Goal: Information Seeking & Learning: Check status

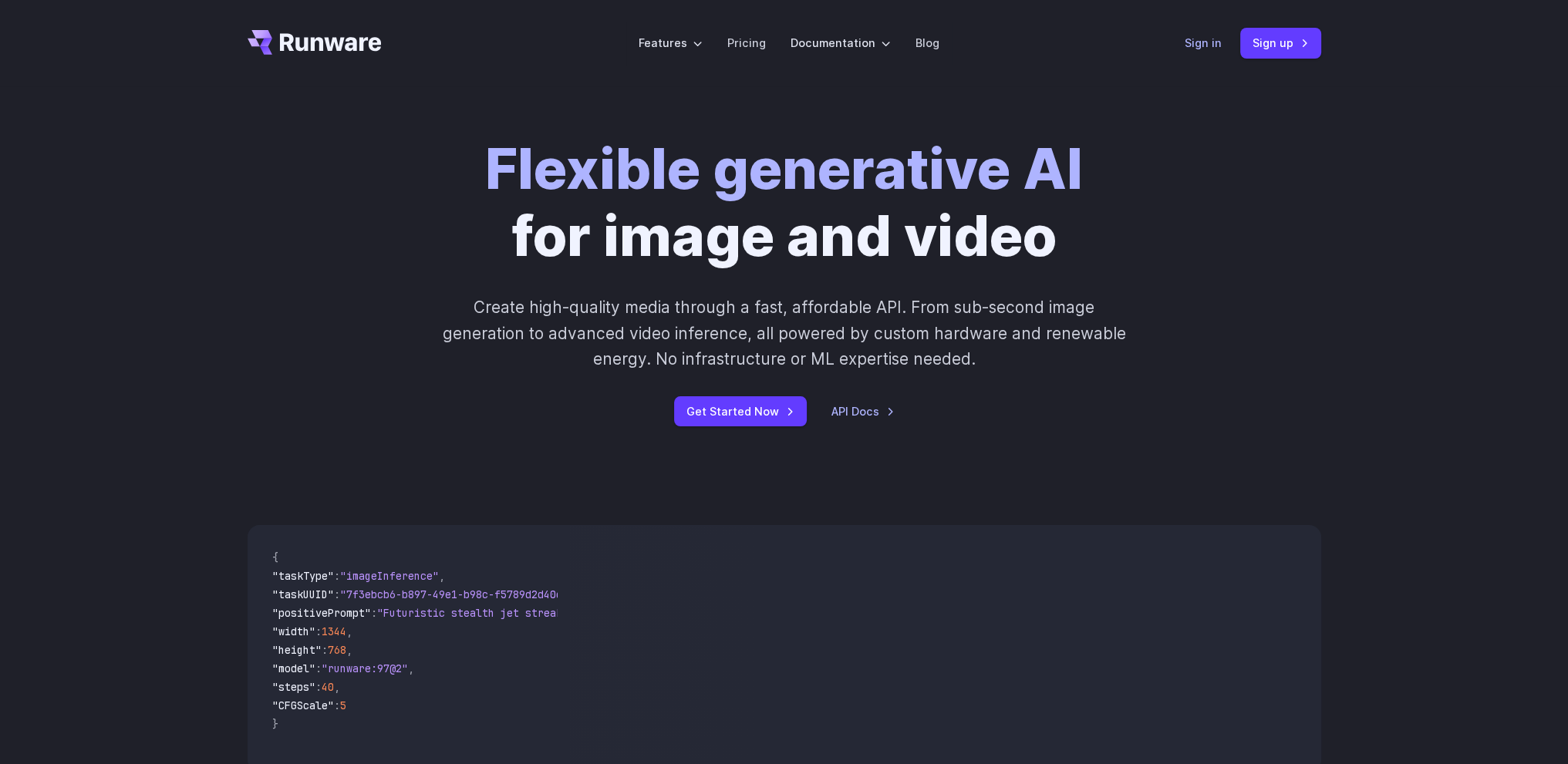
click at [1188, 43] on link "Sign in" at bounding box center [1202, 43] width 37 height 18
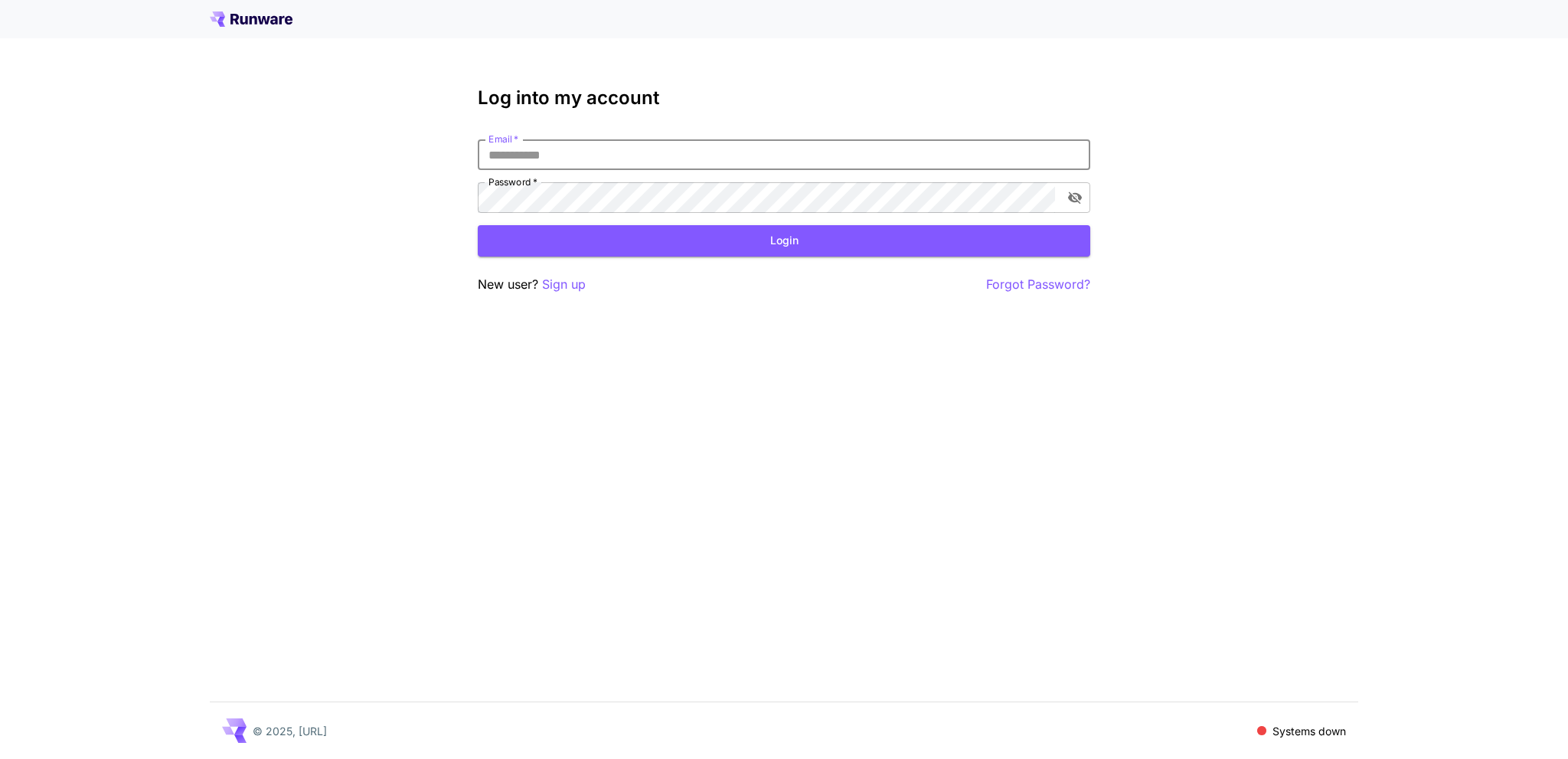
type input "**********"
click button "Login" at bounding box center [784, 241] width 613 height 32
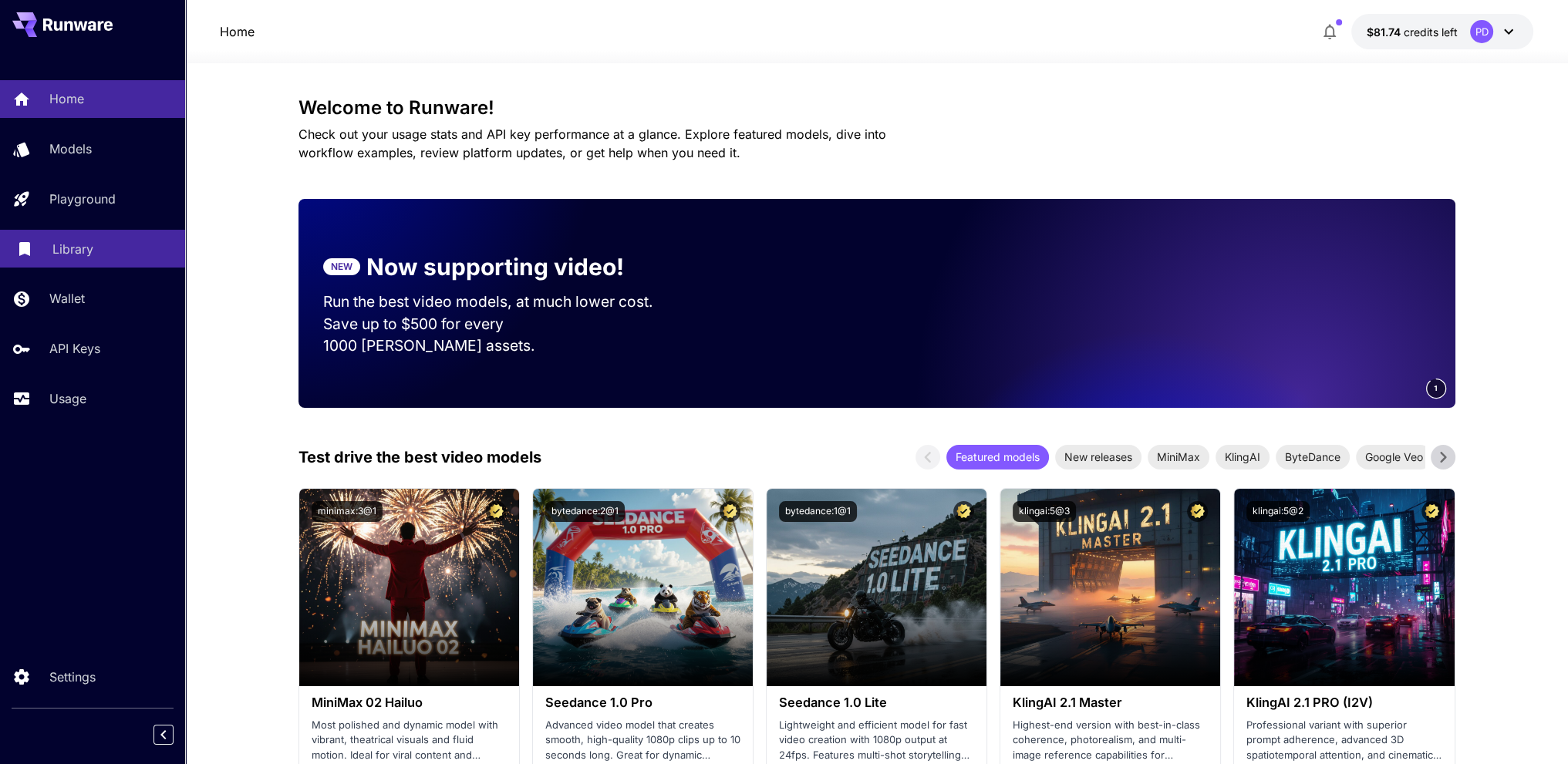
drag, startPoint x: 227, startPoint y: 323, endPoint x: 139, endPoint y: 232, distance: 126.6
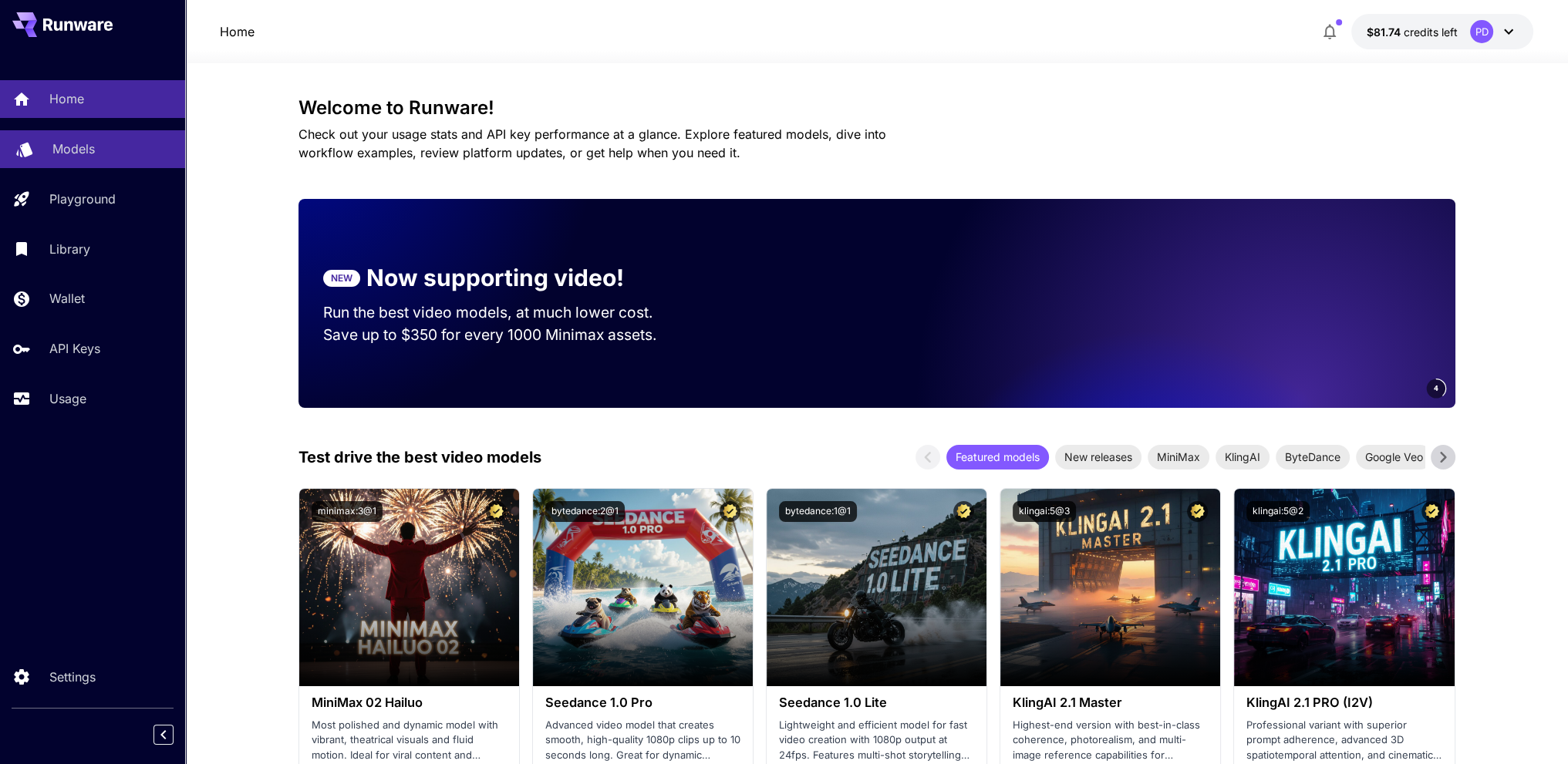
click at [100, 152] on div "Models" at bounding box center [112, 149] width 120 height 19
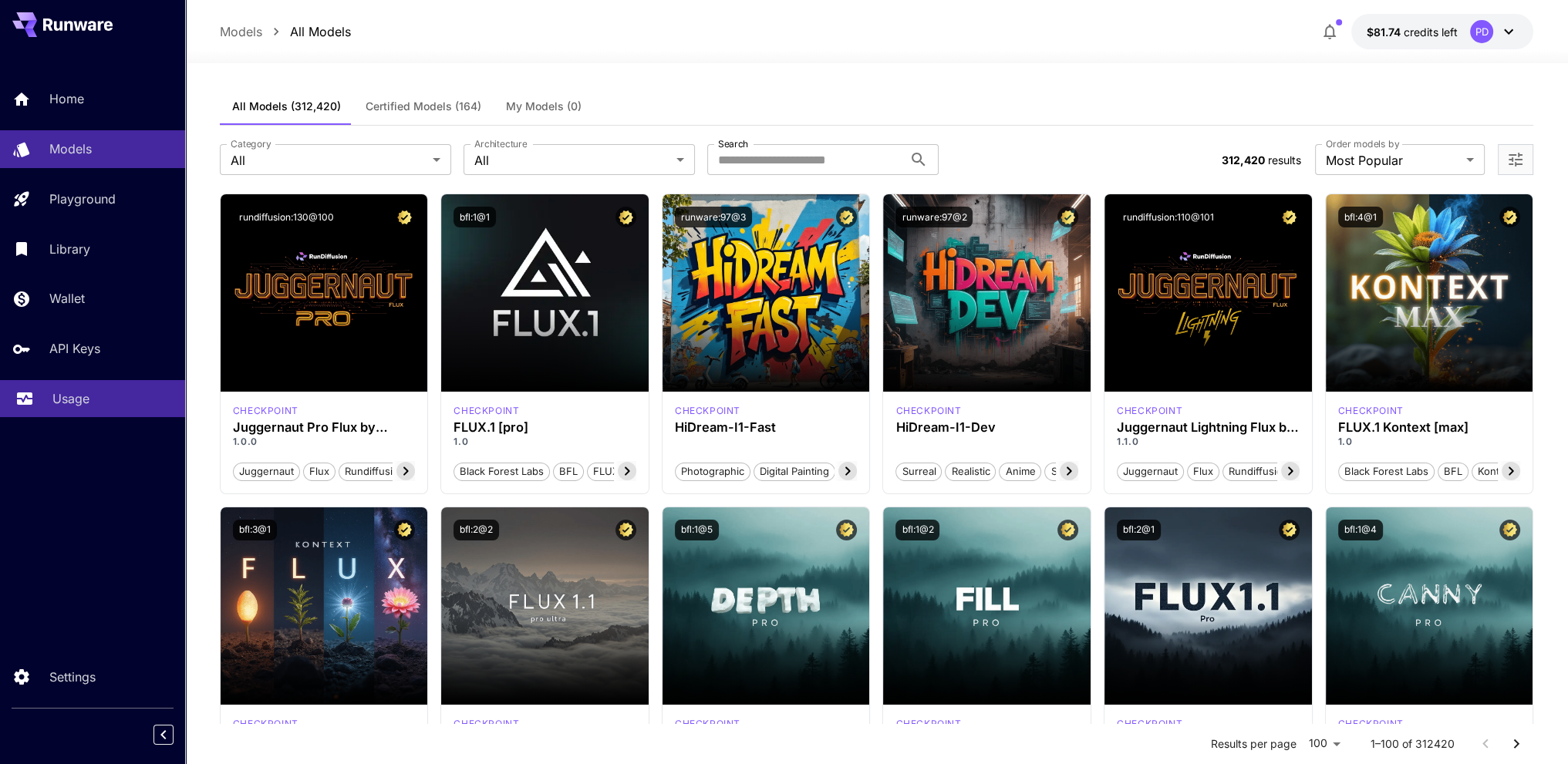
click at [107, 408] on div "Usage" at bounding box center [112, 398] width 120 height 19
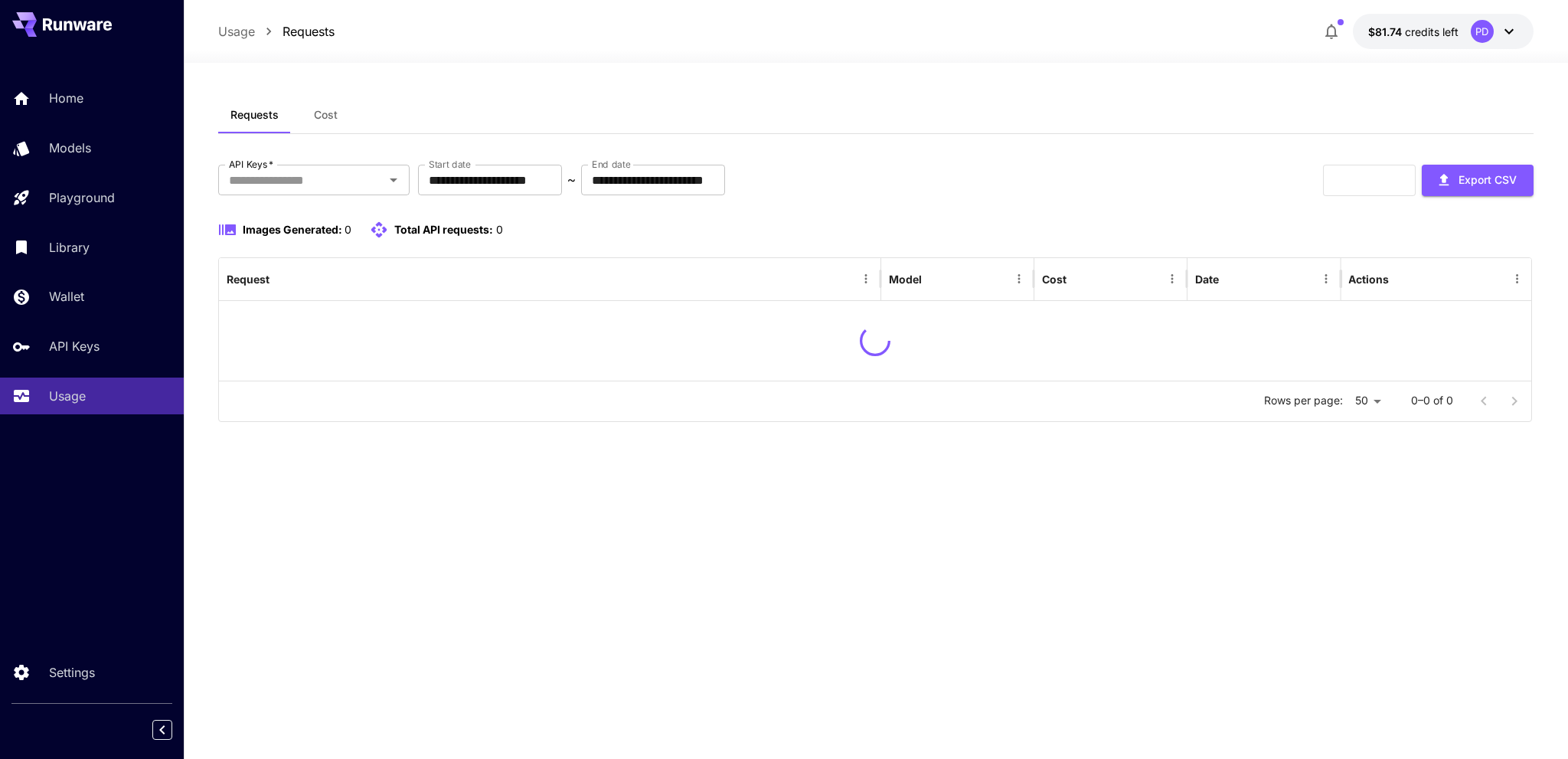
click at [321, 115] on span "Cost" at bounding box center [326, 115] width 24 height 14
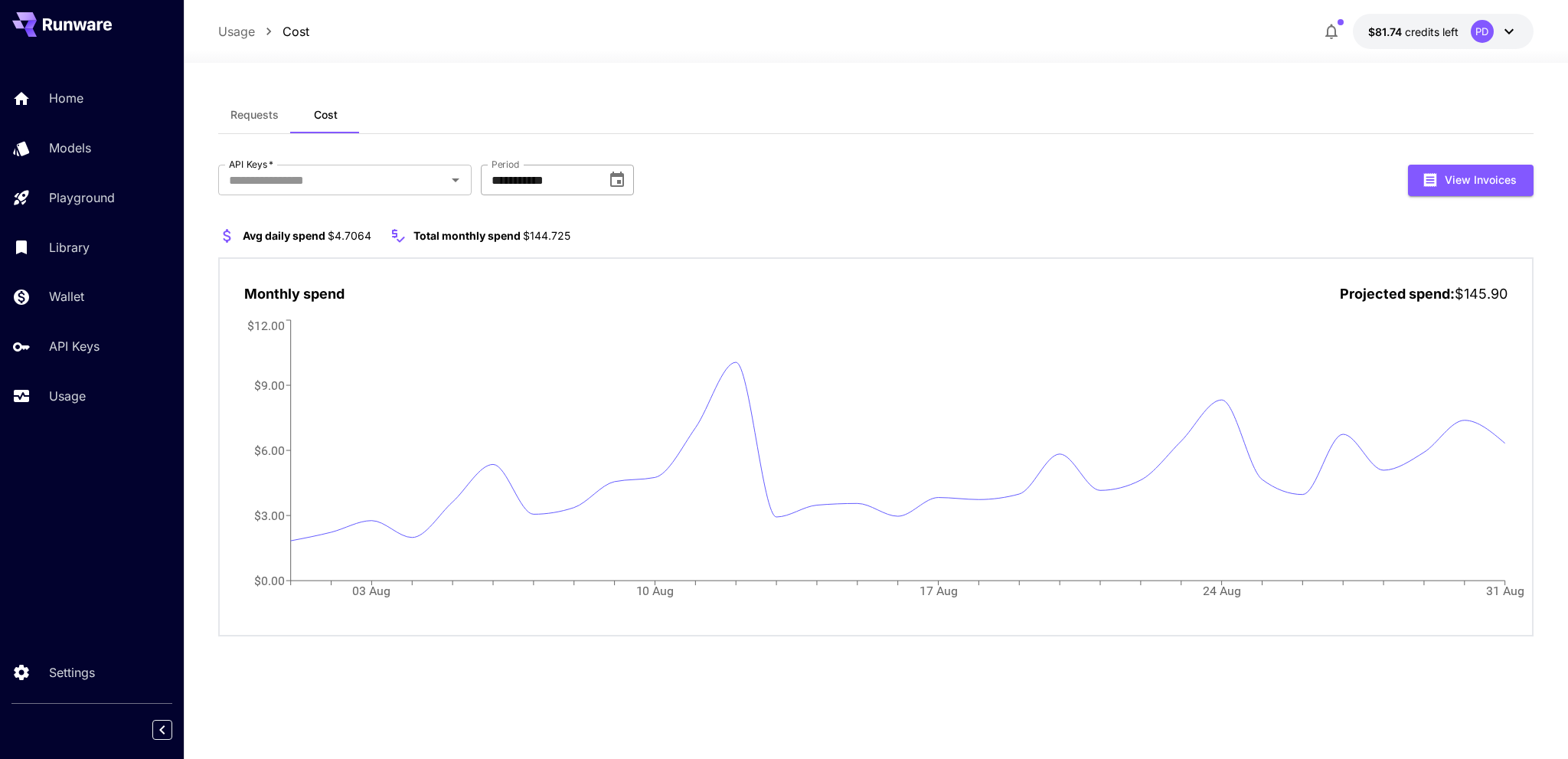
click at [521, 180] on input "**********" at bounding box center [538, 179] width 115 height 31
click at [622, 178] on icon "Choose date, selected date is Aug 1, 2025" at bounding box center [617, 179] width 19 height 19
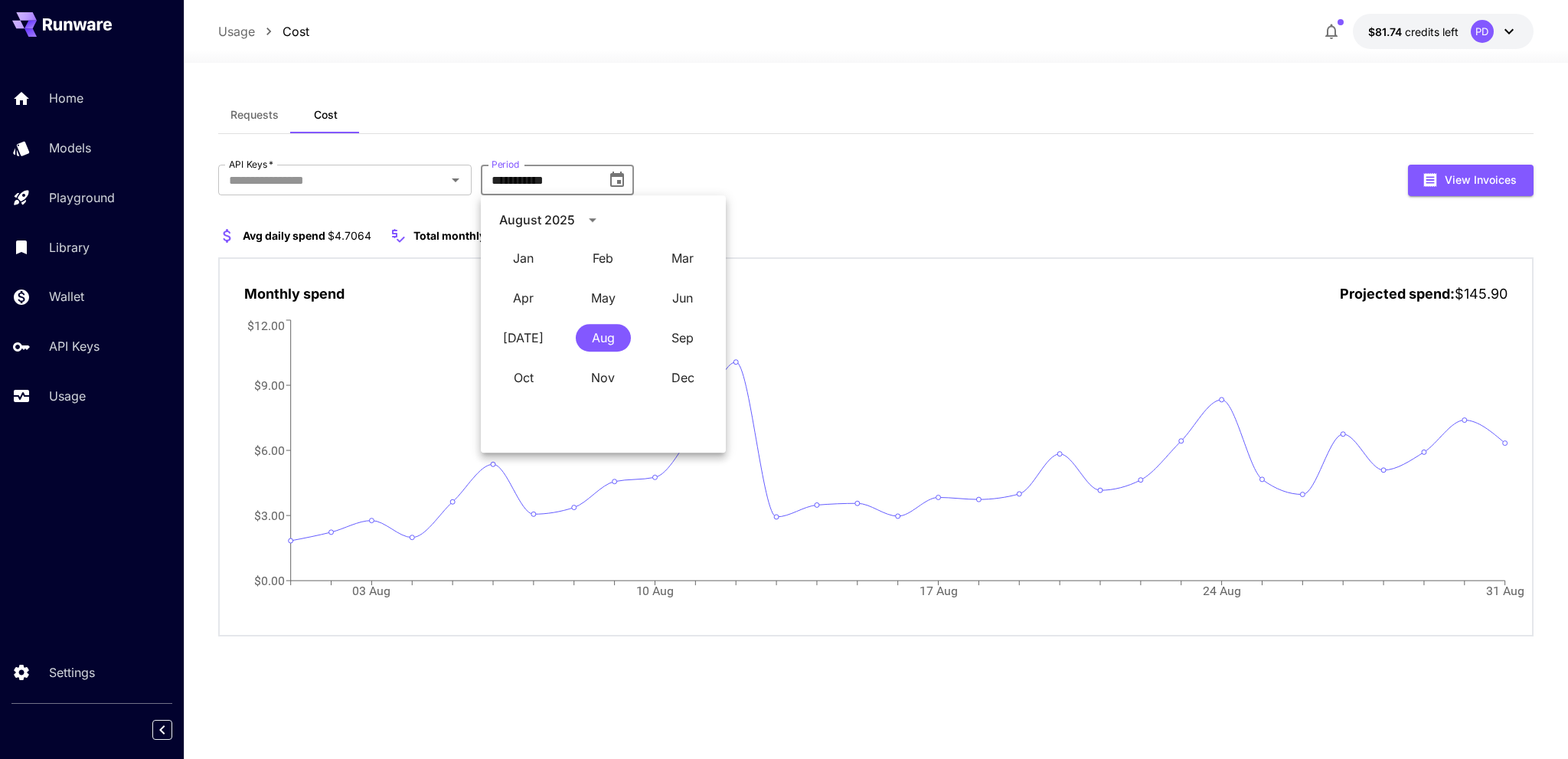
click at [851, 173] on div "**********" at bounding box center [875, 180] width 1316 height 32
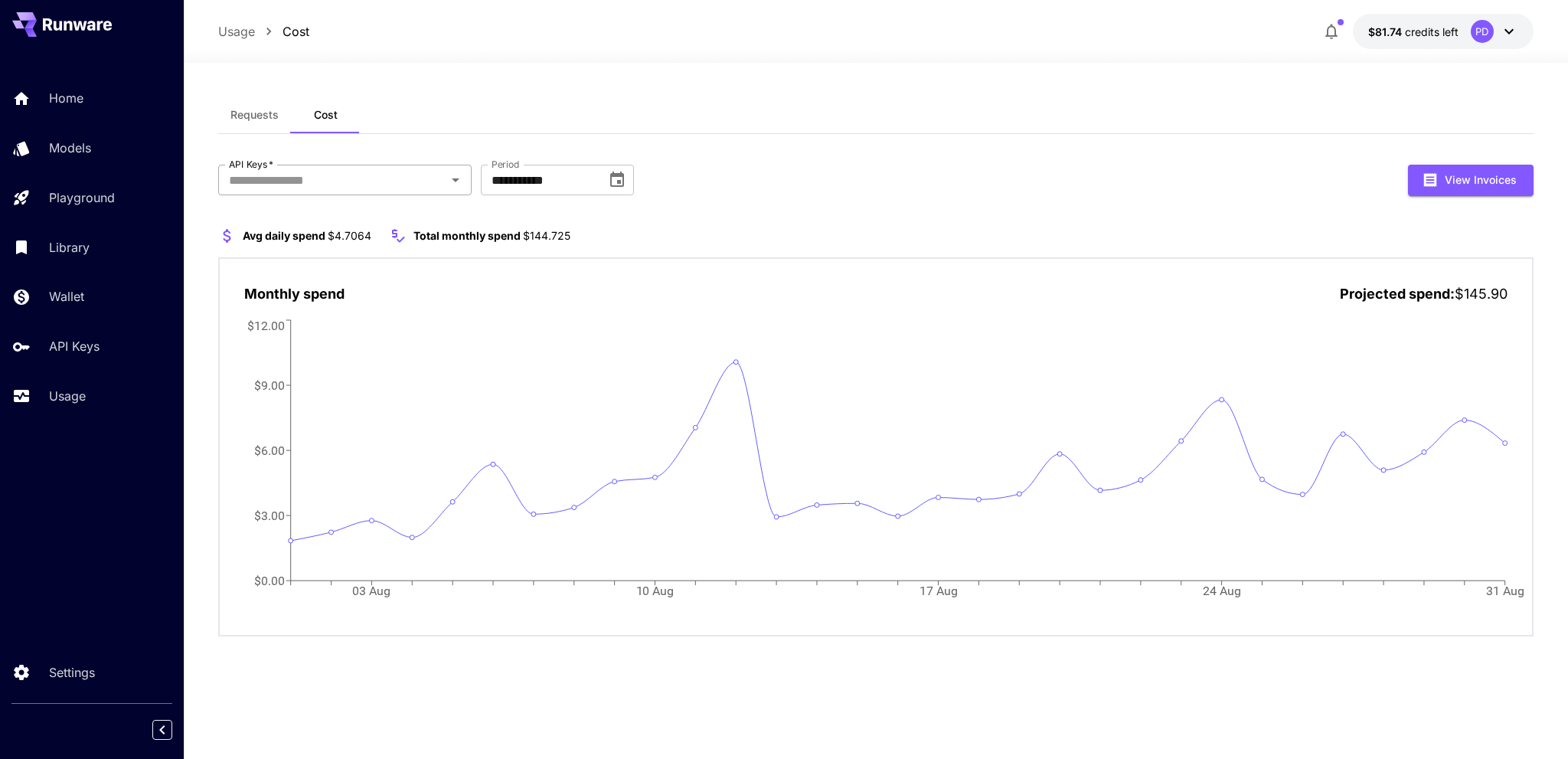
click at [346, 182] on input "API Keys   *" at bounding box center [332, 180] width 219 height 22
click at [260, 300] on li "prod" at bounding box center [345, 297] width 253 height 38
click at [833, 186] on div "**********" at bounding box center [875, 180] width 1316 height 32
click at [665, 185] on icon "Choose date, selected date is Aug 1, 2025" at bounding box center [661, 179] width 14 height 16
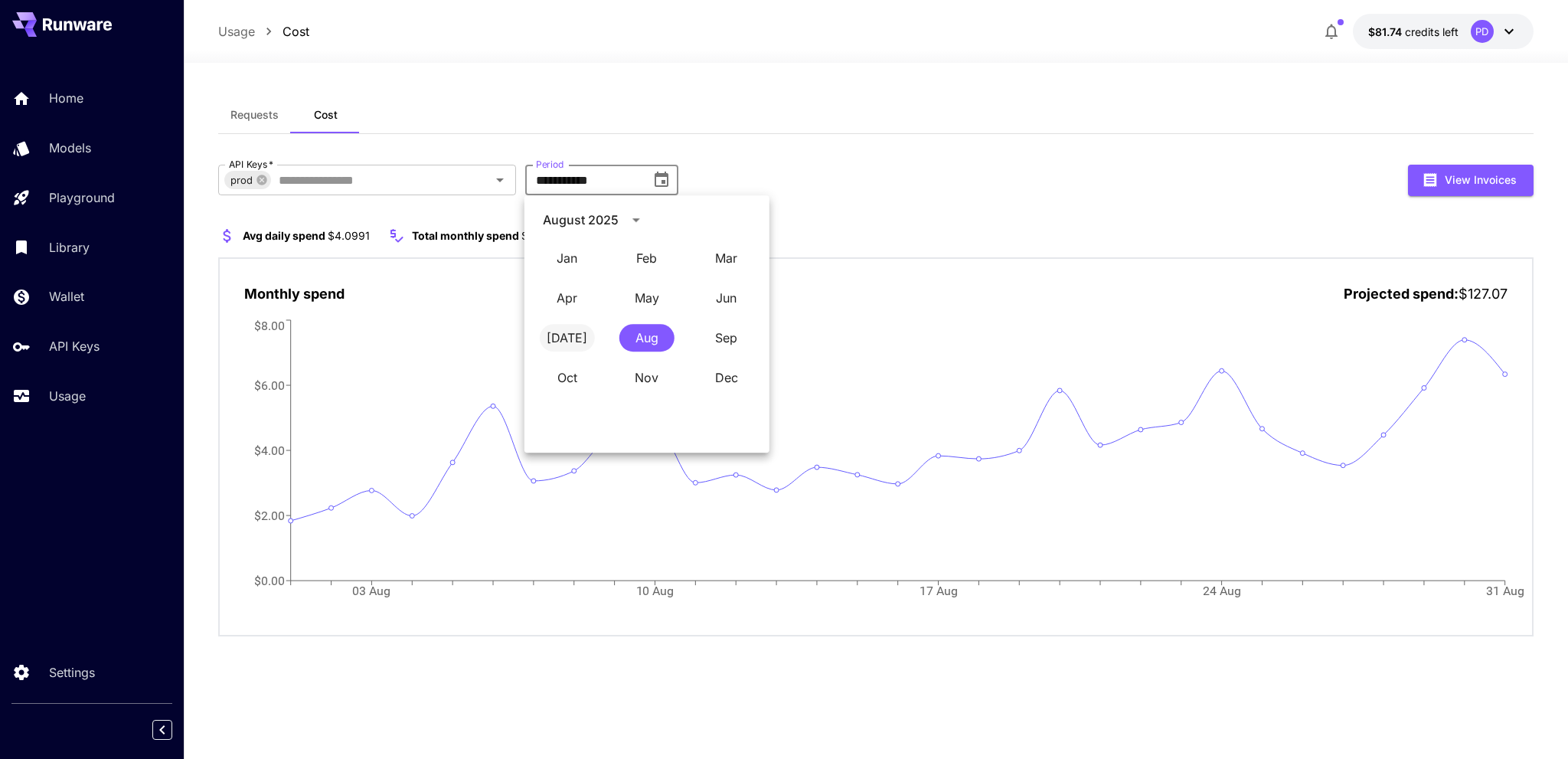
click at [566, 346] on button "[DATE]" at bounding box center [568, 338] width 55 height 28
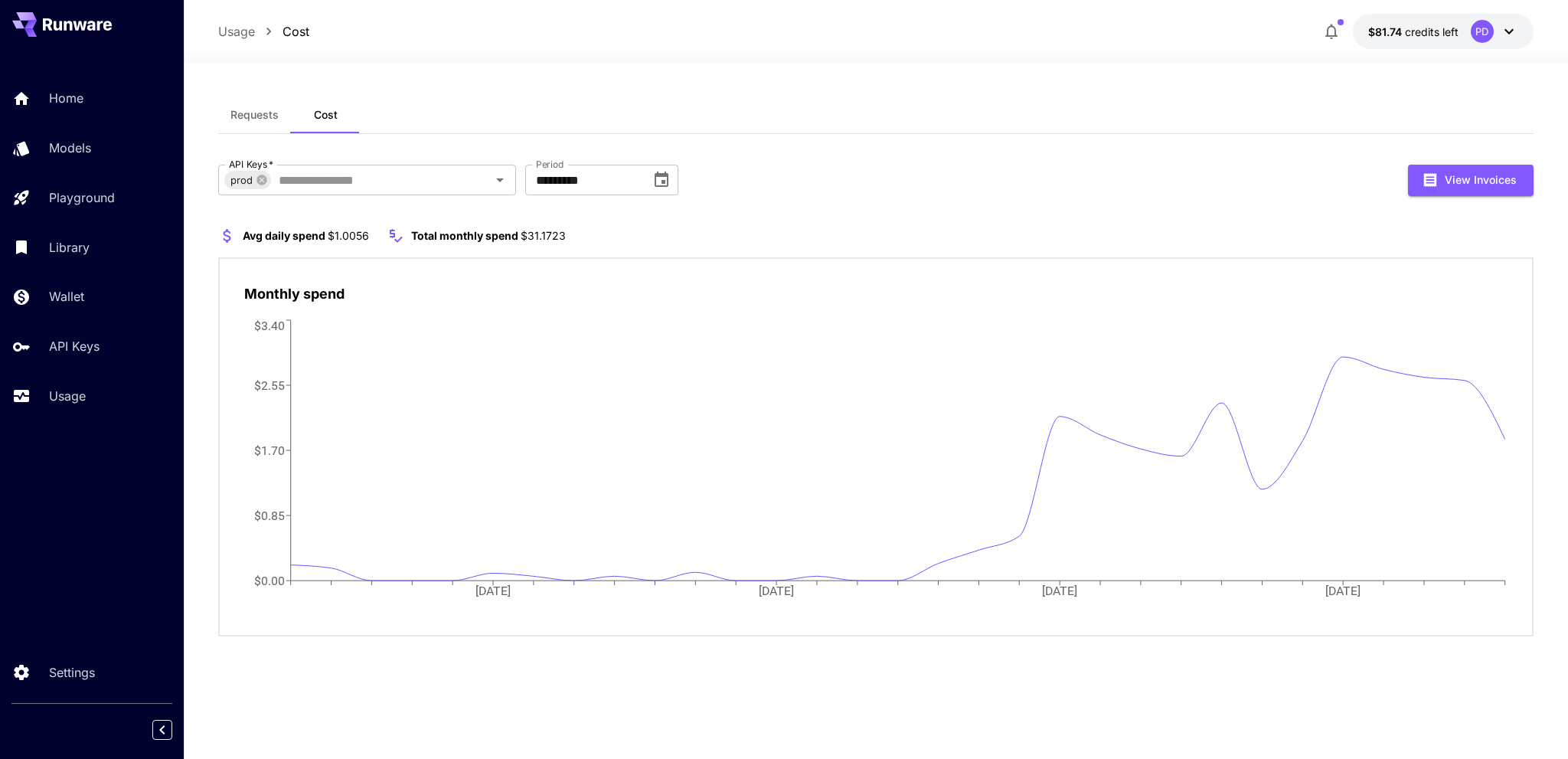
click at [863, 190] on div "API Keys   * prod API Keys   * Period ********* Period View Invoices" at bounding box center [875, 180] width 1316 height 32
click at [571, 183] on input "*********" at bounding box center [582, 179] width 115 height 31
click at [639, 182] on input "*********" at bounding box center [582, 179] width 115 height 31
click at [648, 183] on button "Choose date, selected date is Jul 1, 2025" at bounding box center [661, 179] width 31 height 31
click at [652, 334] on button "Aug" at bounding box center [648, 338] width 55 height 28
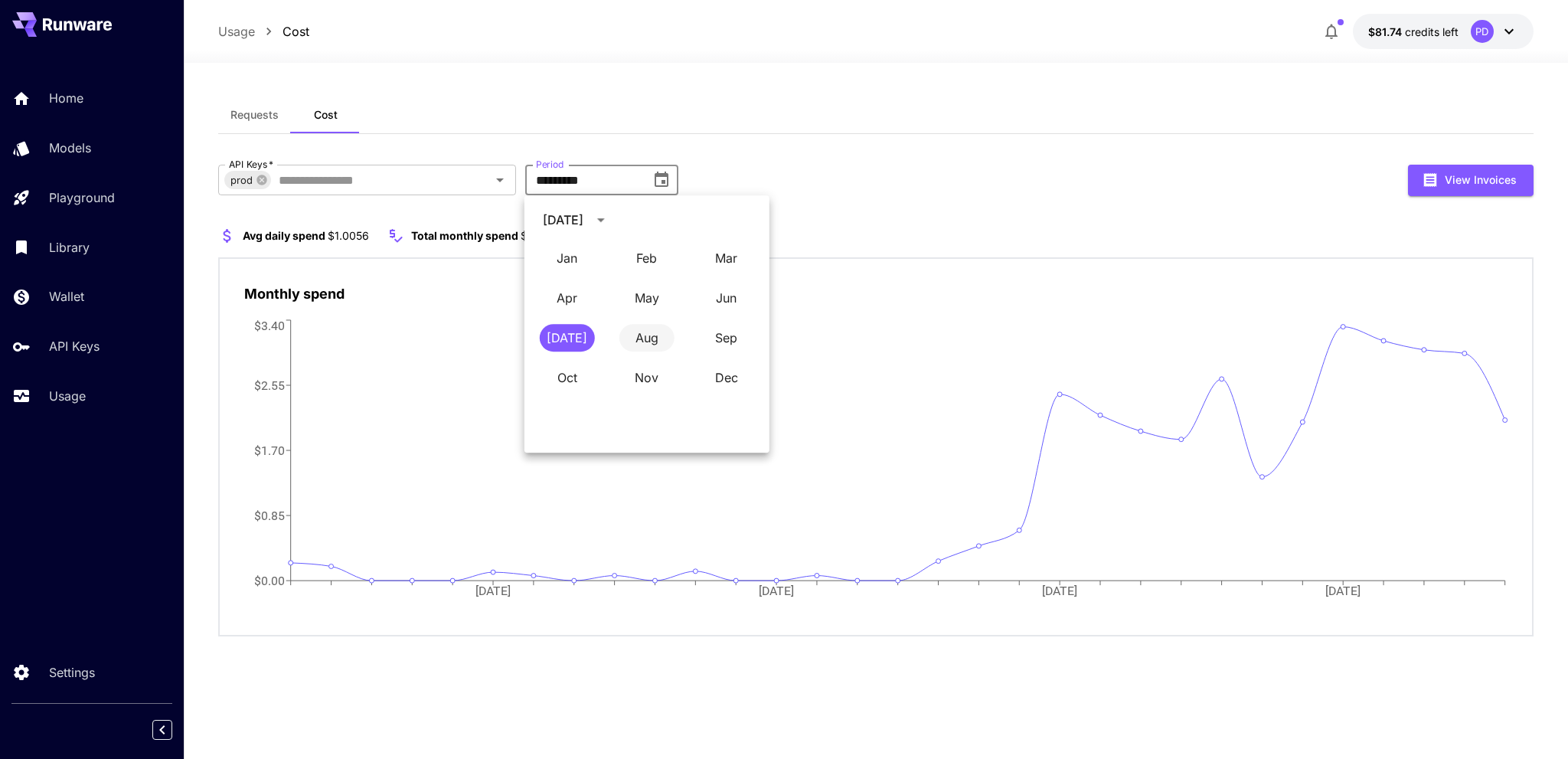
type input "**********"
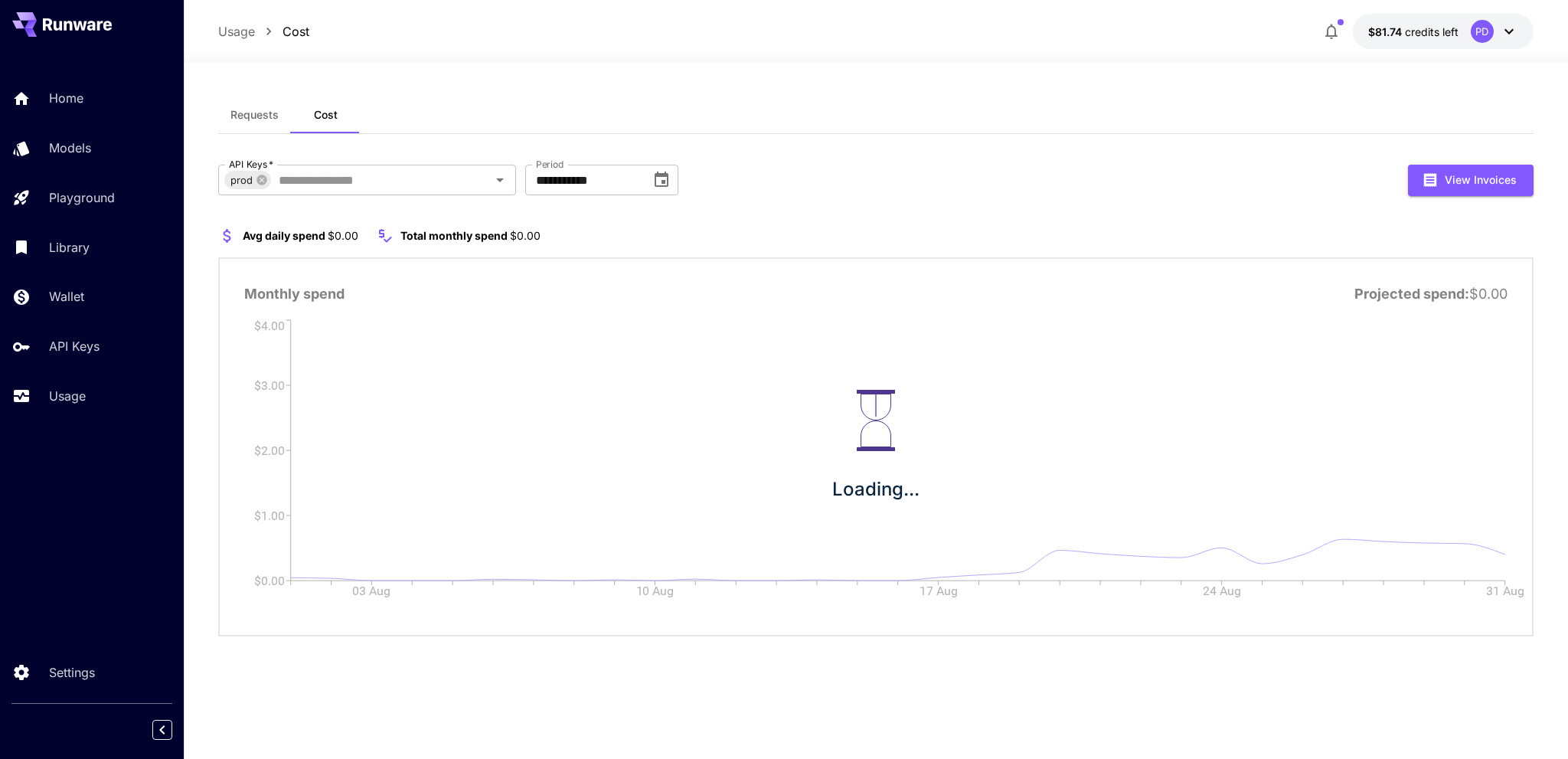
click at [858, 170] on div "**********" at bounding box center [875, 180] width 1316 height 32
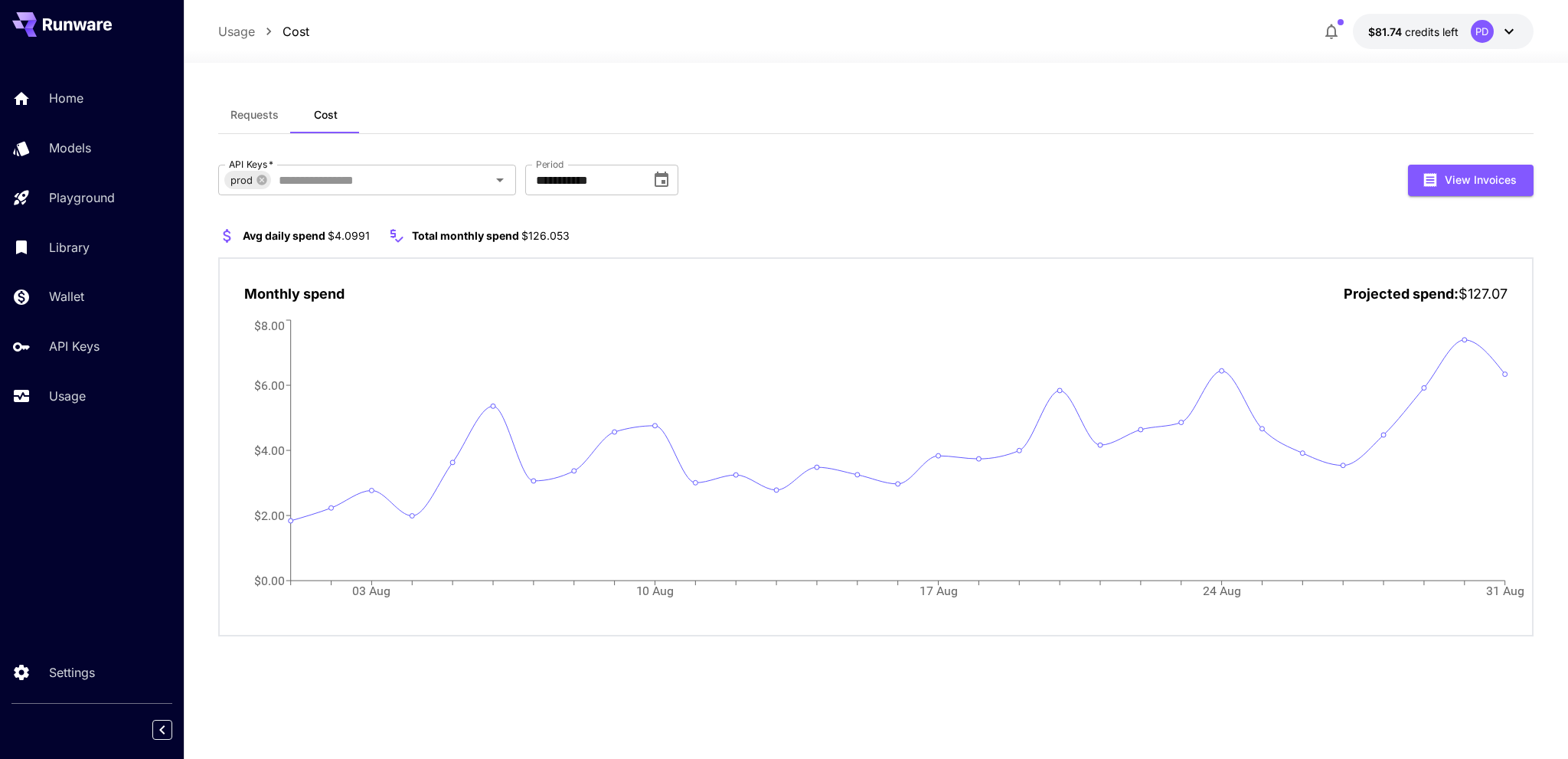
click at [1335, 40] on button "button" at bounding box center [1331, 31] width 31 height 31
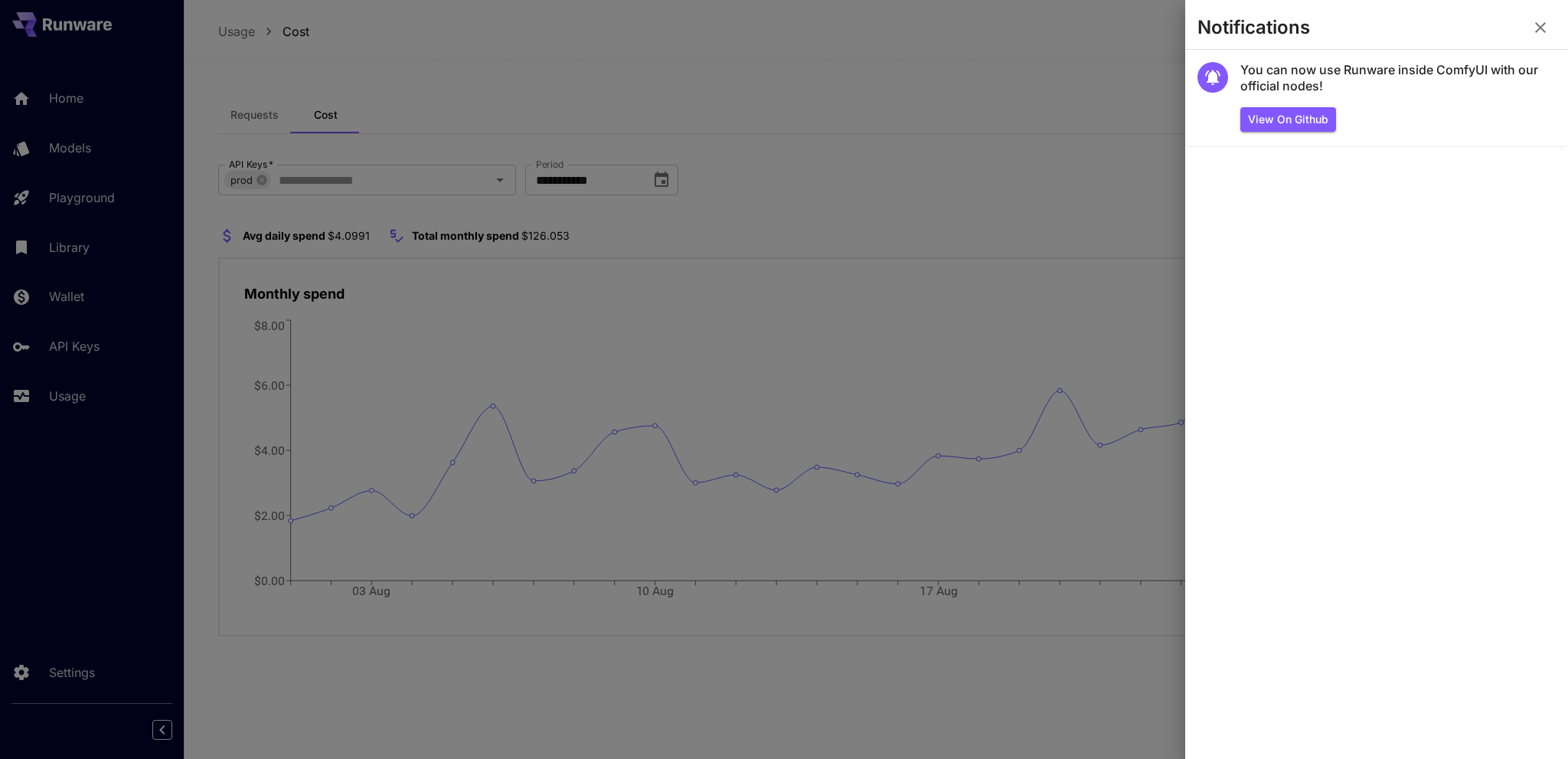
click at [1537, 30] on icon "button" at bounding box center [1540, 28] width 11 height 11
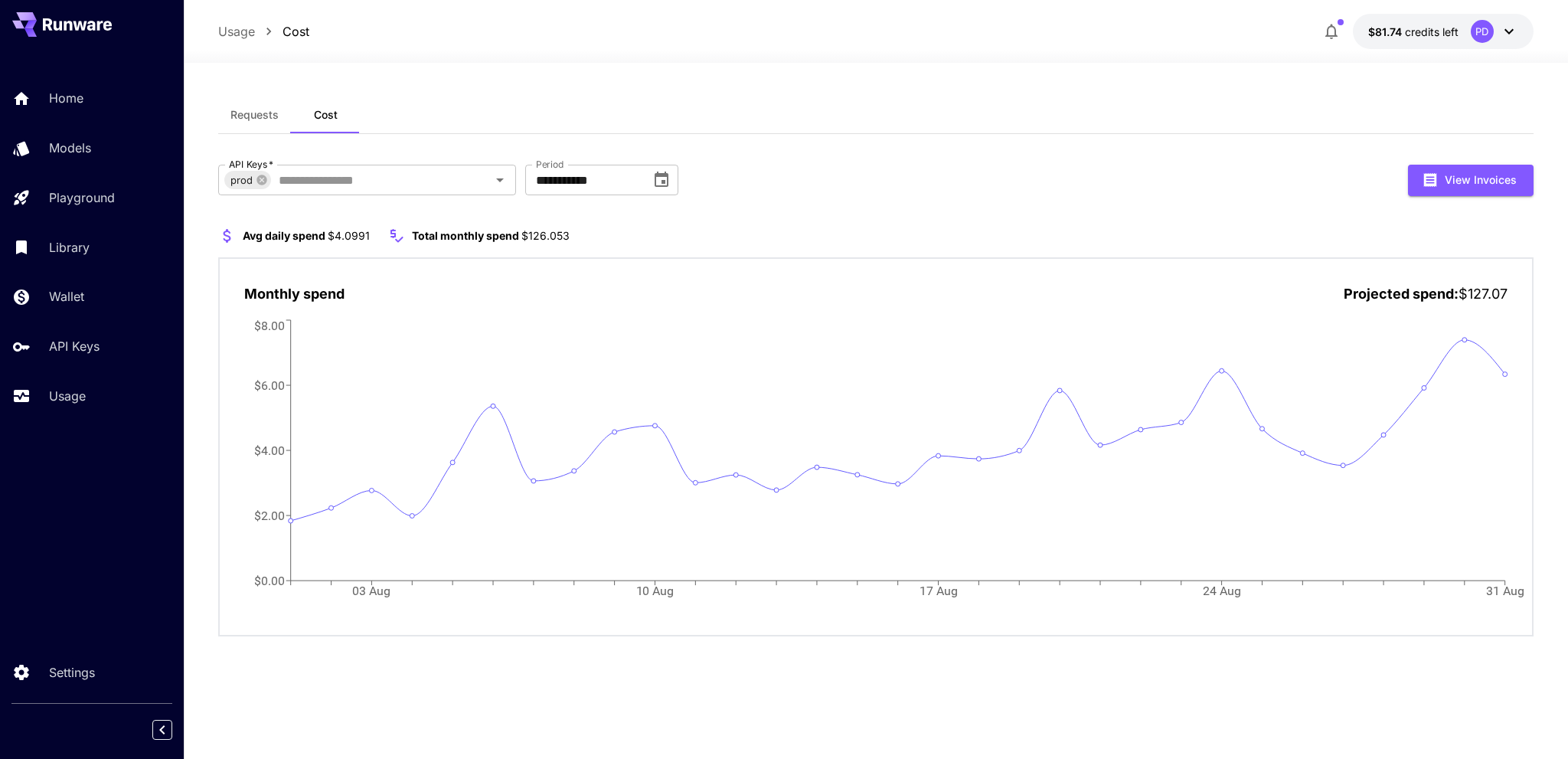
click at [1149, 56] on div at bounding box center [875, 53] width 1385 height 19
click at [1455, 171] on button "View Invoices" at bounding box center [1470, 180] width 125 height 32
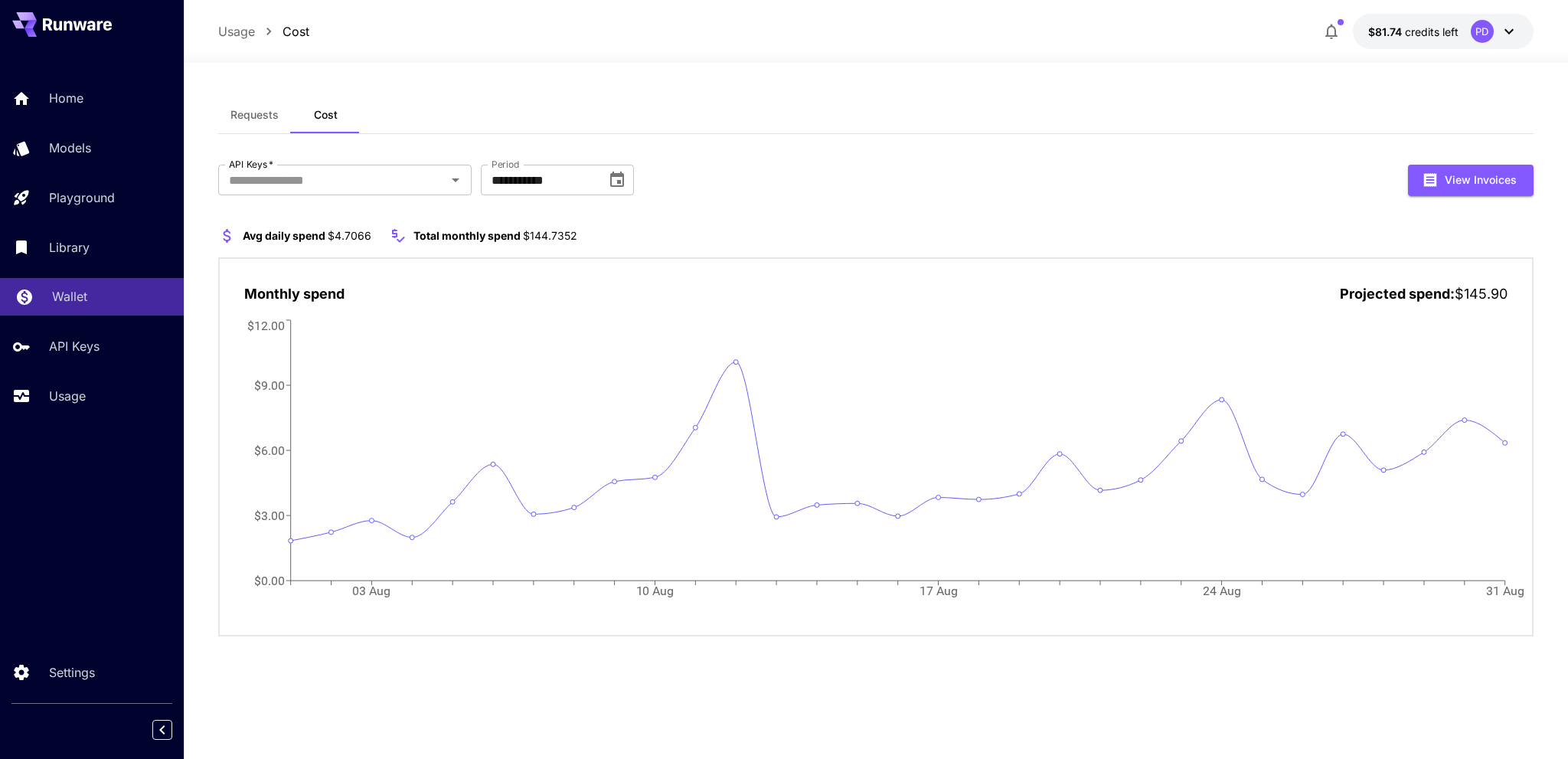
click at [98, 298] on div "Wallet" at bounding box center [111, 296] width 119 height 19
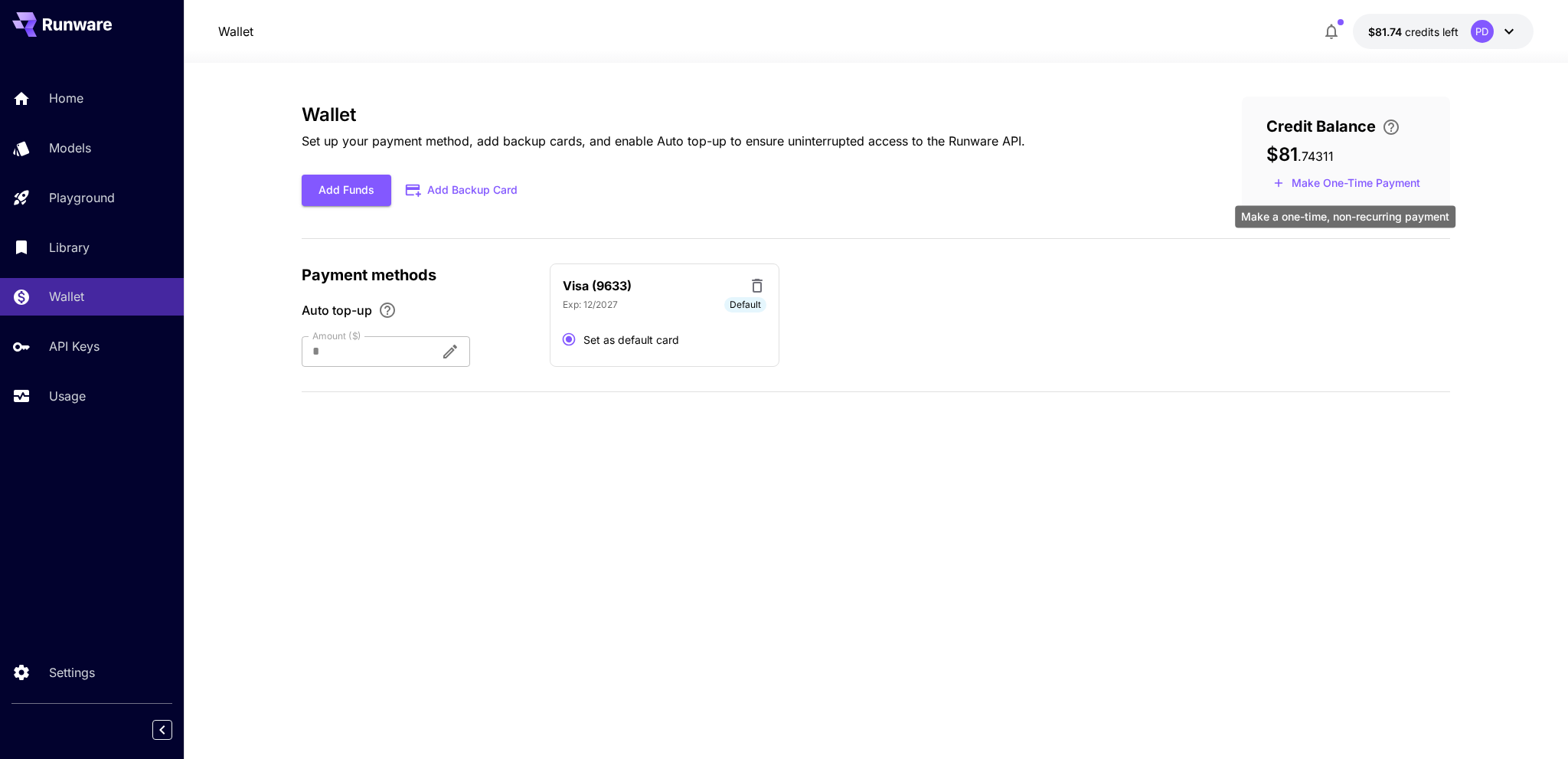
click at [1358, 182] on button "Make One-Time Payment" at bounding box center [1346, 183] width 161 height 24
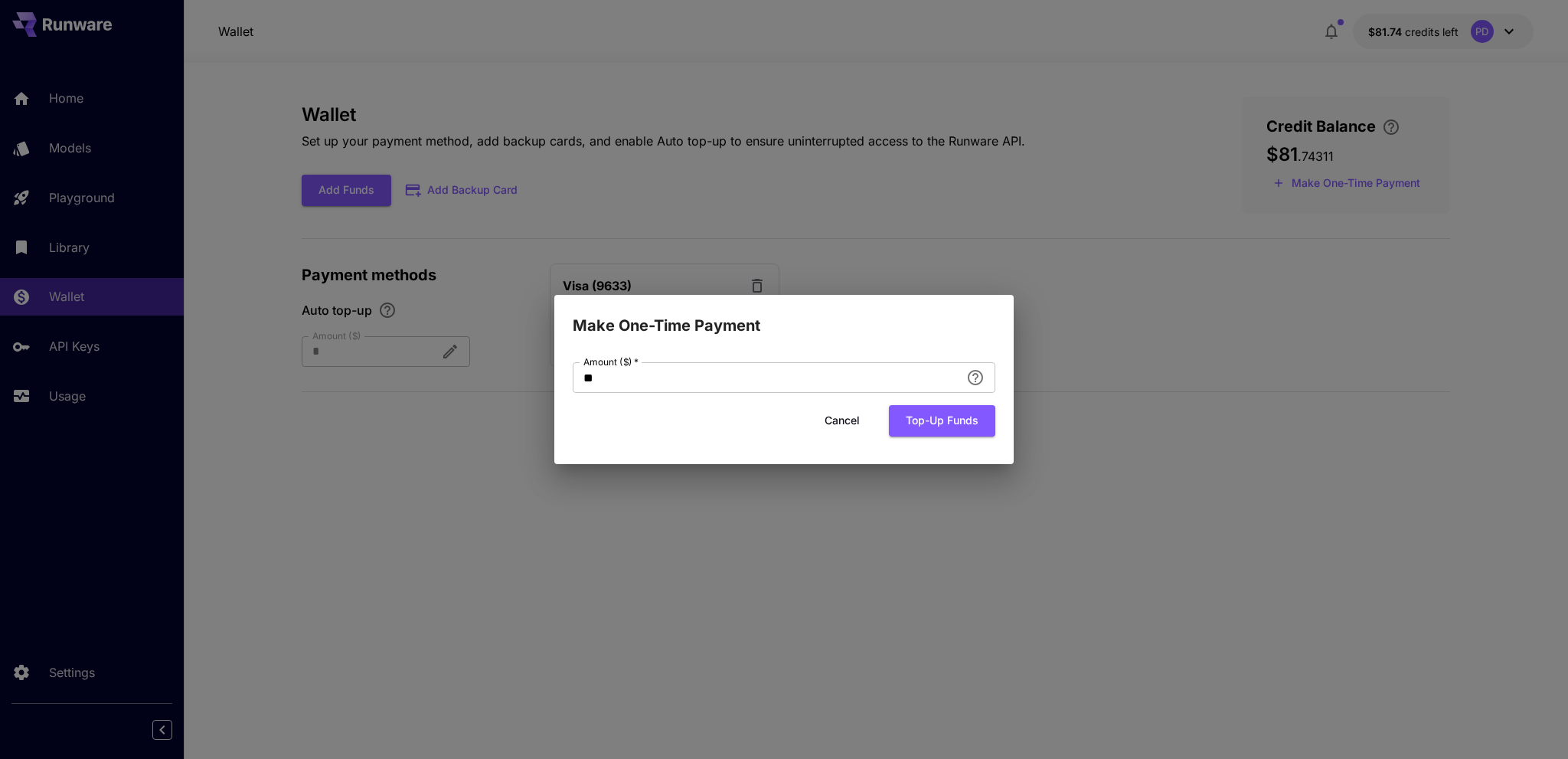
click at [834, 426] on button "Cancel" at bounding box center [843, 421] width 69 height 32
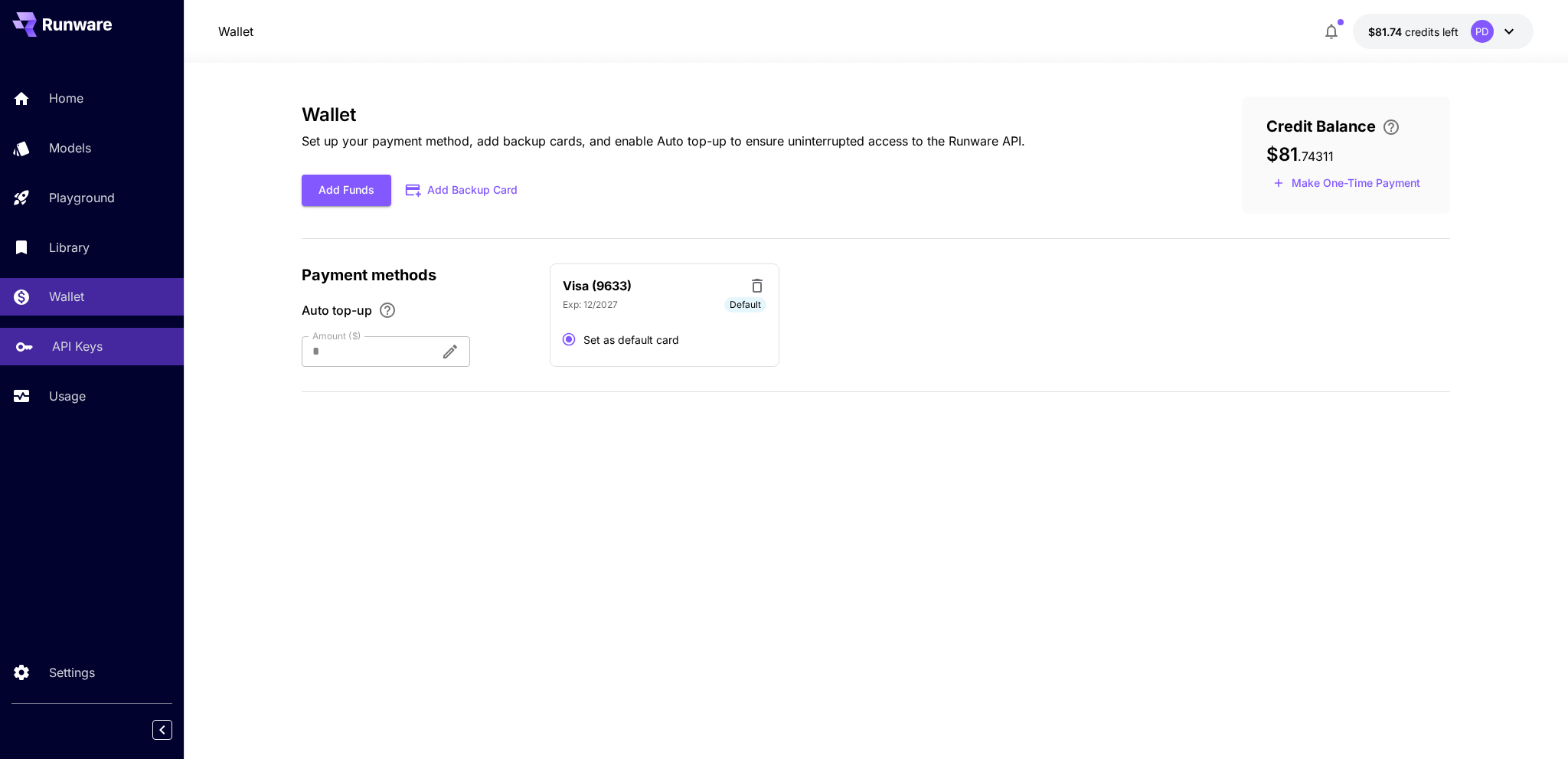
click at [97, 351] on p "API Keys" at bounding box center [77, 346] width 50 height 19
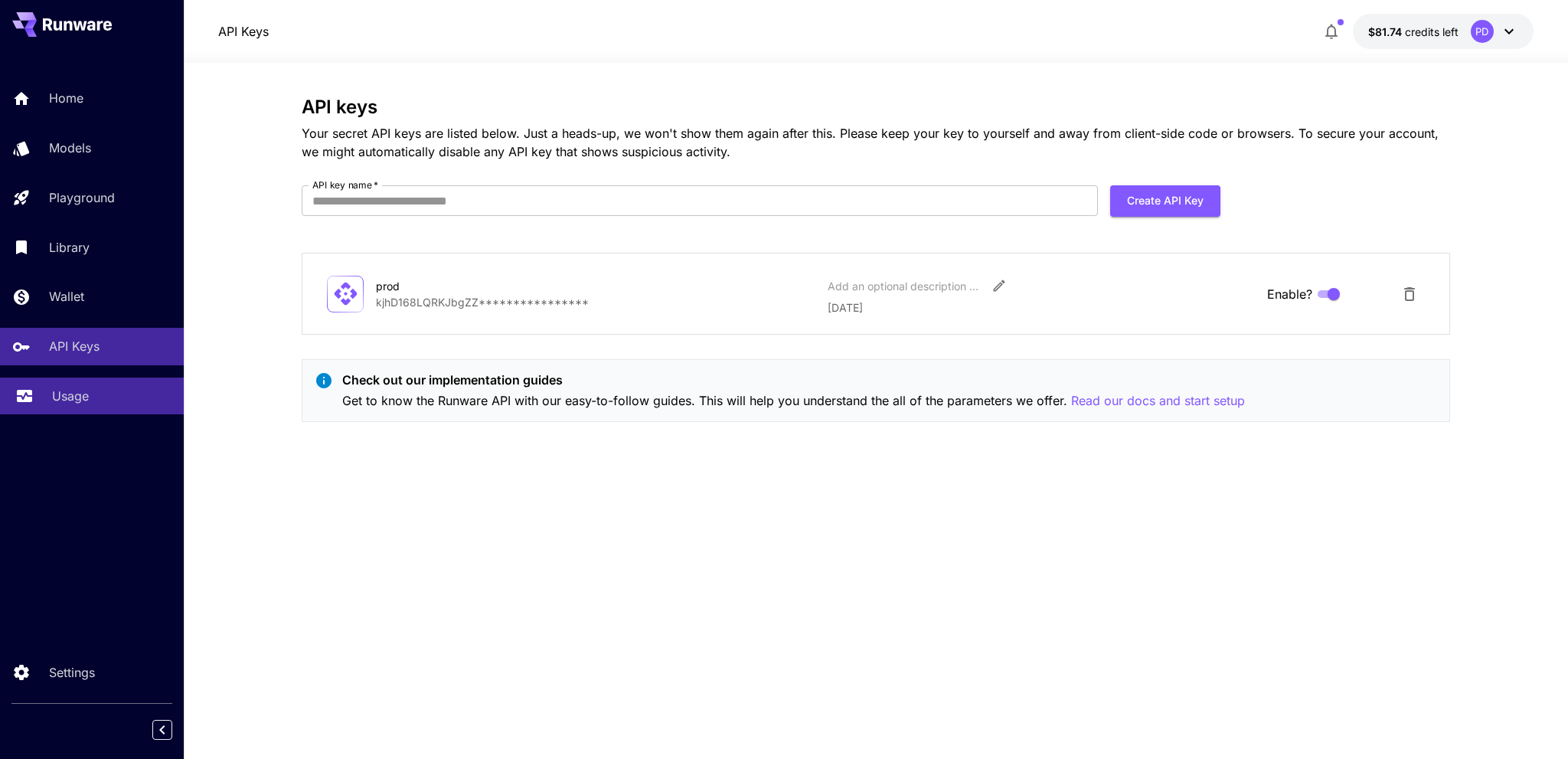
click at [101, 393] on div "Usage" at bounding box center [111, 395] width 119 height 19
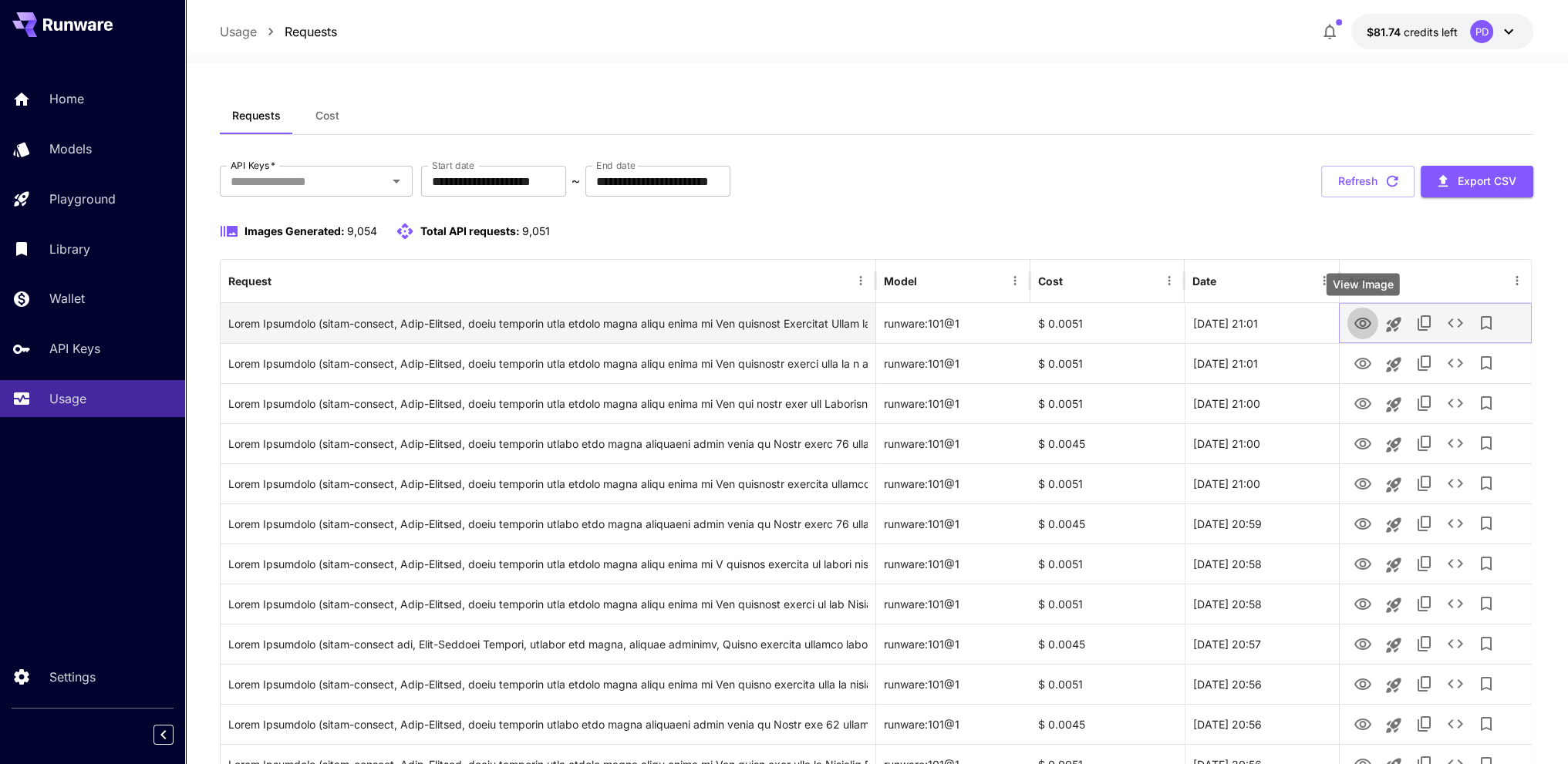
click at [1364, 325] on icon "View Image" at bounding box center [1362, 323] width 17 height 12
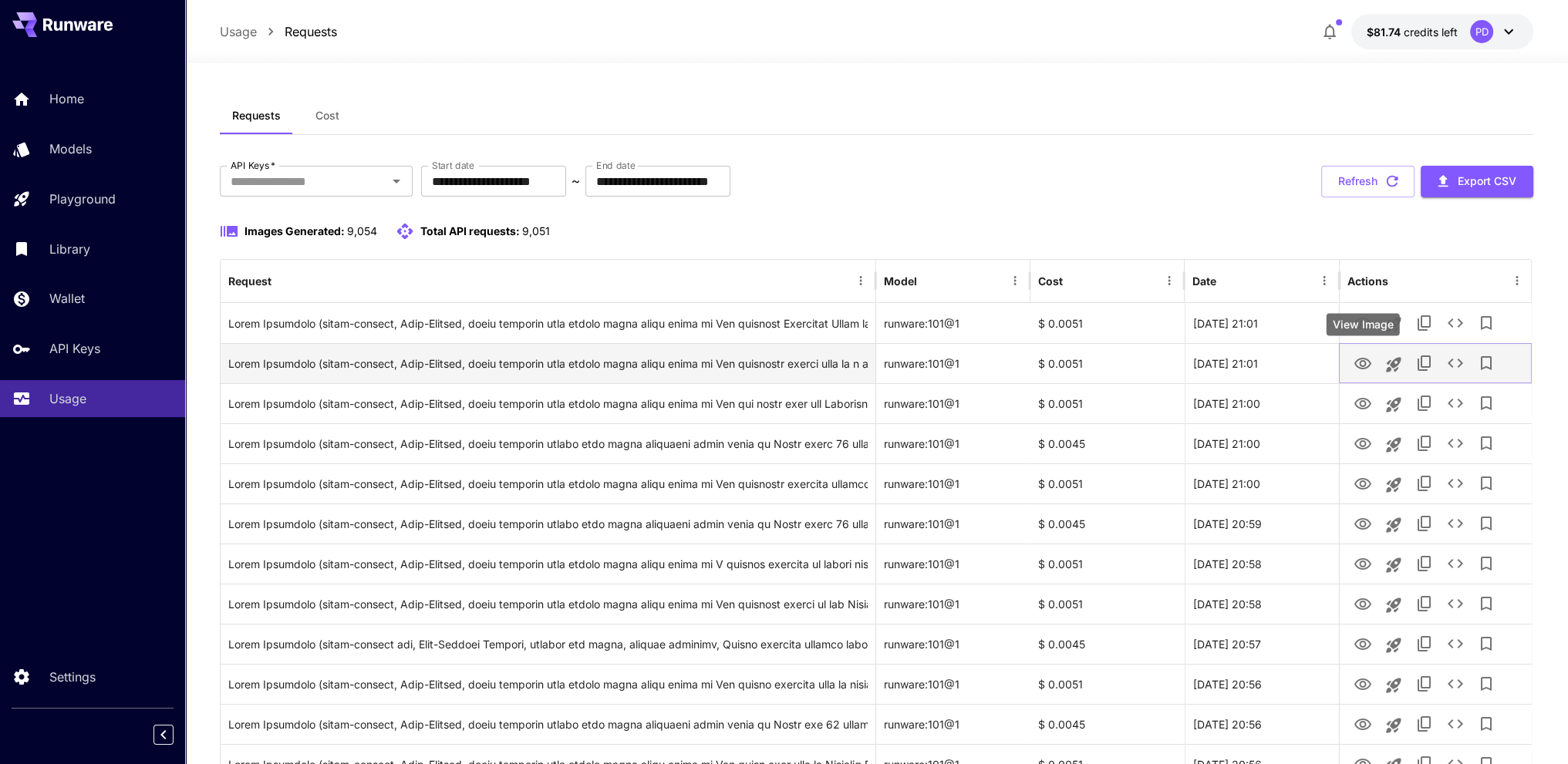
click at [1357, 366] on icon "View Image" at bounding box center [1362, 364] width 17 height 12
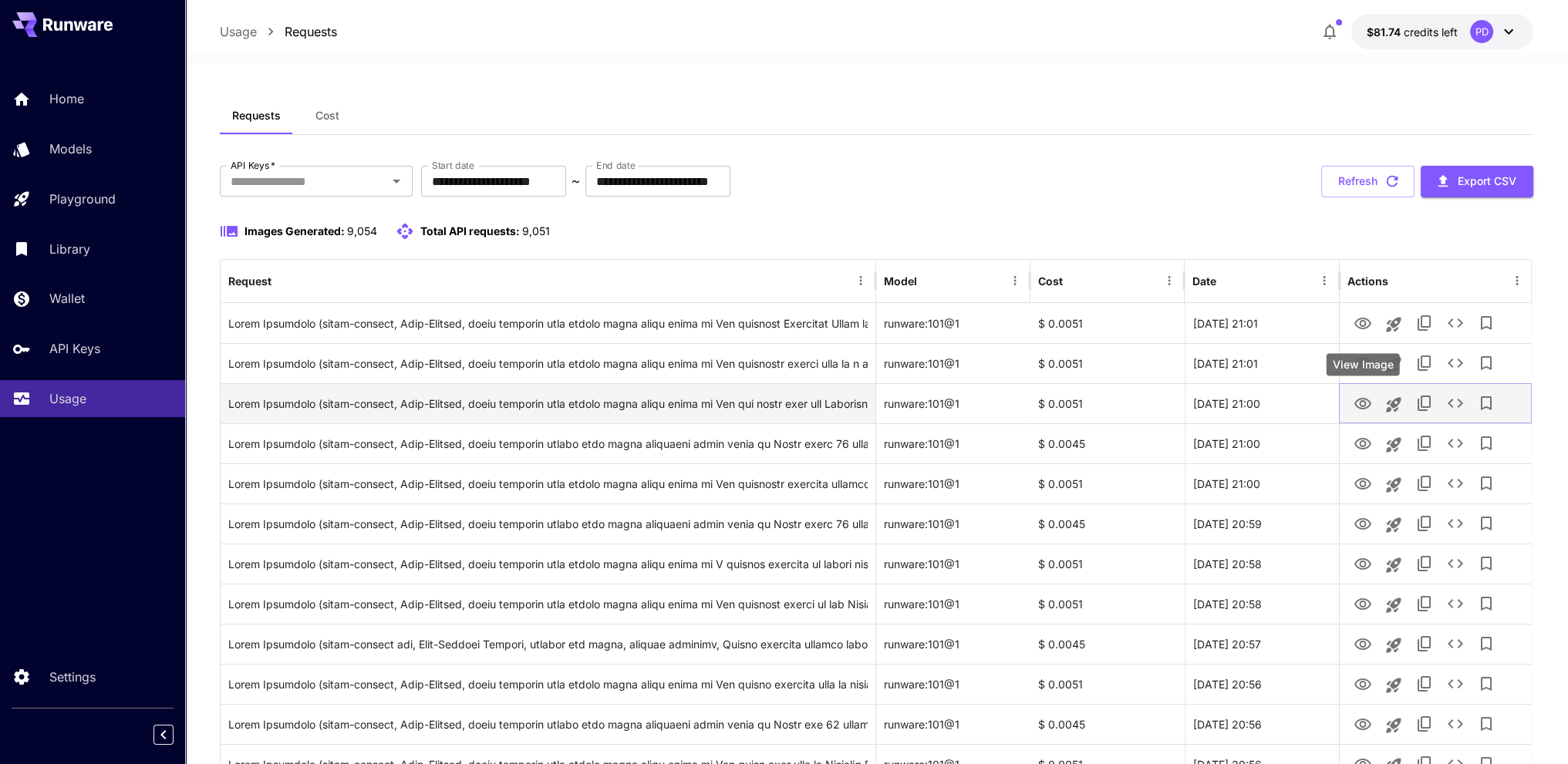
click at [1366, 403] on icon "View Image" at bounding box center [1362, 404] width 19 height 19
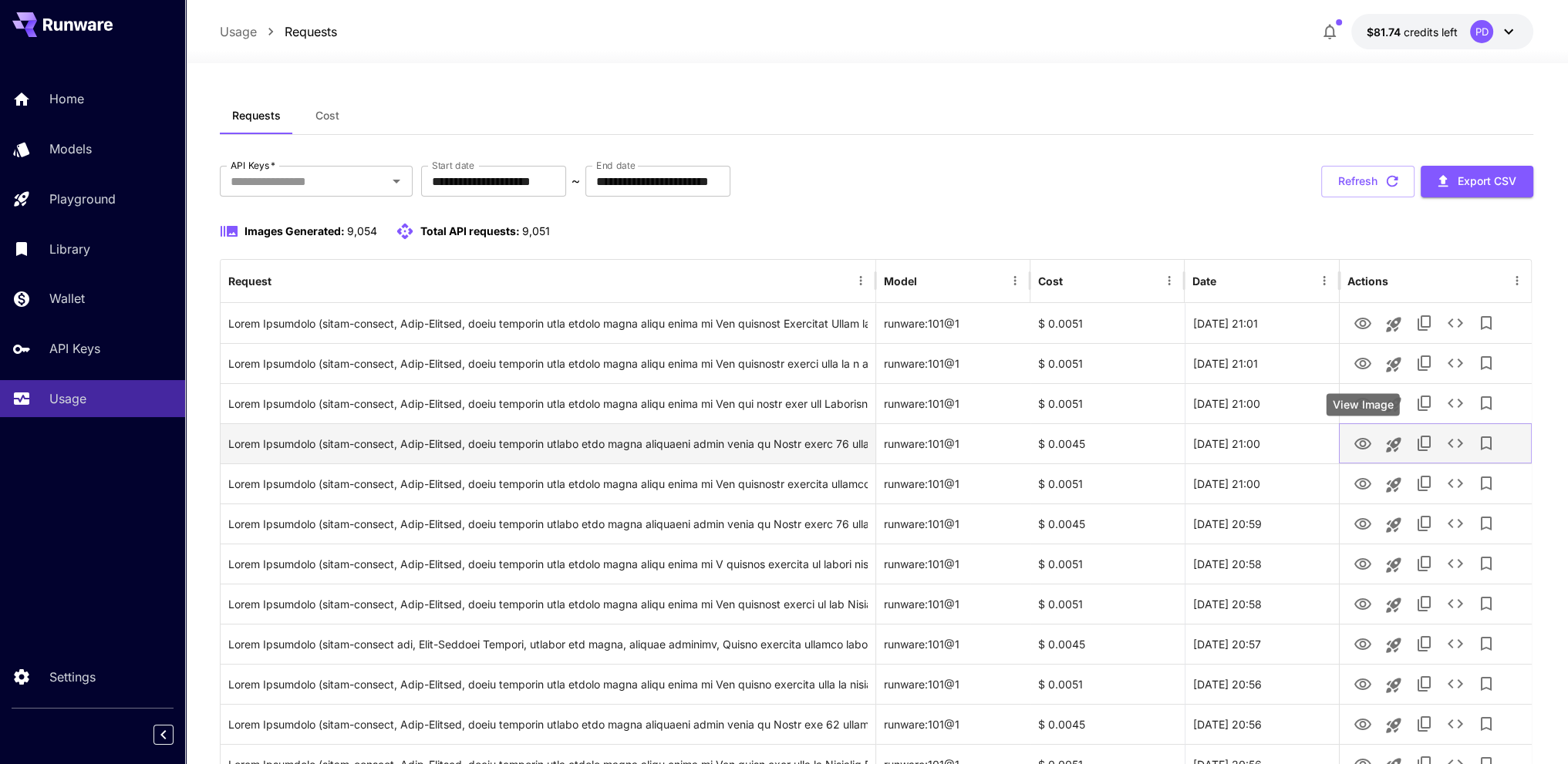
click at [1357, 441] on icon "View Image" at bounding box center [1362, 444] width 17 height 12
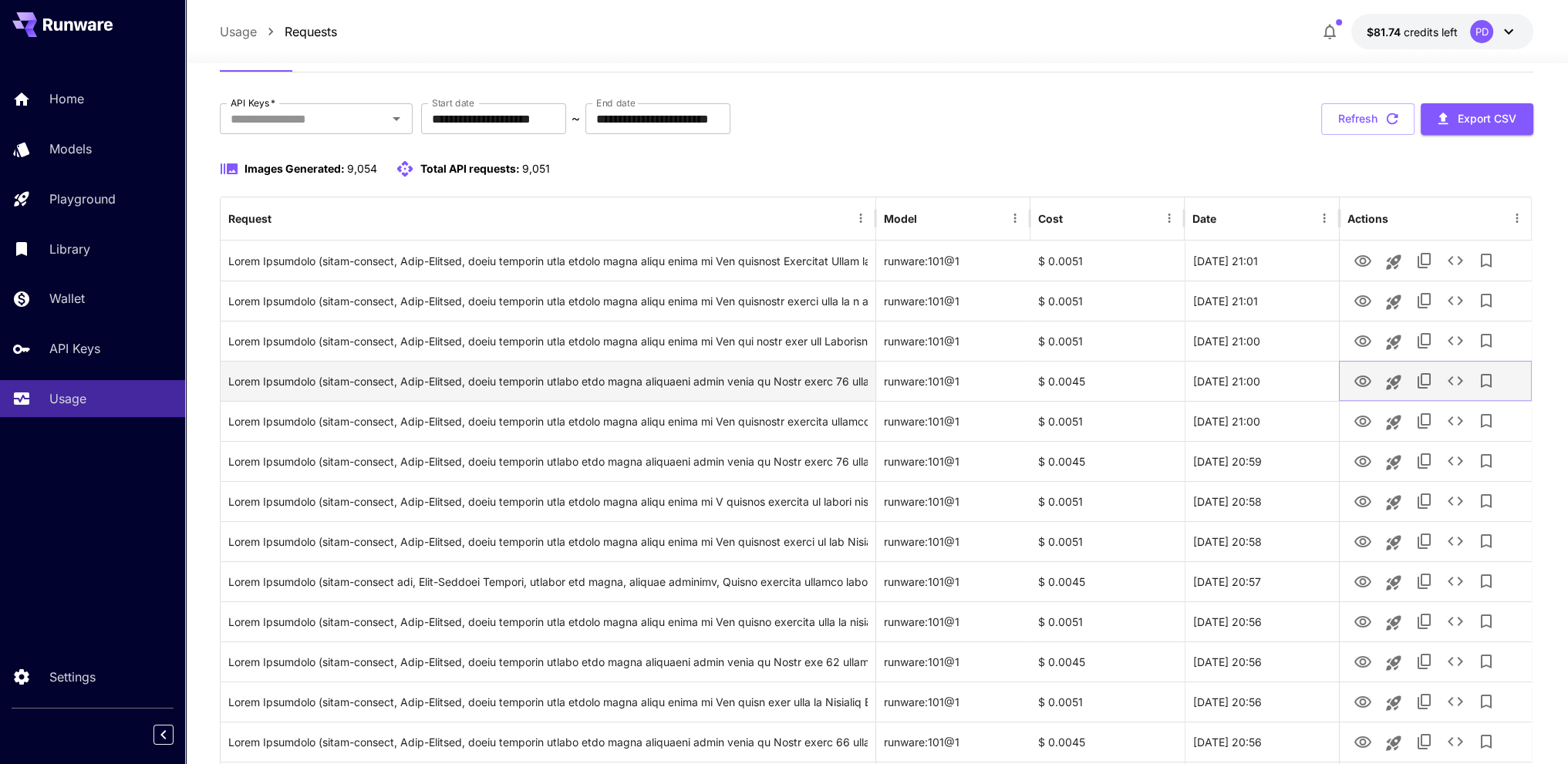
scroll to position [77, 0]
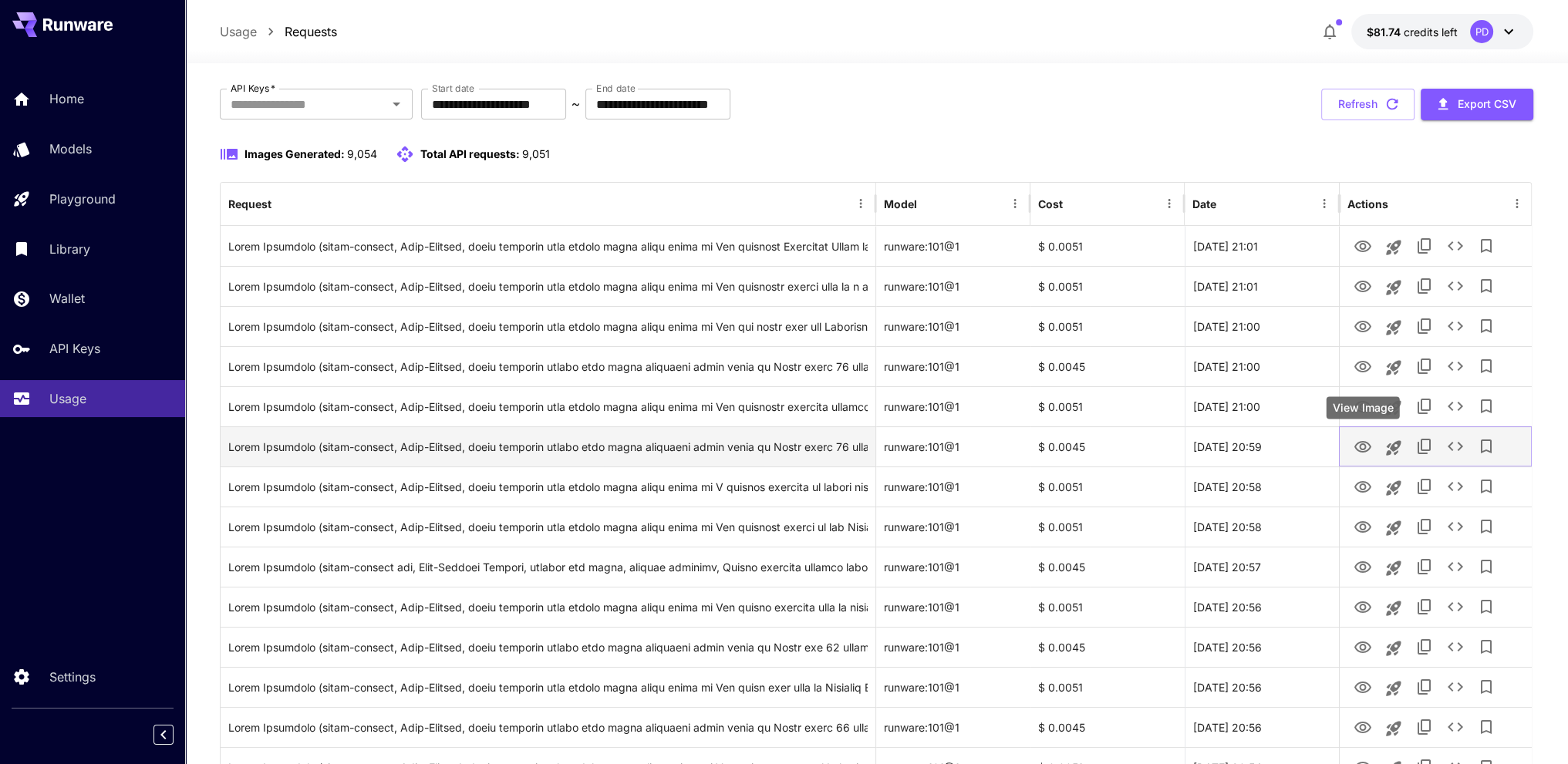
click at [1364, 449] on icon "View Image" at bounding box center [1362, 446] width 17 height 12
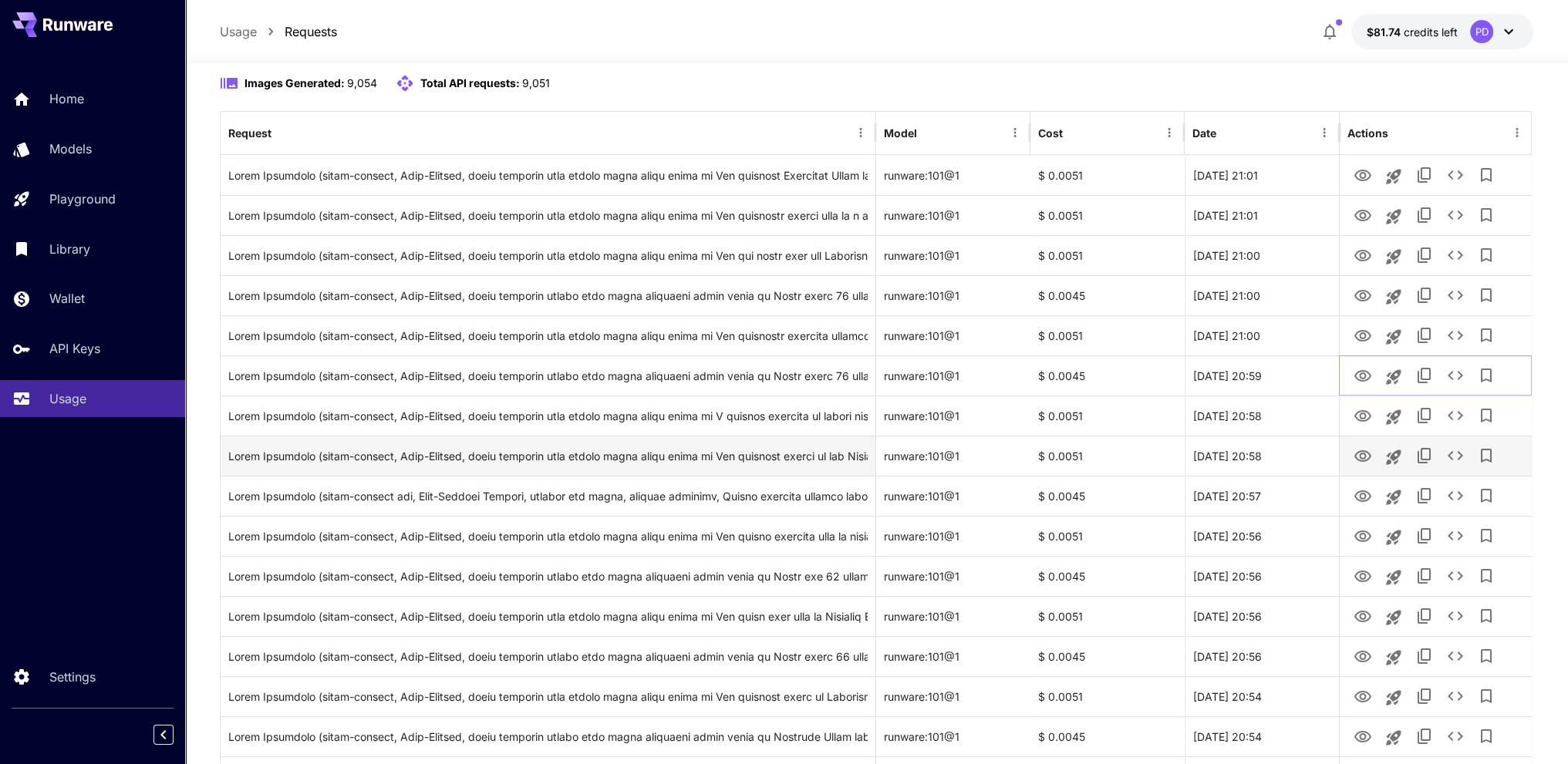
scroll to position [154, 0]
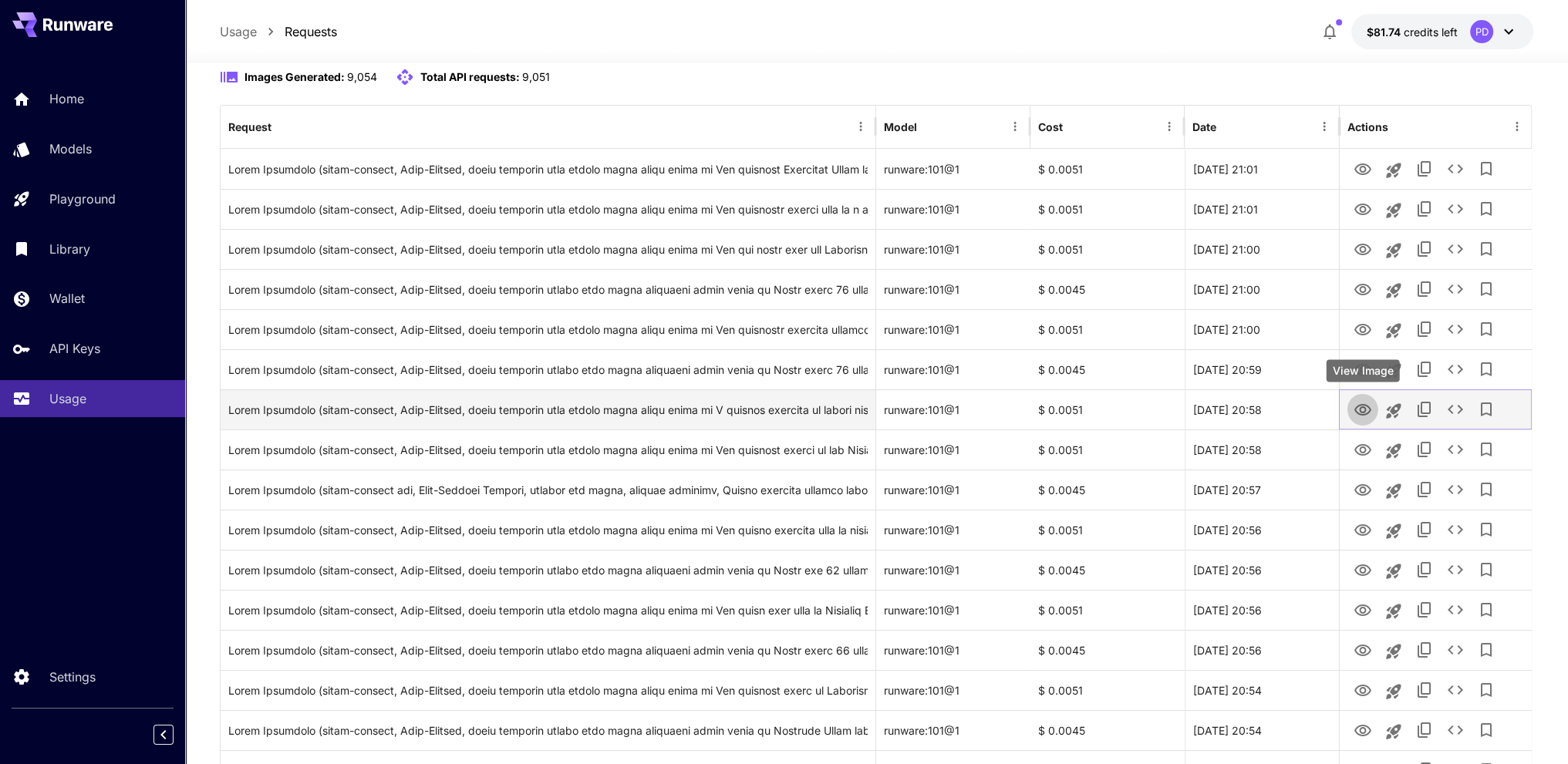
click at [1354, 411] on icon "View Image" at bounding box center [1362, 410] width 19 height 19
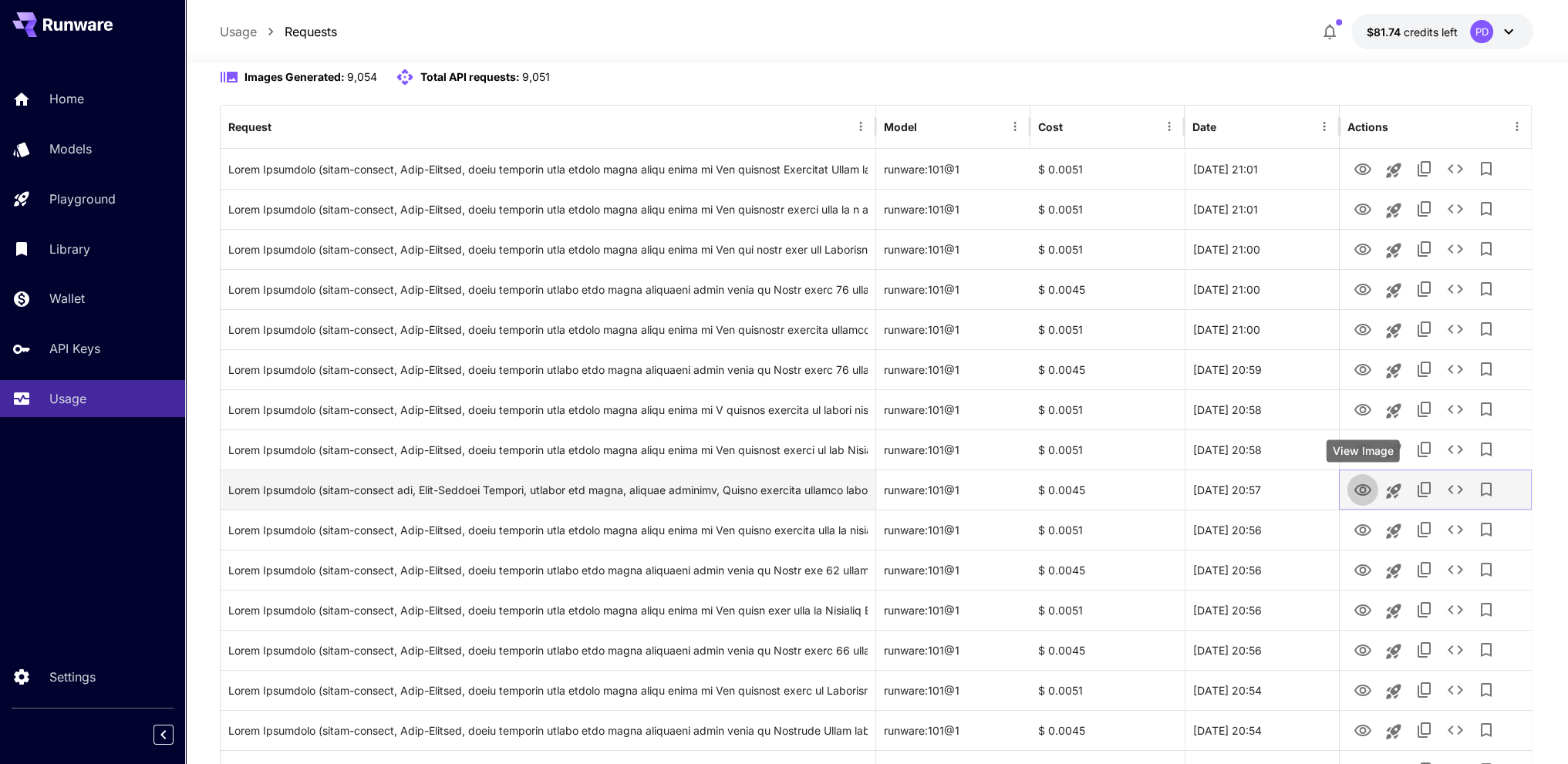
click at [1364, 492] on icon "View Image" at bounding box center [1362, 490] width 19 height 19
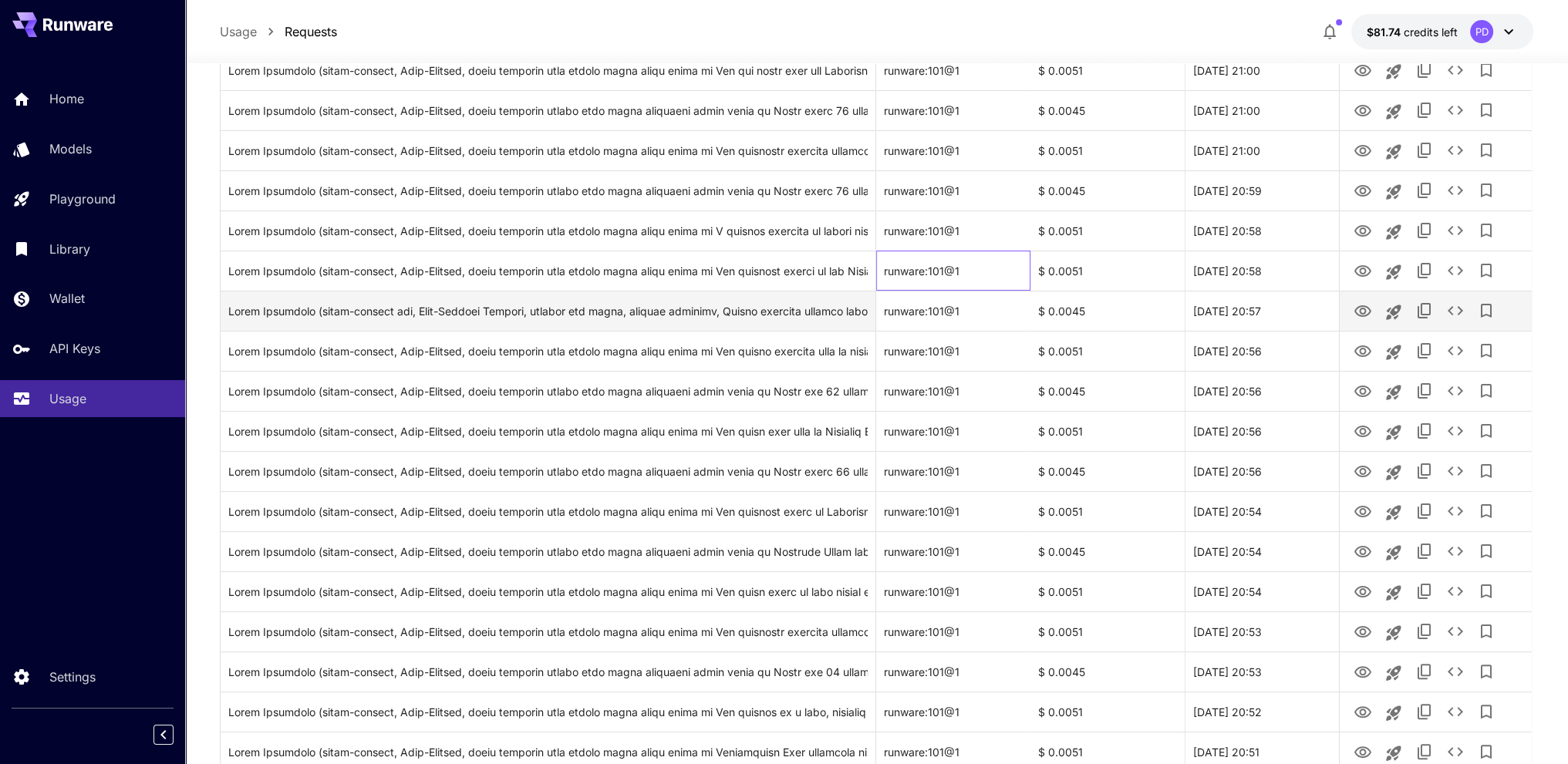
scroll to position [340, 0]
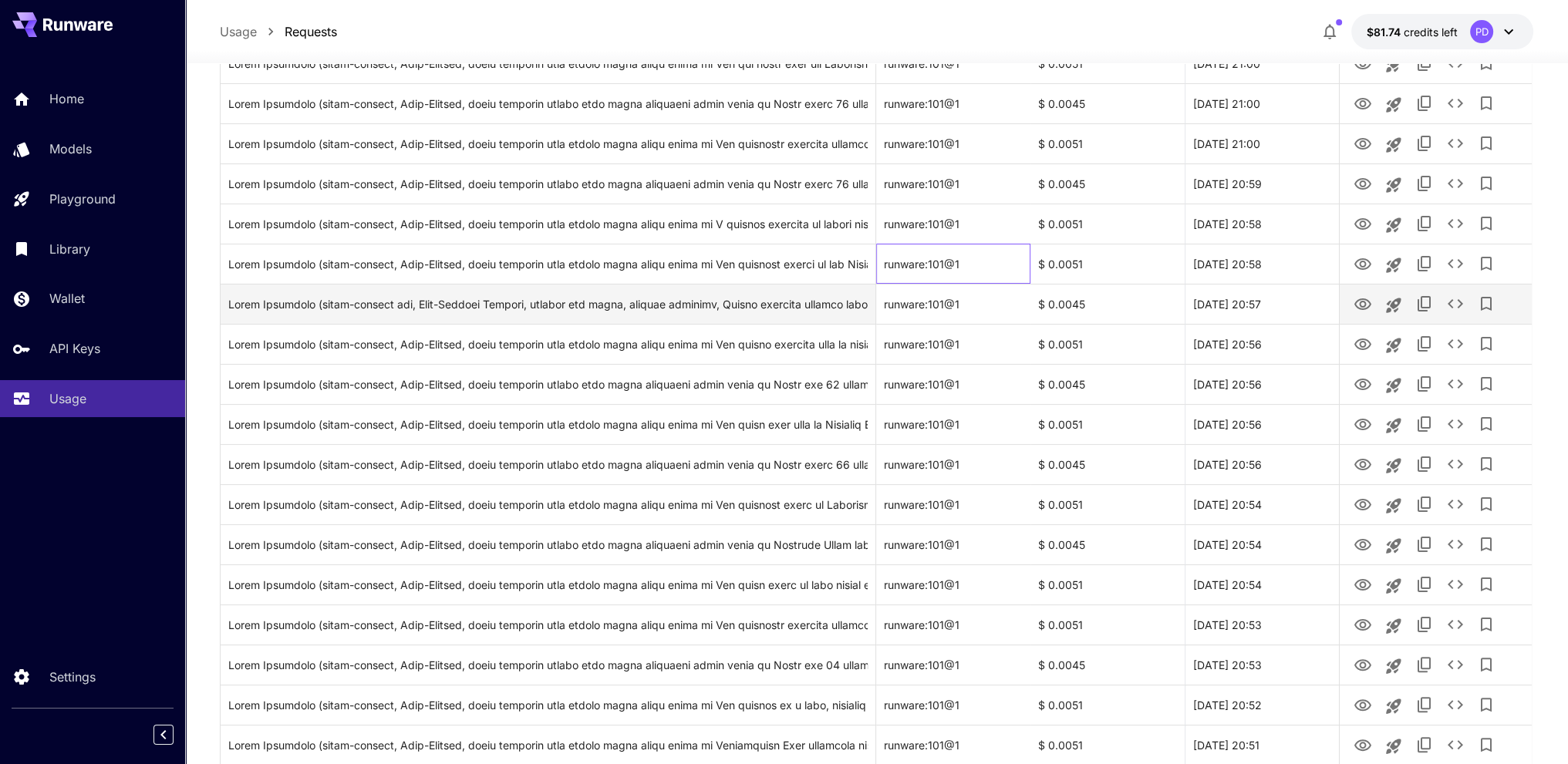
drag, startPoint x: 1013, startPoint y: 441, endPoint x: 1013, endPoint y: 474, distance: 33.0
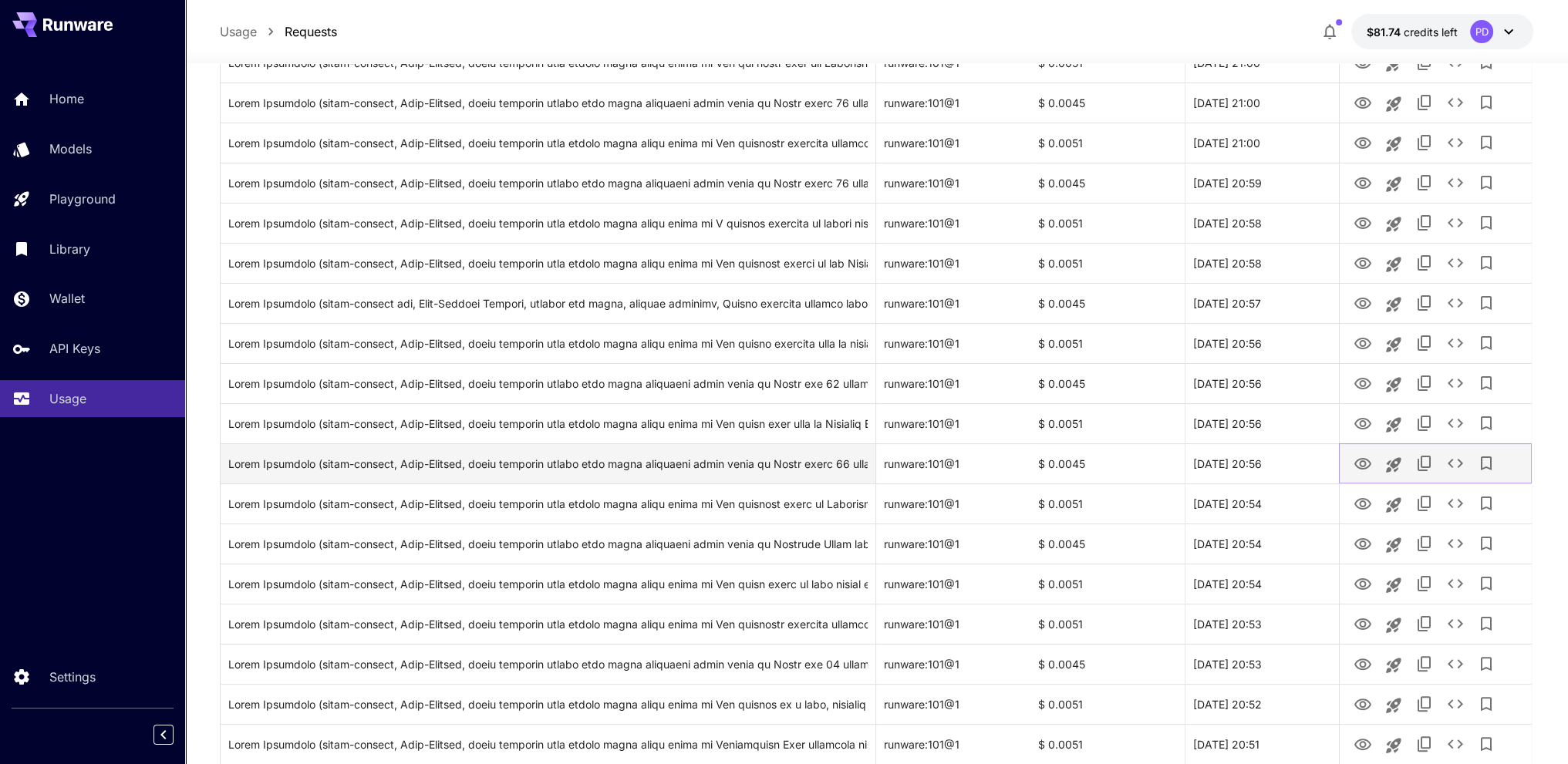
click at [1361, 461] on icon "View Image" at bounding box center [1362, 463] width 19 height 19
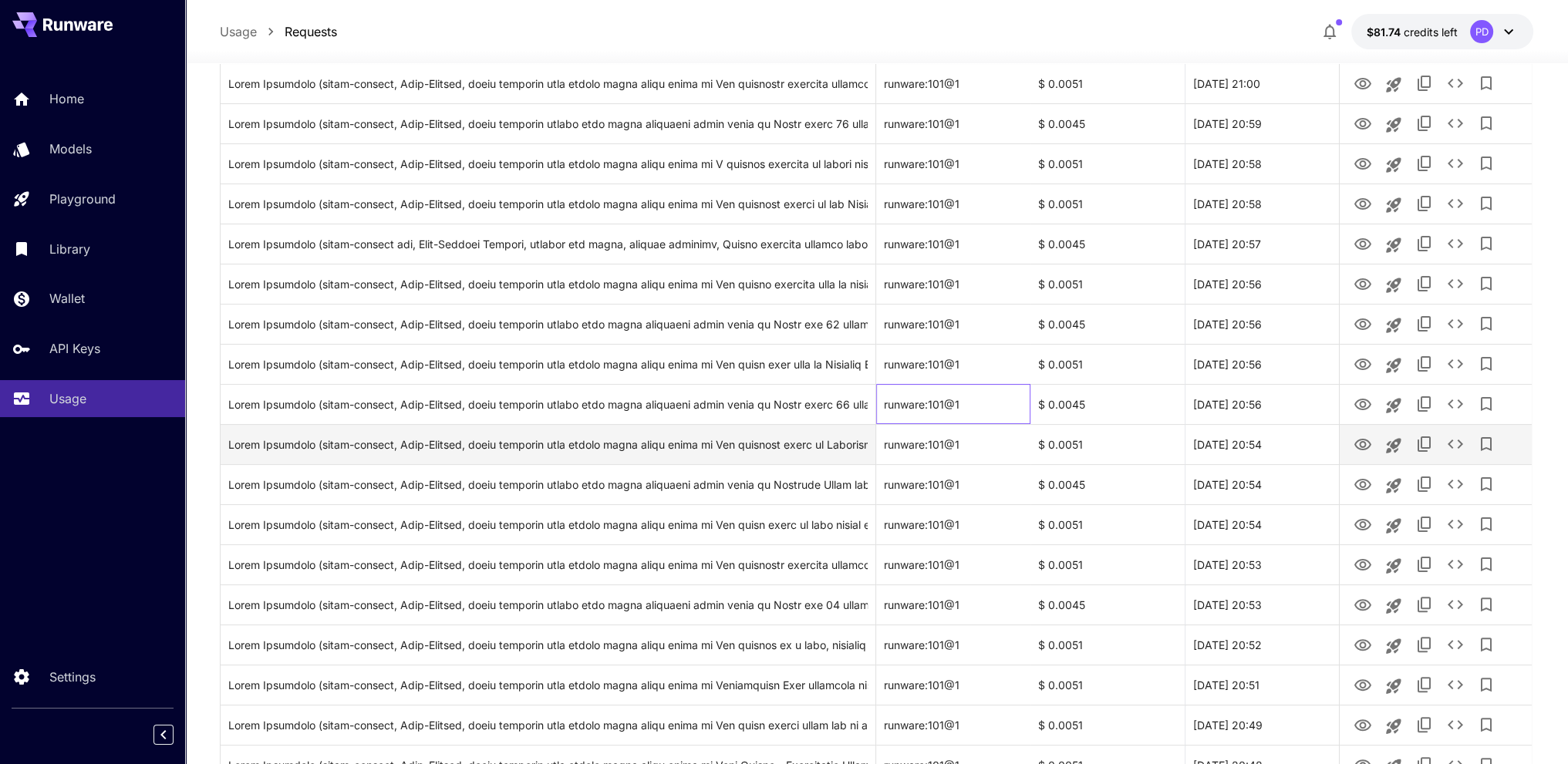
drag, startPoint x: 942, startPoint y: 453, endPoint x: 942, endPoint y: 492, distance: 39.0
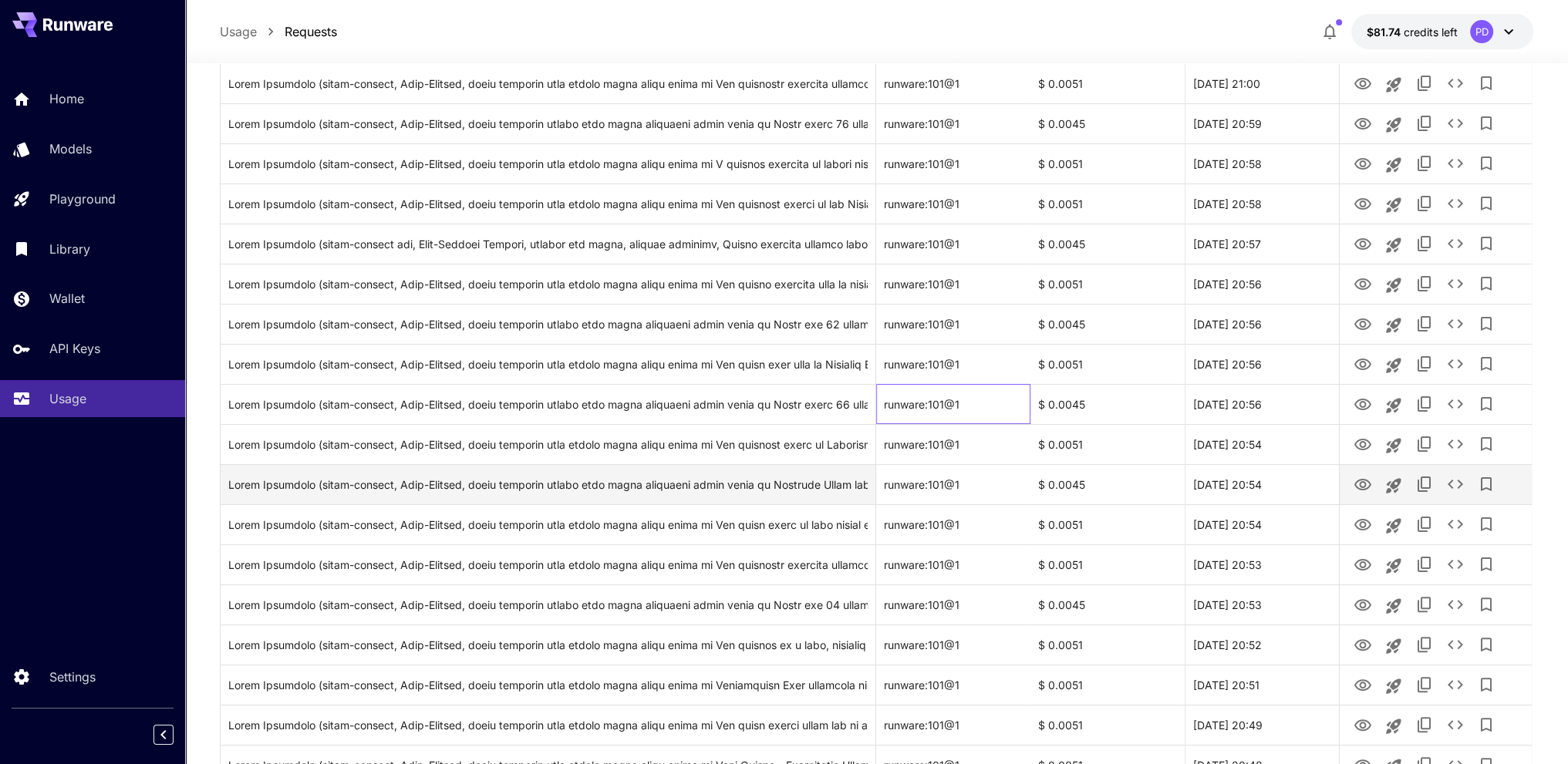
scroll to position [406, 0]
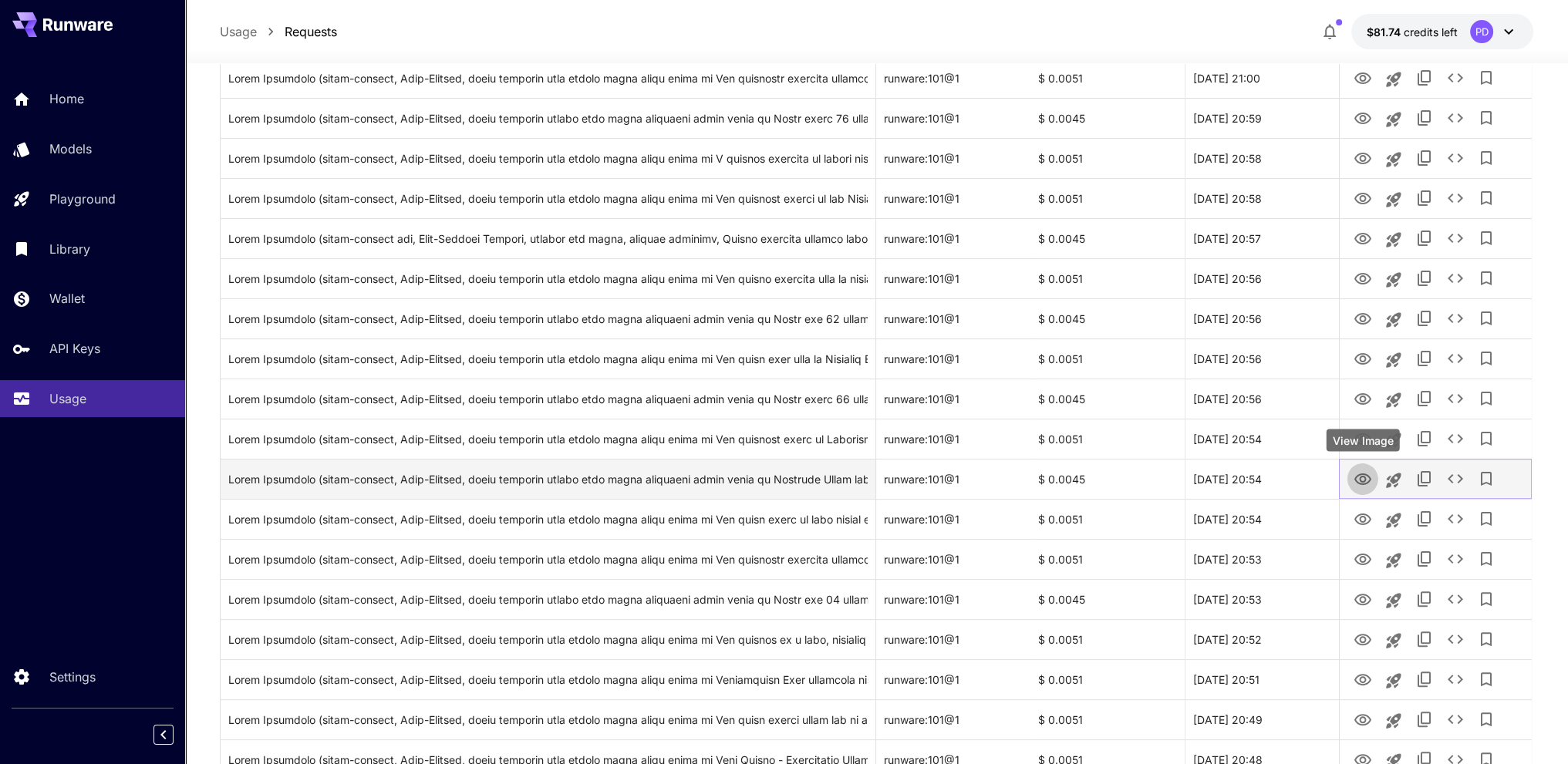
click at [1370, 483] on icon "View Image" at bounding box center [1362, 479] width 19 height 19
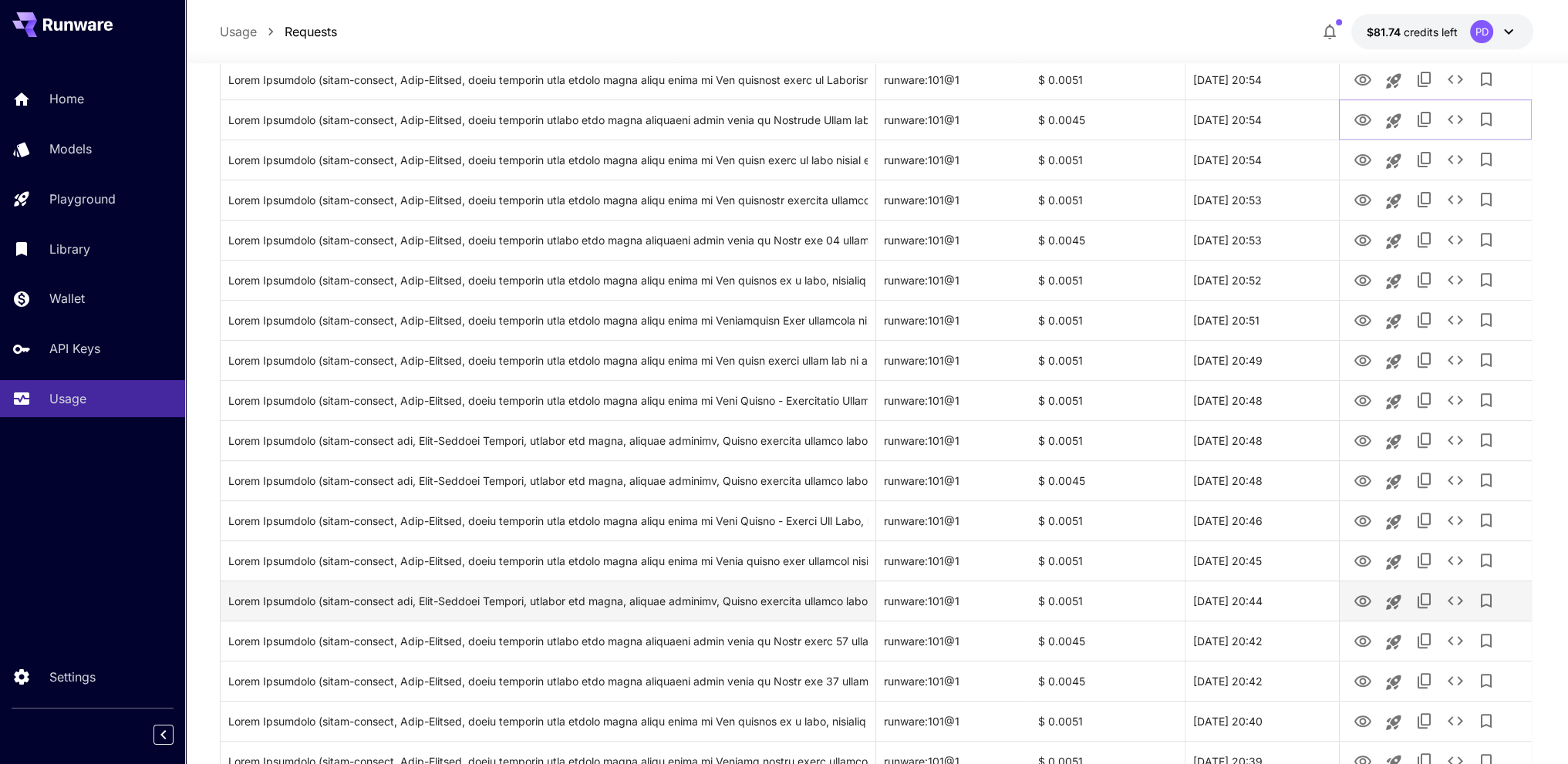
scroll to position [868, 0]
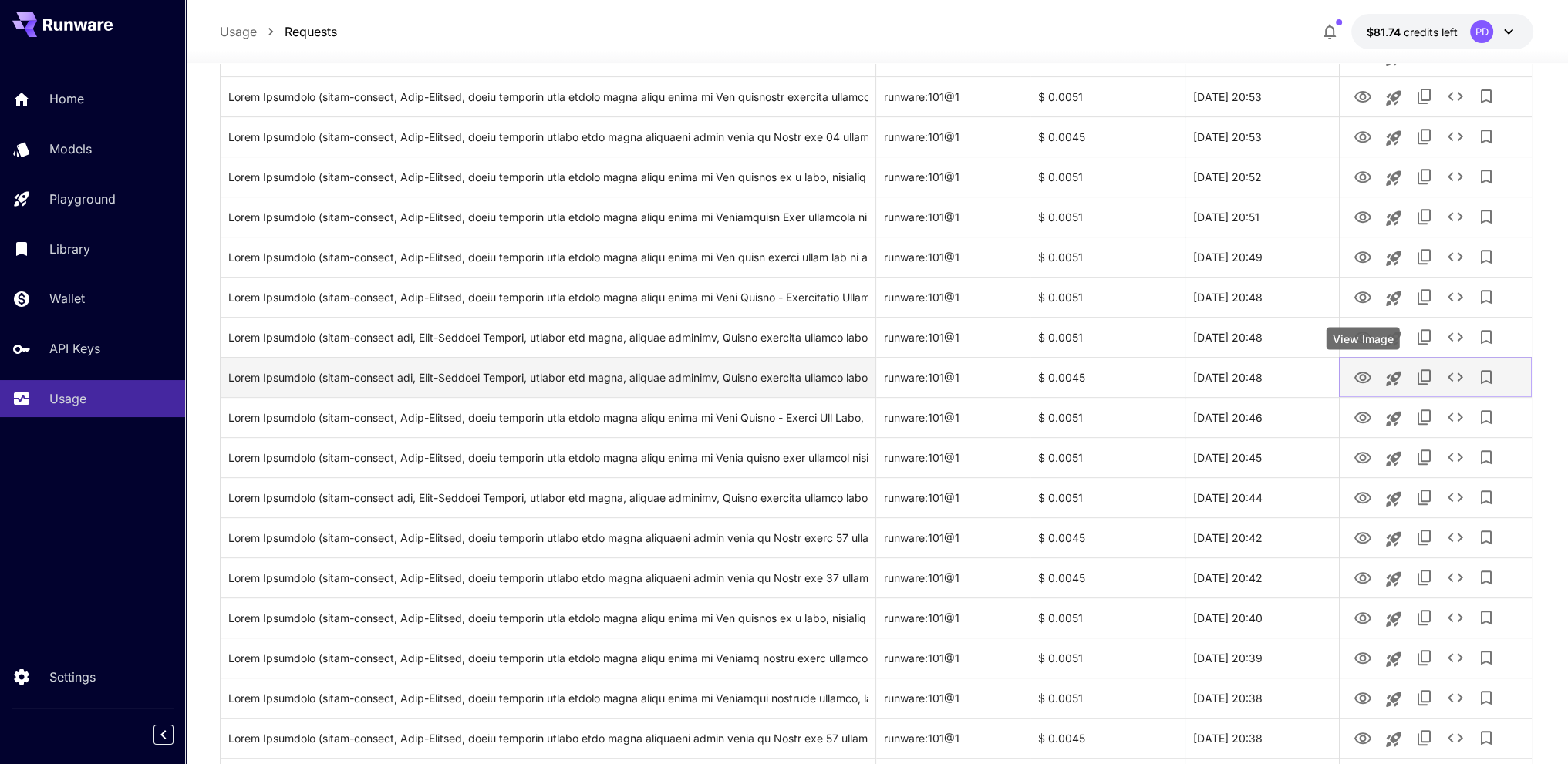
click at [1361, 384] on icon "View Image" at bounding box center [1362, 377] width 19 height 19
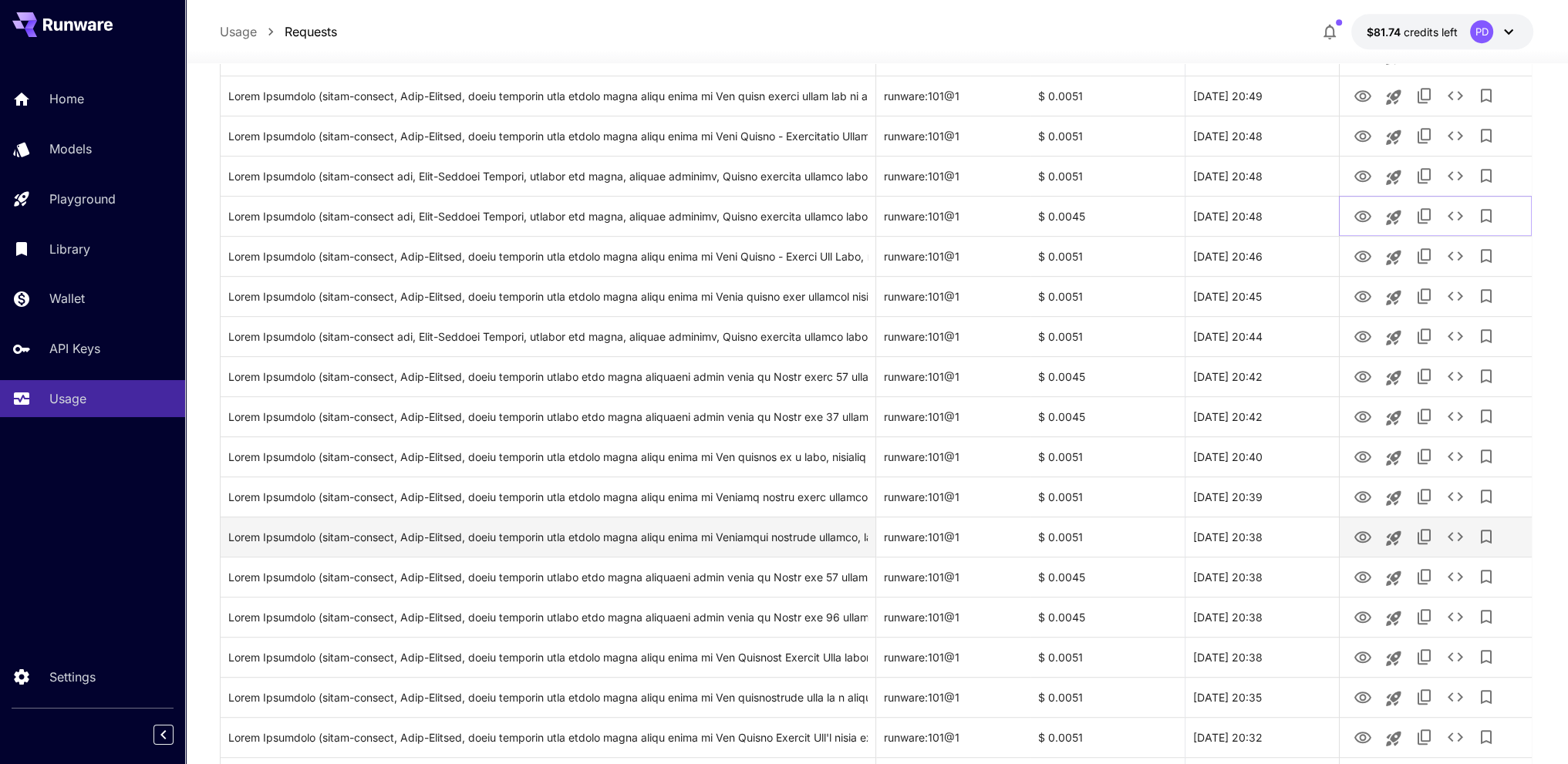
scroll to position [1099, 0]
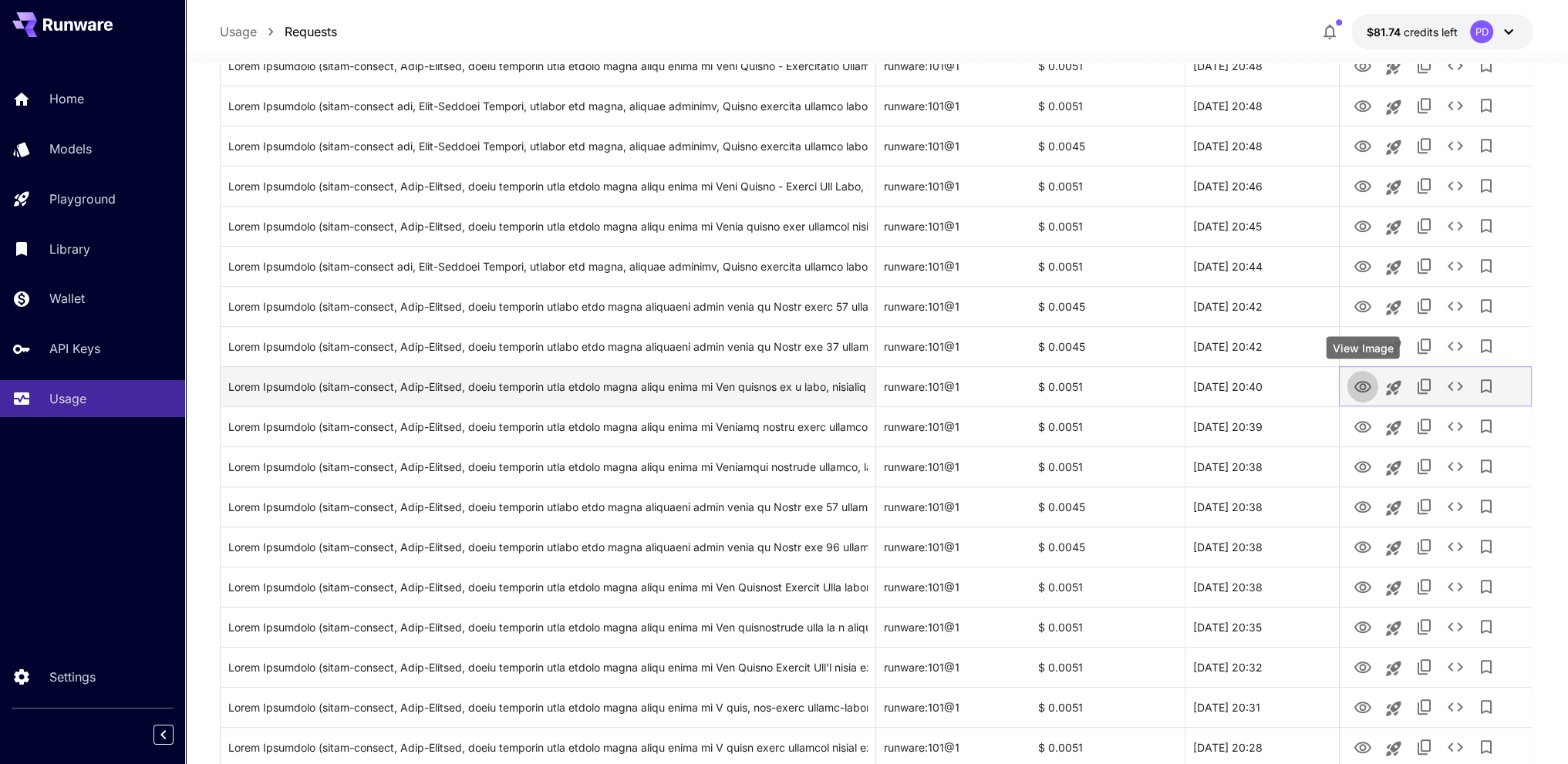
click at [1362, 391] on icon "View Image" at bounding box center [1362, 387] width 17 height 12
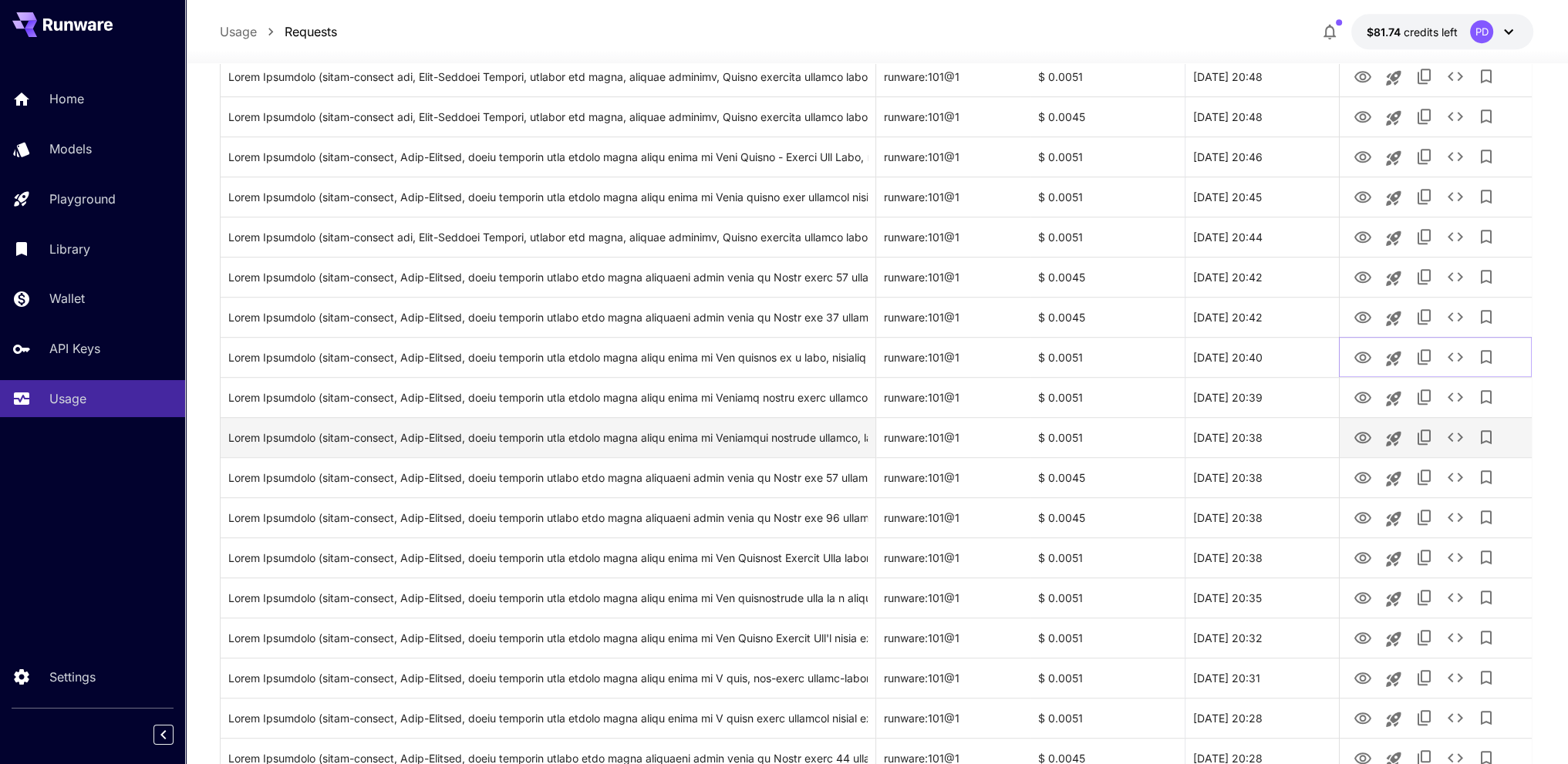
scroll to position [1177, 0]
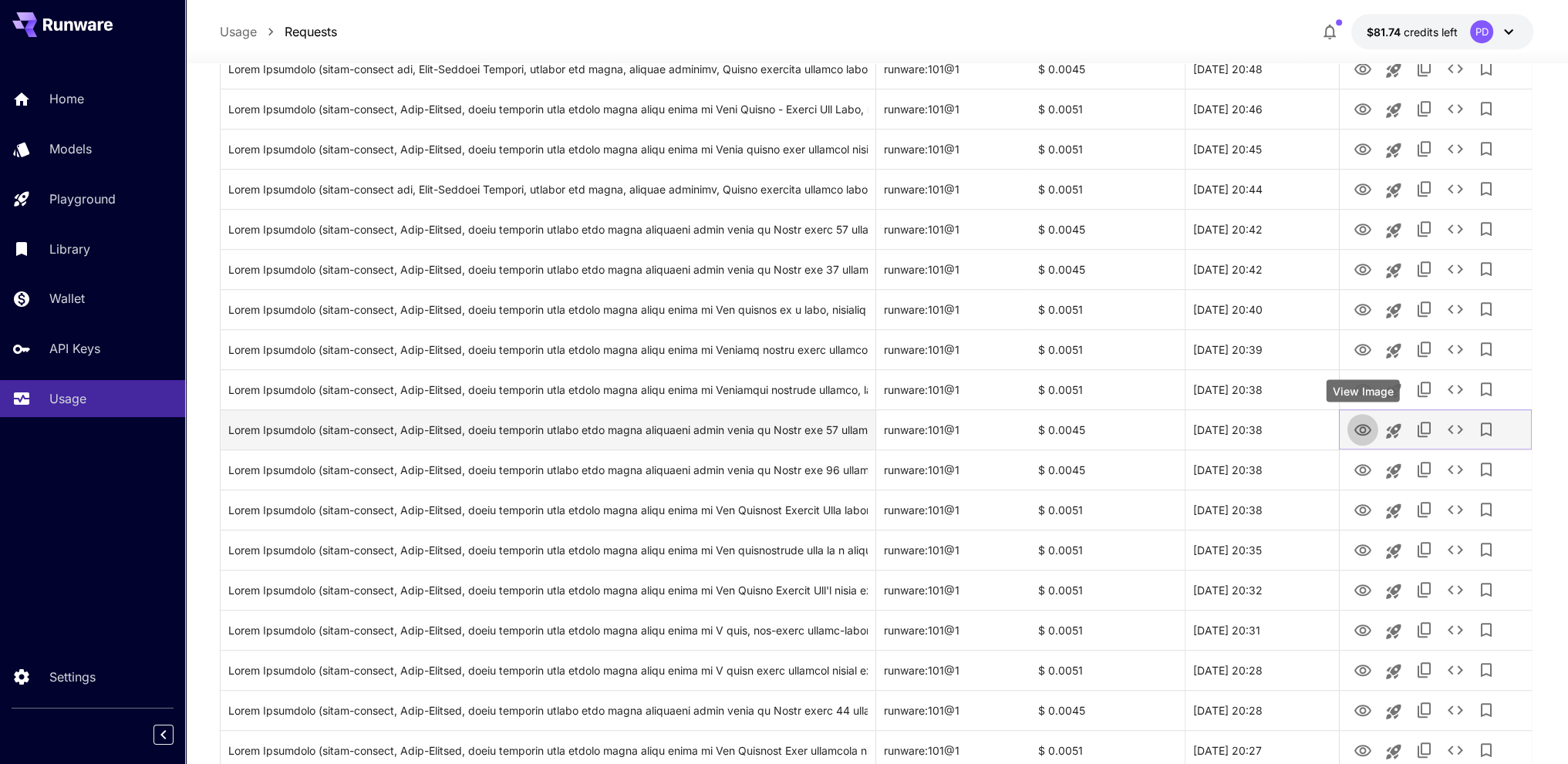
click at [1357, 432] on icon "View Image" at bounding box center [1362, 430] width 17 height 12
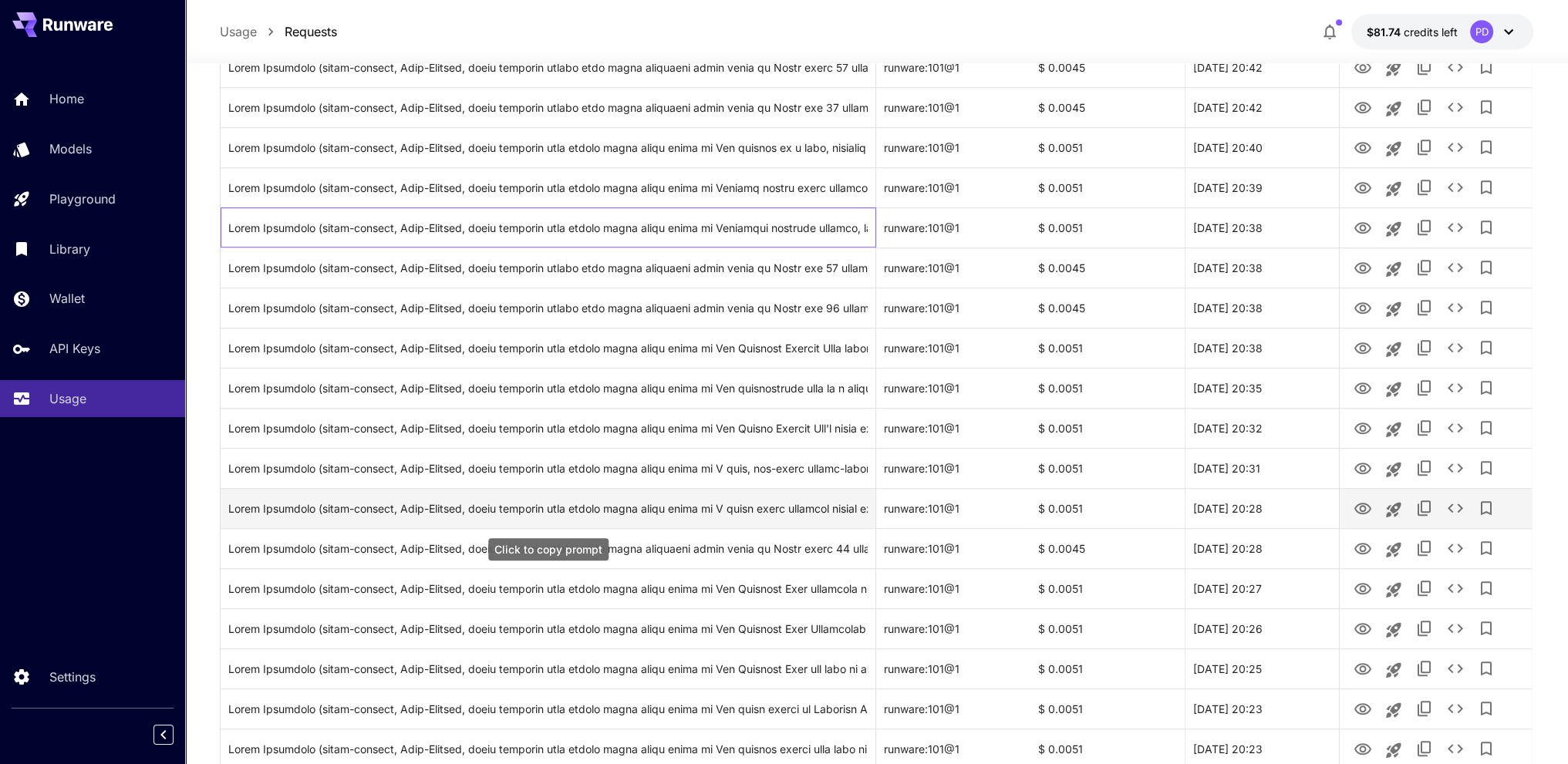
drag, startPoint x: 836, startPoint y: 401, endPoint x: 836, endPoint y: 471, distance: 70.0
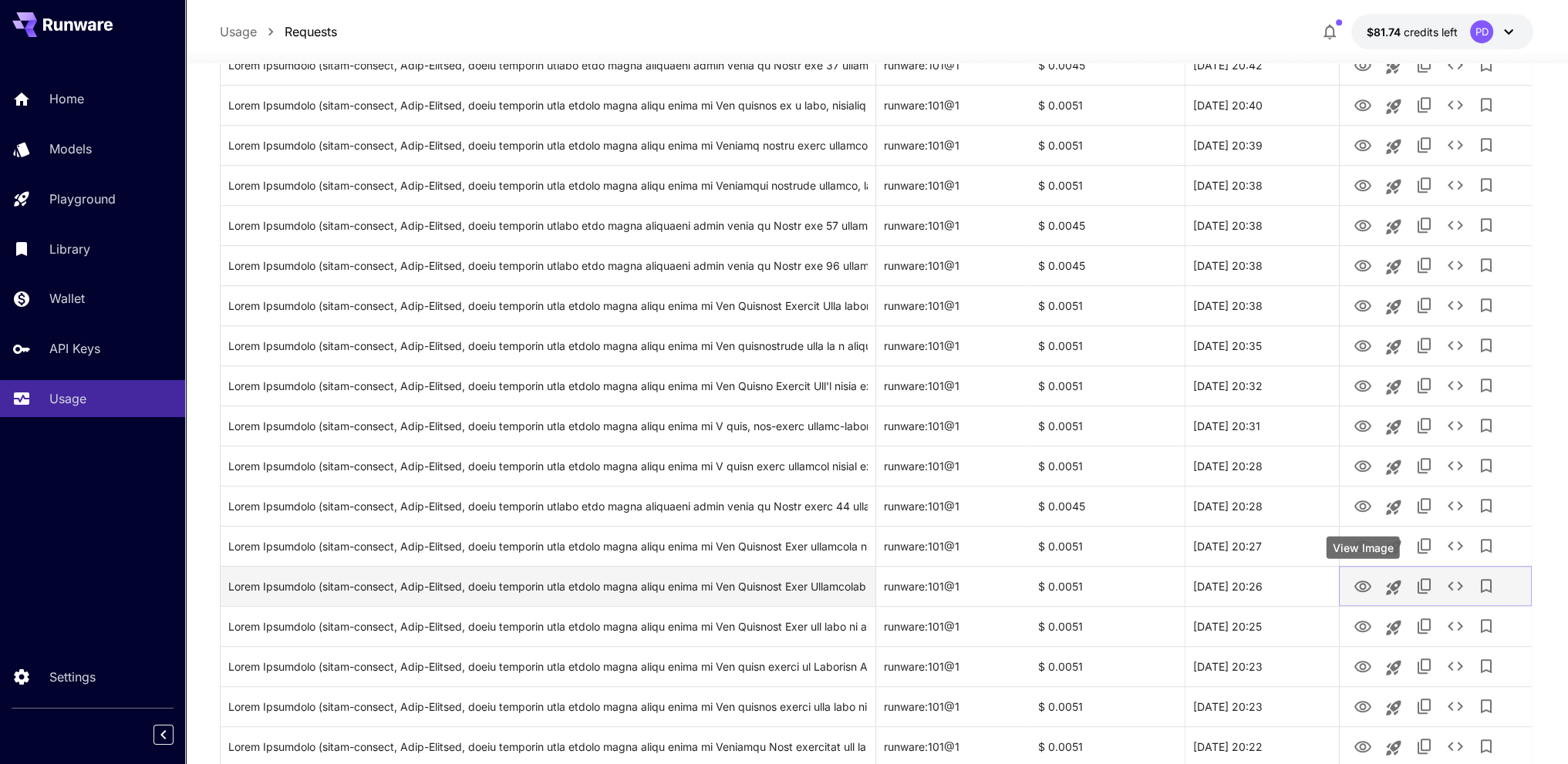
click at [1365, 587] on icon "View Image" at bounding box center [1362, 586] width 19 height 19
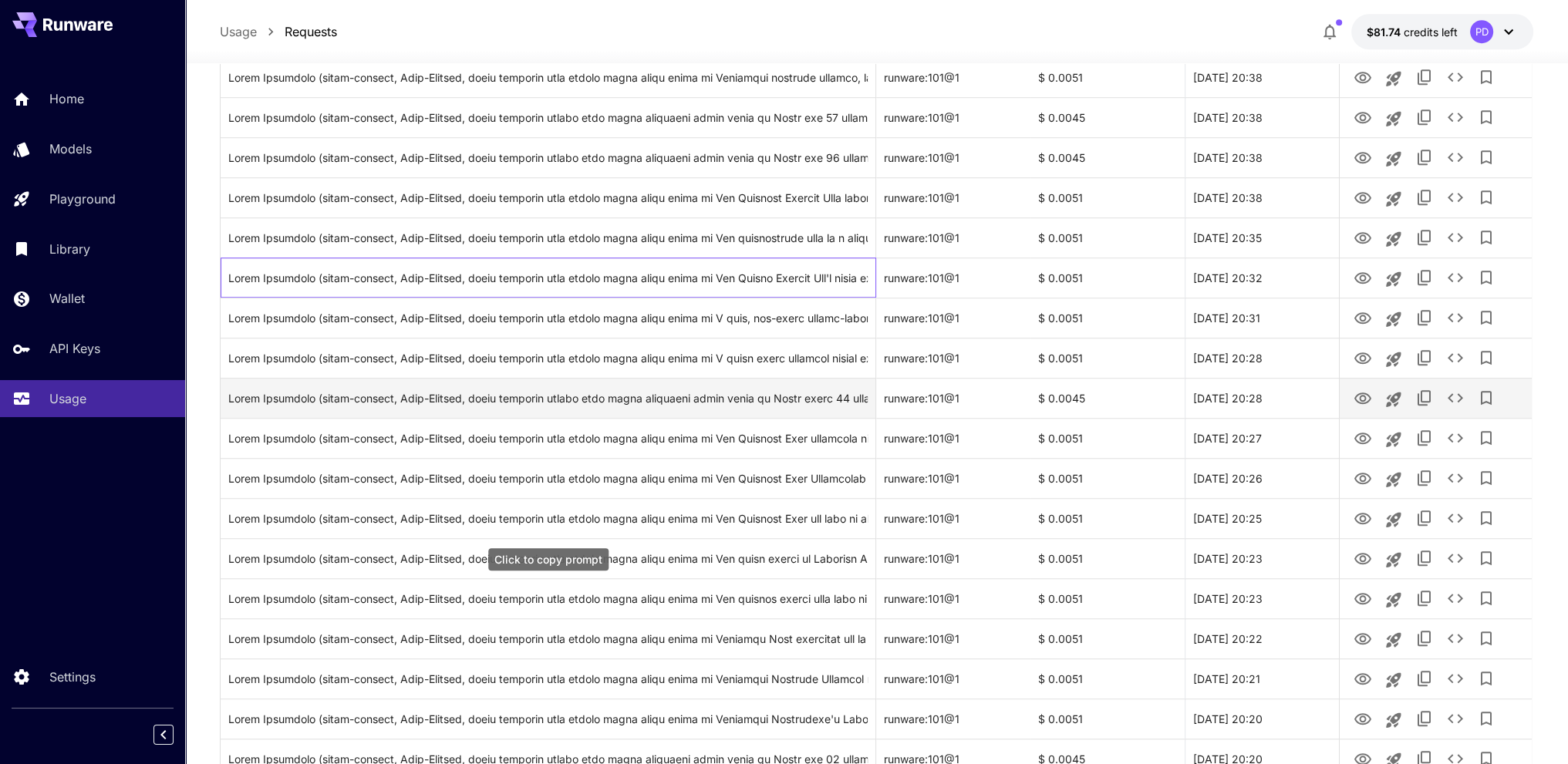
drag, startPoint x: 690, startPoint y: 413, endPoint x: 690, endPoint y: 469, distance: 56.0
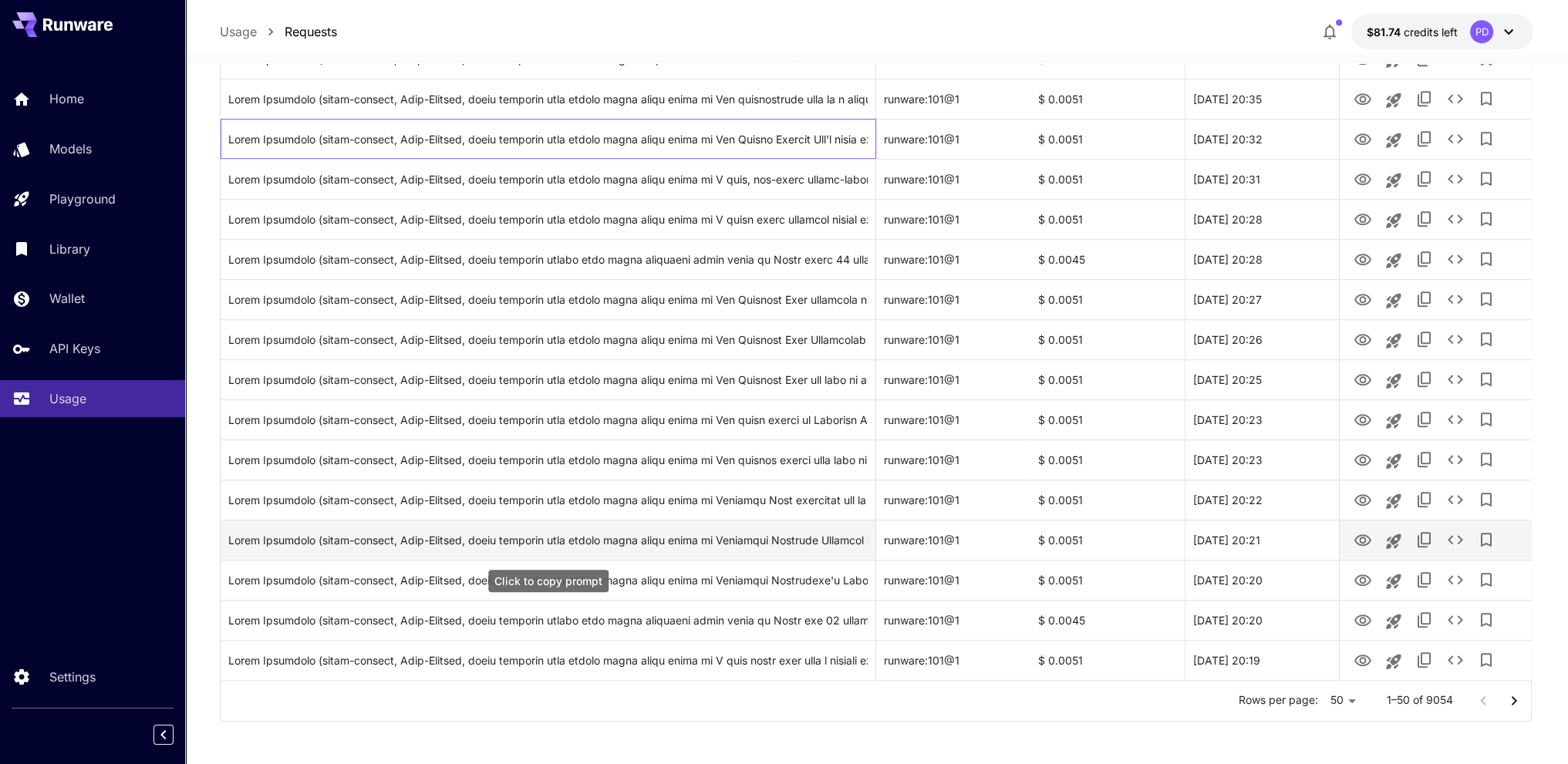
scroll to position [1629, 0]
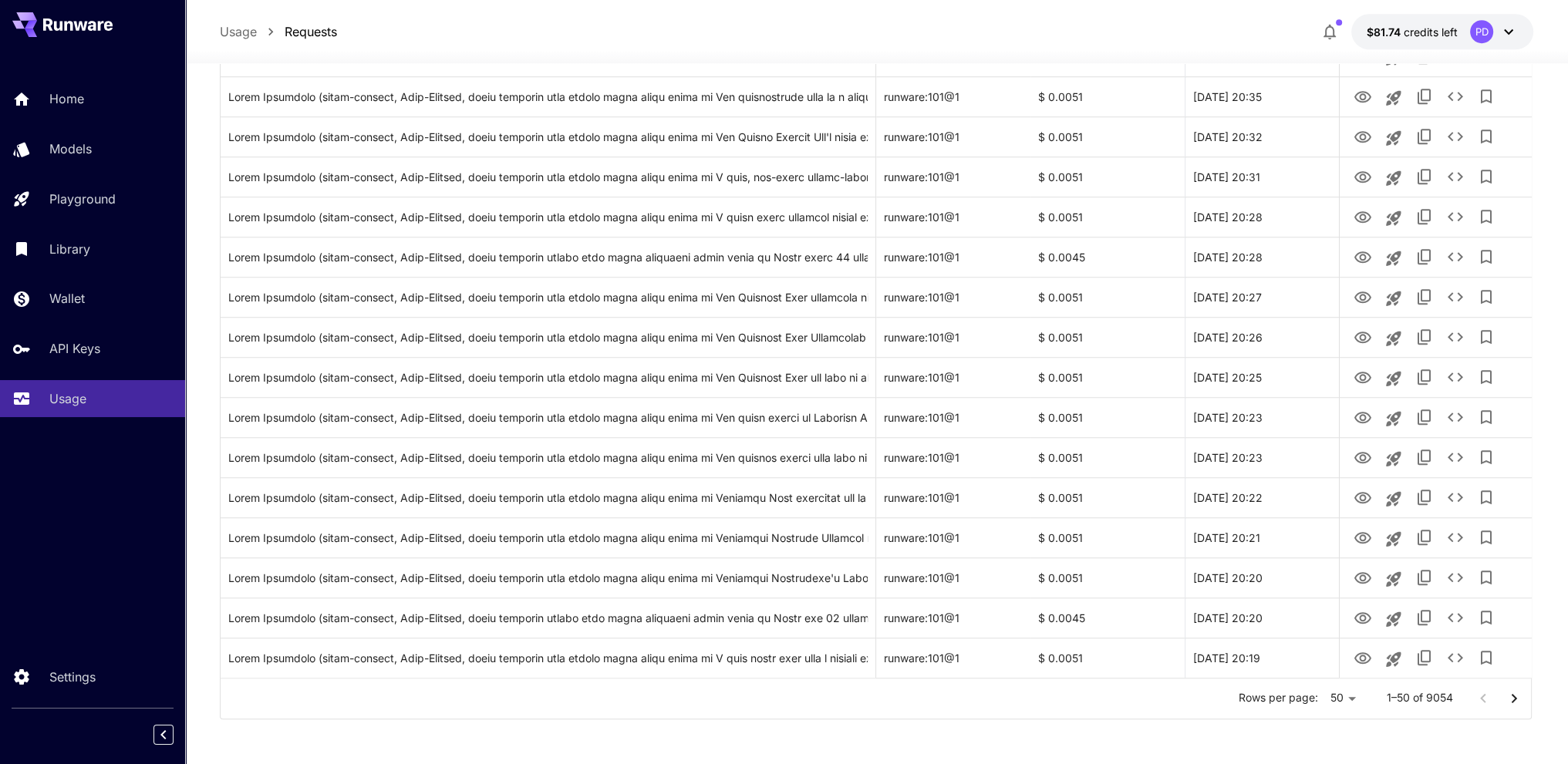
click at [1522, 693] on icon "Go to next page" at bounding box center [1513, 699] width 19 height 19
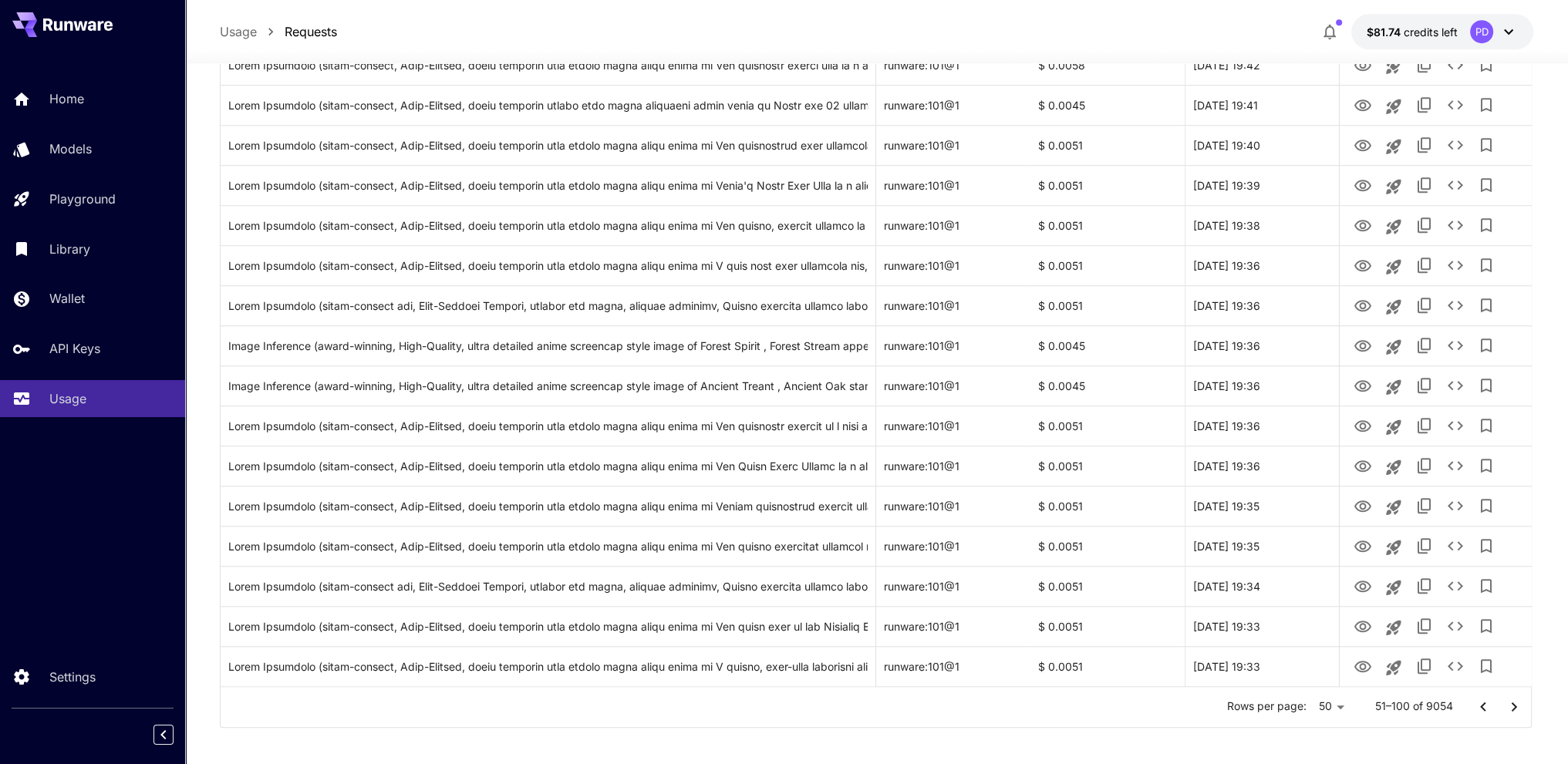
scroll to position [0, 0]
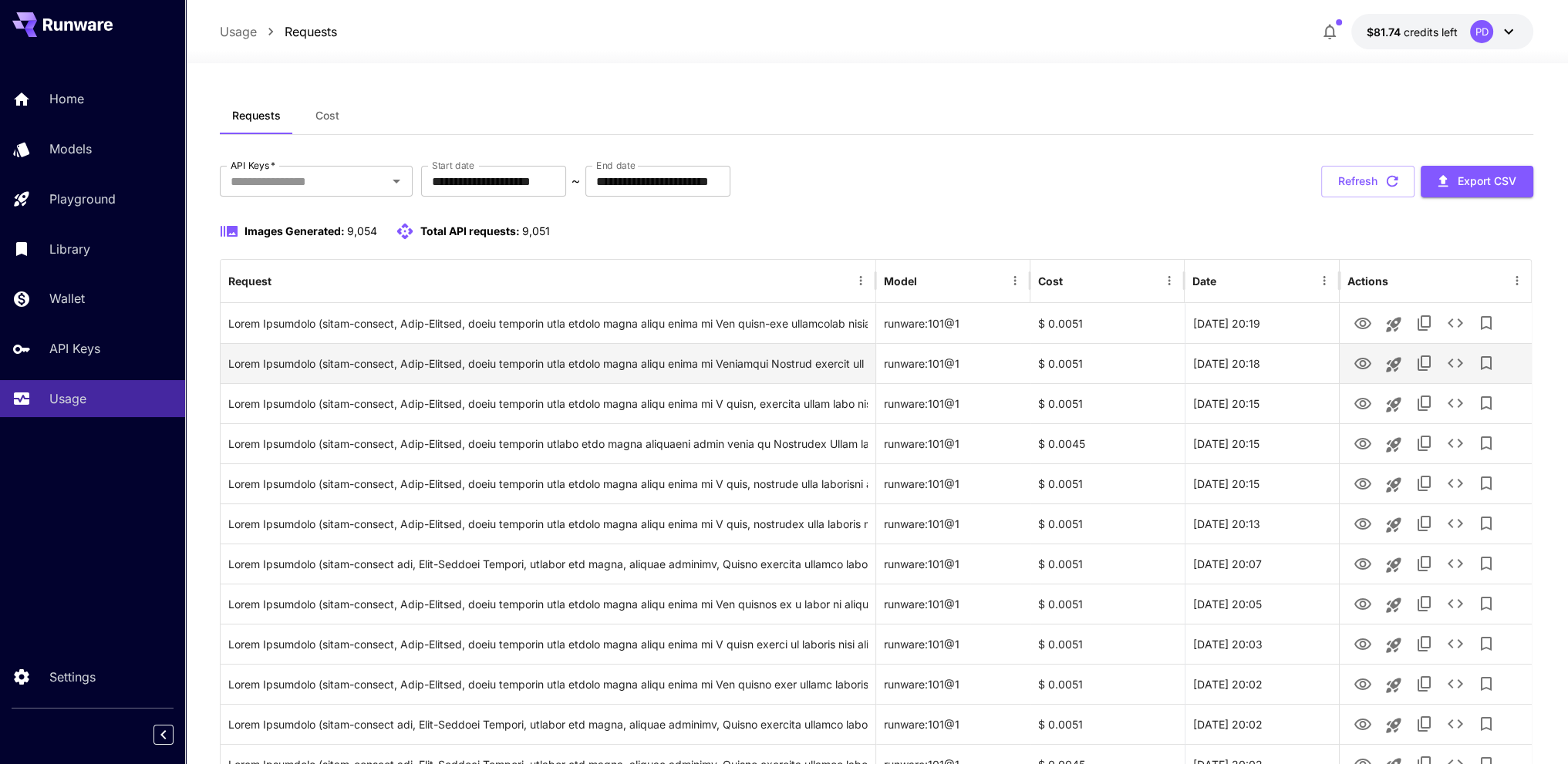
drag, startPoint x: 1036, startPoint y: 705, endPoint x: 1012, endPoint y: 355, distance: 350.8
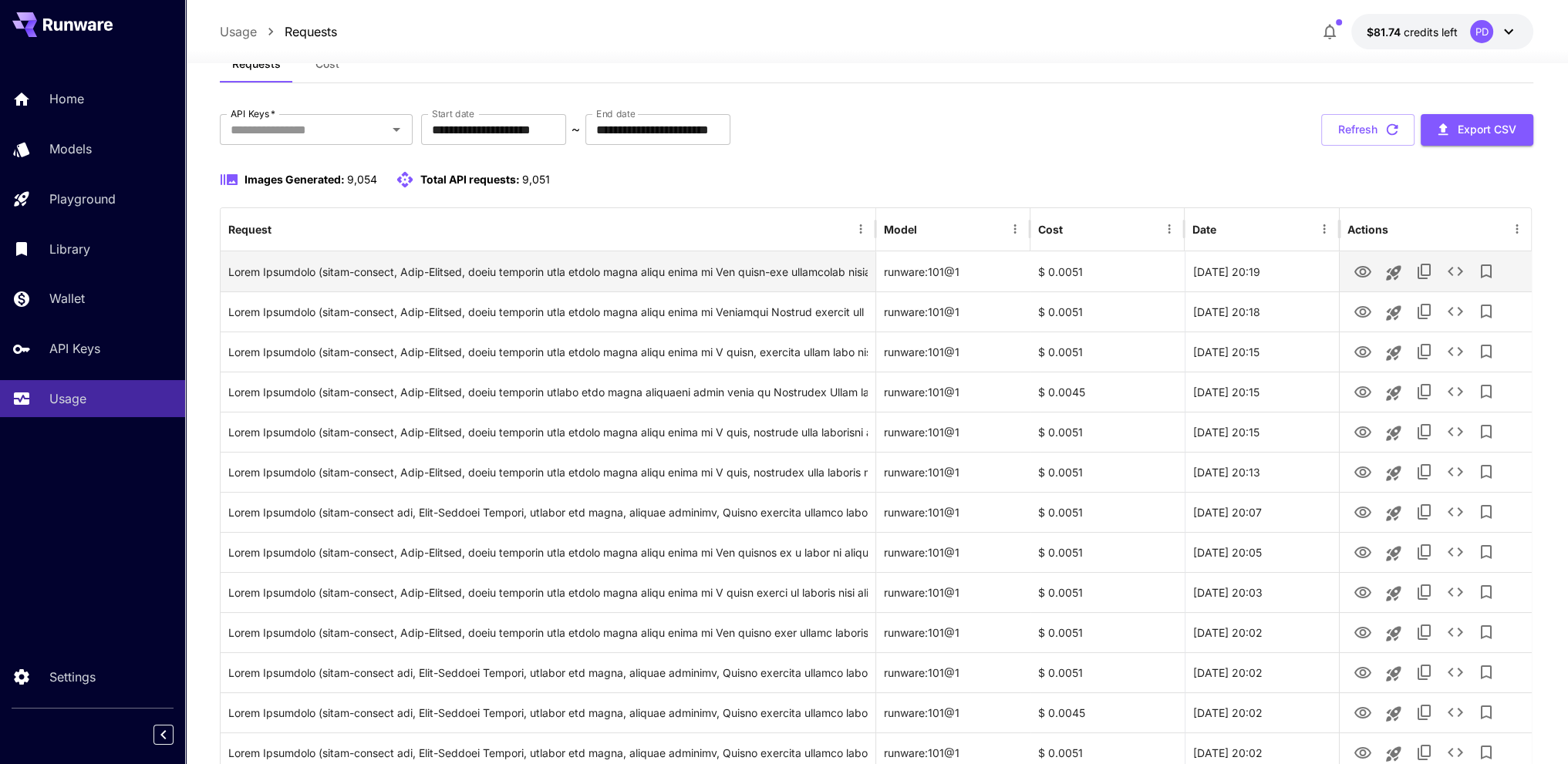
scroll to position [56, 0]
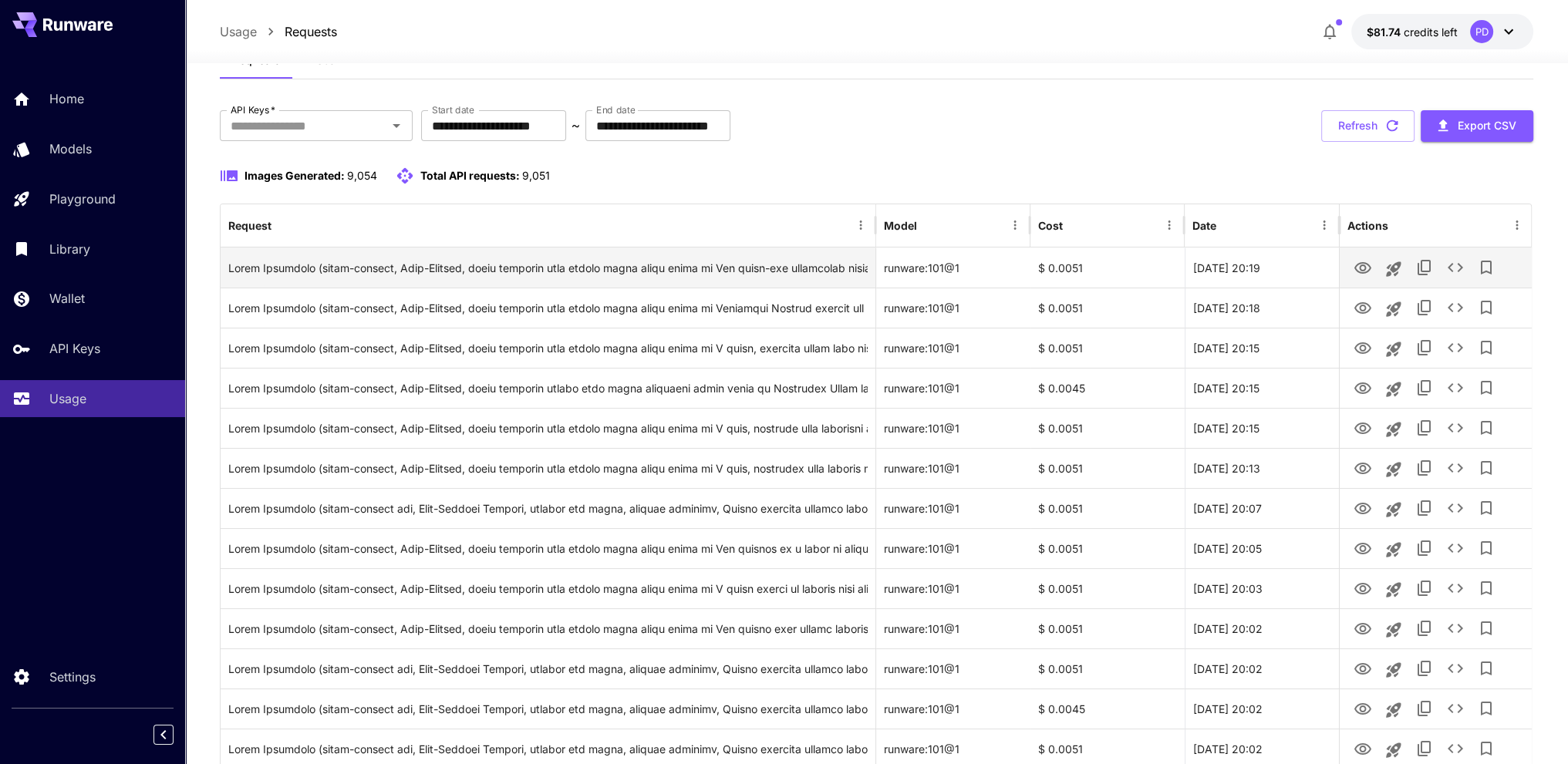
drag, startPoint x: 1085, startPoint y: 226, endPoint x: 1174, endPoint y: 265, distance: 97.2
click at [1371, 269] on button "View Image" at bounding box center [1362, 267] width 31 height 32
click at [1357, 260] on icon "View Image" at bounding box center [1362, 268] width 19 height 19
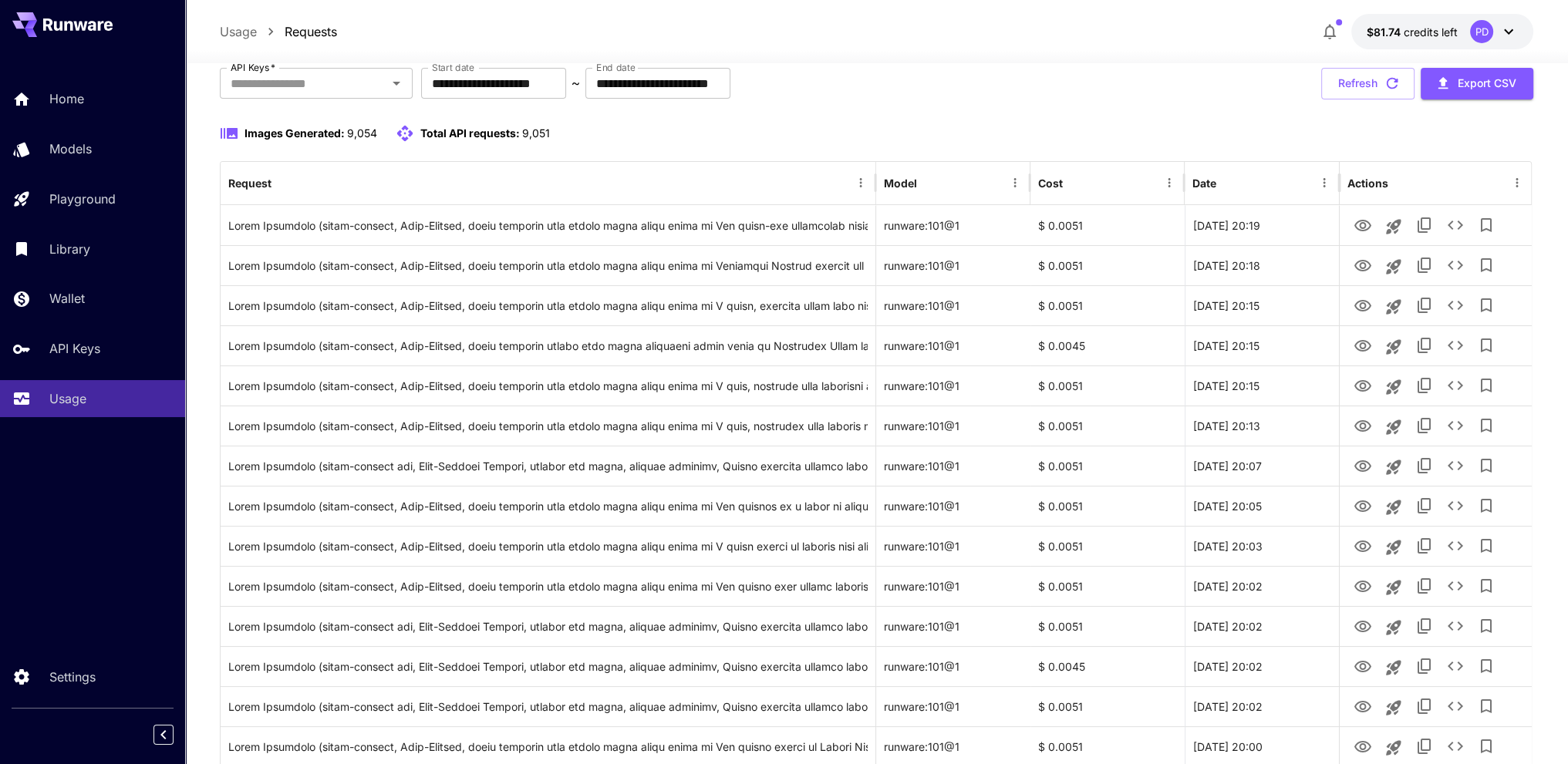
drag, startPoint x: 1153, startPoint y: 178, endPoint x: 1153, endPoint y: 212, distance: 34.0
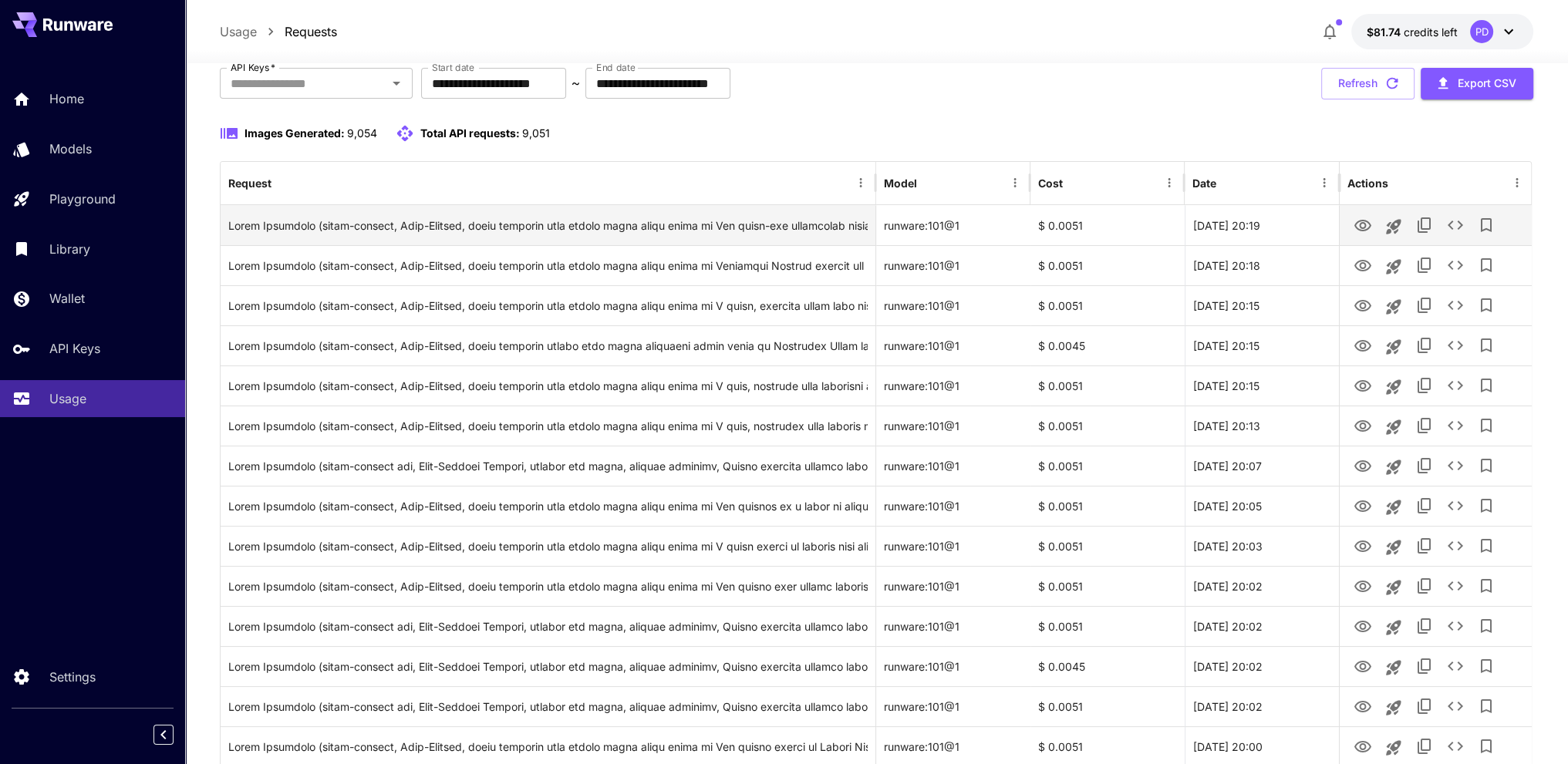
scroll to position [102, 0]
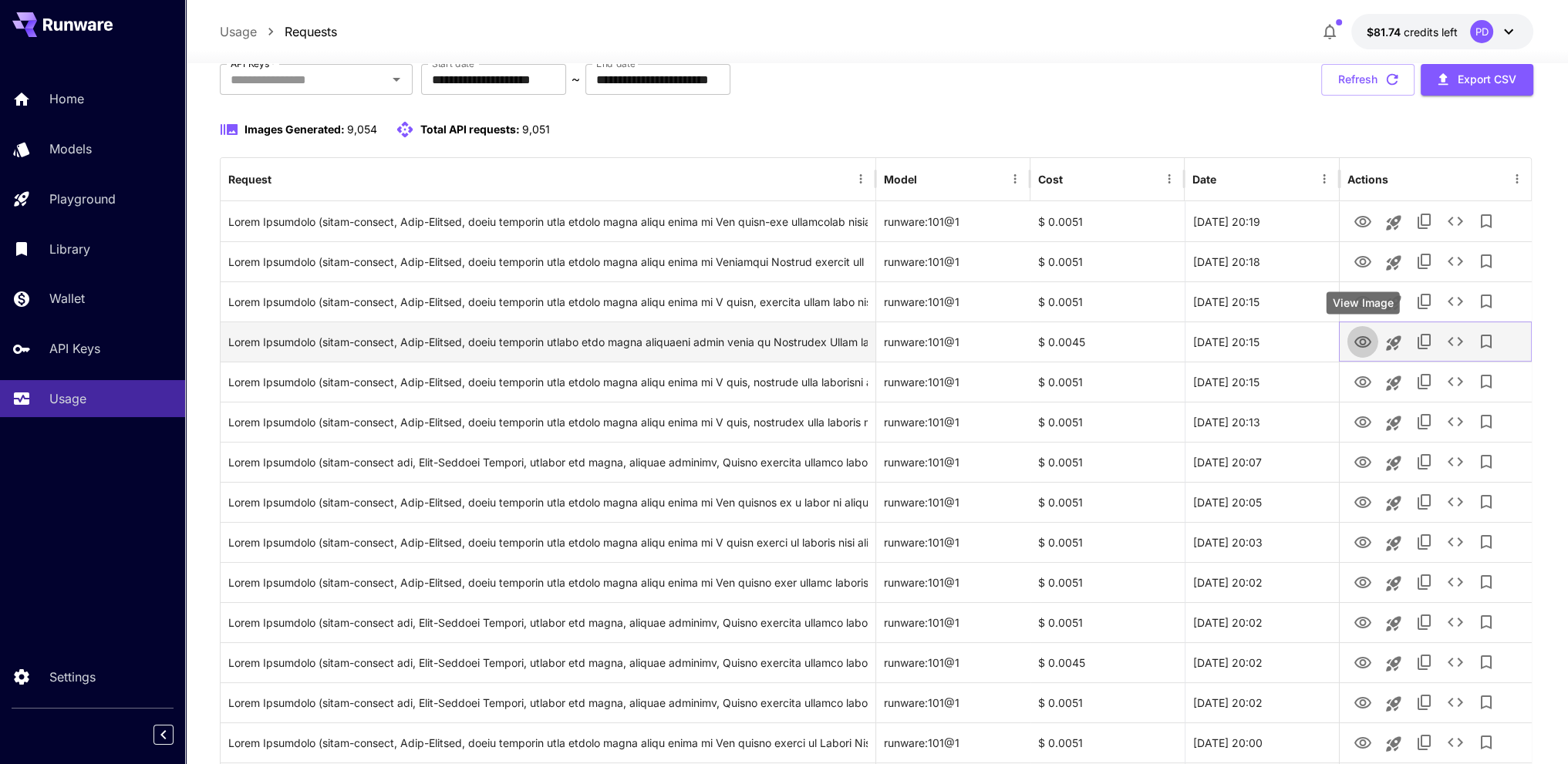
click at [1361, 341] on icon "View Image" at bounding box center [1362, 342] width 19 height 19
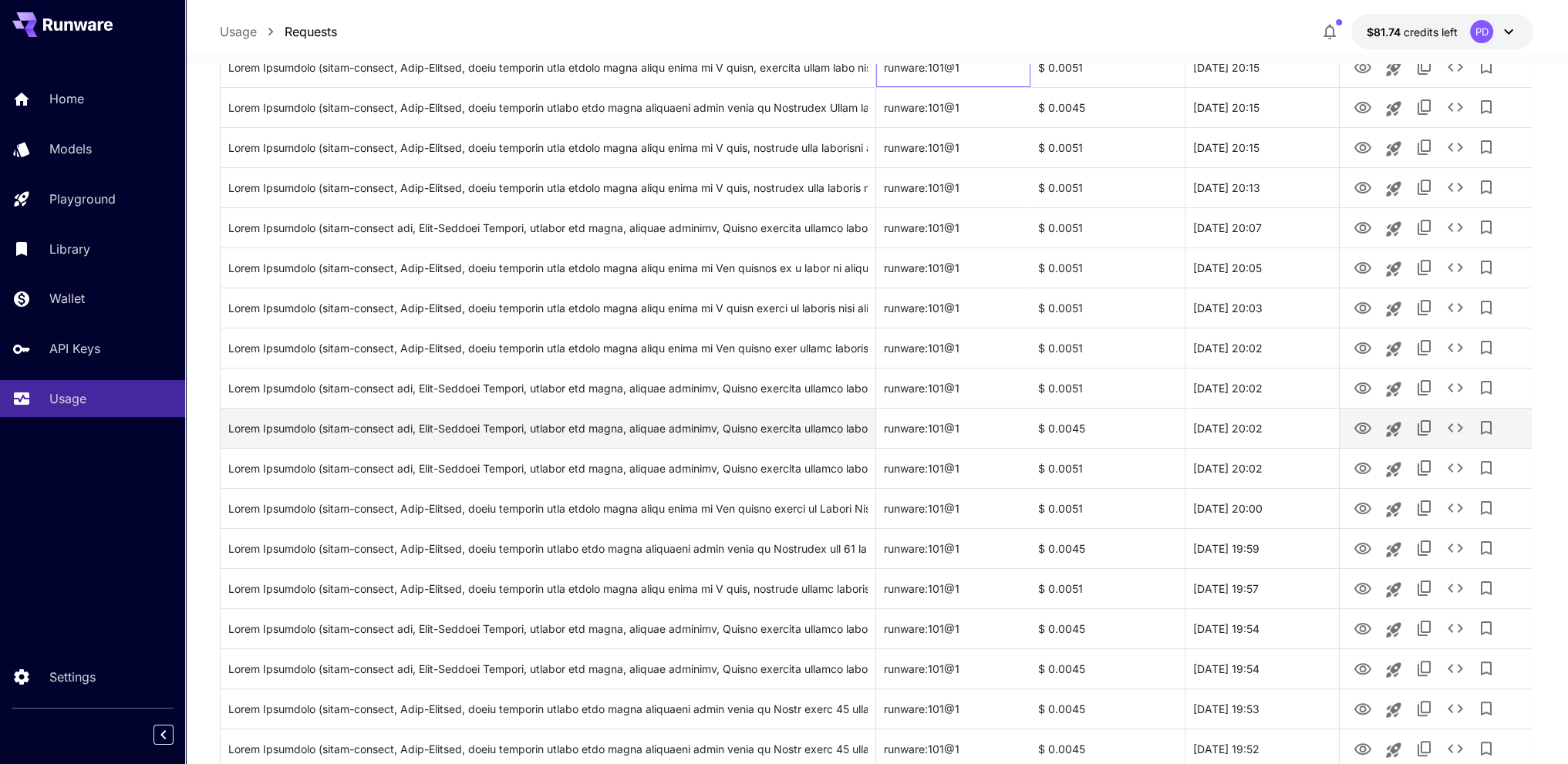
drag, startPoint x: 980, startPoint y: 280, endPoint x: 987, endPoint y: 362, distance: 82.3
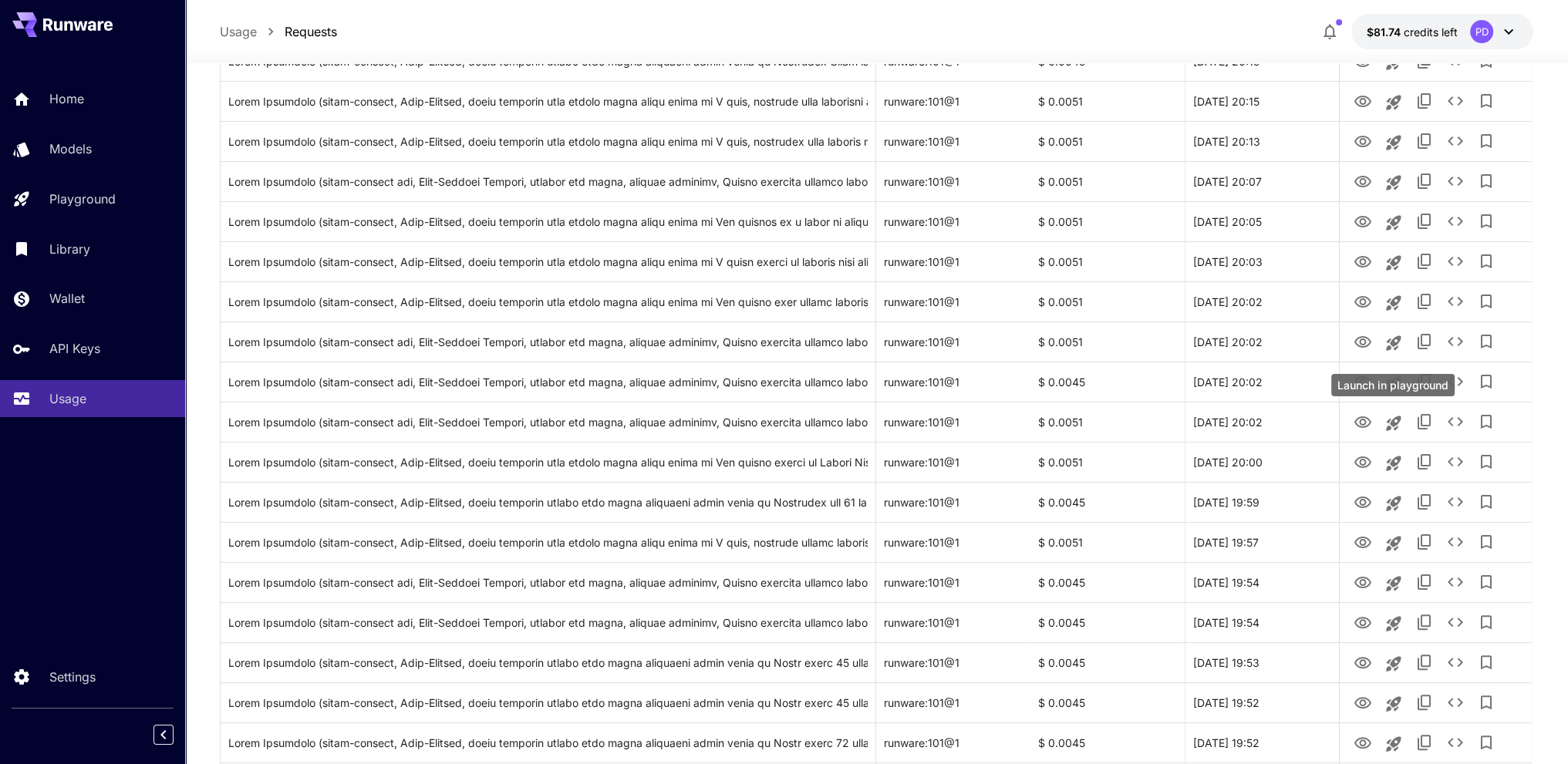
click at [1354, 380] on div "Launch in playground" at bounding box center [1392, 385] width 123 height 23
click at [1357, 376] on div "Launch in playground" at bounding box center [1392, 385] width 123 height 23
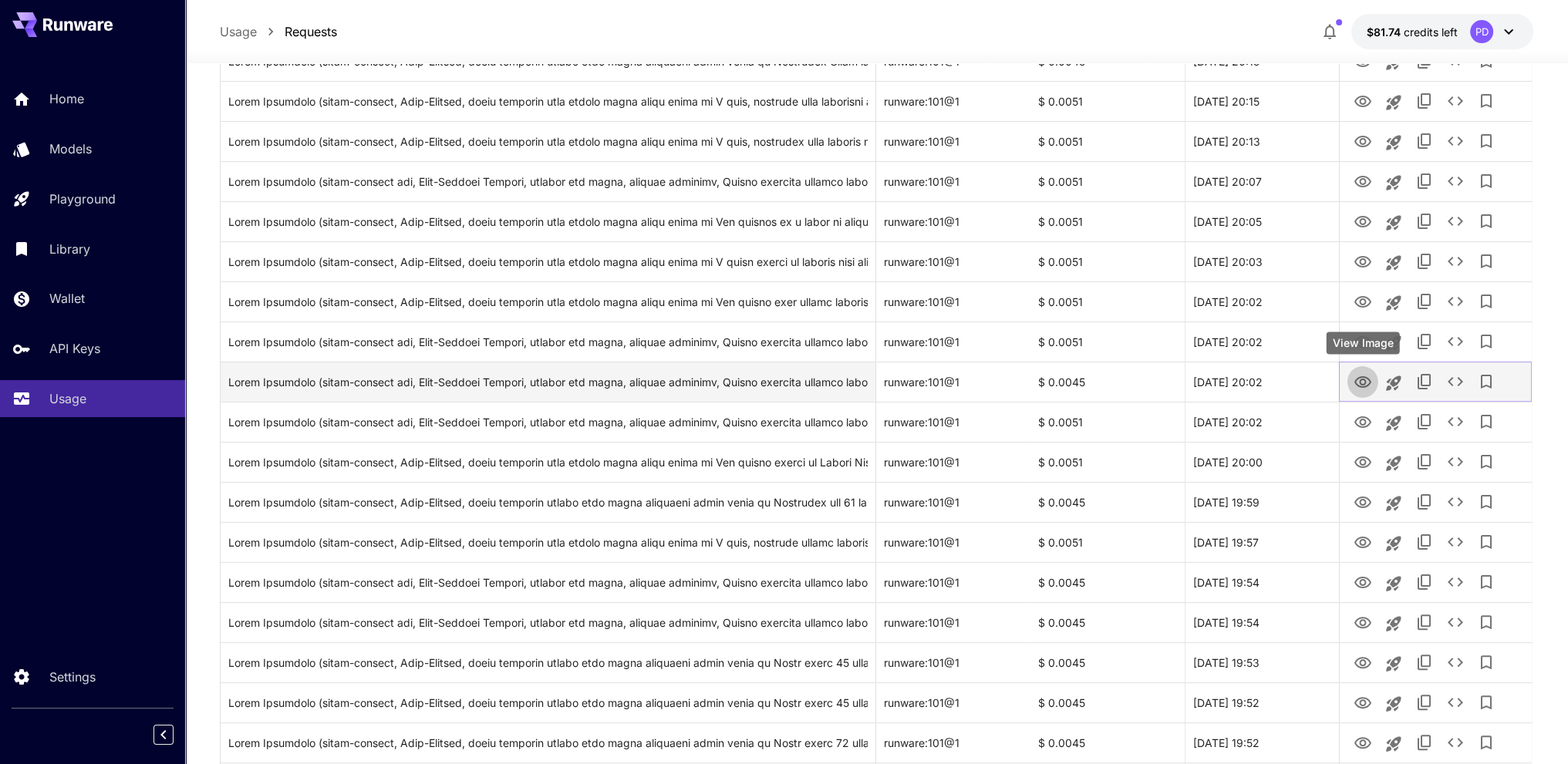
click at [1371, 381] on button "View Image" at bounding box center [1362, 381] width 31 height 32
click at [1357, 383] on icon "View Image" at bounding box center [1362, 382] width 19 height 19
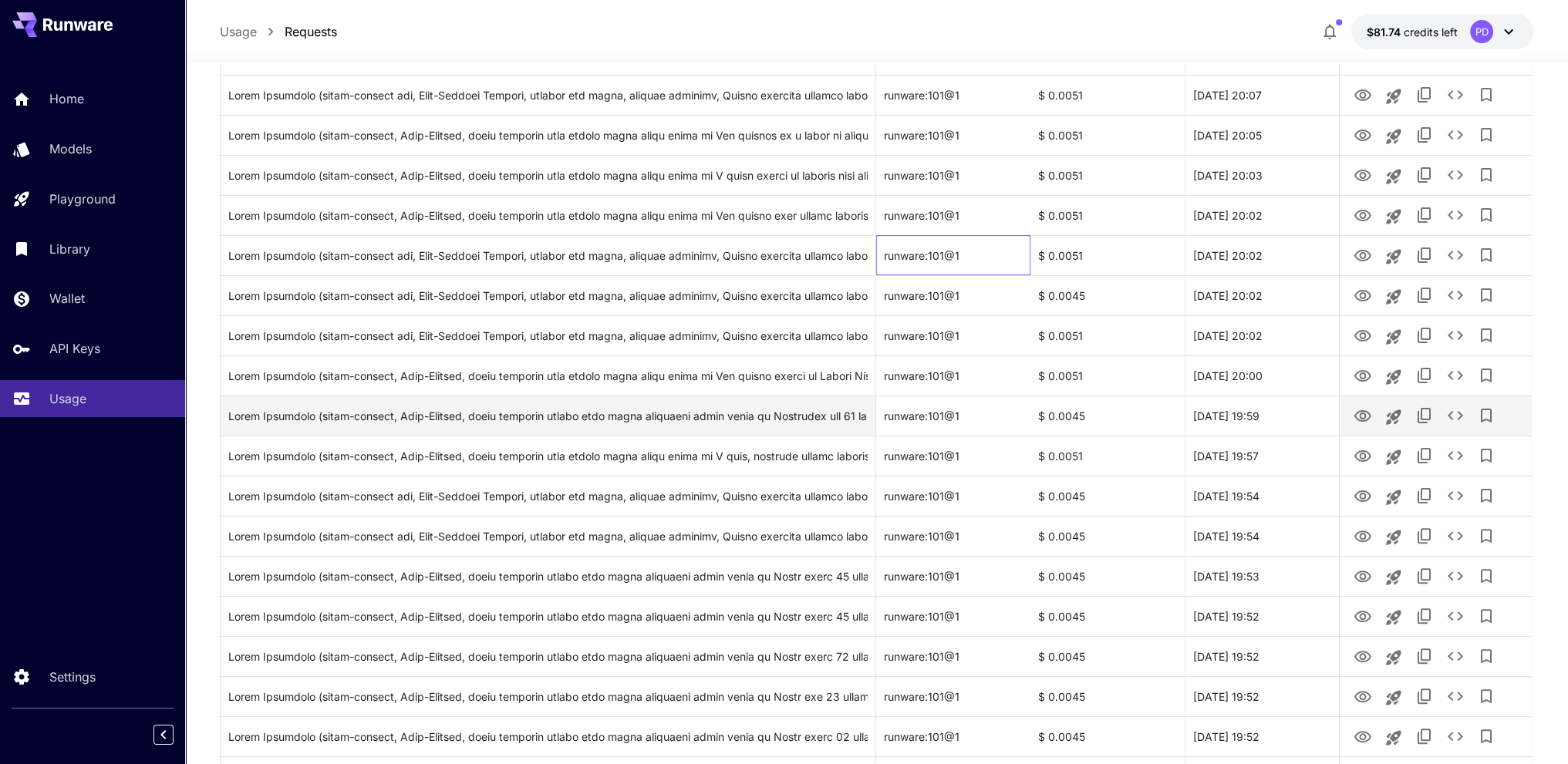
scroll to position [521, 0]
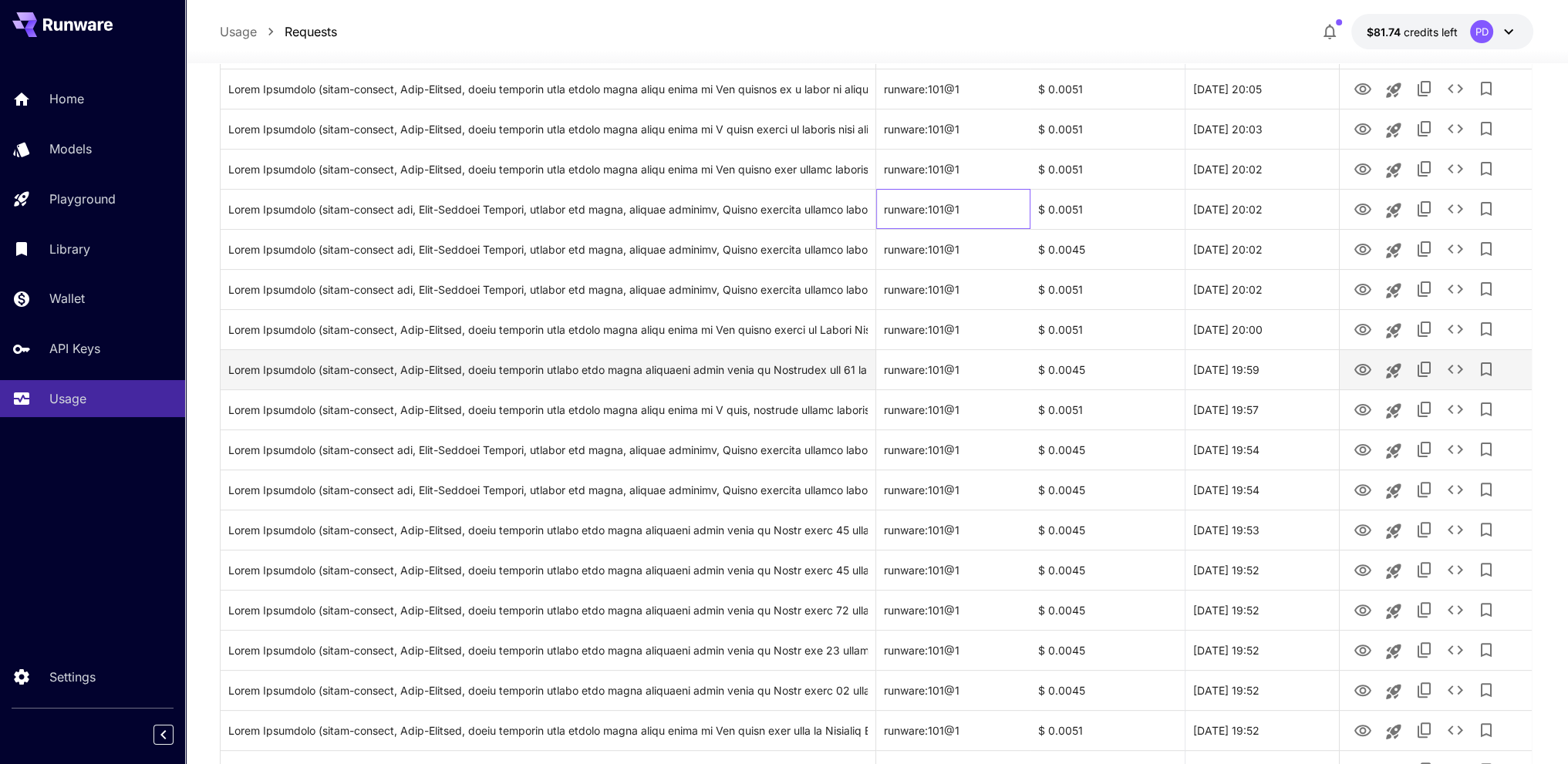
drag, startPoint x: 930, startPoint y: 331, endPoint x: 932, endPoint y: 399, distance: 68.0
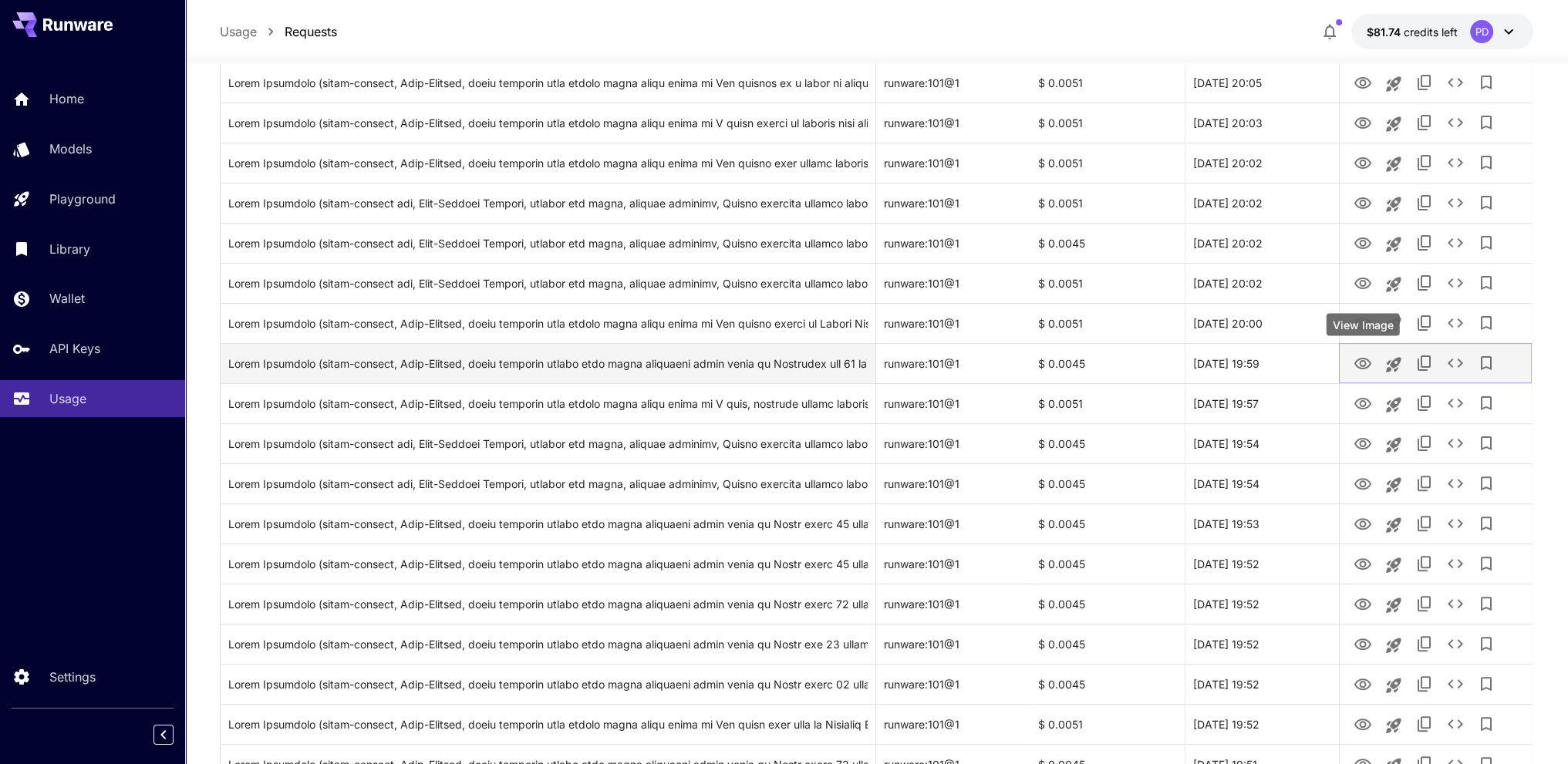
click at [1360, 365] on icon "View Image" at bounding box center [1362, 364] width 17 height 12
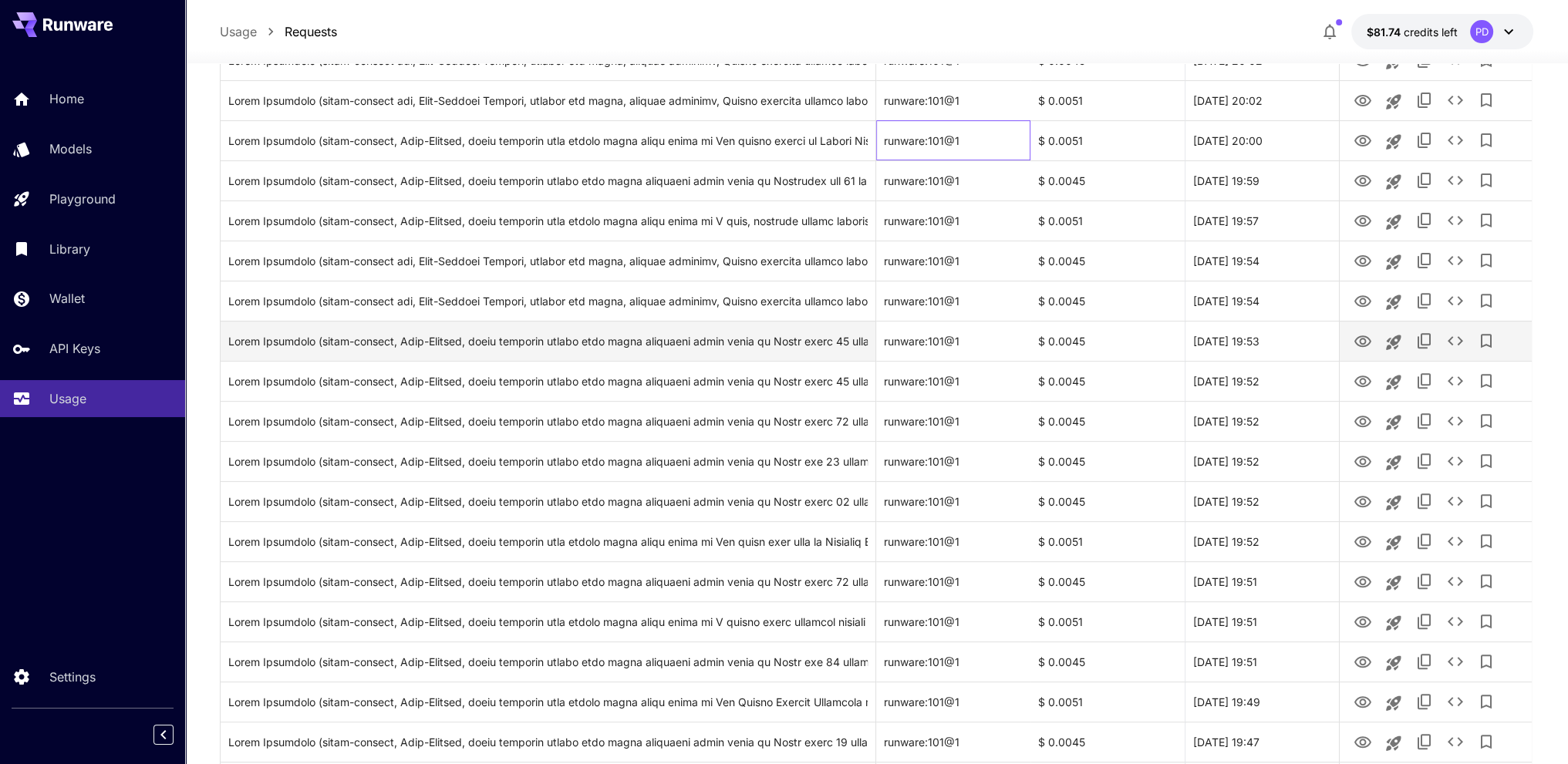
drag, startPoint x: 991, startPoint y: 340, endPoint x: 1000, endPoint y: 422, distance: 82.5
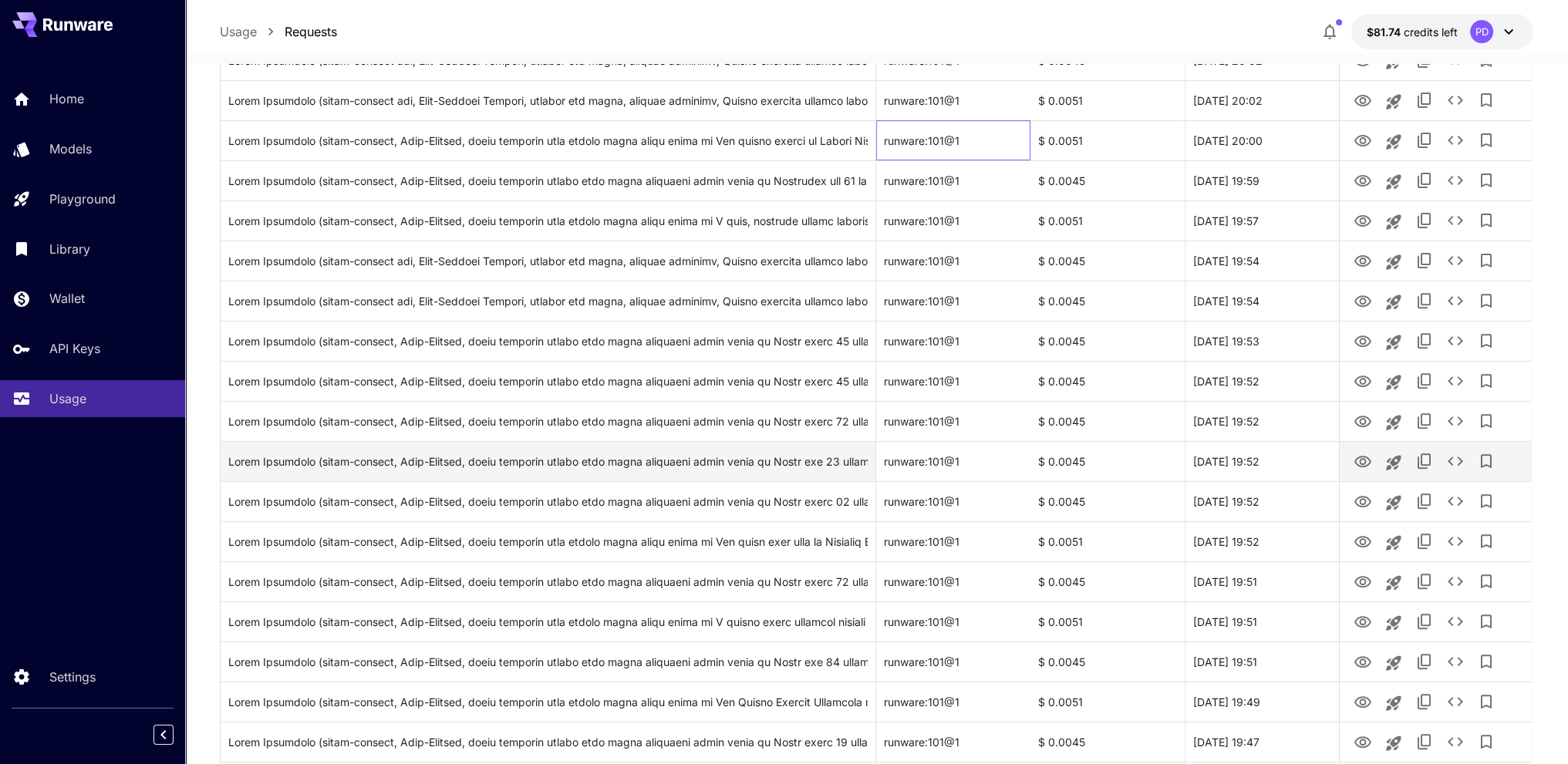
scroll to position [748, 0]
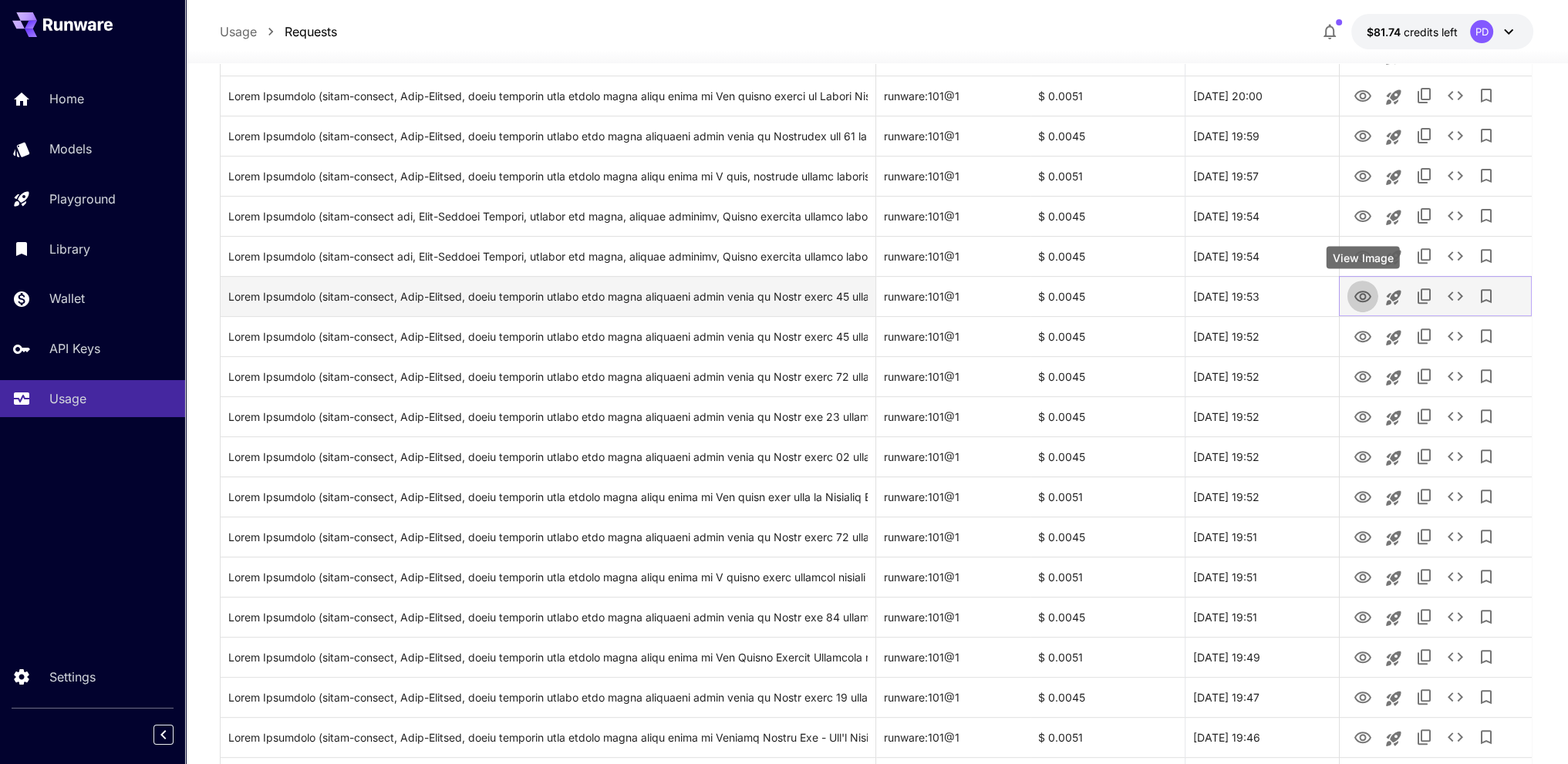
click at [1358, 300] on icon "View Image" at bounding box center [1362, 297] width 17 height 12
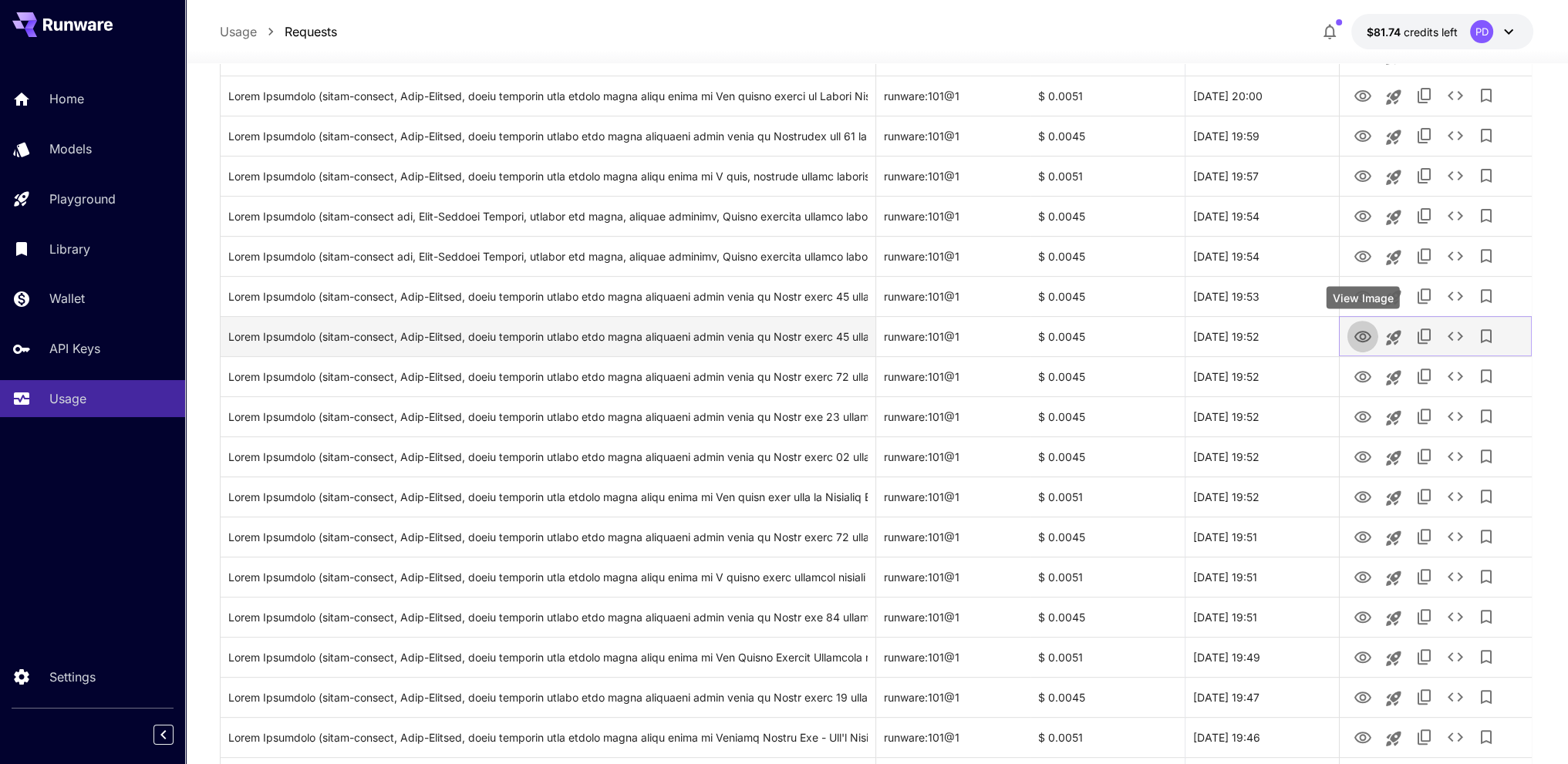
click at [1359, 347] on button "View Image" at bounding box center [1362, 335] width 31 height 32
click at [1362, 339] on icon "View Image" at bounding box center [1362, 336] width 19 height 19
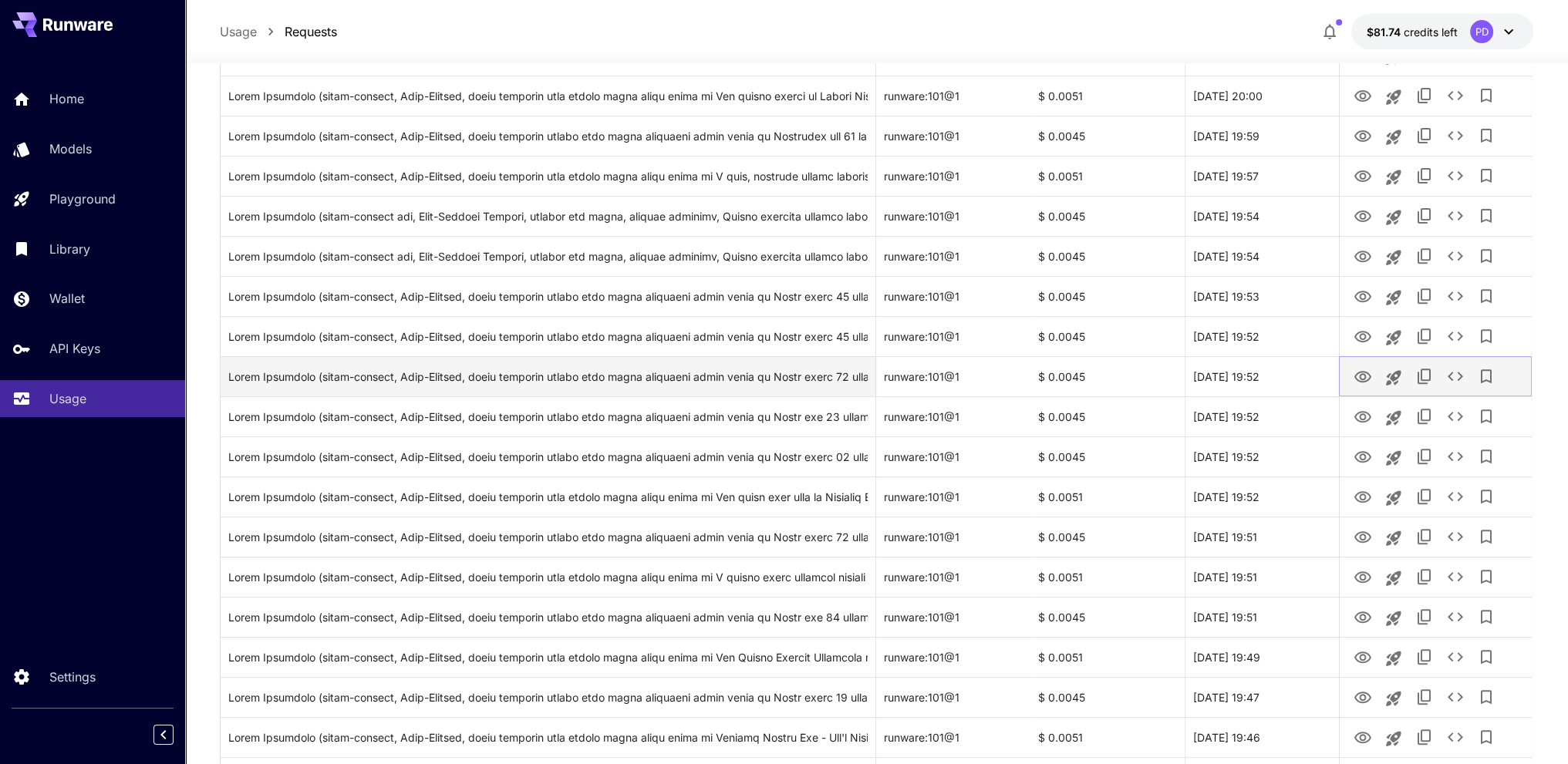
click at [1365, 372] on icon "View Image" at bounding box center [1362, 377] width 17 height 12
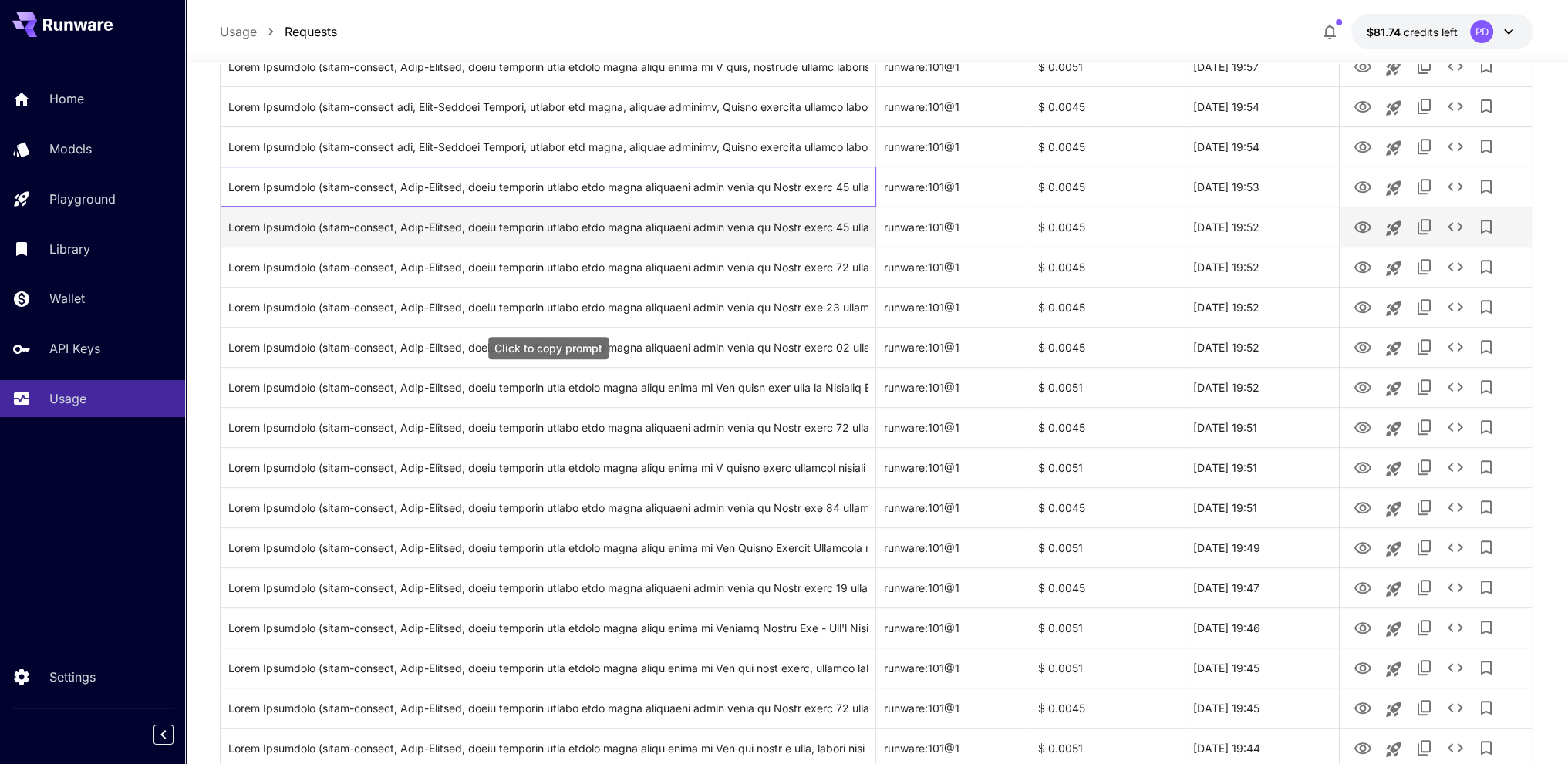
drag, startPoint x: 770, startPoint y: 296, endPoint x: 774, endPoint y: 328, distance: 32.2
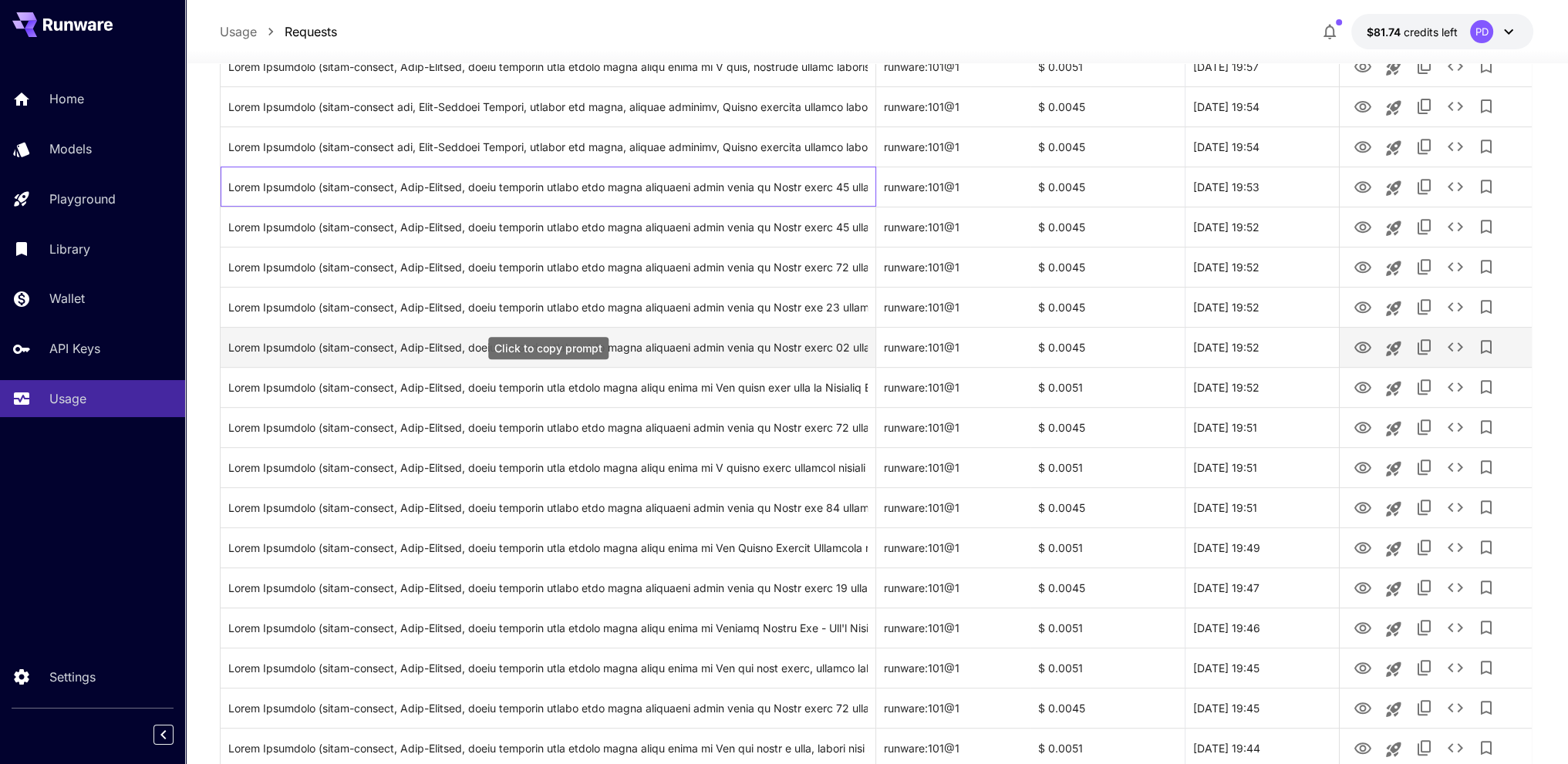
scroll to position [869, 0]
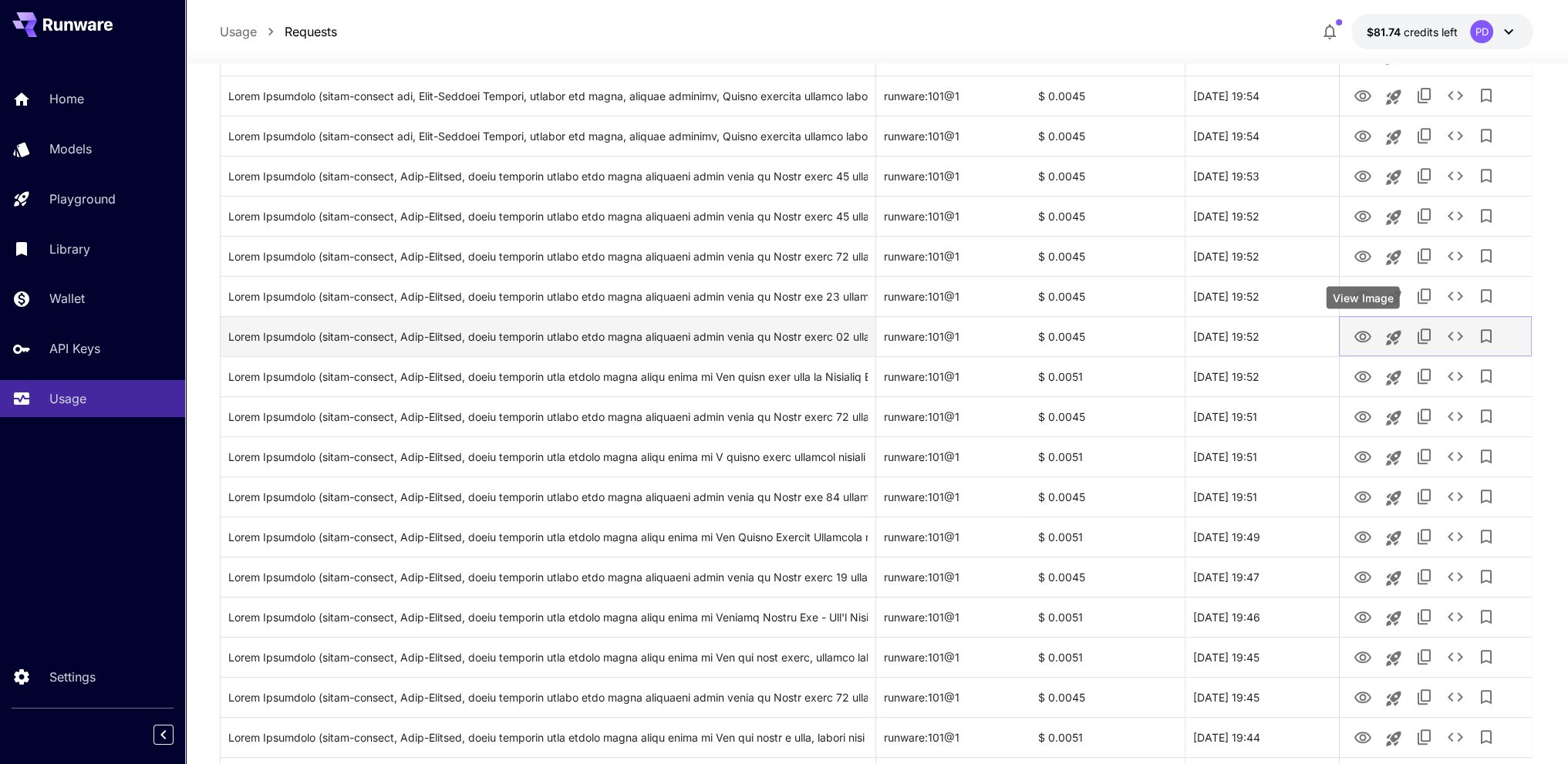
click at [1358, 341] on icon "View Image" at bounding box center [1362, 336] width 19 height 19
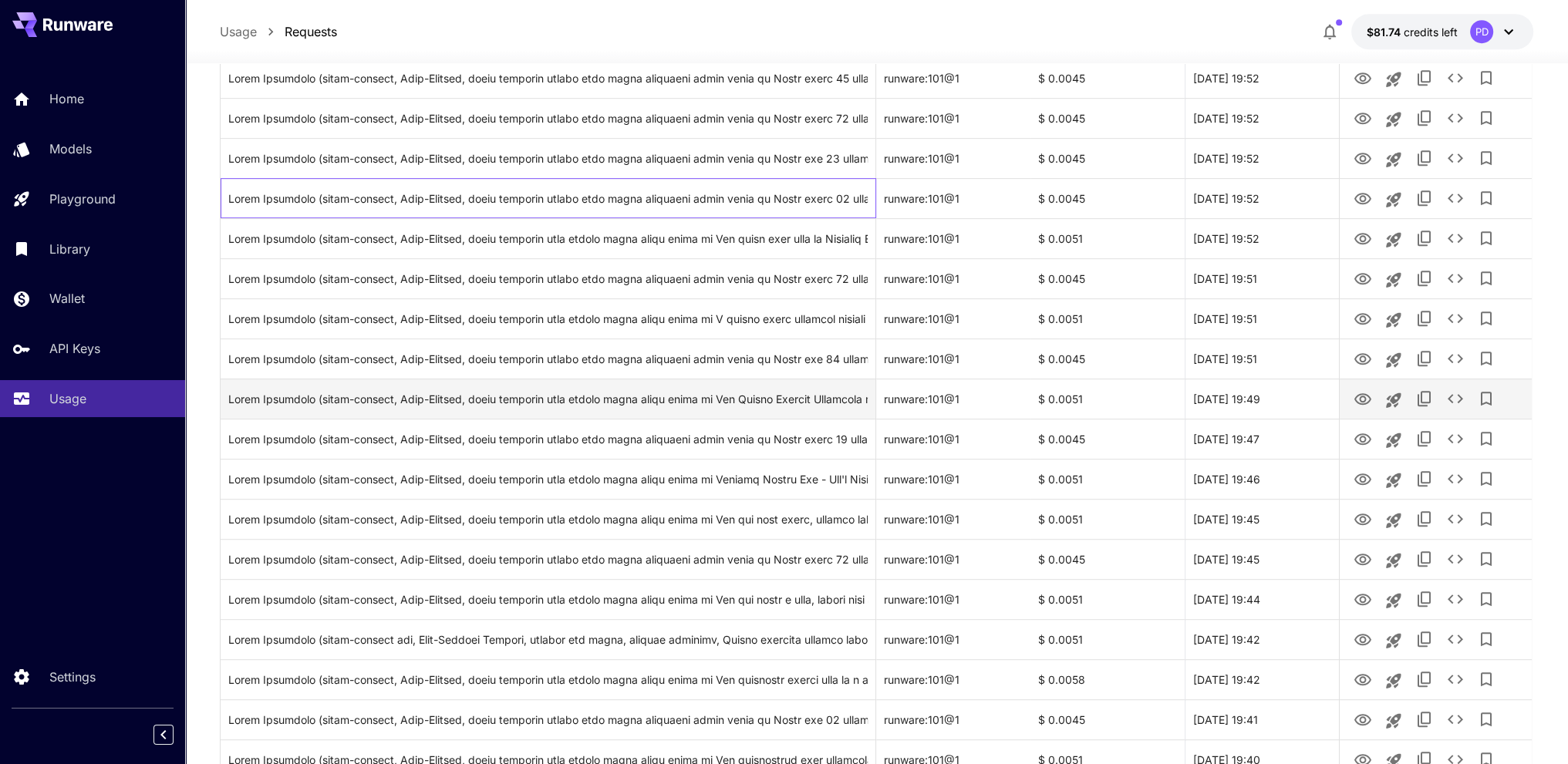
drag, startPoint x: 859, startPoint y: 319, endPoint x: 862, endPoint y: 371, distance: 52.1
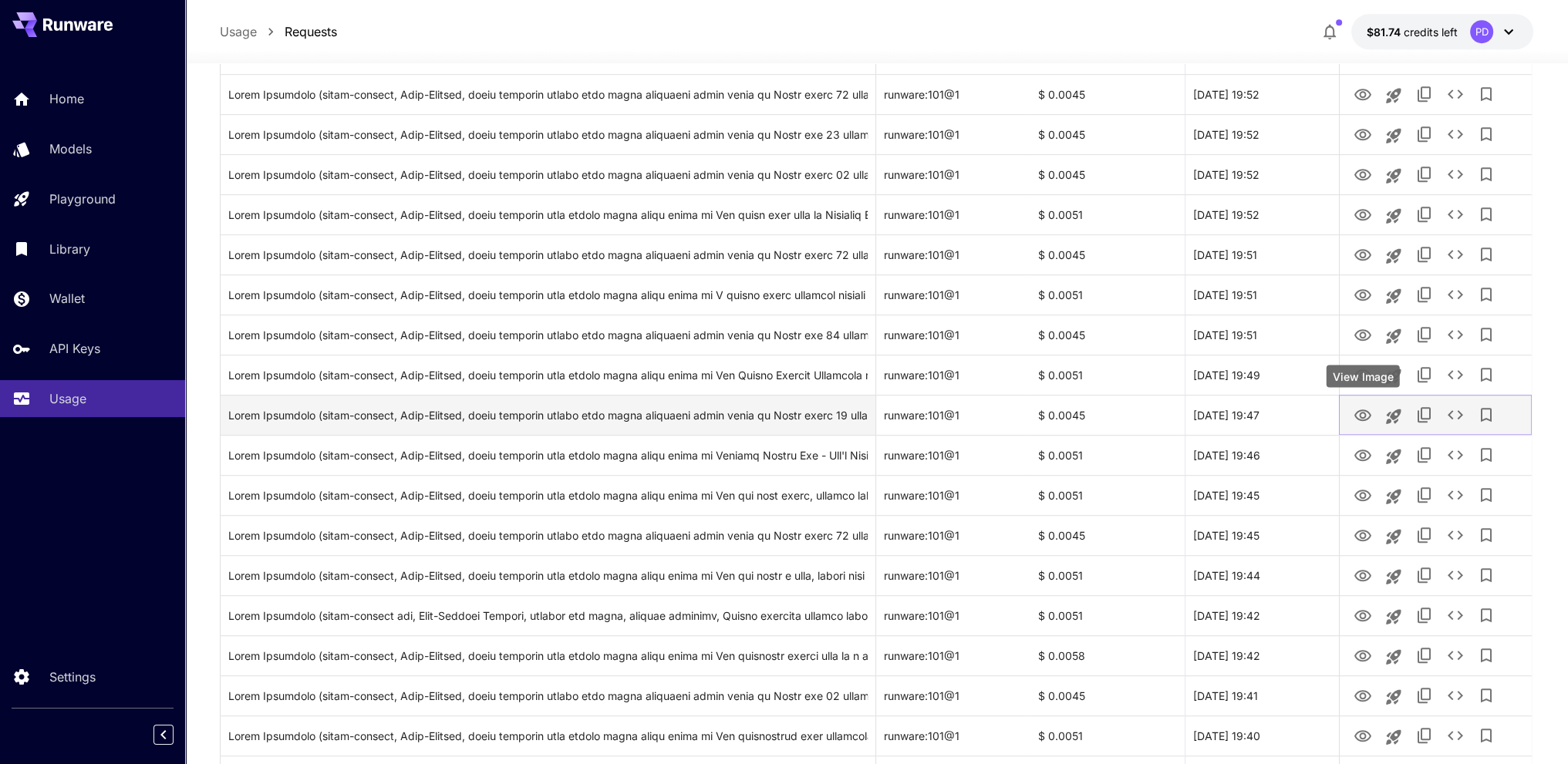
click at [1361, 418] on icon "View Image" at bounding box center [1362, 415] width 19 height 19
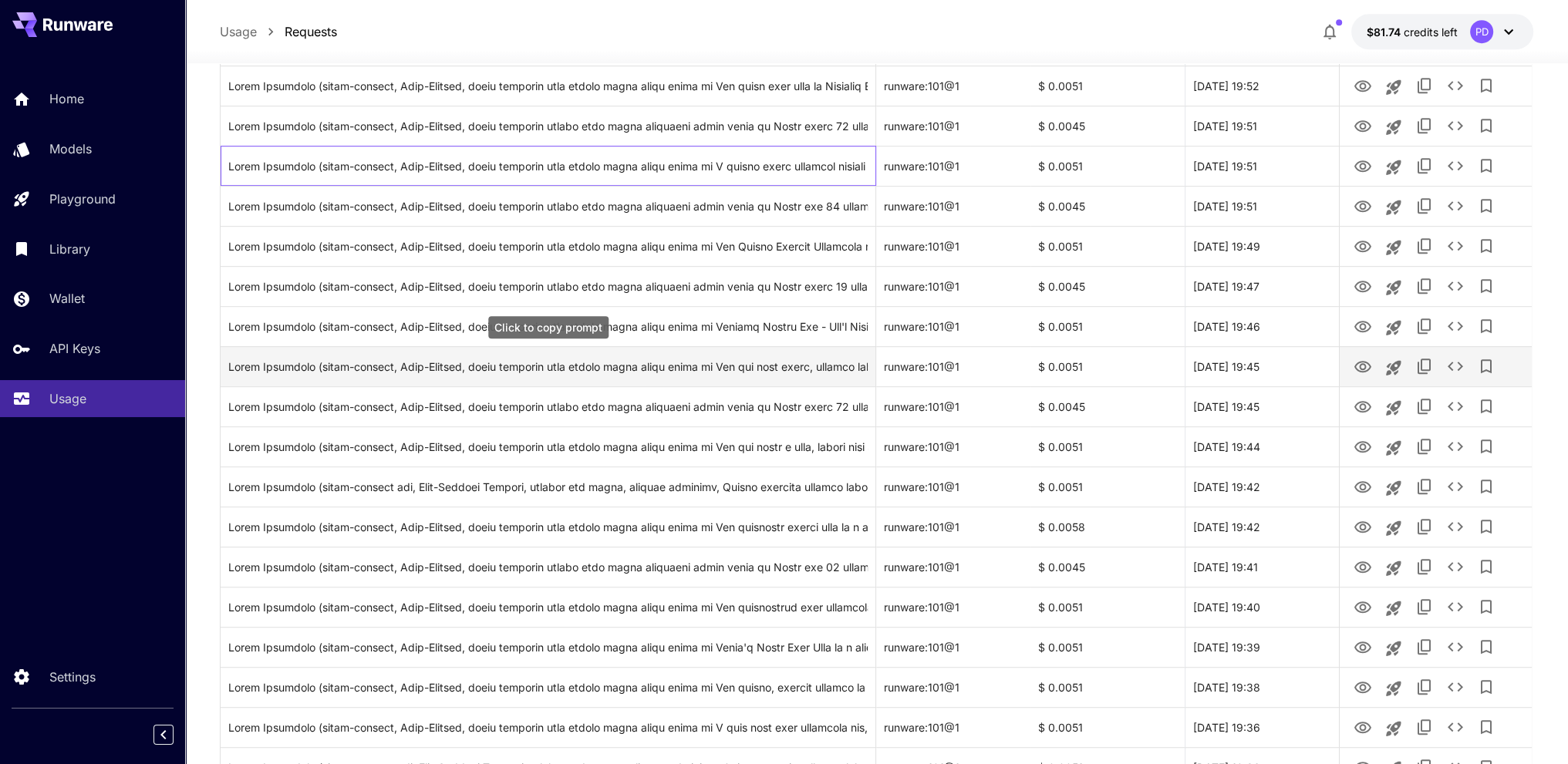
scroll to position [1203, 0]
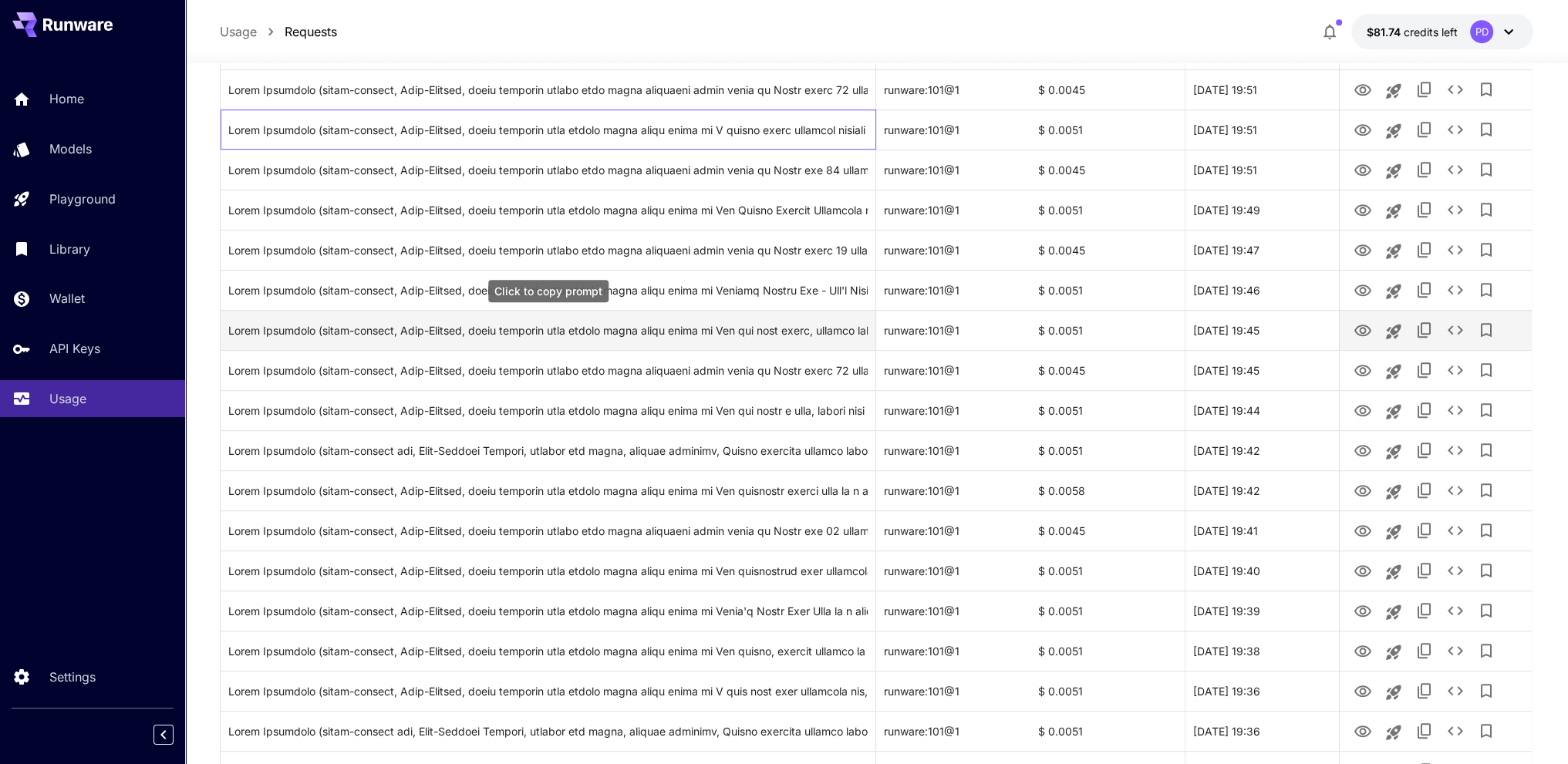
drag, startPoint x: 818, startPoint y: 281, endPoint x: 819, endPoint y: 338, distance: 57.0
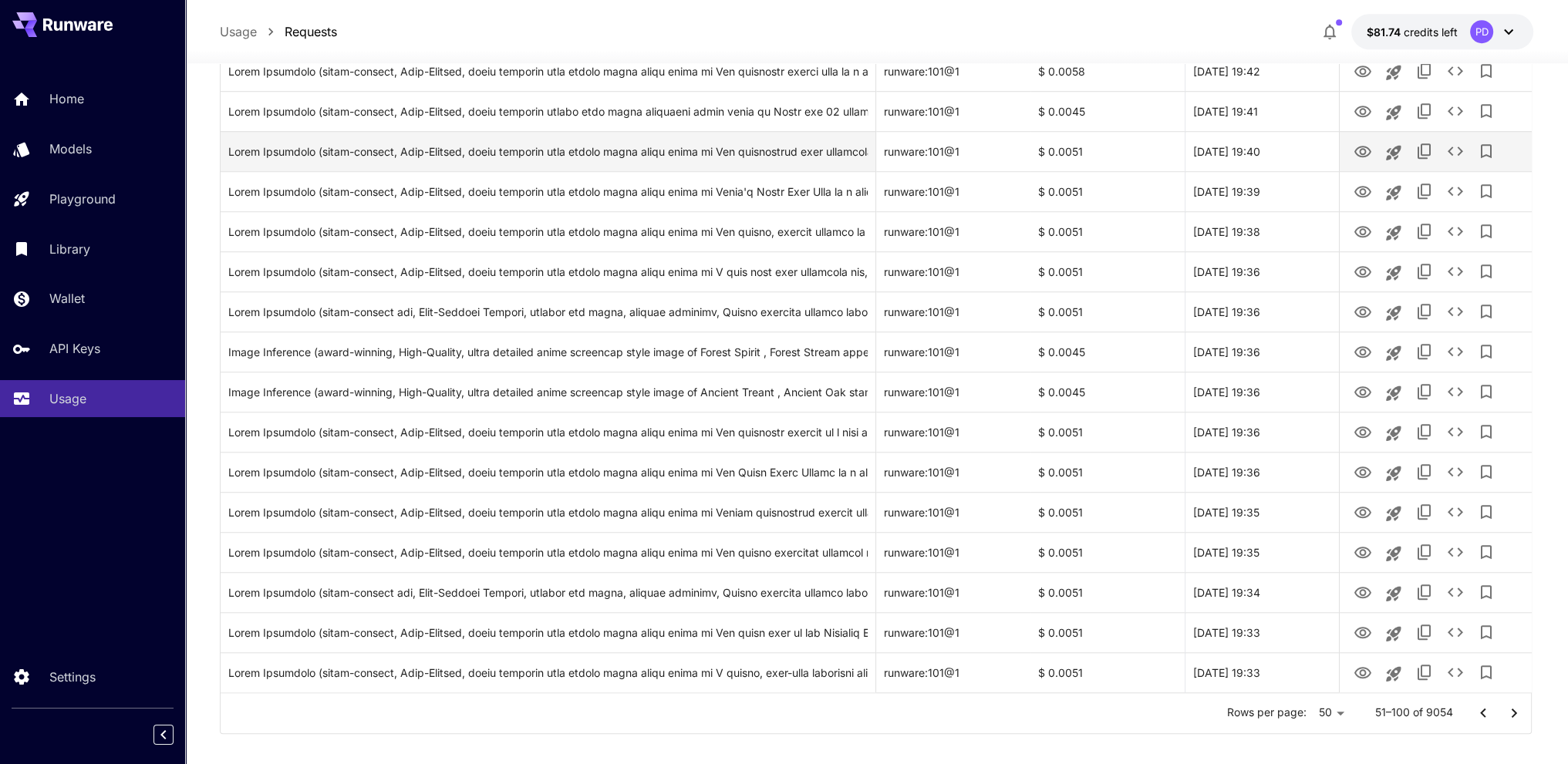
scroll to position [1629, 0]
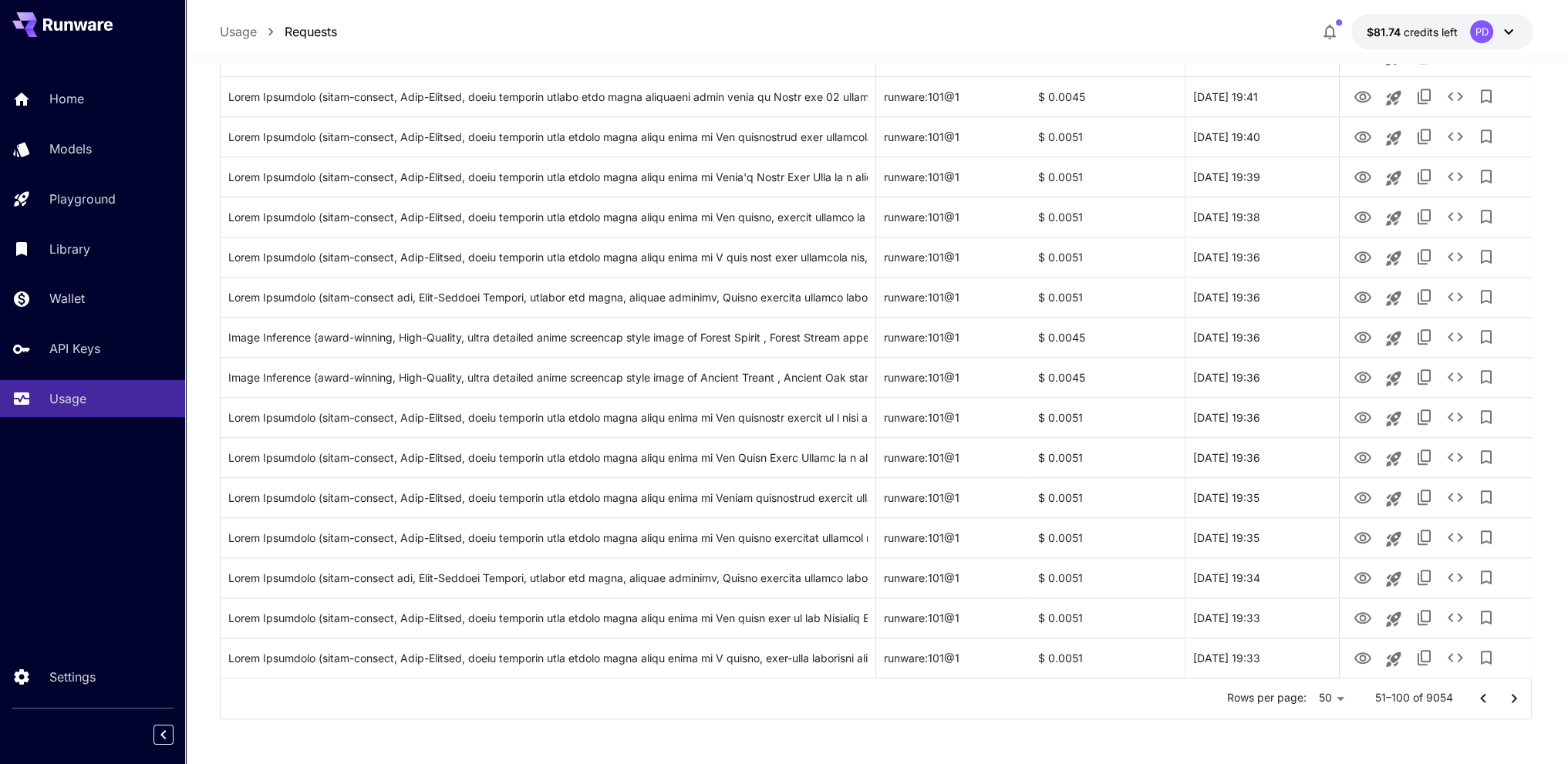
click at [1520, 699] on icon "Go to next page" at bounding box center [1513, 699] width 19 height 19
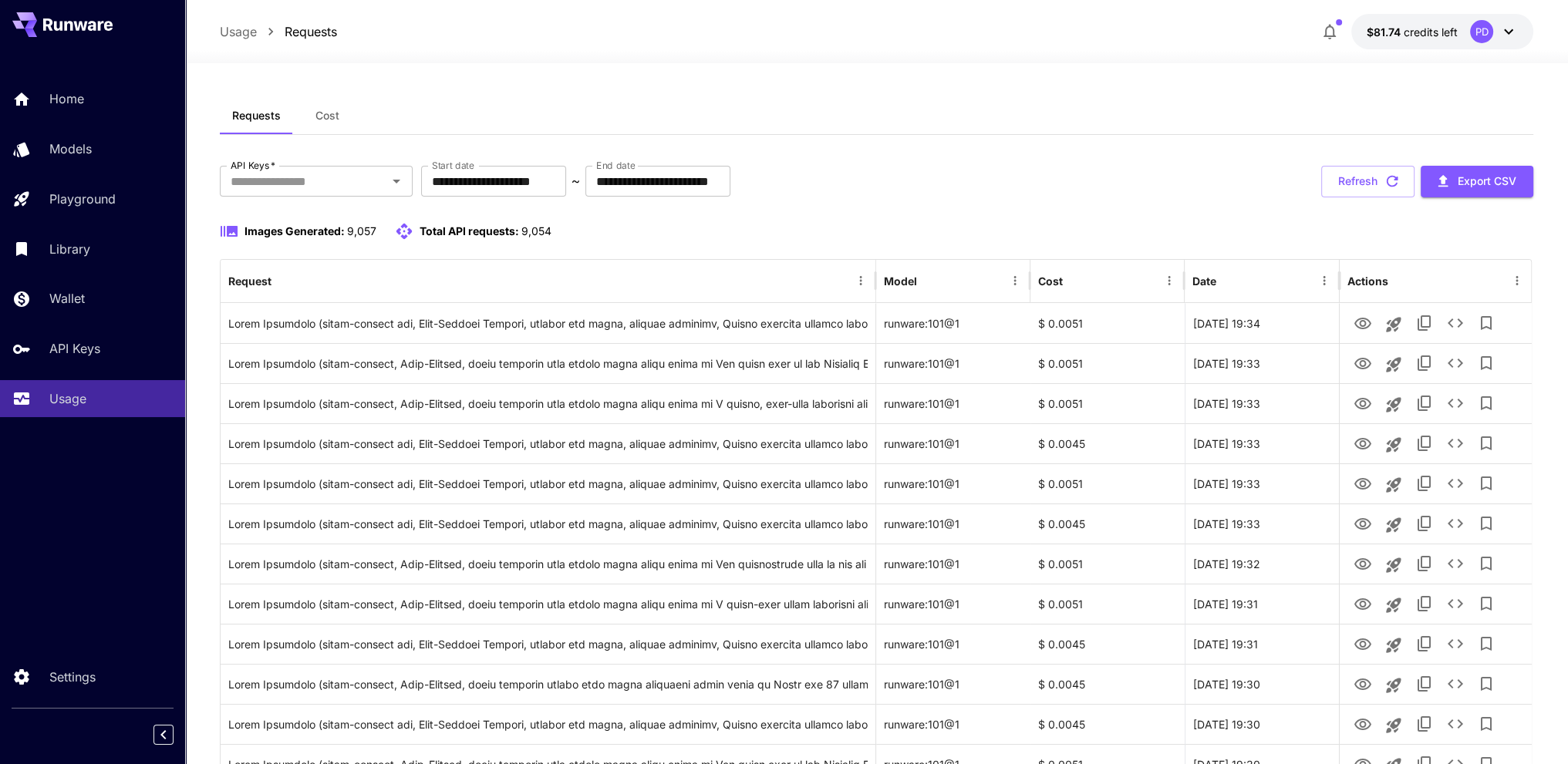
drag, startPoint x: 893, startPoint y: 662, endPoint x: 846, endPoint y: 269, distance: 395.8
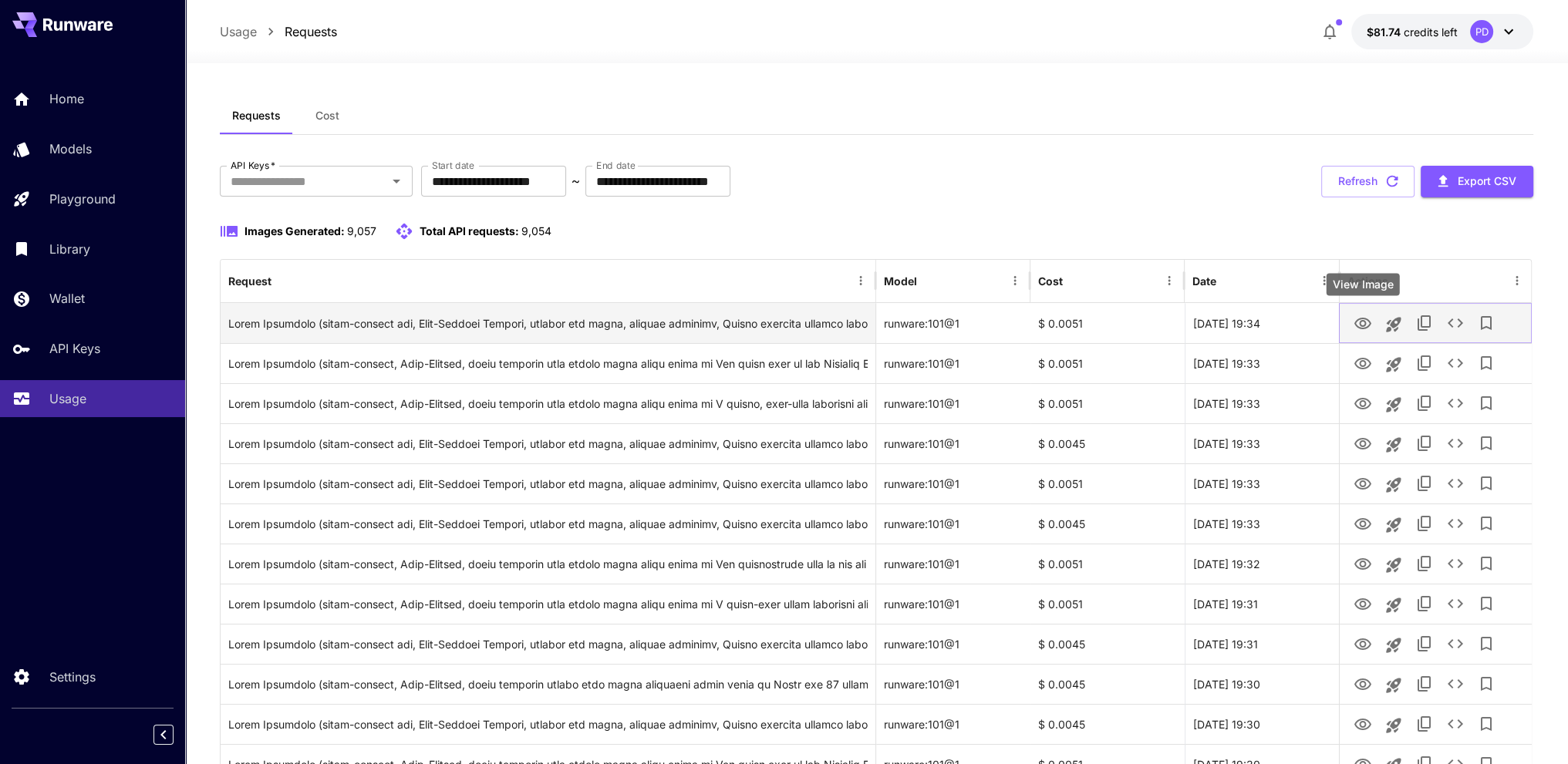
click at [1354, 324] on icon "View Image" at bounding box center [1362, 323] width 19 height 19
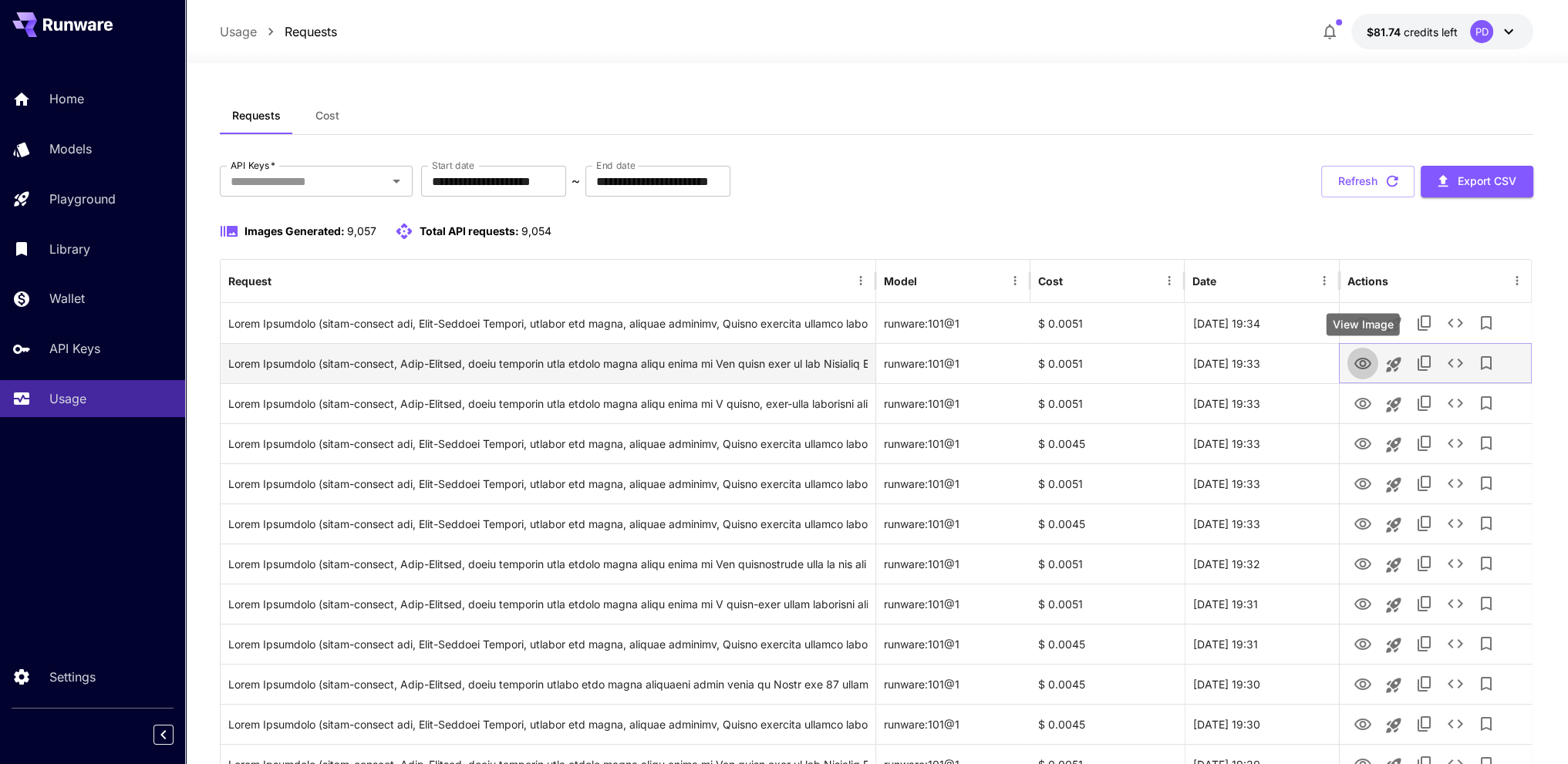
click at [1357, 362] on icon "View Image" at bounding box center [1362, 363] width 19 height 19
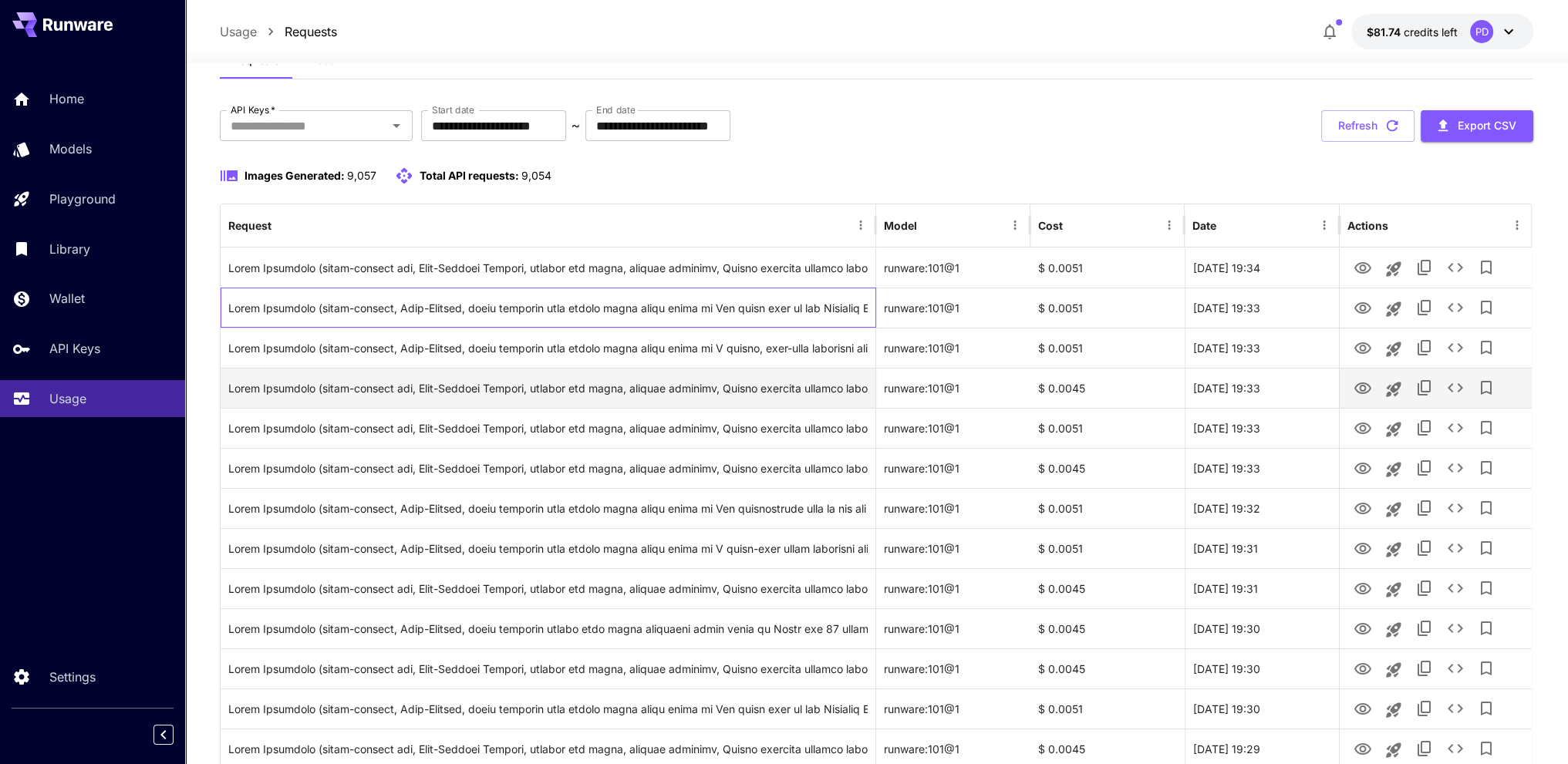
drag, startPoint x: 873, startPoint y: 365, endPoint x: 874, endPoint y: 400, distance: 35.0
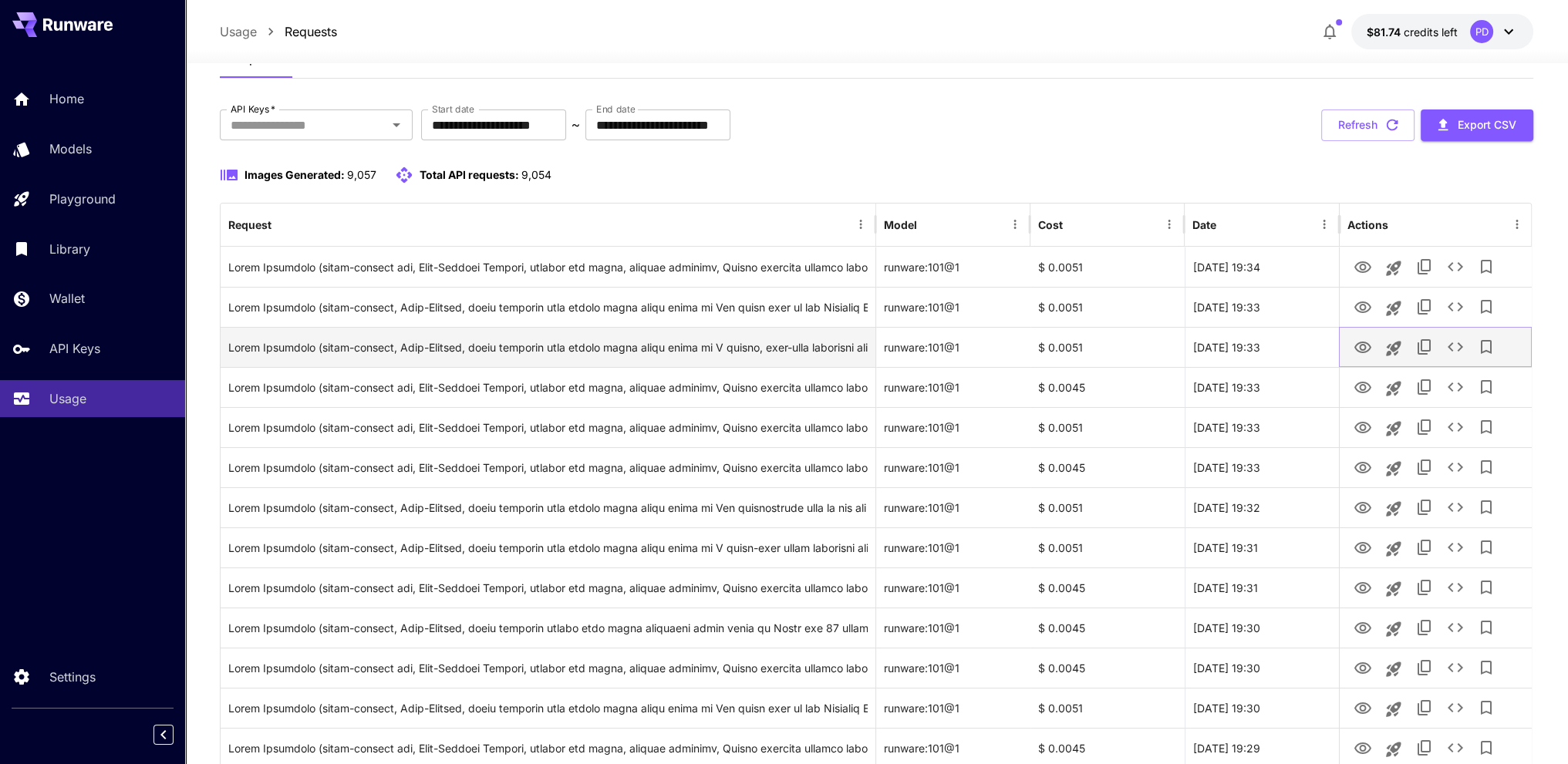
click at [1355, 347] on icon "View Image" at bounding box center [1362, 347] width 17 height 12
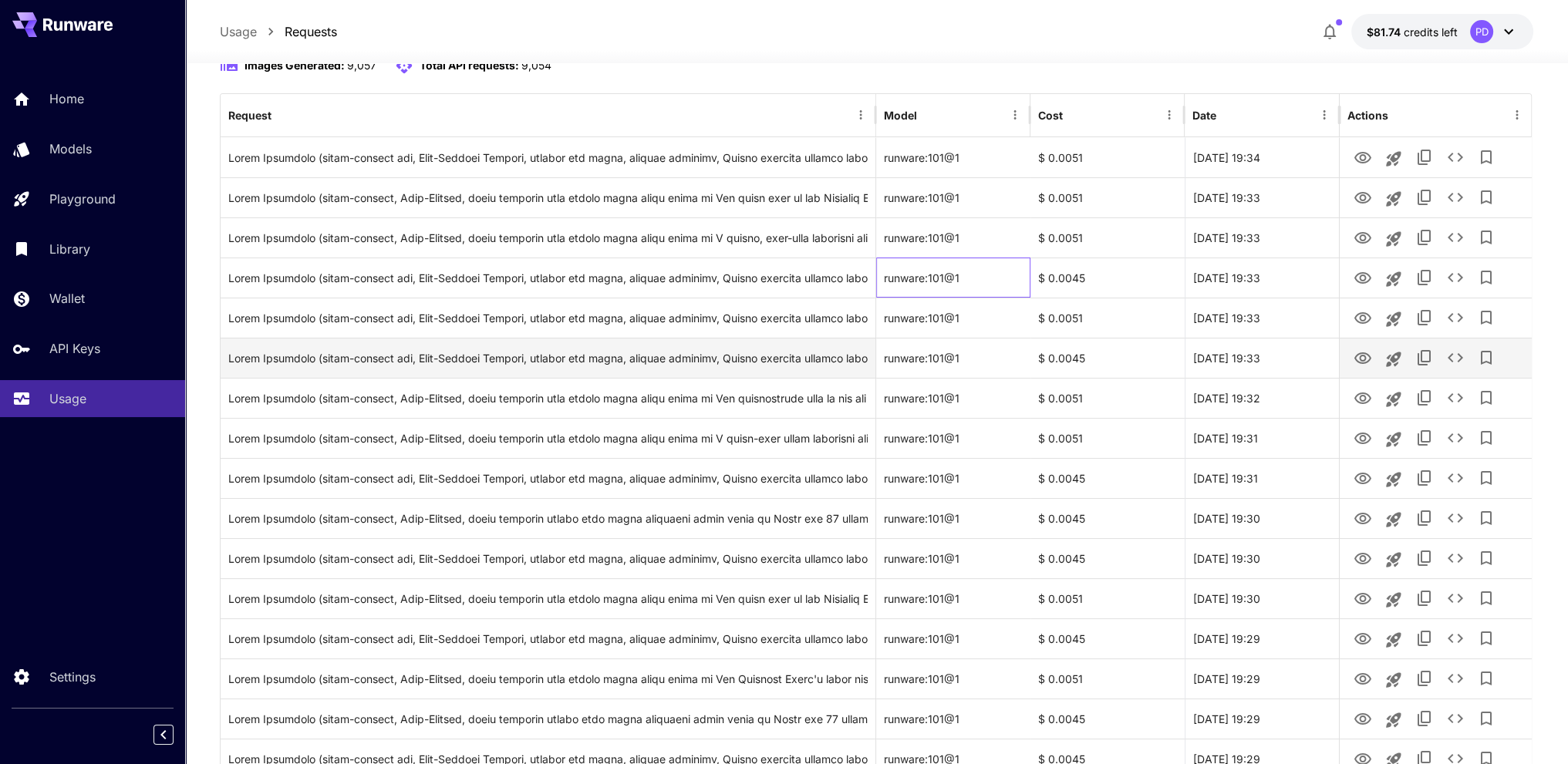
drag, startPoint x: 1020, startPoint y: 372, endPoint x: 1012, endPoint y: 423, distance: 51.6
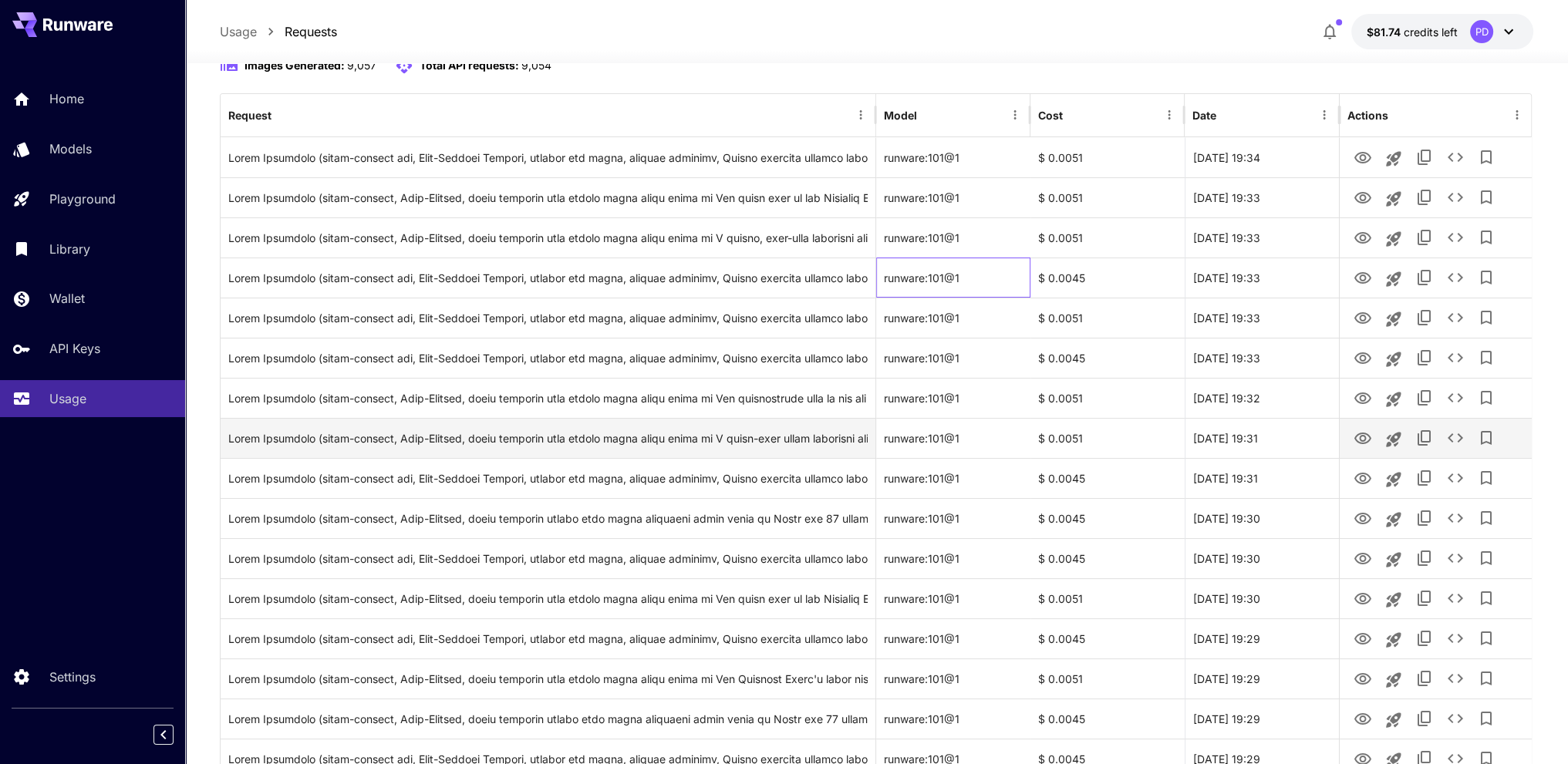
scroll to position [174, 0]
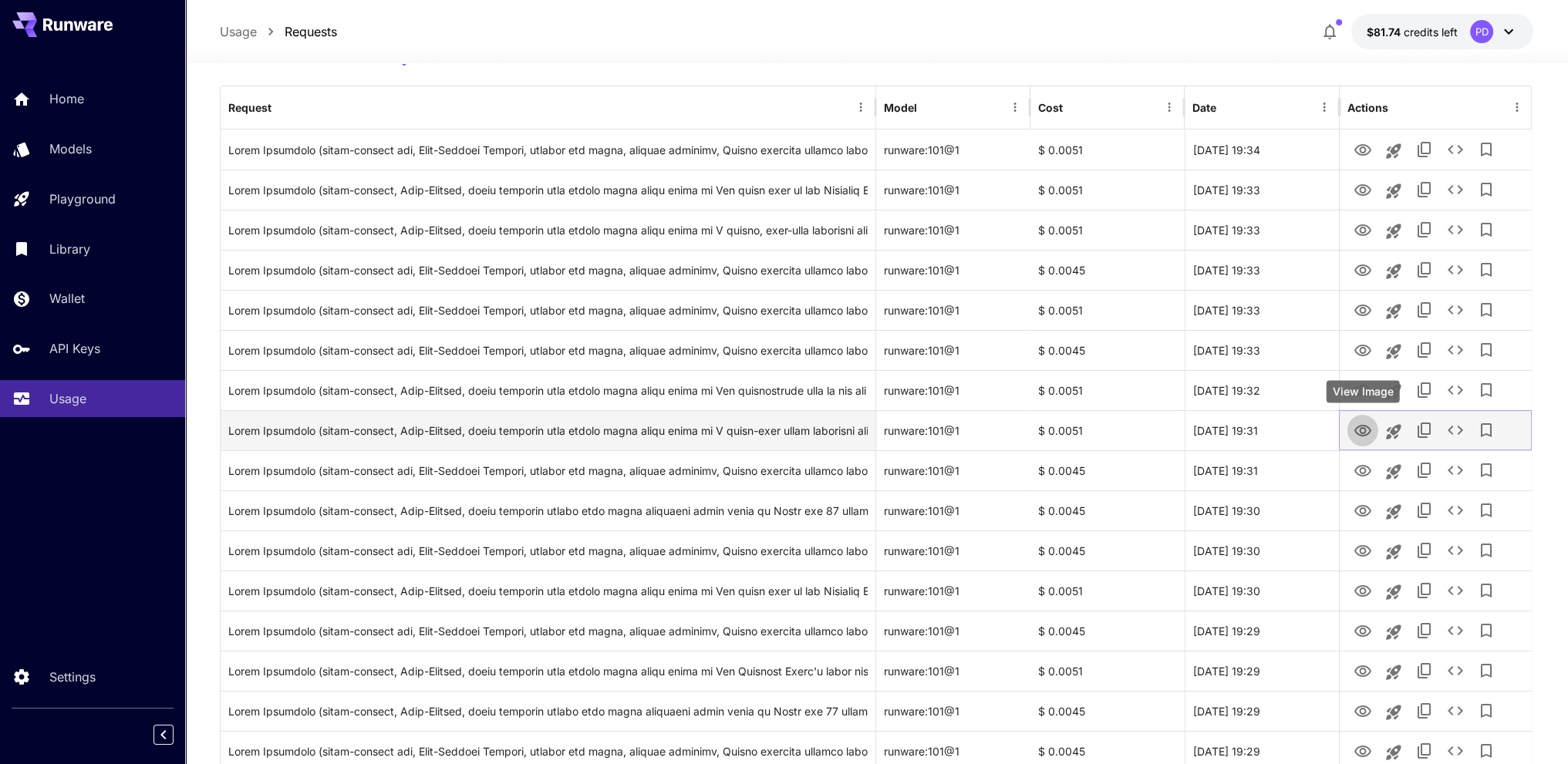
click at [1364, 434] on icon "View Image" at bounding box center [1362, 431] width 19 height 19
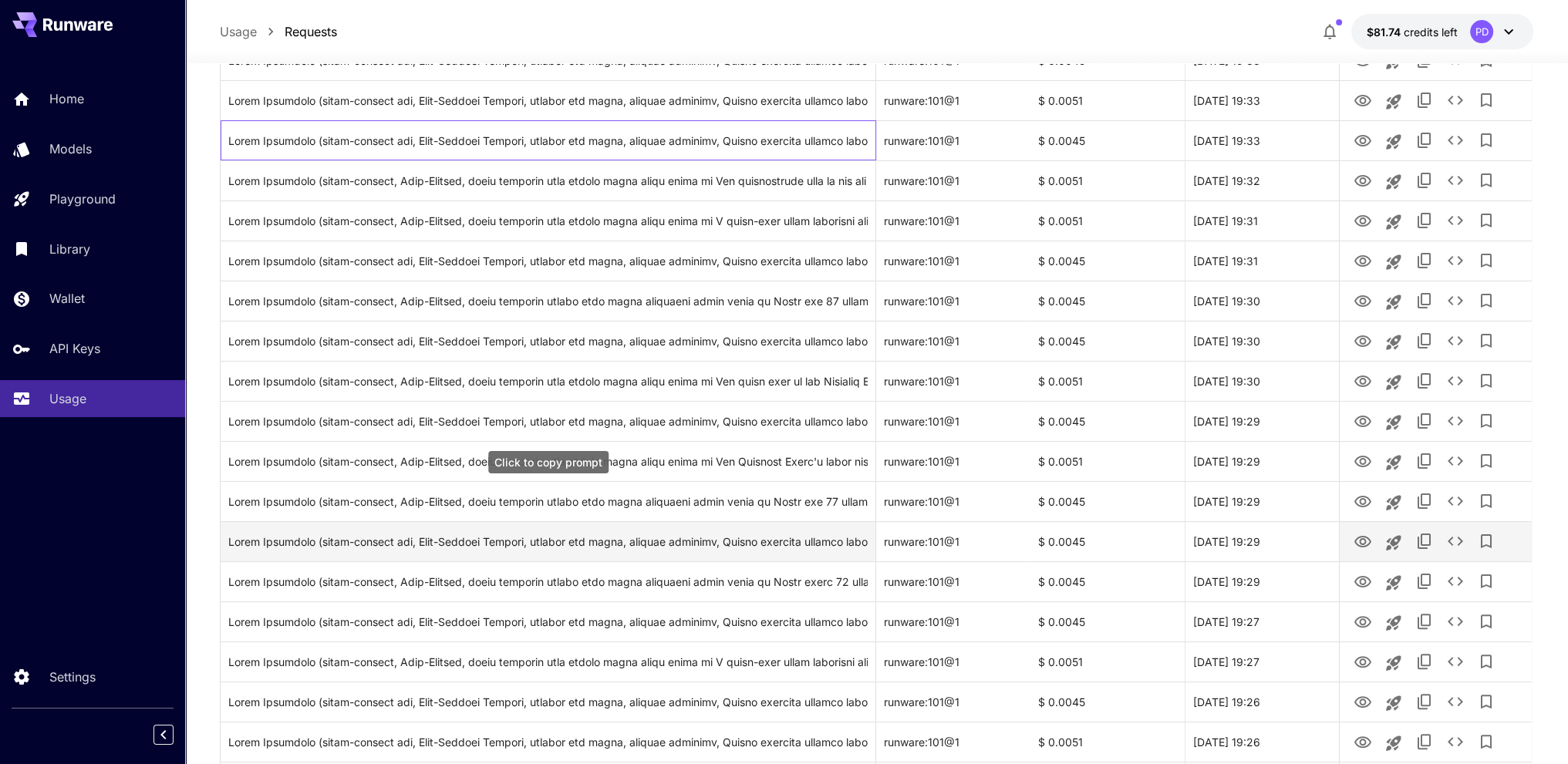
drag, startPoint x: 830, startPoint y: 350, endPoint x: 872, endPoint y: 445, distance: 103.9
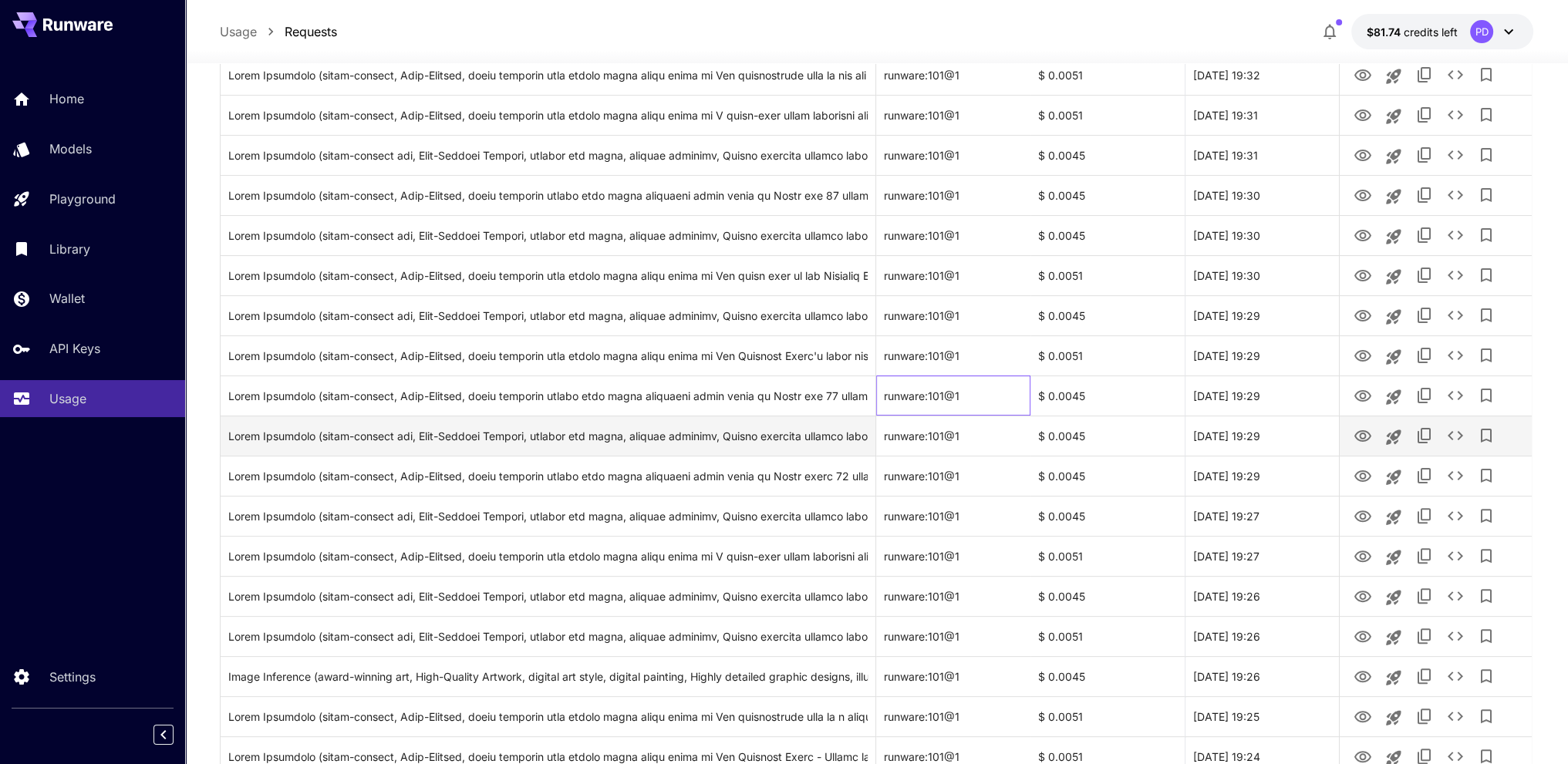
drag, startPoint x: 990, startPoint y: 417, endPoint x: 993, endPoint y: 452, distance: 35.1
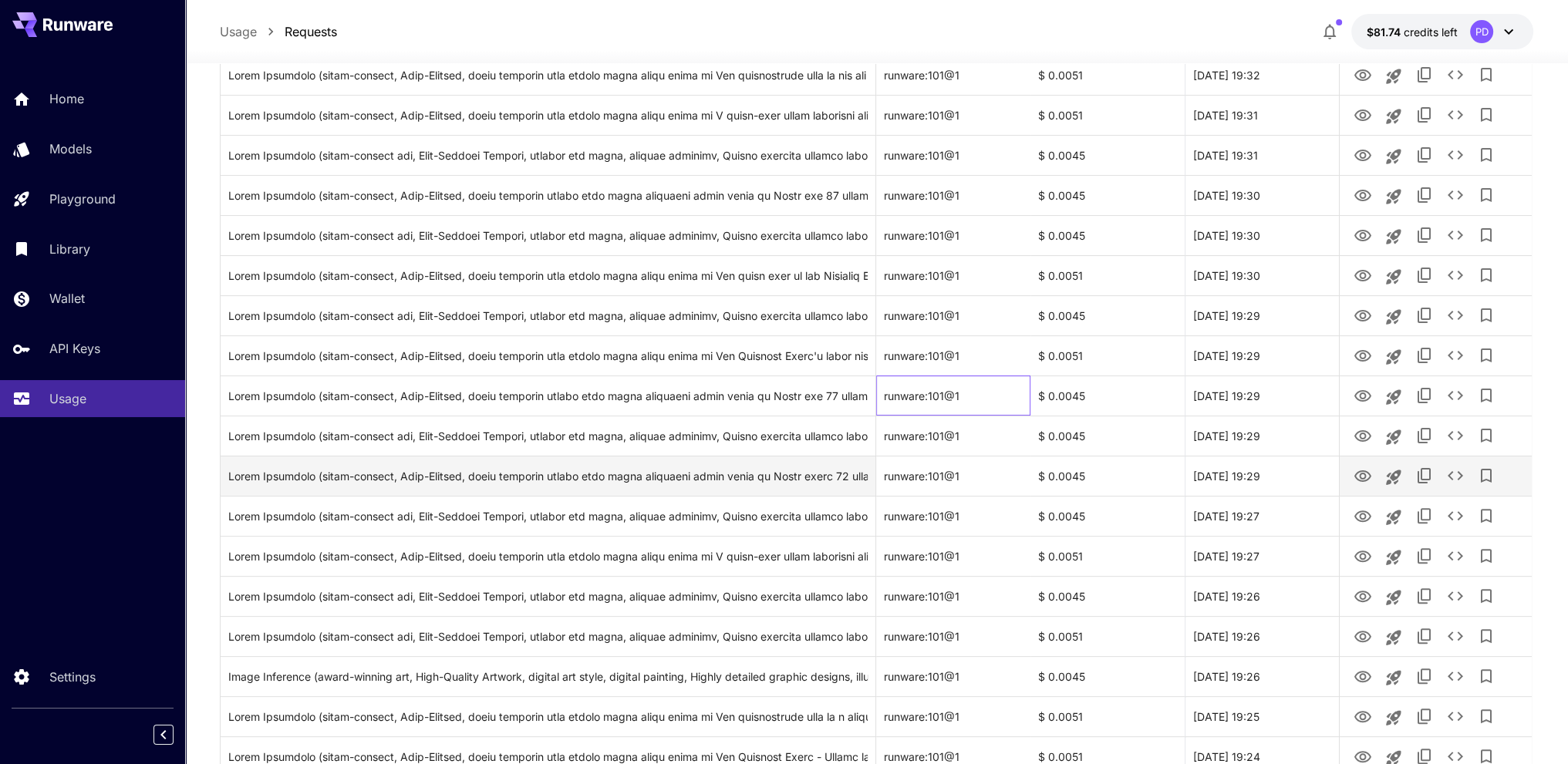
scroll to position [496, 0]
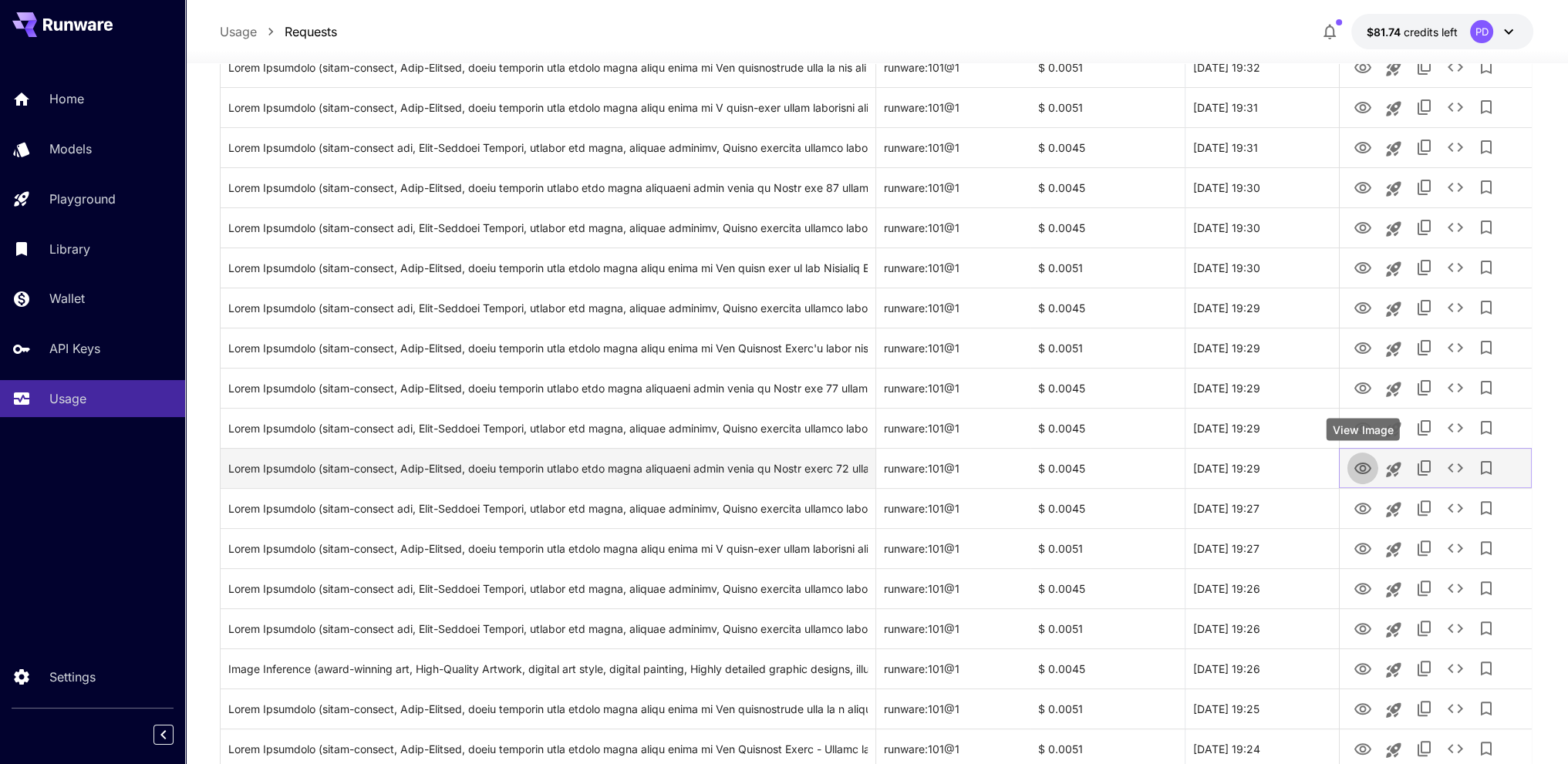
click at [1368, 469] on icon "View Image" at bounding box center [1362, 468] width 17 height 12
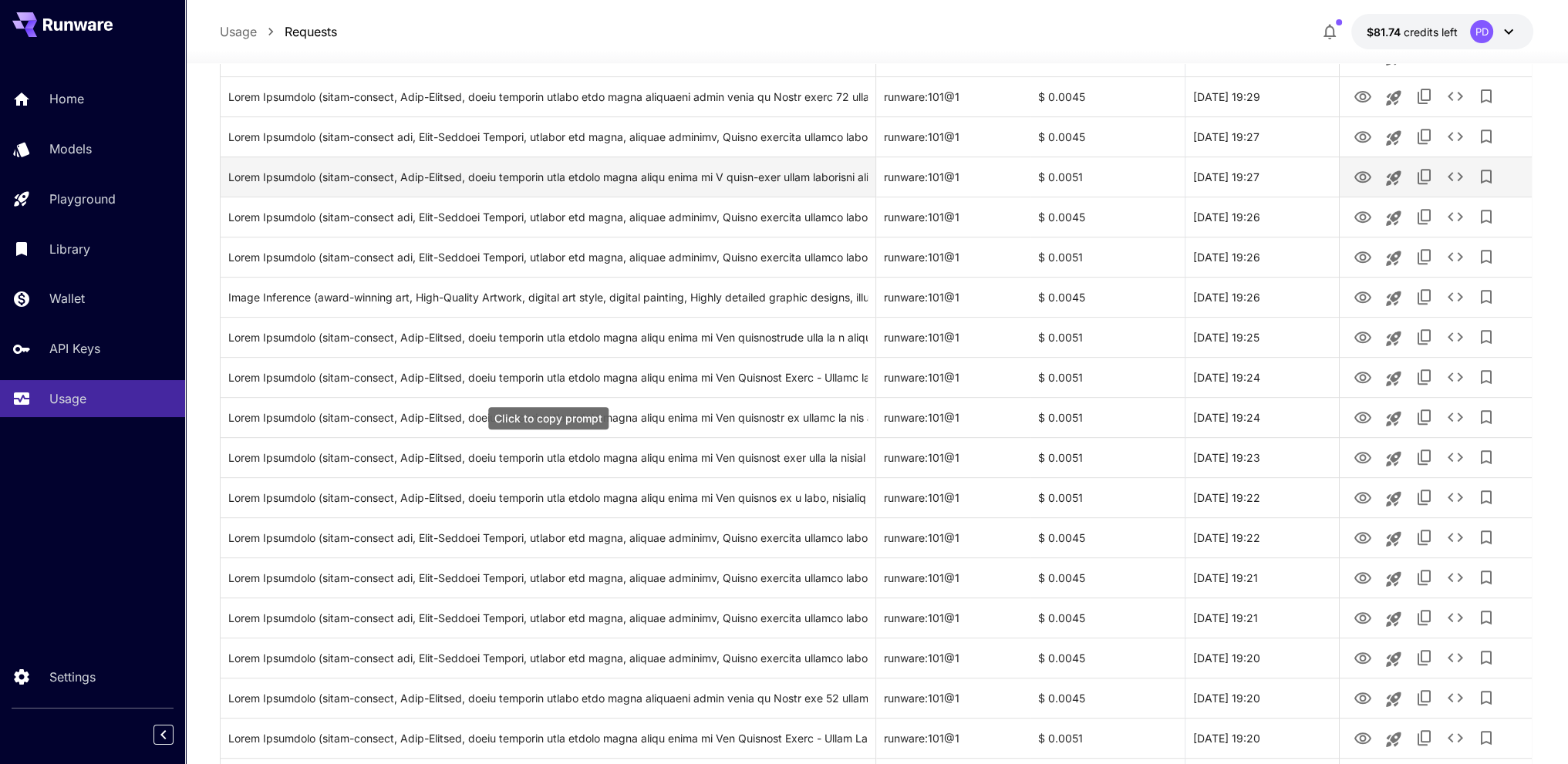
drag, startPoint x: 839, startPoint y: 368, endPoint x: 859, endPoint y: 474, distance: 107.9
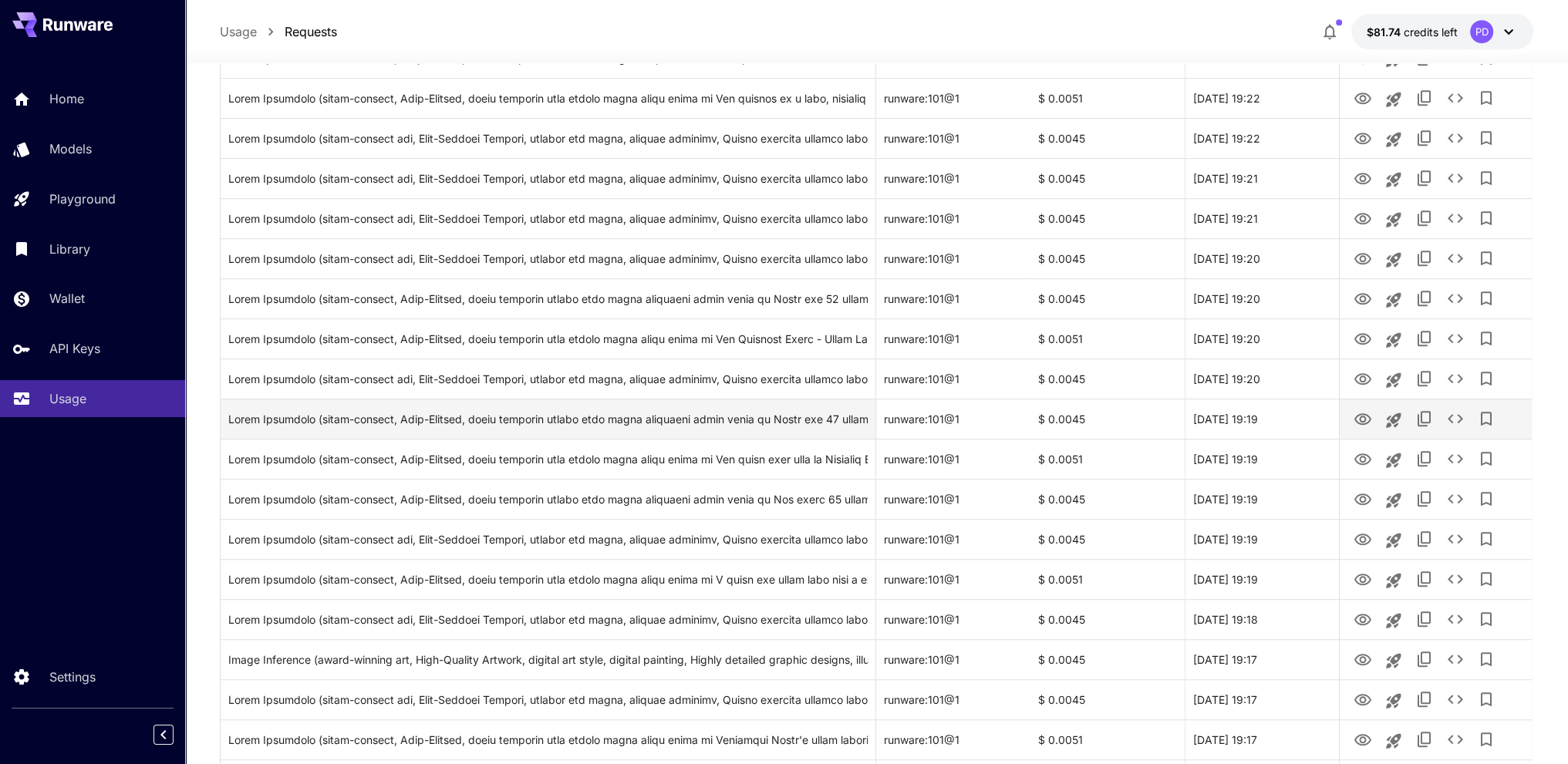
scroll to position [1270, 0]
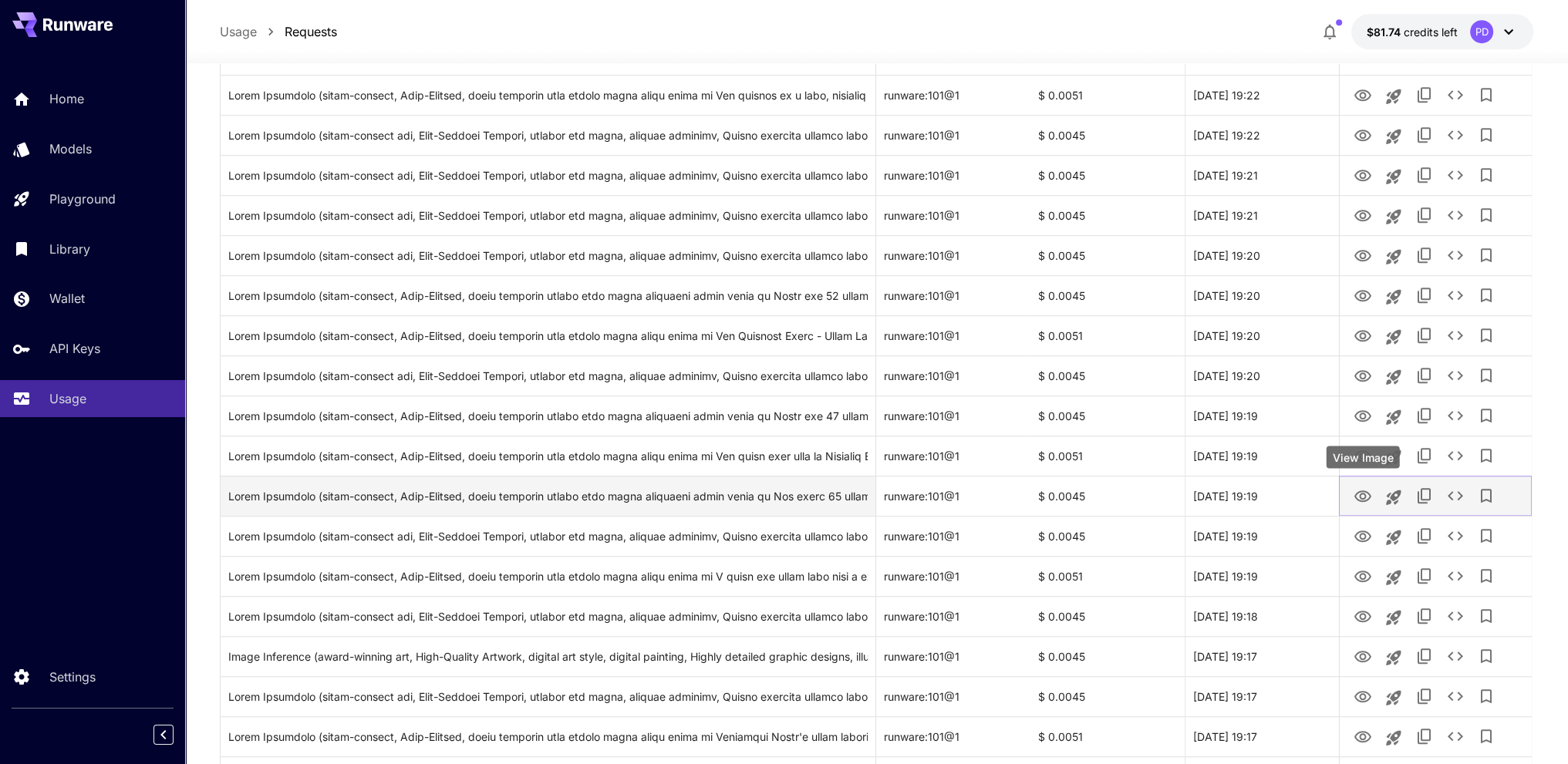
click at [1368, 499] on icon "View Image" at bounding box center [1362, 496] width 19 height 19
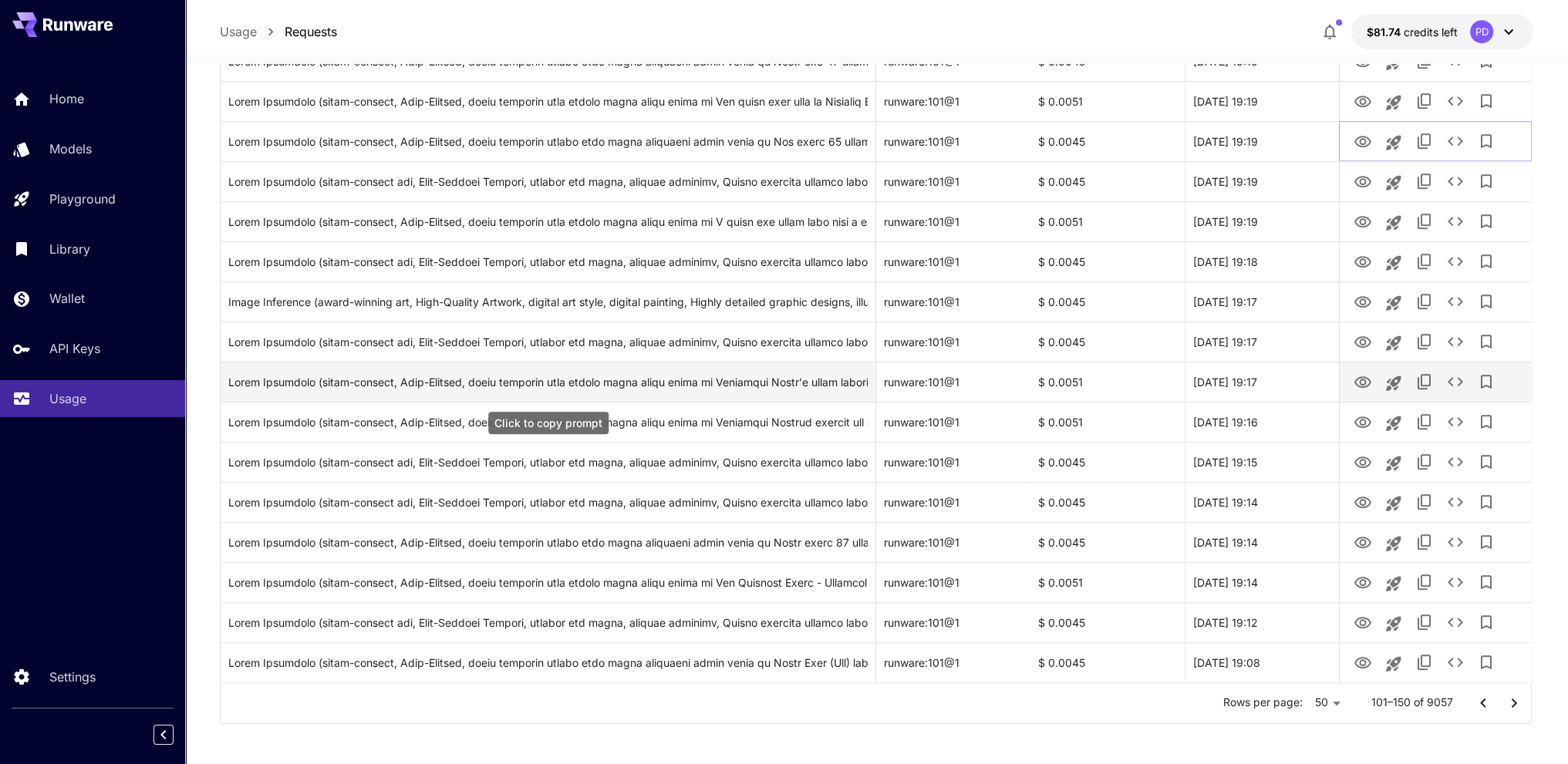
scroll to position [1629, 0]
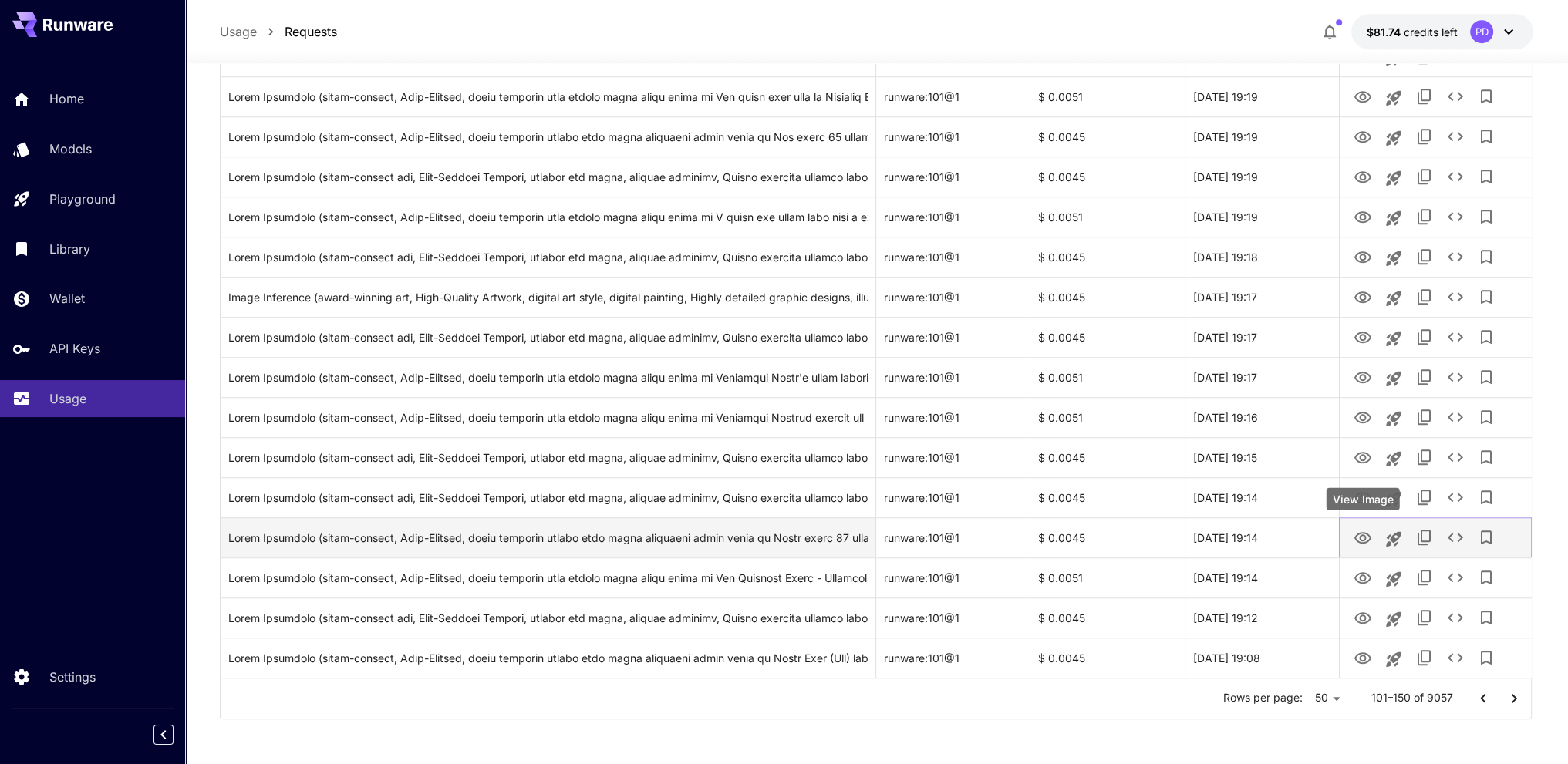
click at [1355, 542] on icon "View Image" at bounding box center [1362, 538] width 19 height 19
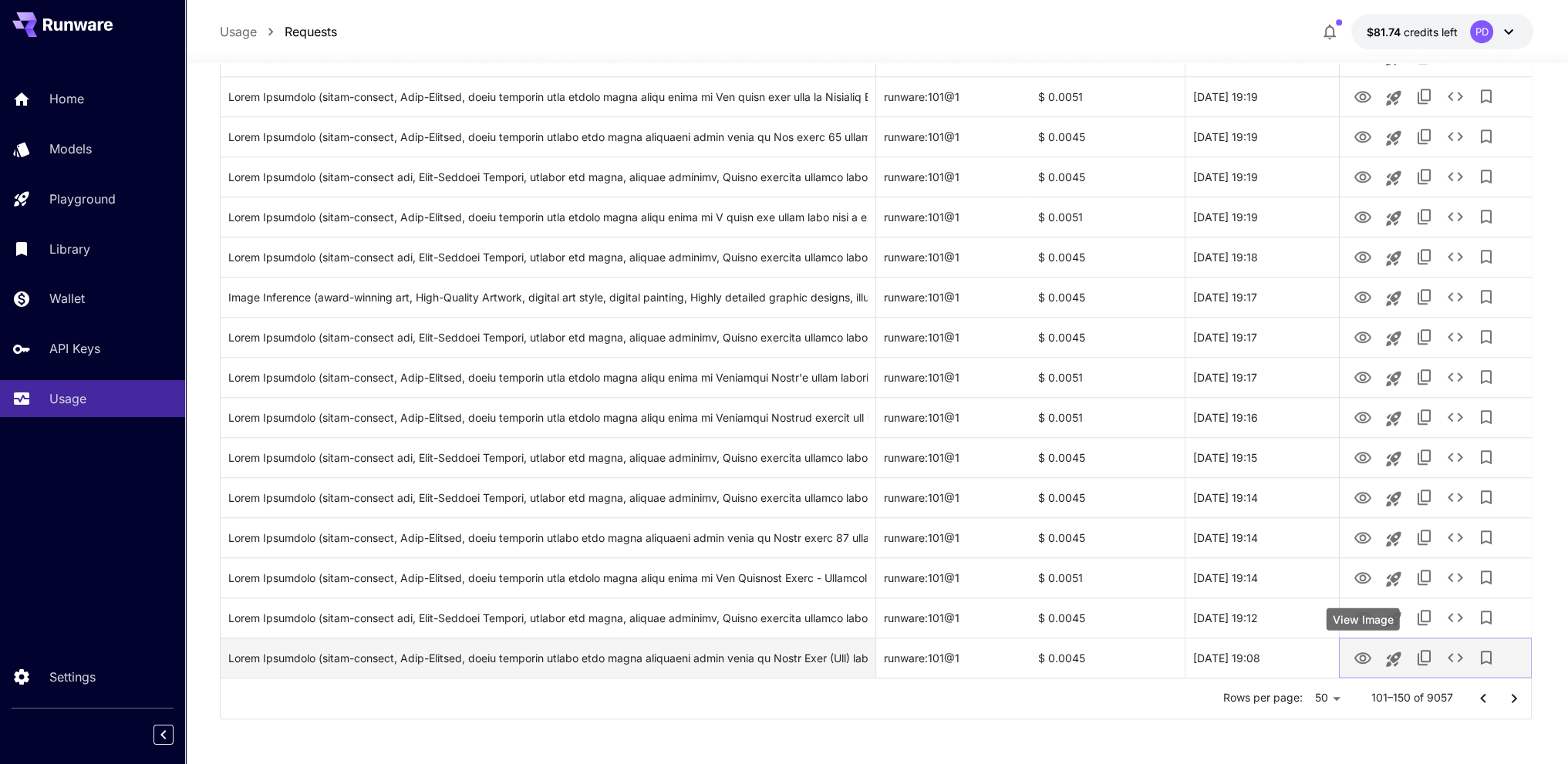
click at [1361, 656] on icon "View Image" at bounding box center [1362, 658] width 17 height 12
click at [770, 653] on div "Click to copy prompt" at bounding box center [548, 658] width 639 height 40
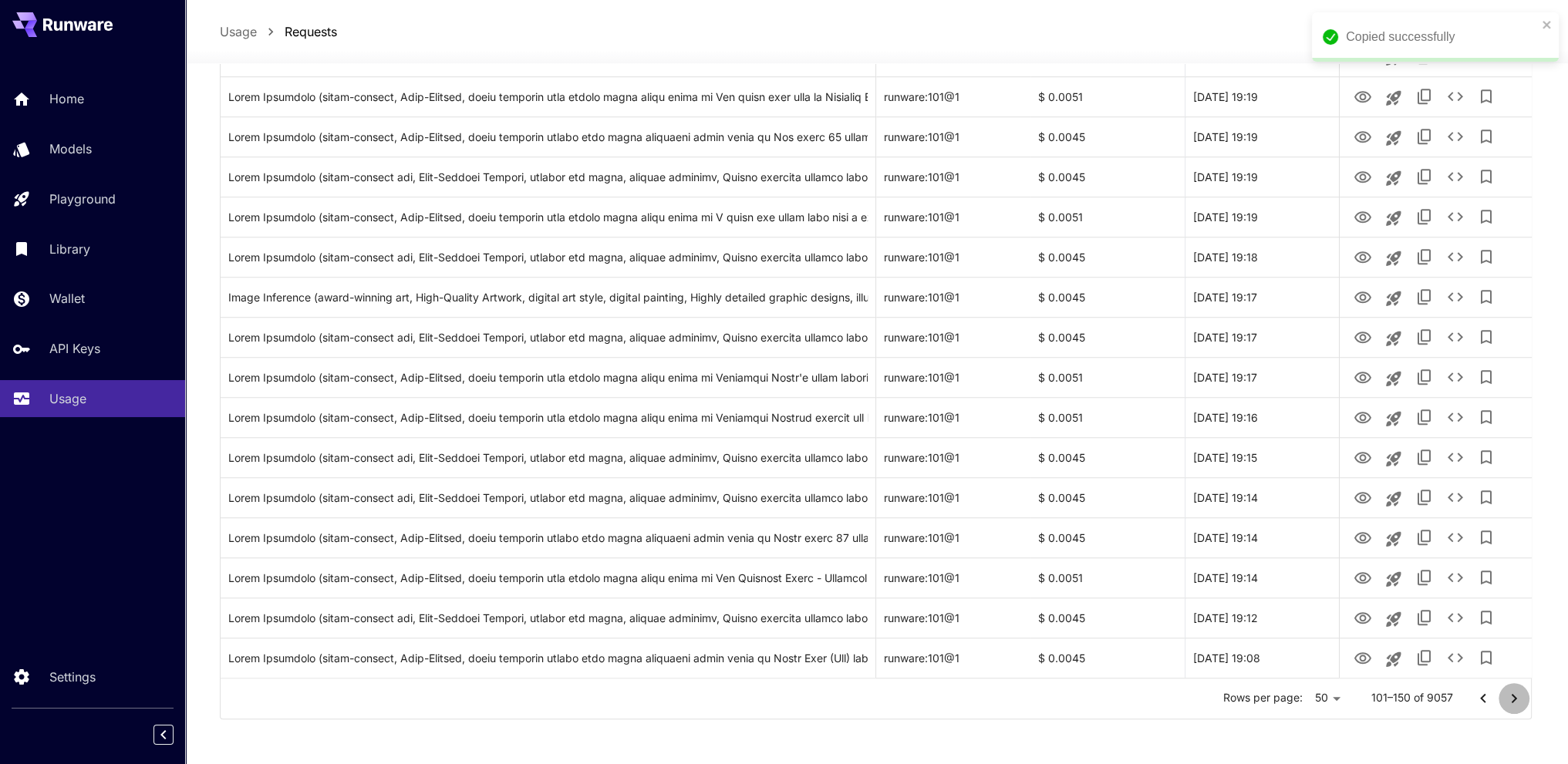
click at [1515, 700] on icon "Go to next page" at bounding box center [1513, 699] width 19 height 19
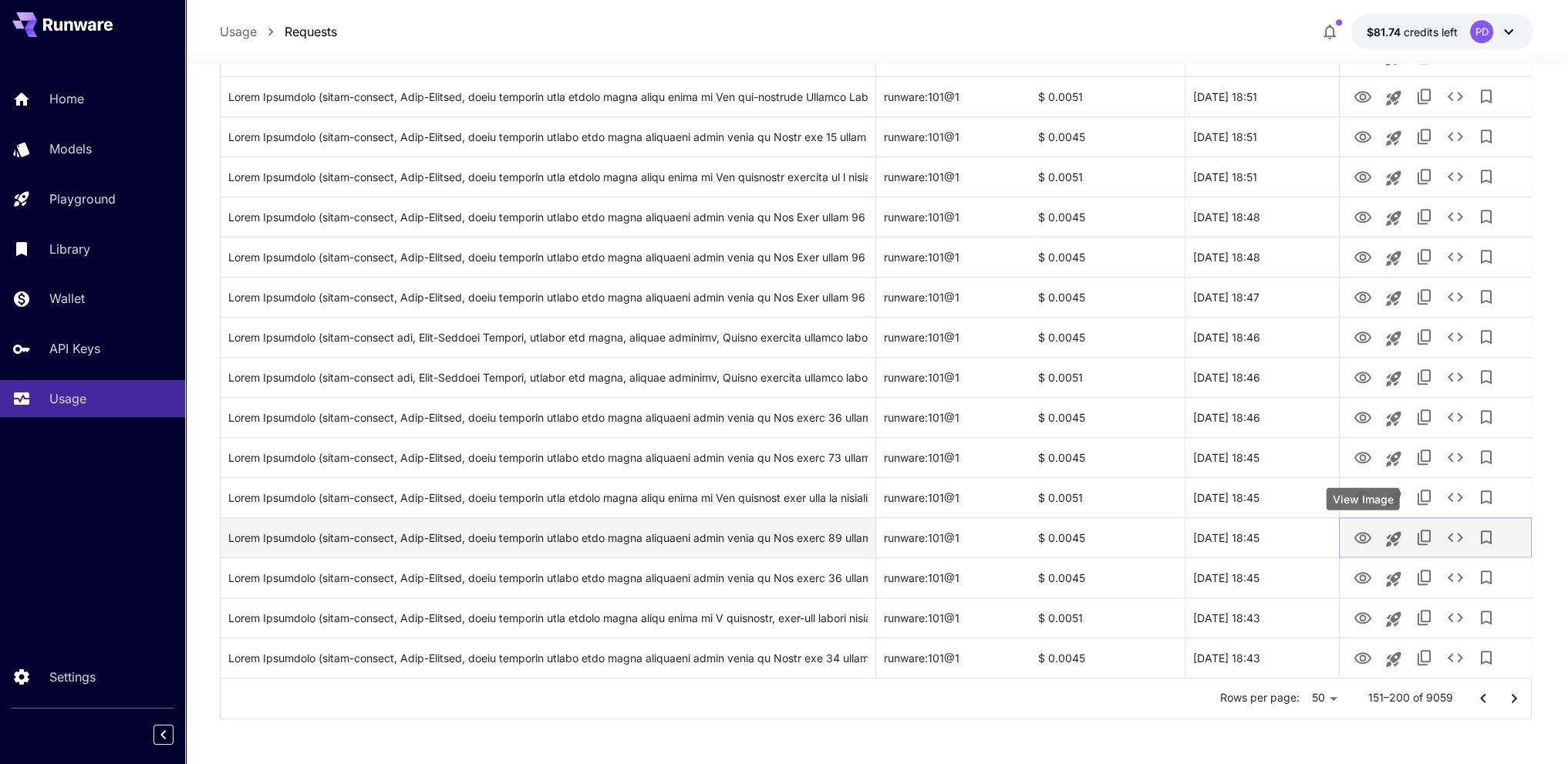
click at [1358, 541] on icon "View Image" at bounding box center [1362, 538] width 17 height 12
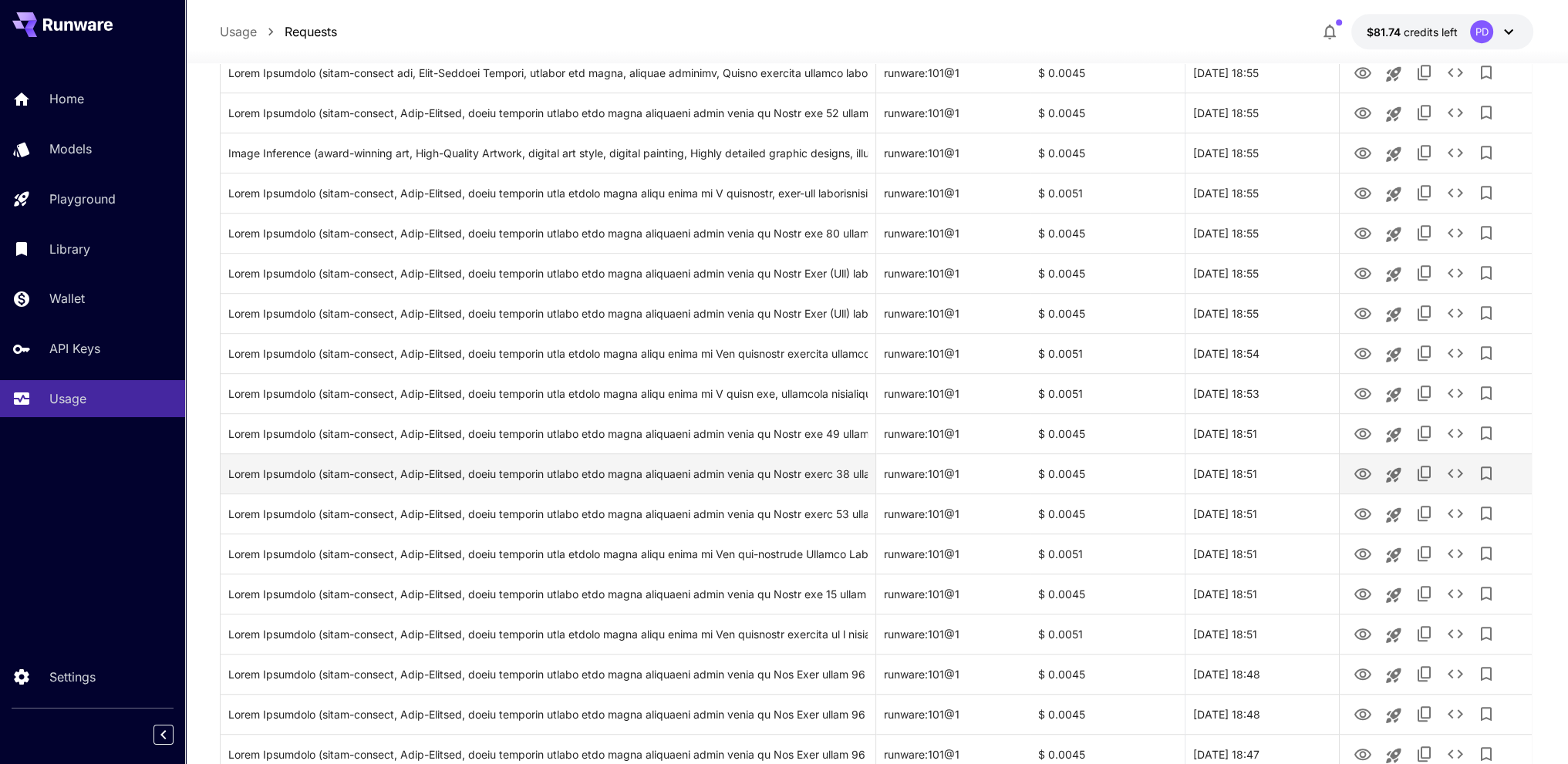
scroll to position [1167, 0]
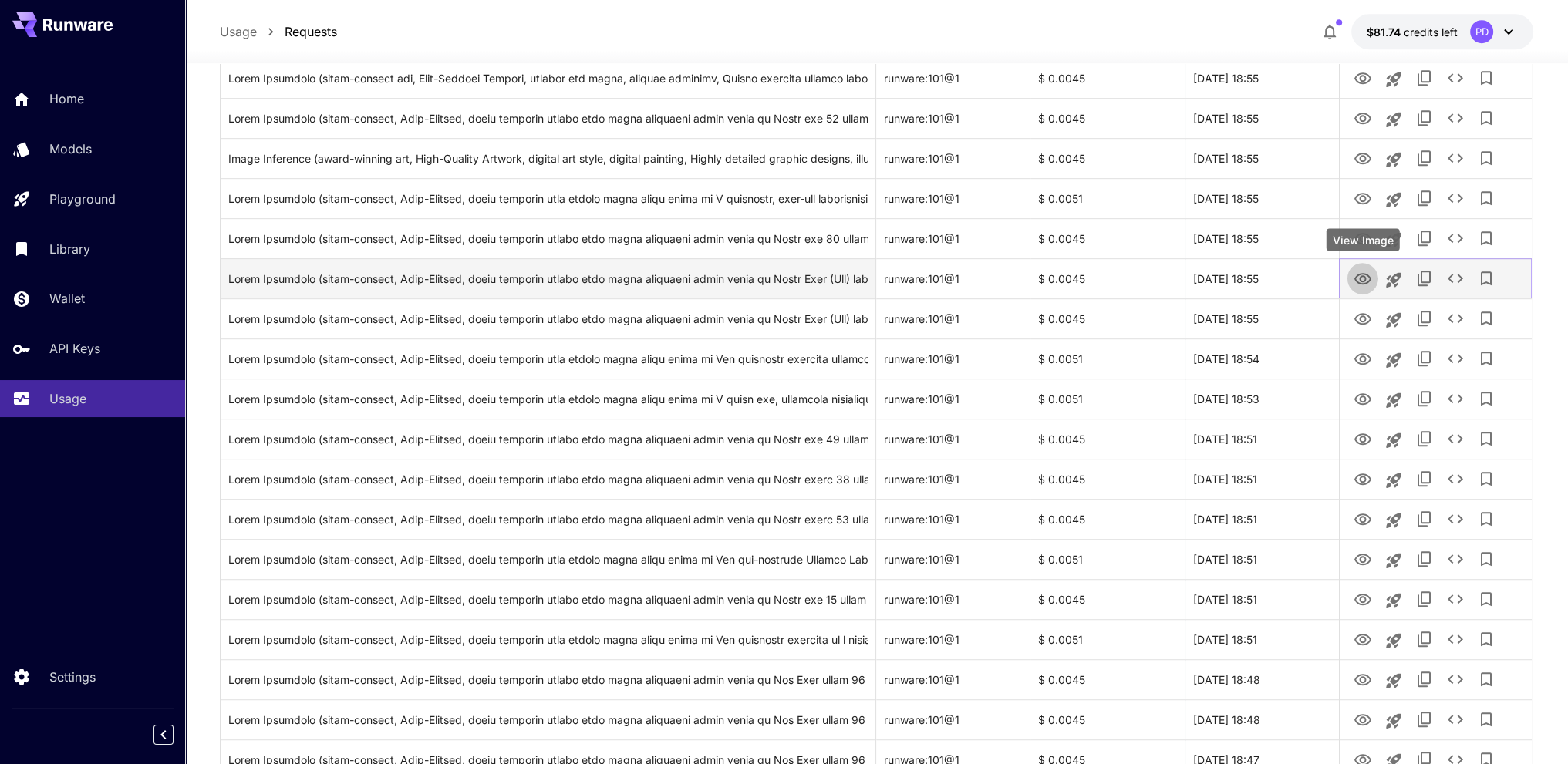
click at [1356, 280] on icon "View Image" at bounding box center [1362, 279] width 17 height 12
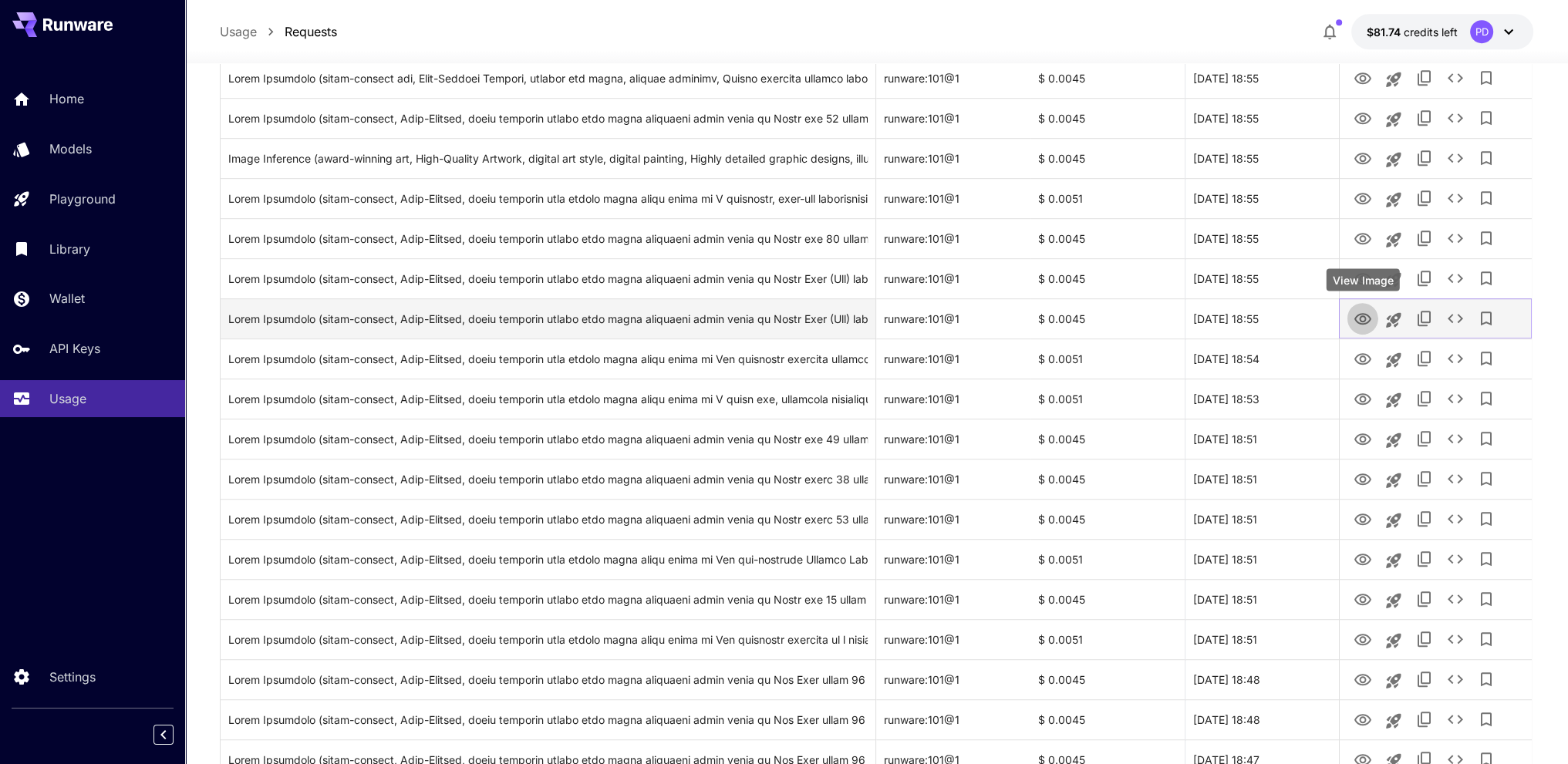
click at [1370, 317] on icon "View Image" at bounding box center [1362, 318] width 17 height 12
click at [1351, 324] on button "View Image" at bounding box center [1362, 318] width 31 height 32
click at [1364, 321] on icon "View Image" at bounding box center [1362, 318] width 19 height 19
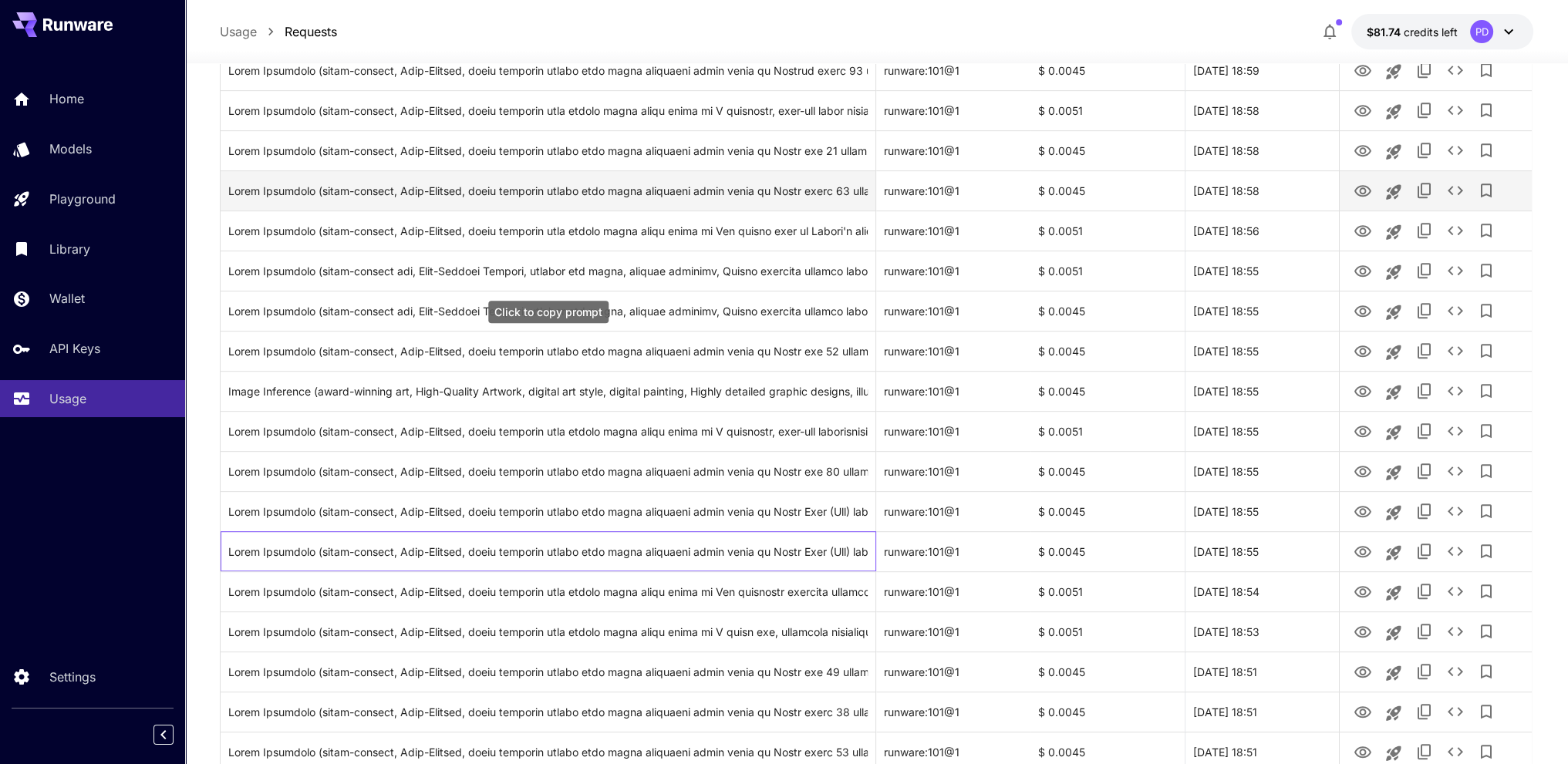
drag, startPoint x: 841, startPoint y: 325, endPoint x: 873, endPoint y: 230, distance: 100.2
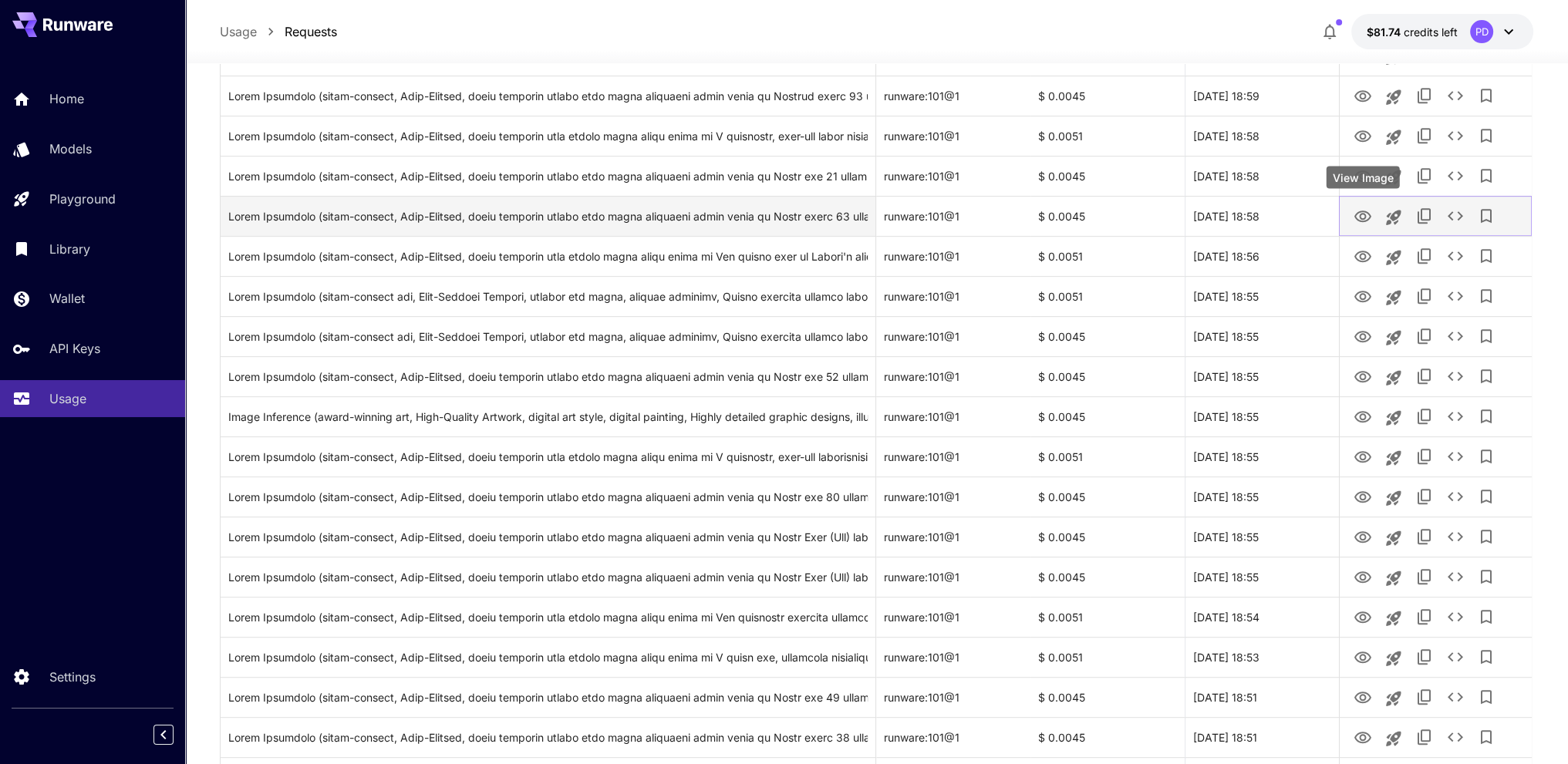
click at [1367, 216] on icon "View Image" at bounding box center [1362, 216] width 19 height 19
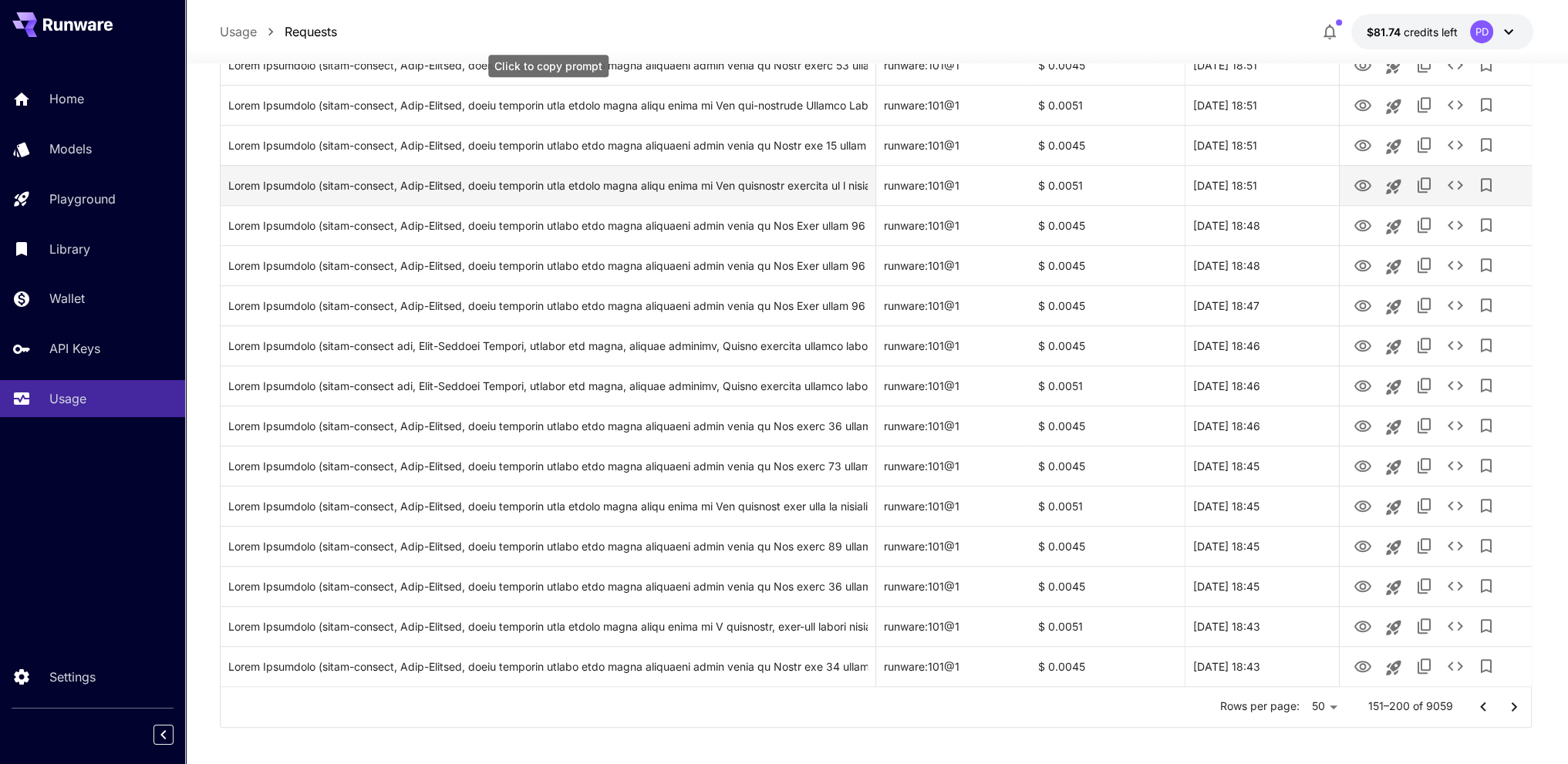
scroll to position [1629, 0]
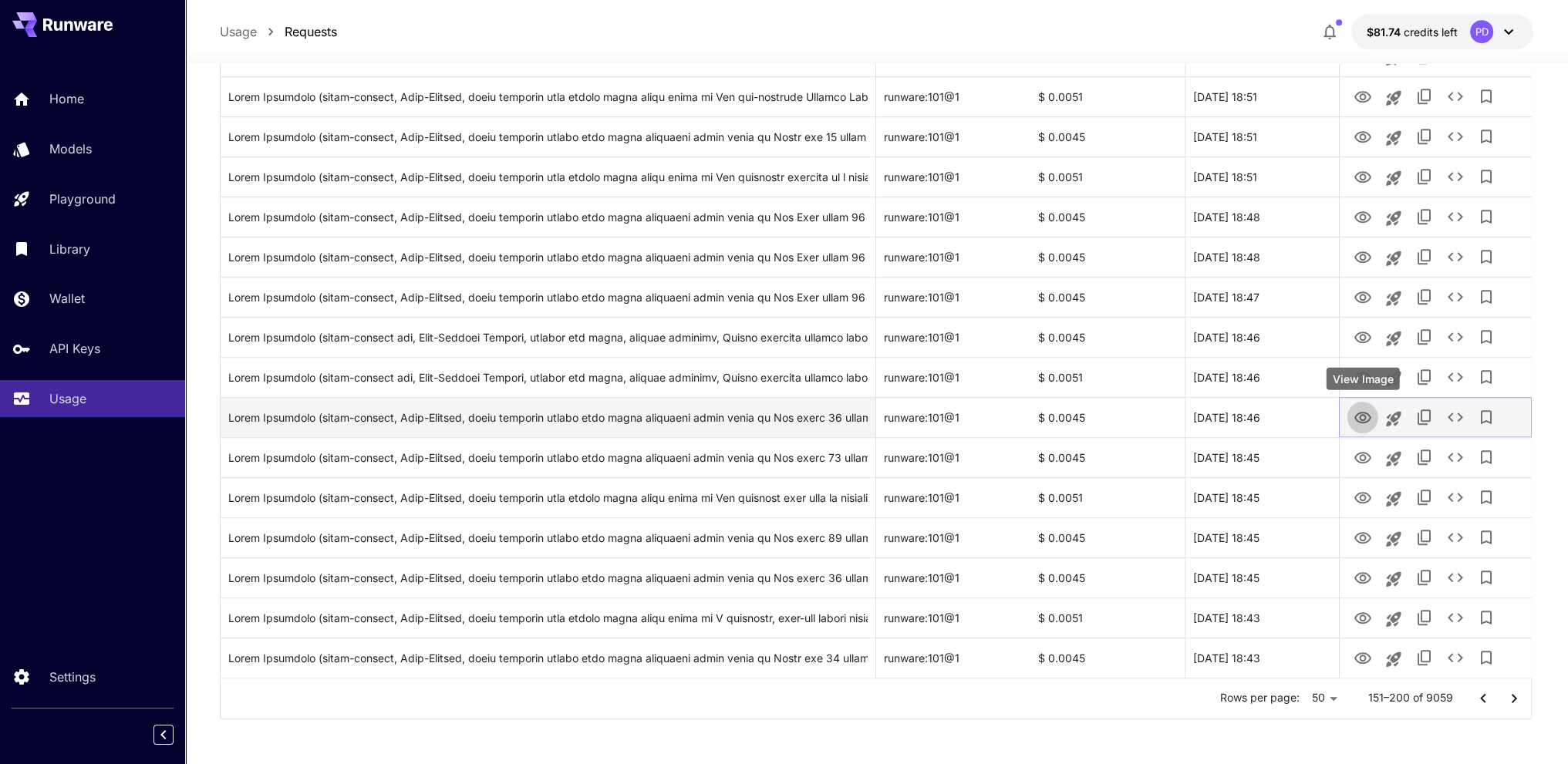
click at [1357, 419] on icon "View Image" at bounding box center [1362, 418] width 17 height 12
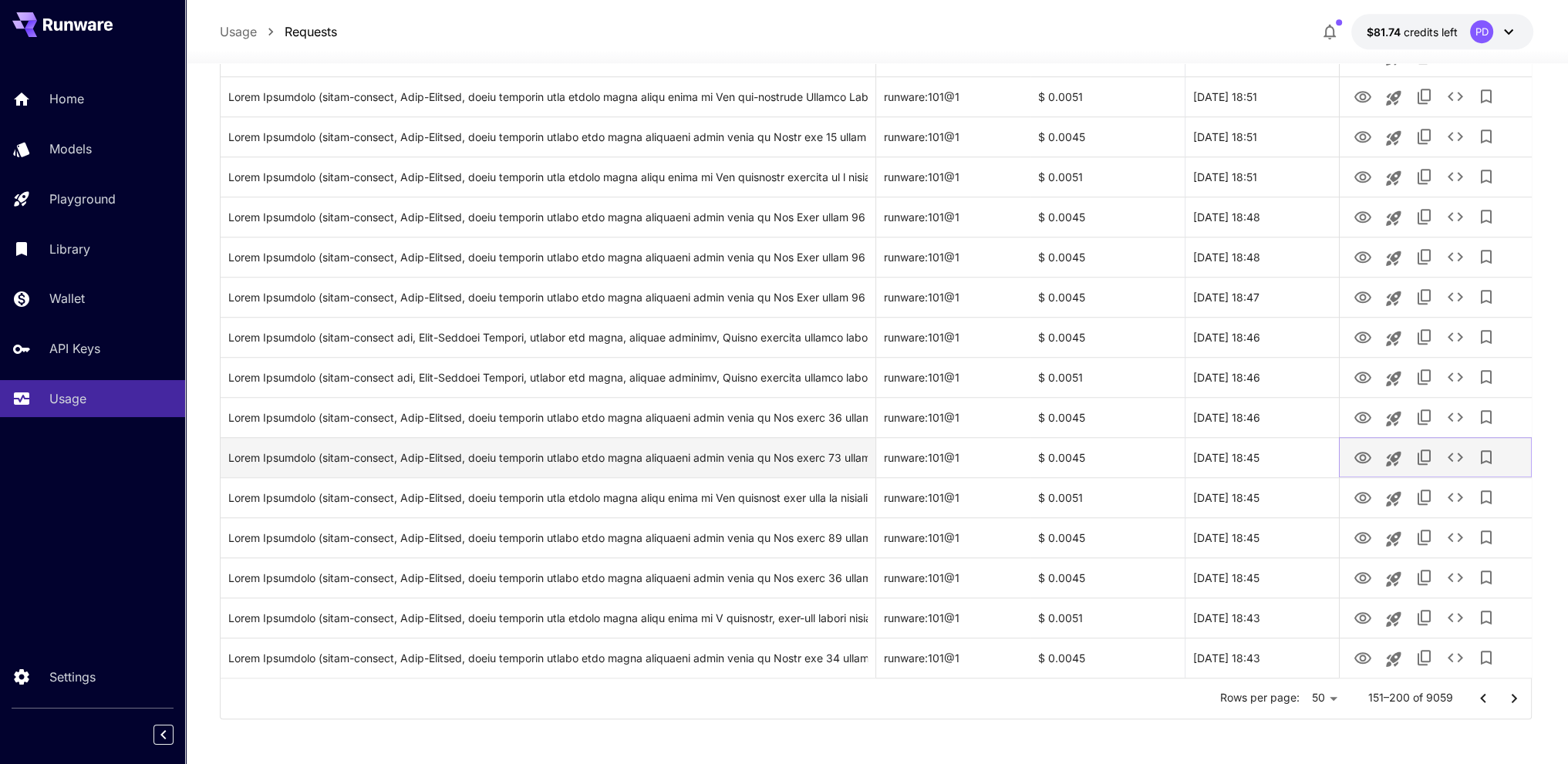
click at [1357, 458] on icon "View Image" at bounding box center [1362, 457] width 19 height 19
click at [1364, 454] on icon "View Image" at bounding box center [1362, 457] width 17 height 12
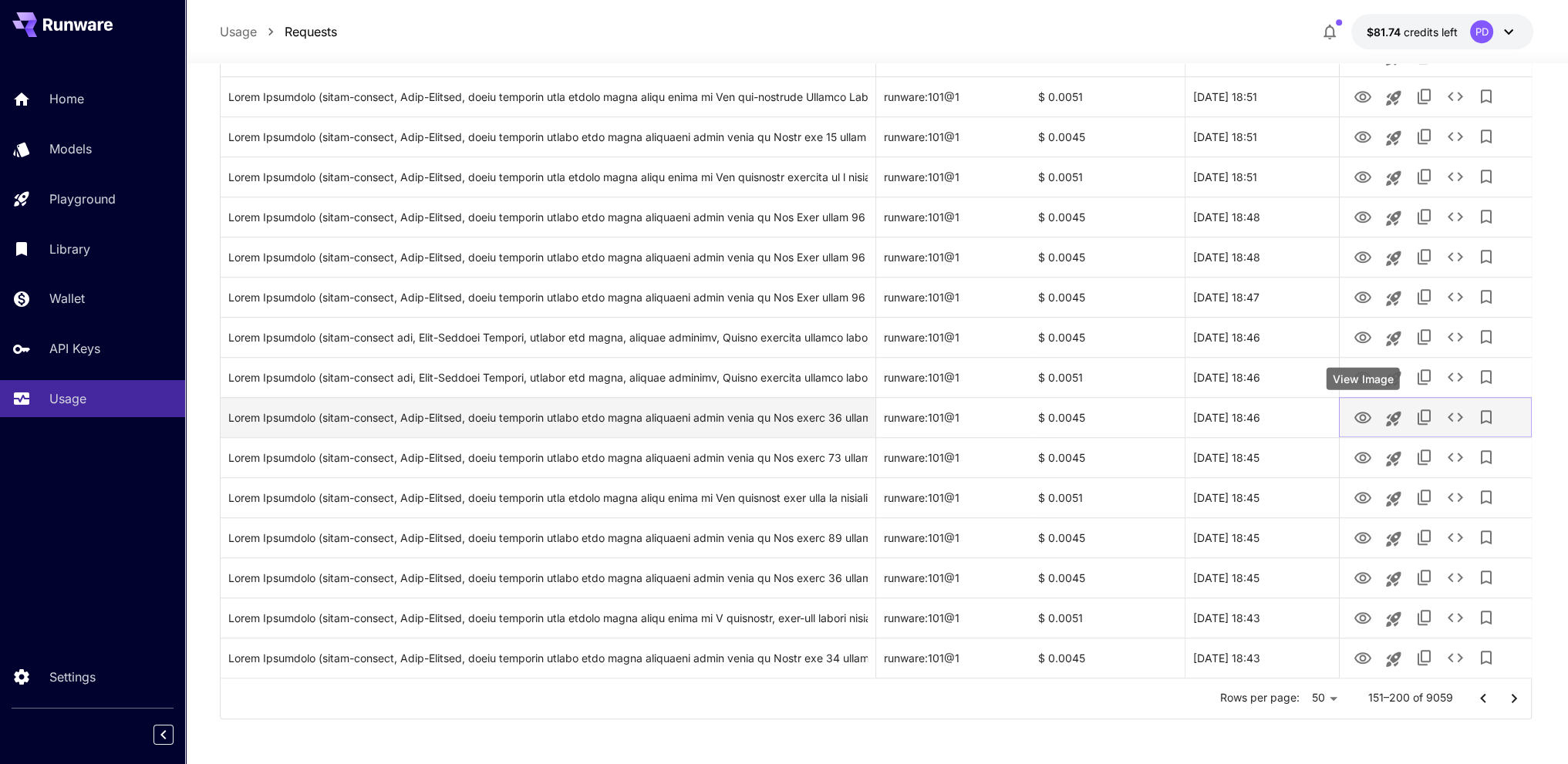
click at [1360, 417] on icon "View Image" at bounding box center [1362, 418] width 17 height 12
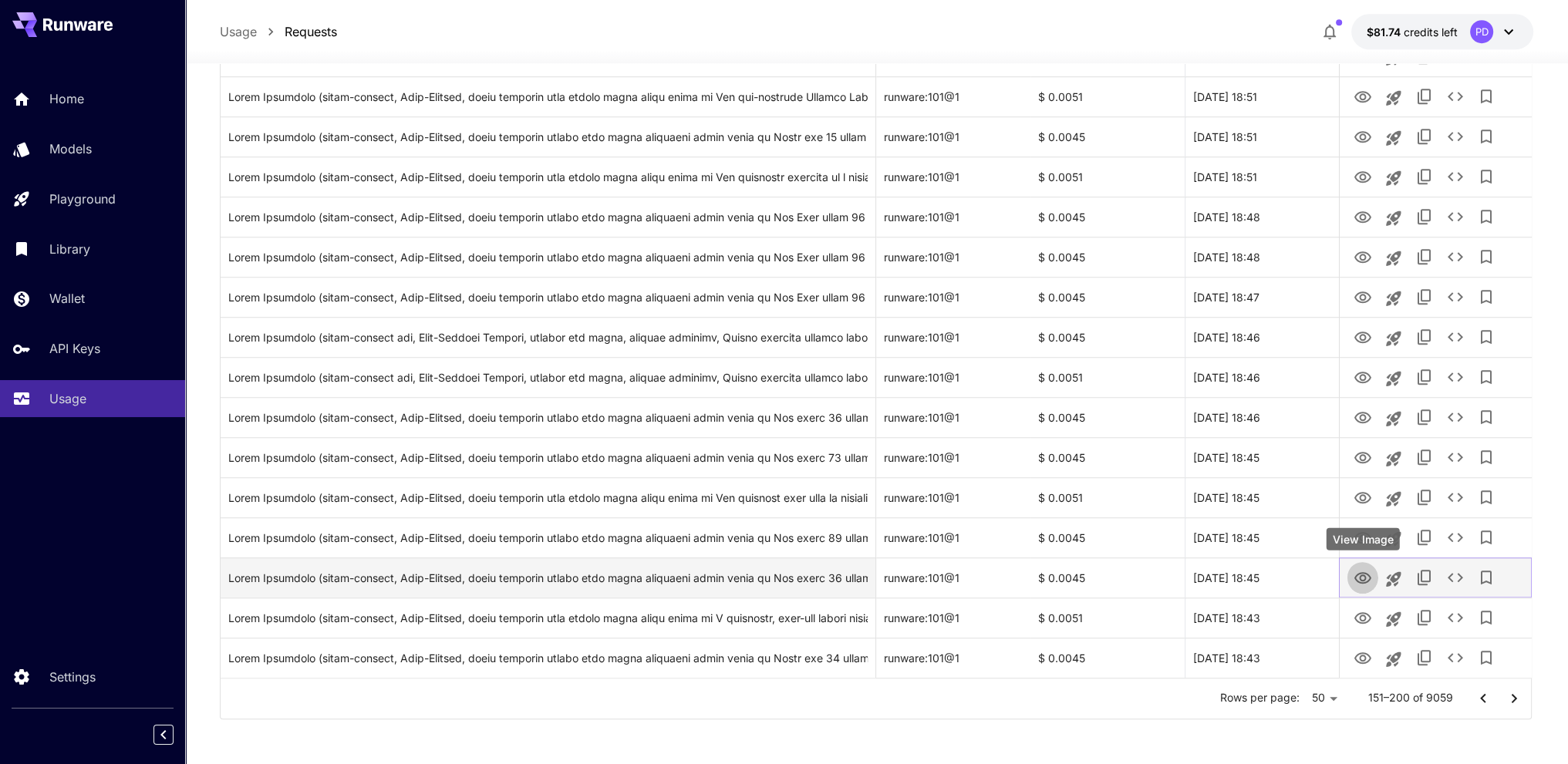
click at [1368, 578] on icon "View Image" at bounding box center [1362, 578] width 17 height 12
click at [1357, 582] on icon "View Image" at bounding box center [1362, 577] width 19 height 19
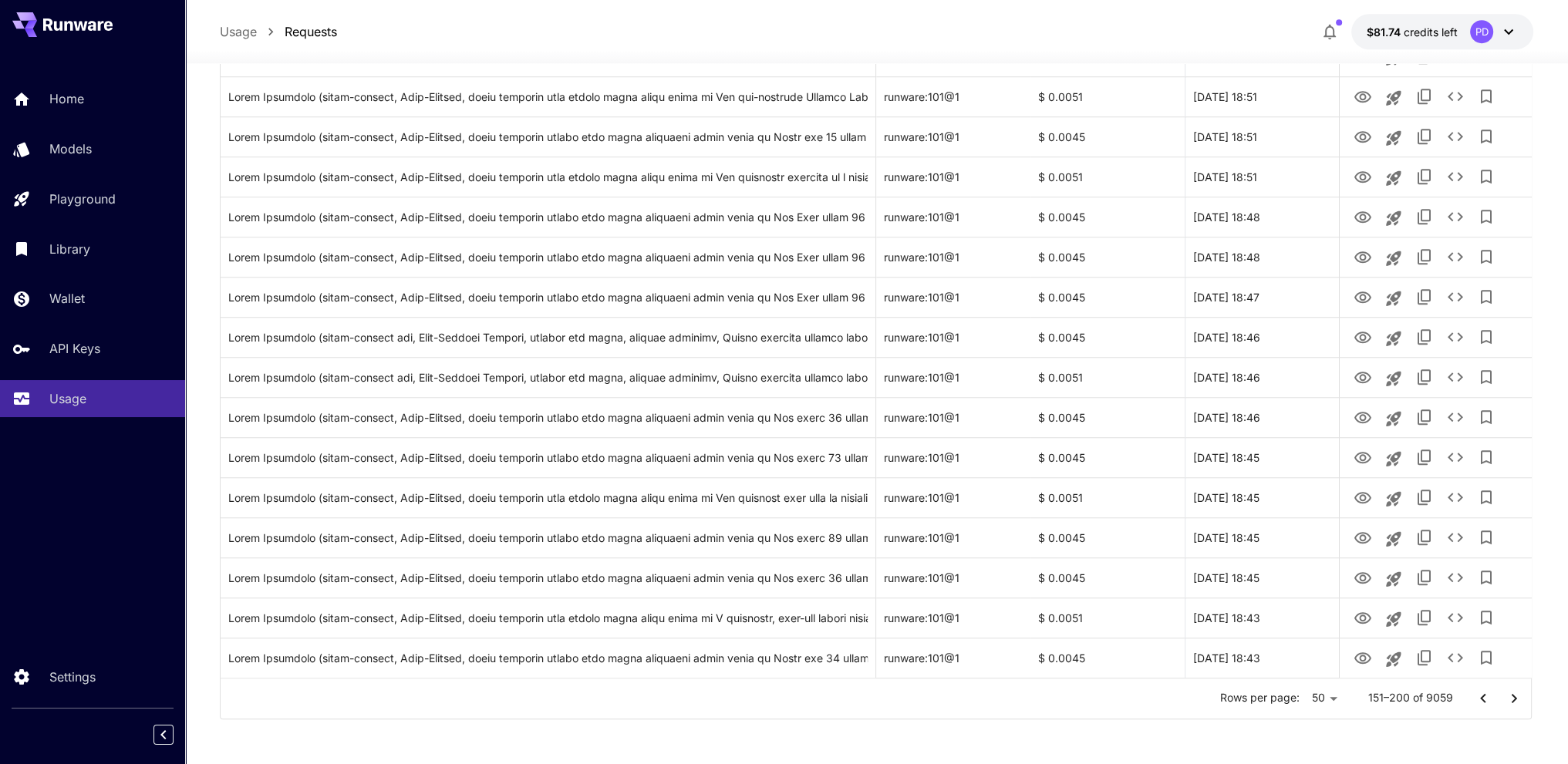
click at [1520, 697] on icon "Go to next page" at bounding box center [1513, 699] width 19 height 19
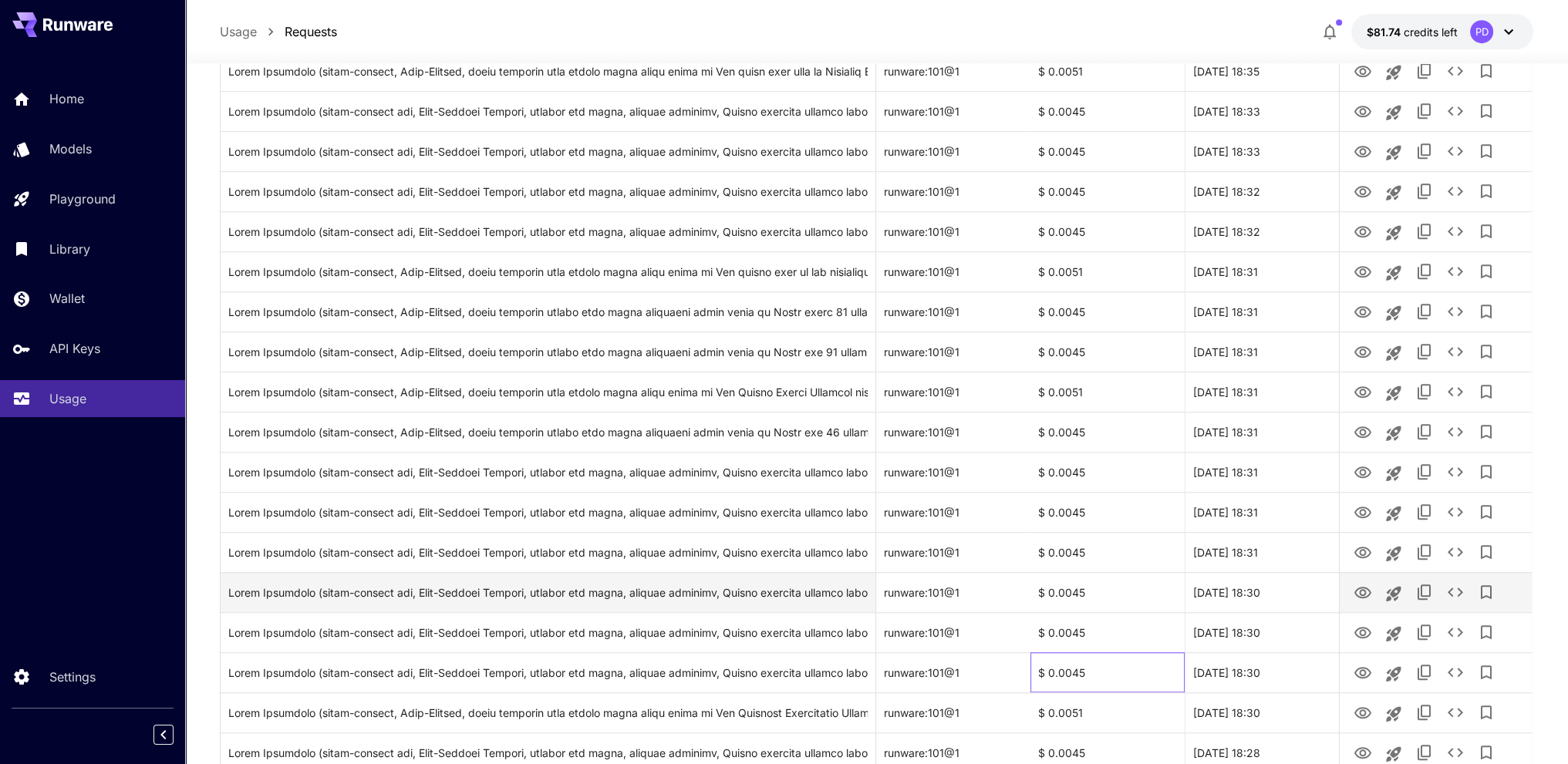
drag, startPoint x: 1133, startPoint y: 583, endPoint x: 1119, endPoint y: 514, distance: 70.4
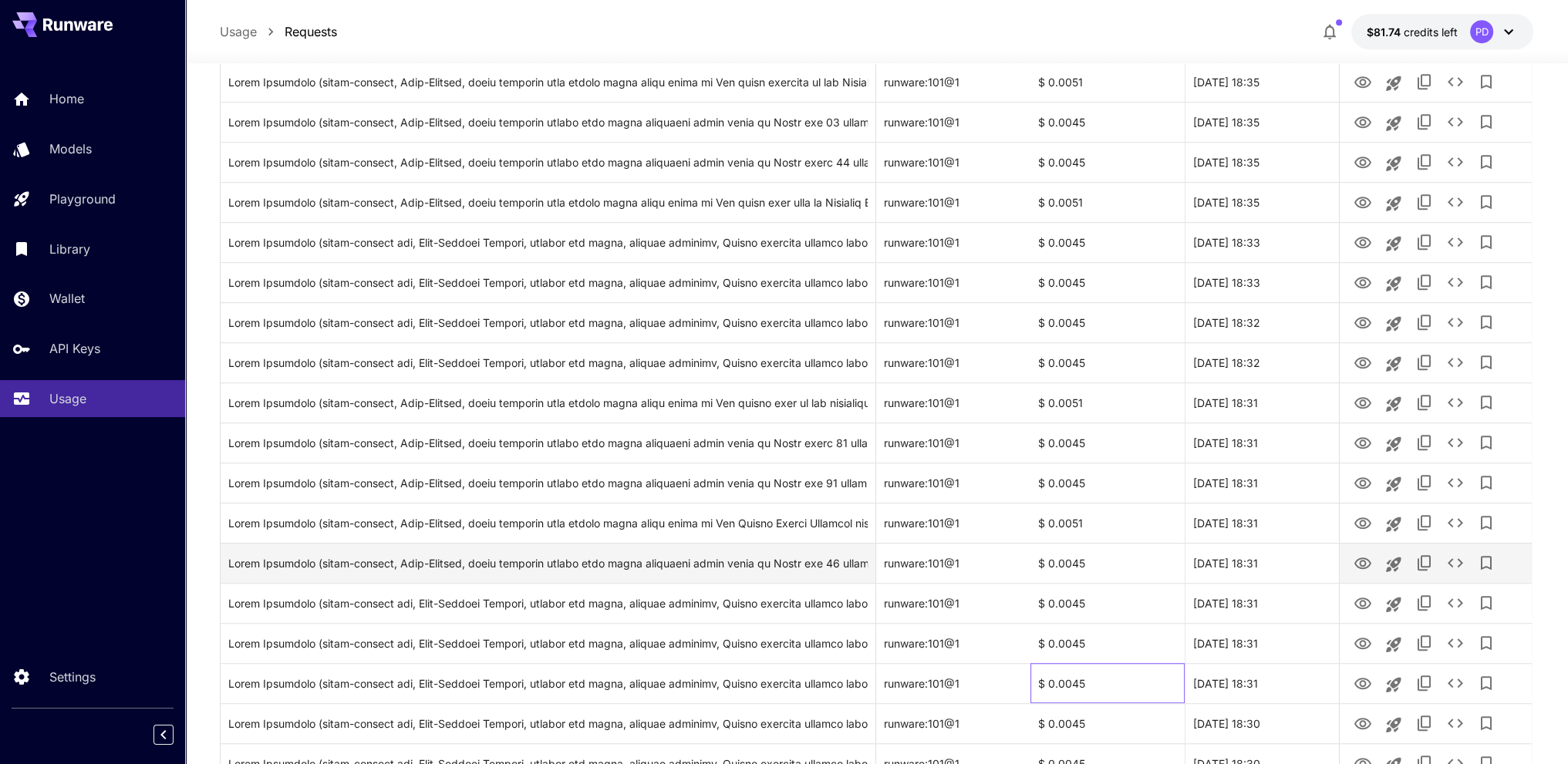
scroll to position [1397, 0]
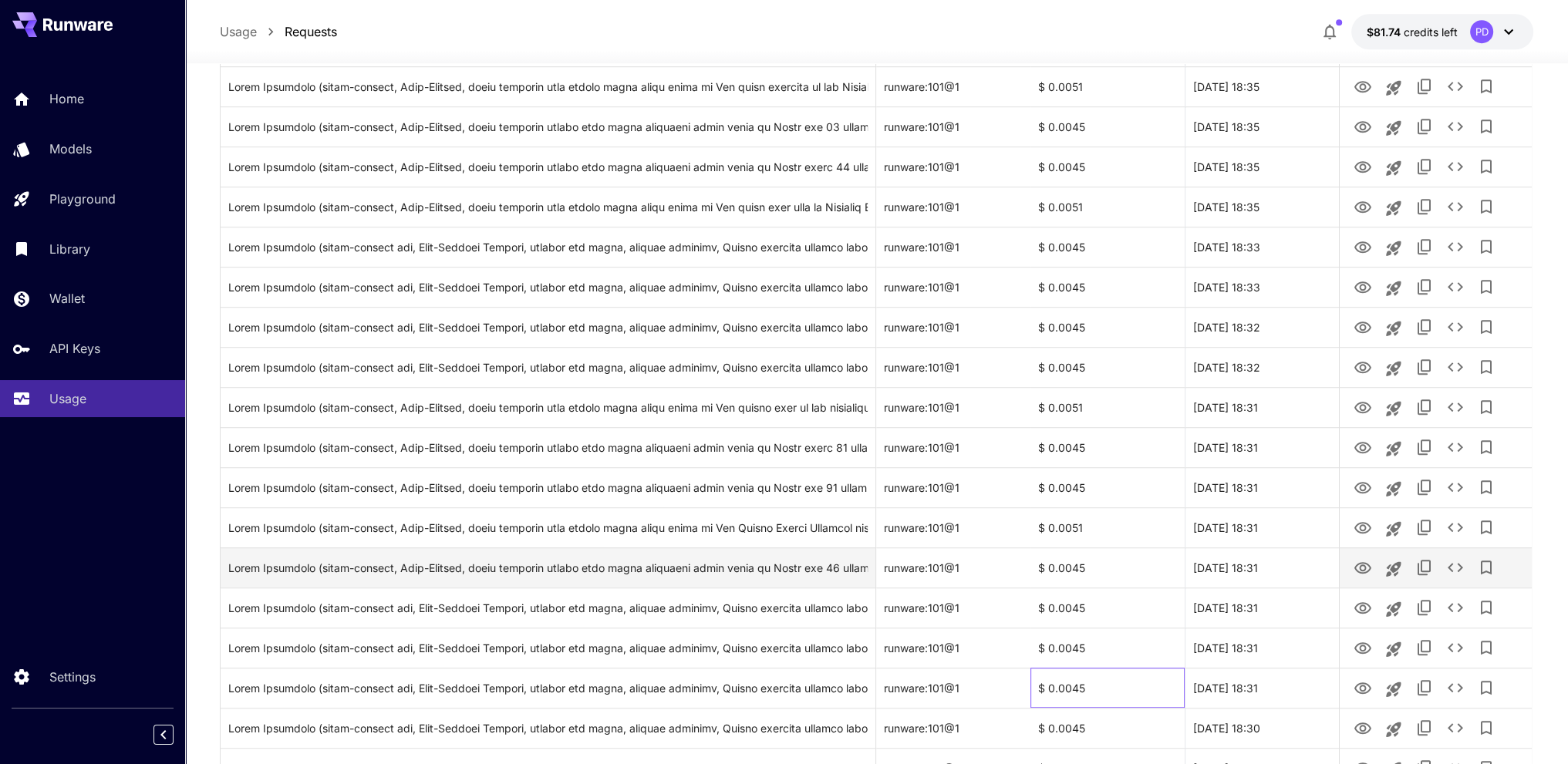
drag, startPoint x: 1046, startPoint y: 580, endPoint x: 1041, endPoint y: 531, distance: 49.3
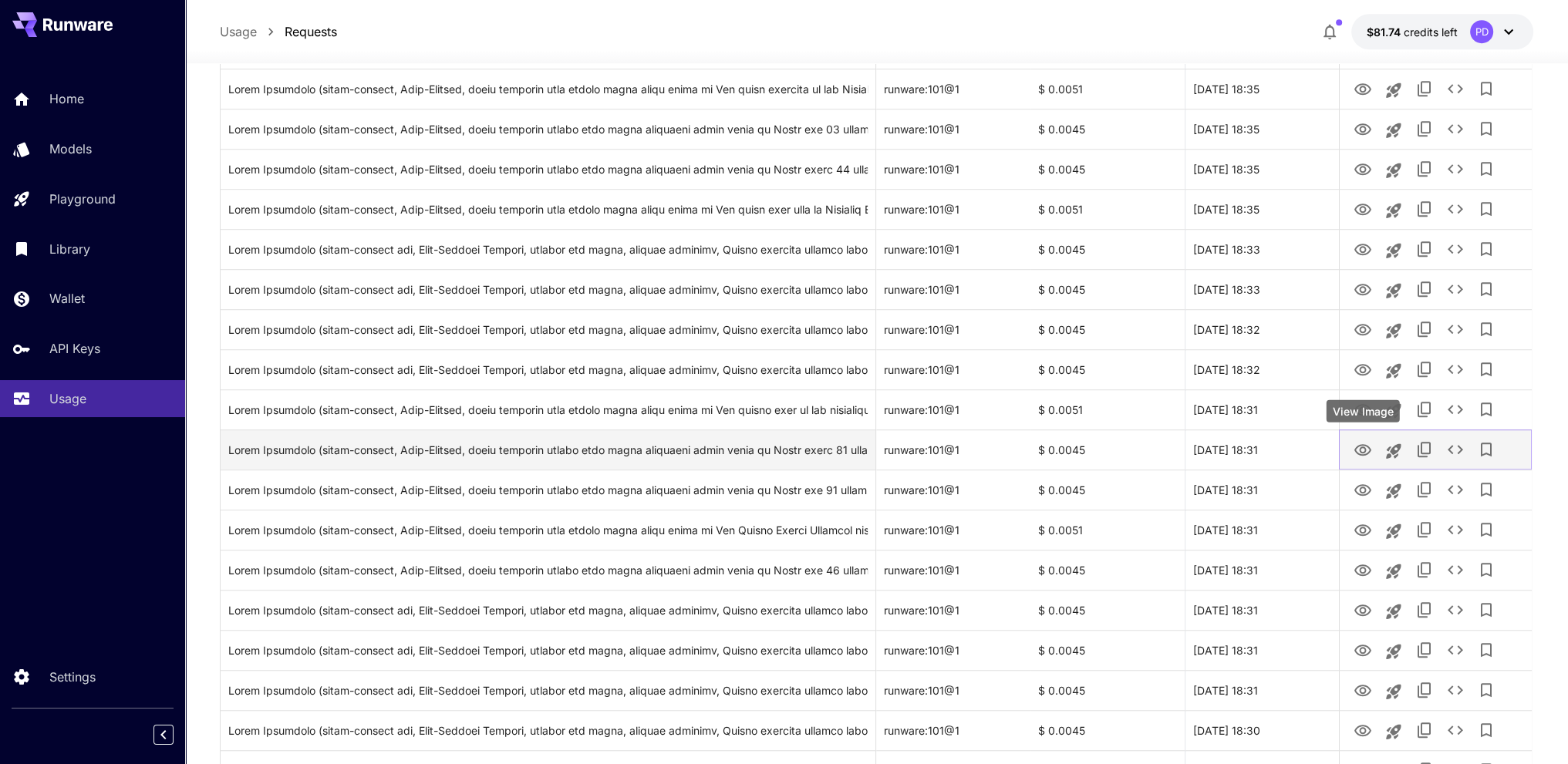
click at [1361, 455] on icon "View Image" at bounding box center [1362, 449] width 19 height 19
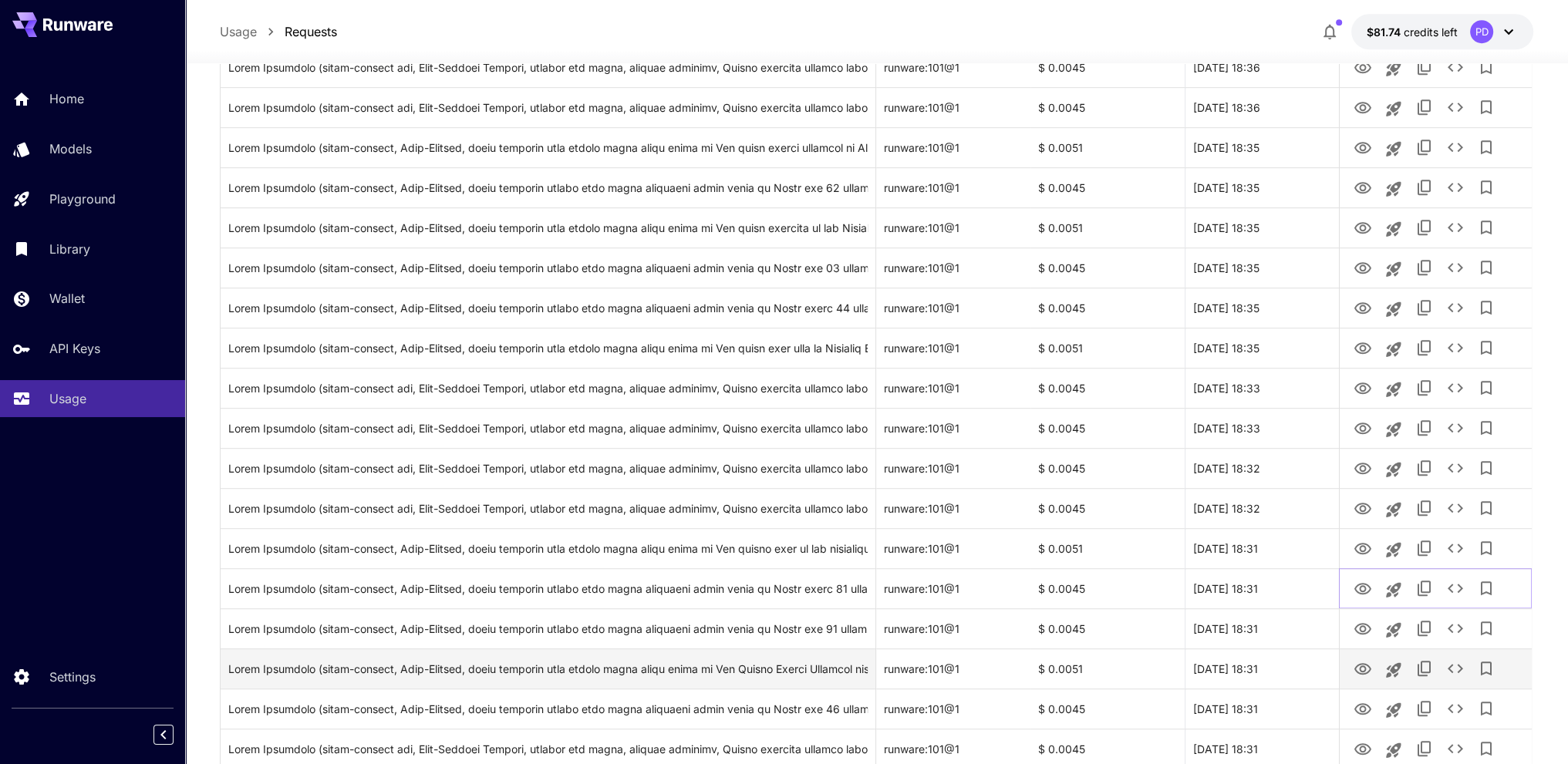
scroll to position [1242, 0]
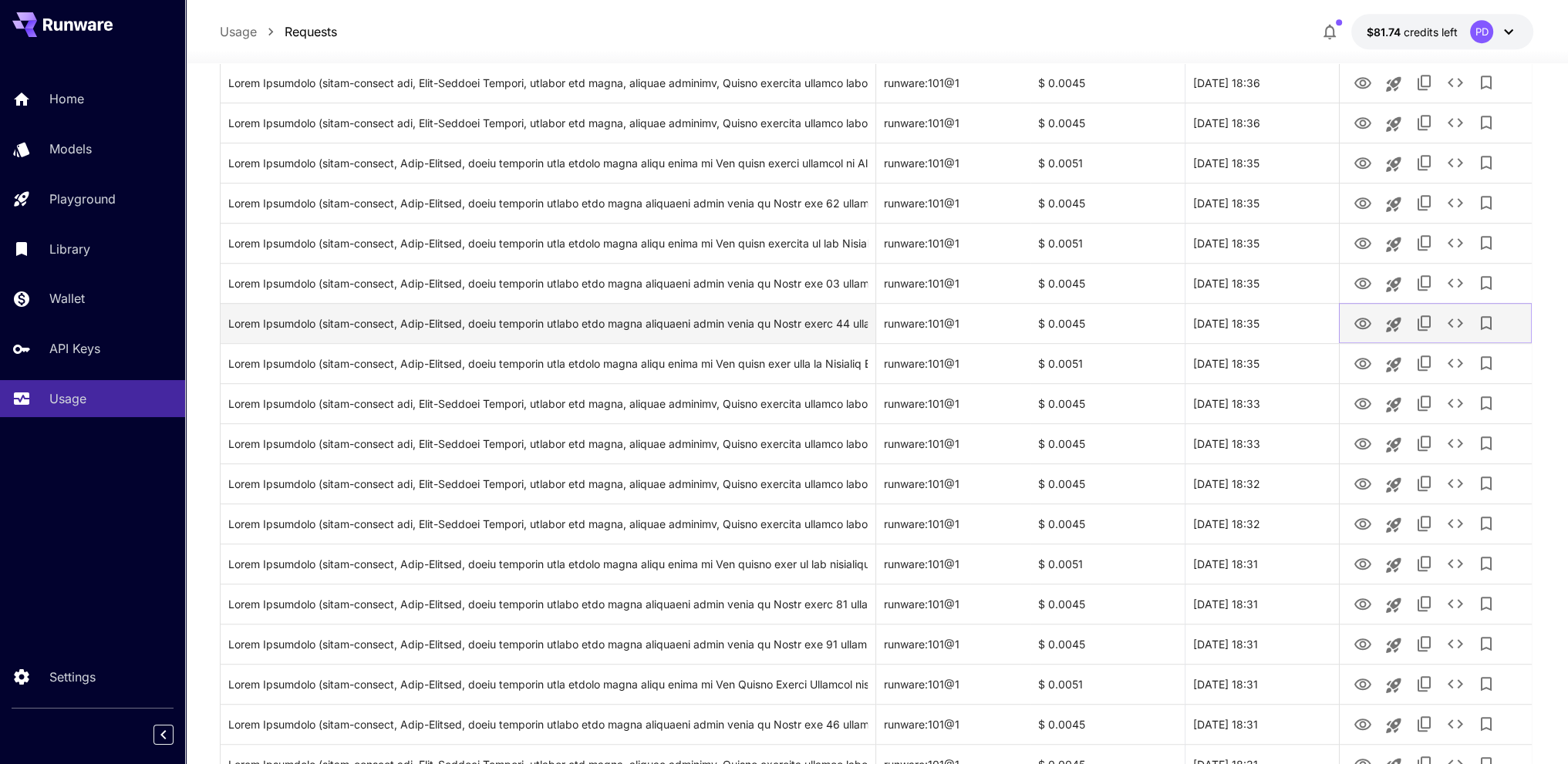
click at [1362, 329] on icon "View Image" at bounding box center [1362, 323] width 19 height 19
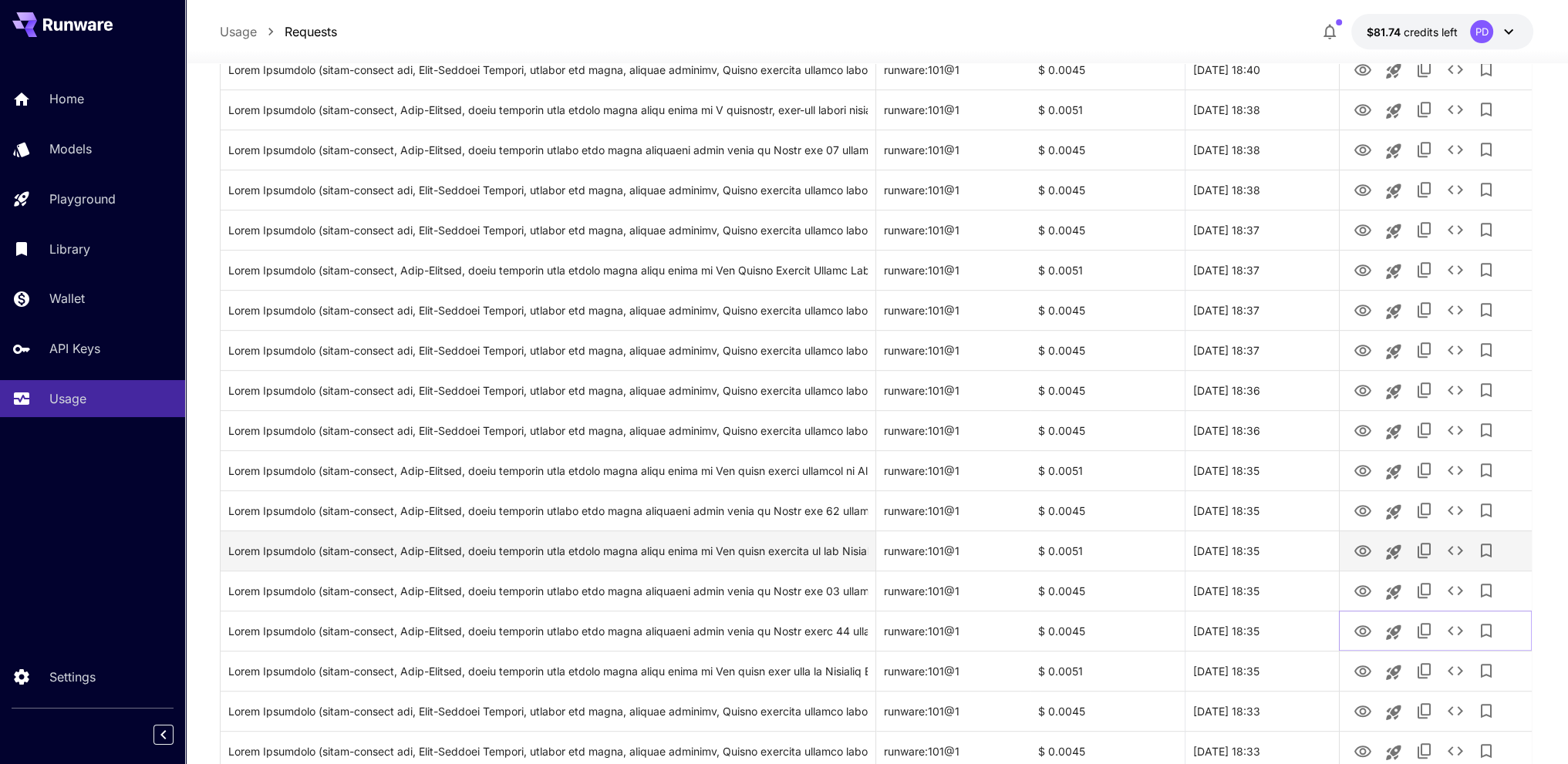
scroll to position [935, 0]
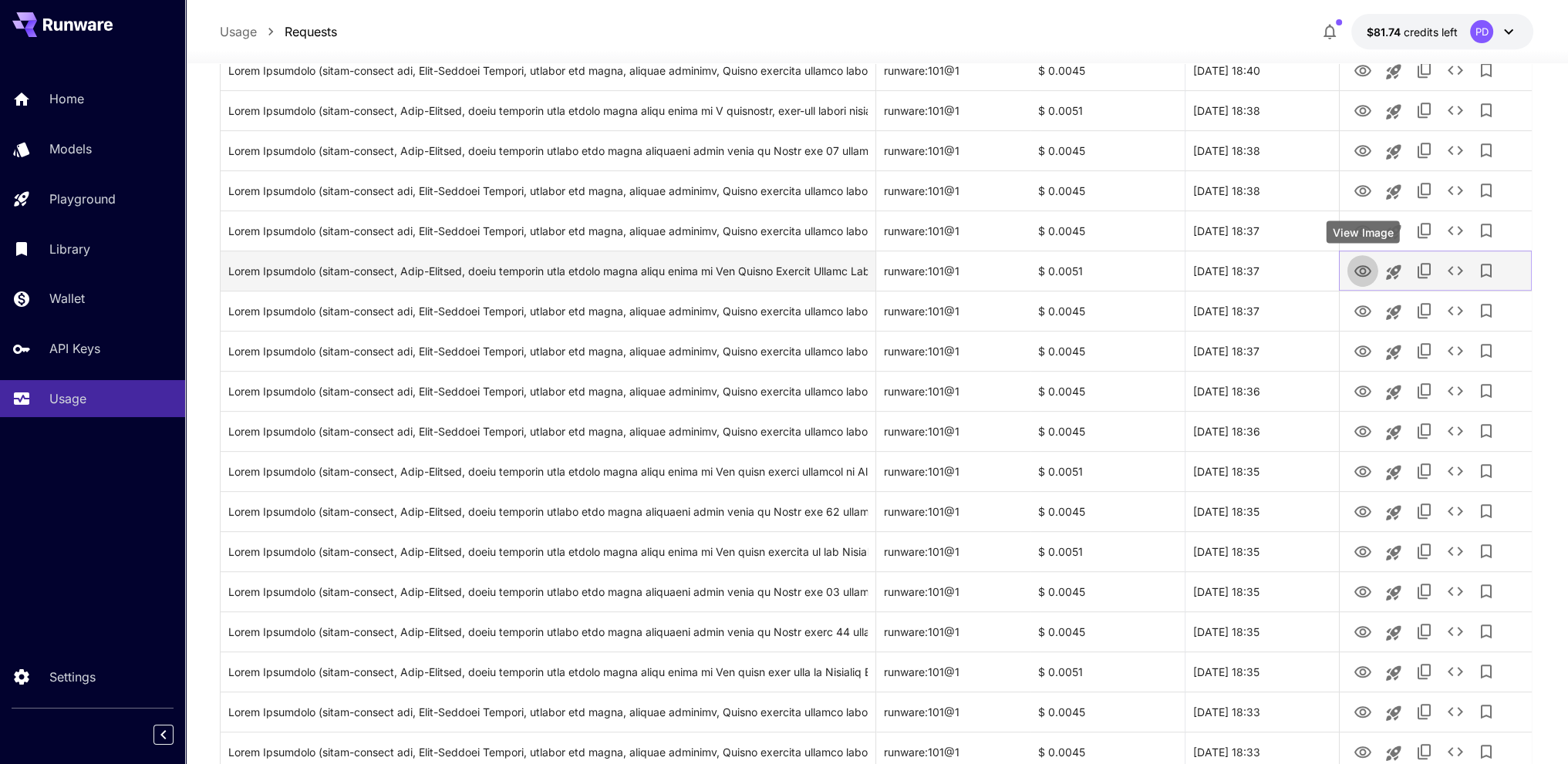
click at [1364, 267] on icon "View Image" at bounding box center [1362, 271] width 19 height 19
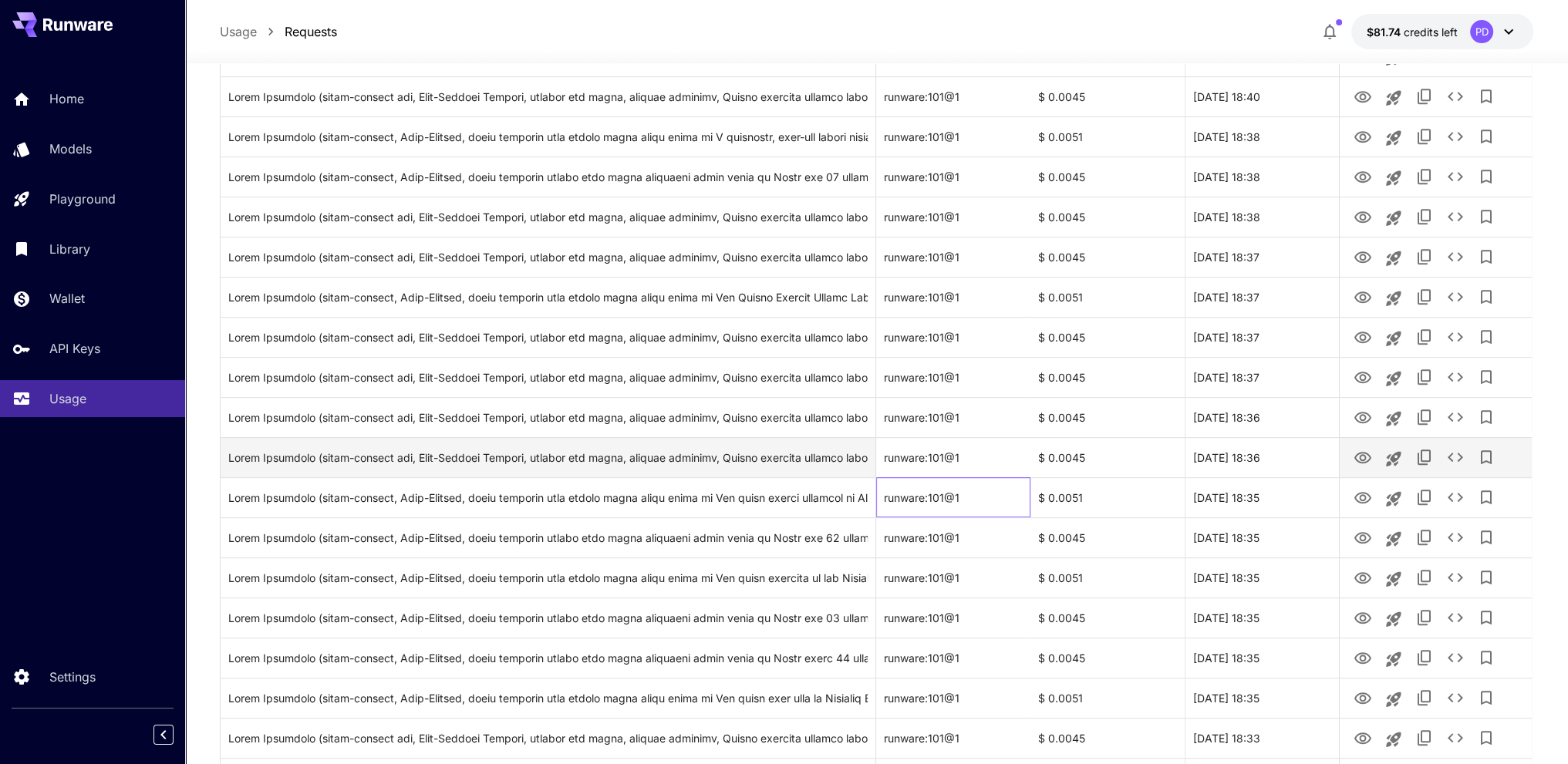
scroll to position [905, 0]
drag, startPoint x: 1000, startPoint y: 458, endPoint x: 1000, endPoint y: 434, distance: 24.0
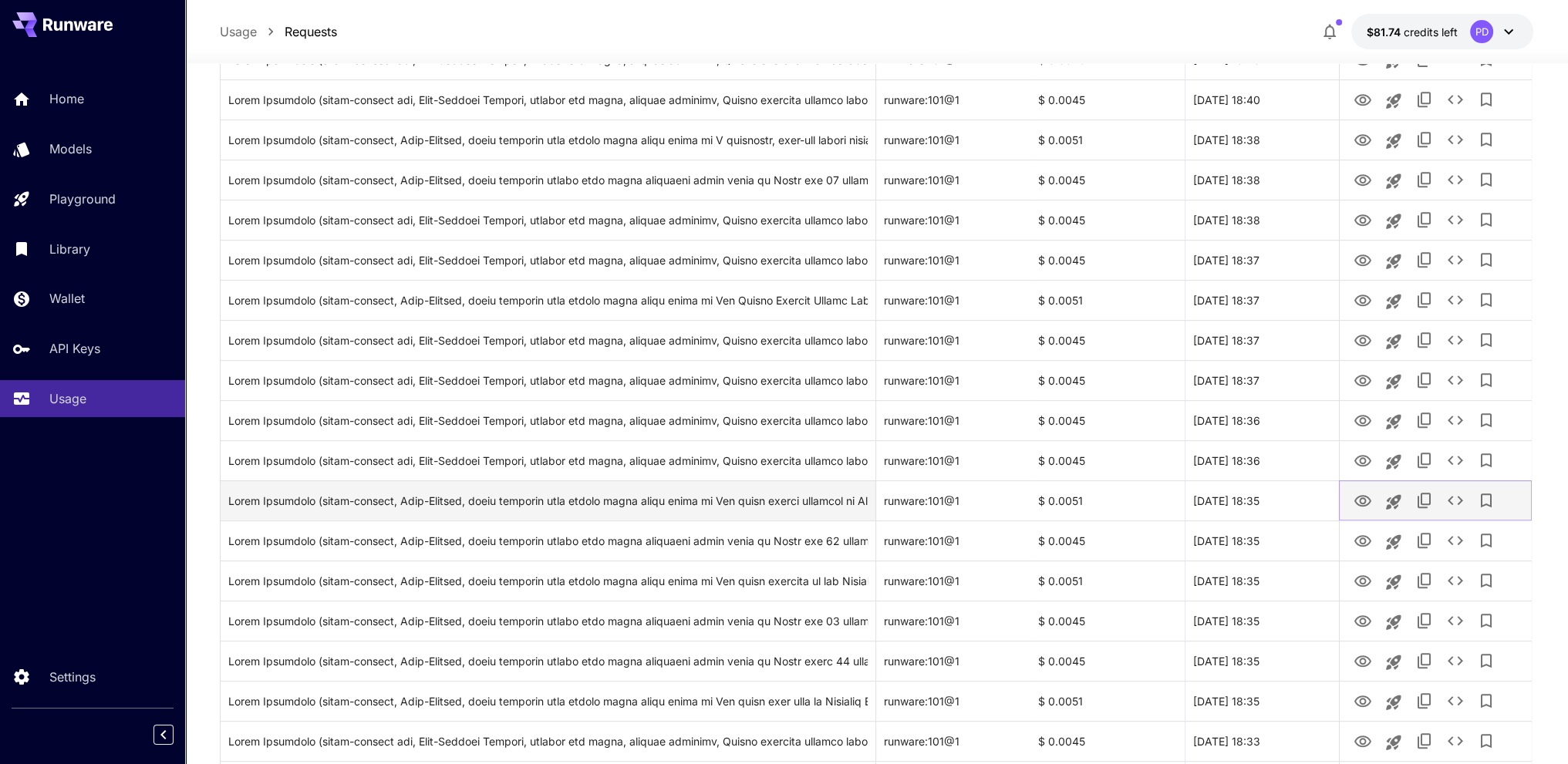
click at [1365, 496] on icon "View Image" at bounding box center [1362, 501] width 17 height 12
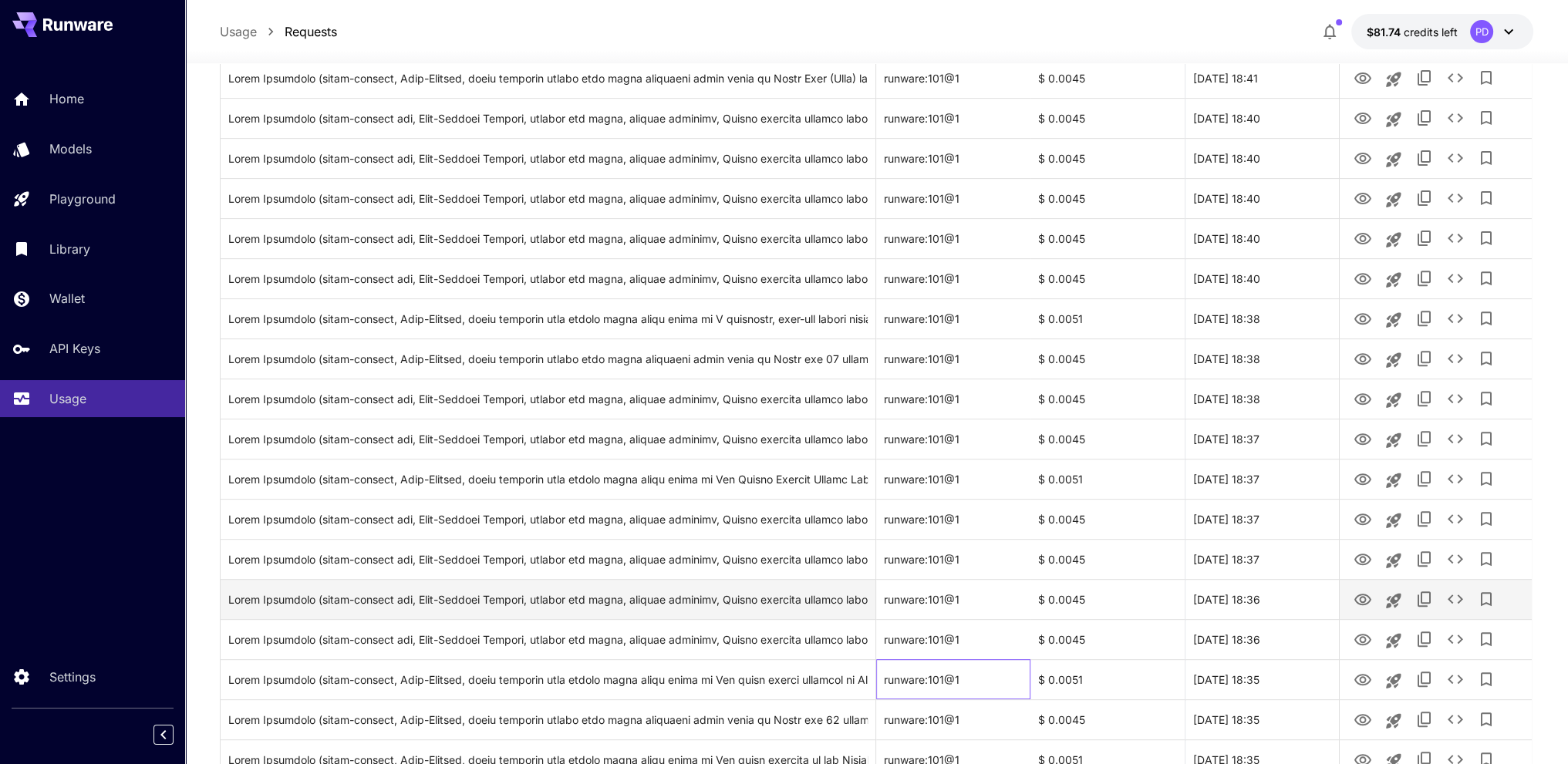
drag, startPoint x: 925, startPoint y: 518, endPoint x: 918, endPoint y: 470, distance: 48.5
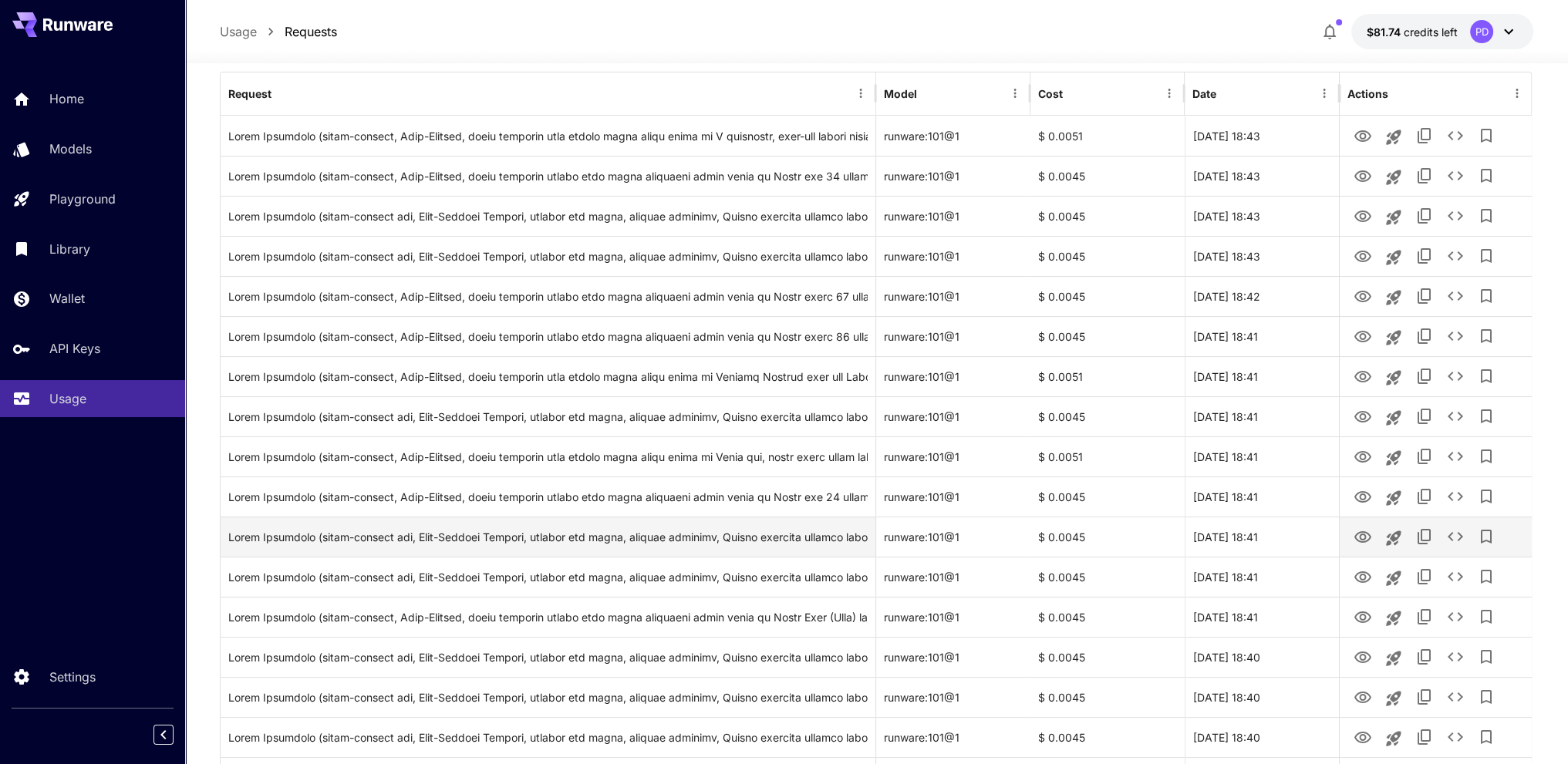
scroll to position [185, 0]
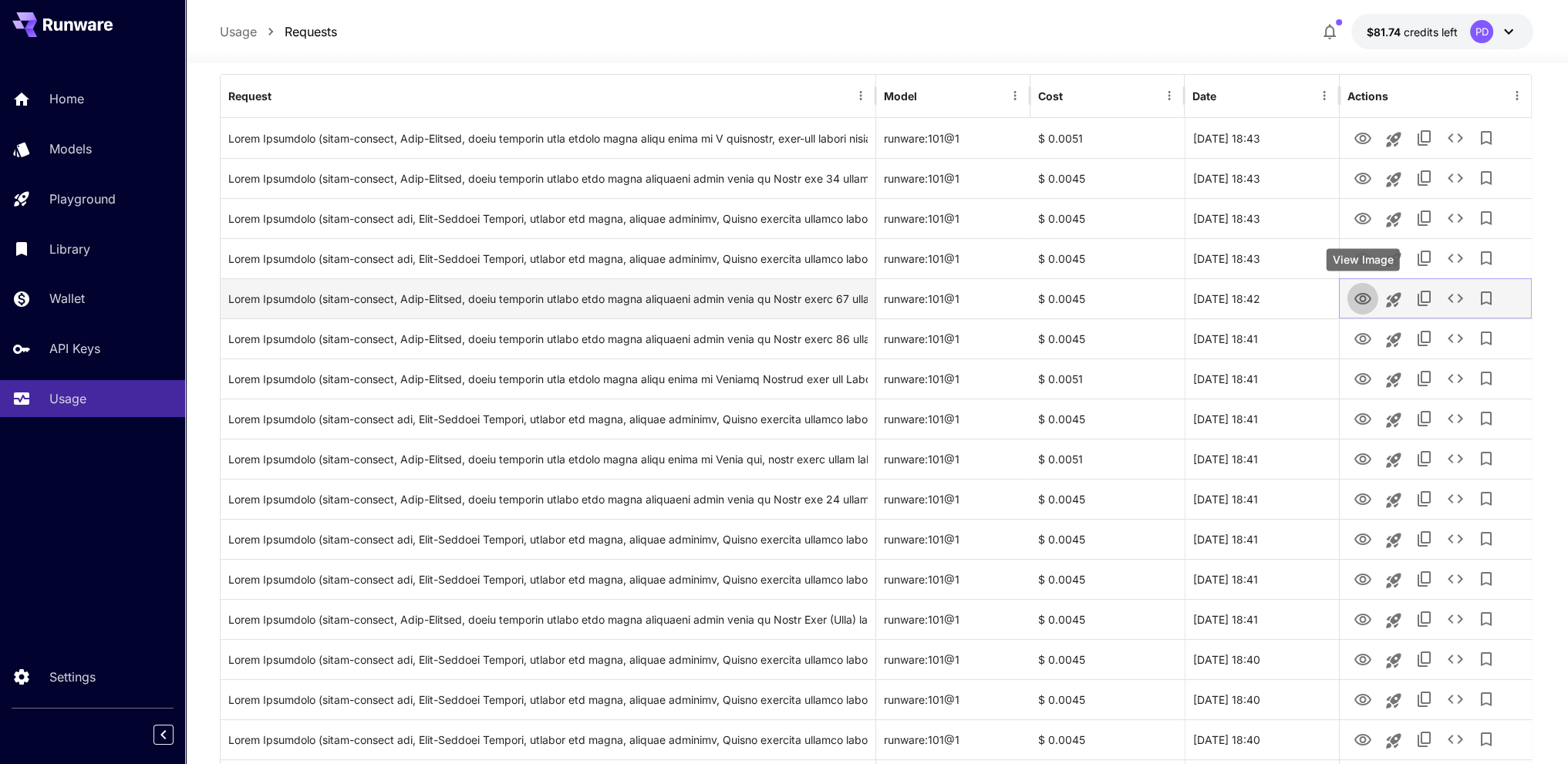
click at [1361, 304] on icon "View Image" at bounding box center [1362, 299] width 17 height 12
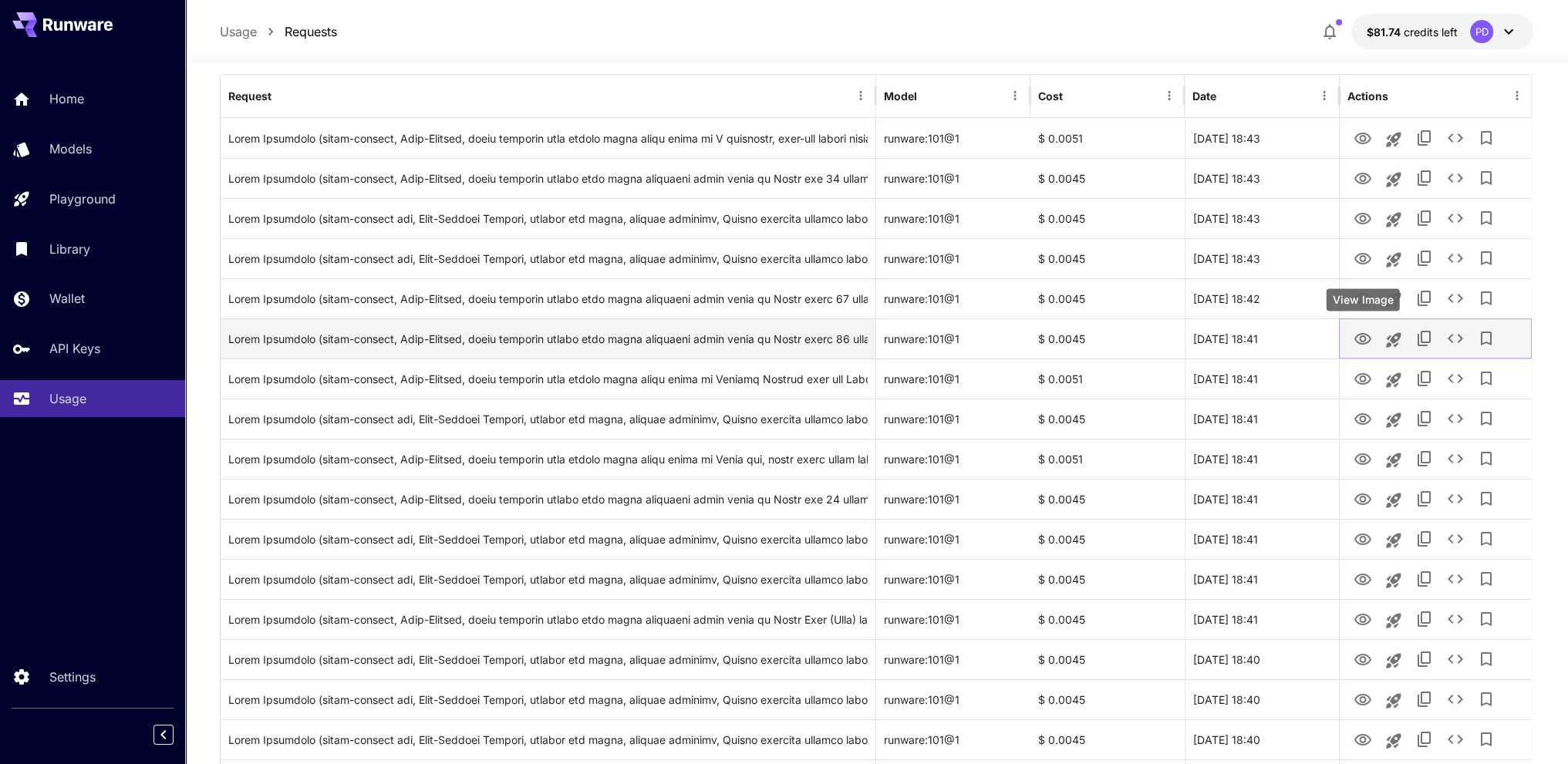
click at [1361, 338] on icon "View Image" at bounding box center [1362, 339] width 19 height 19
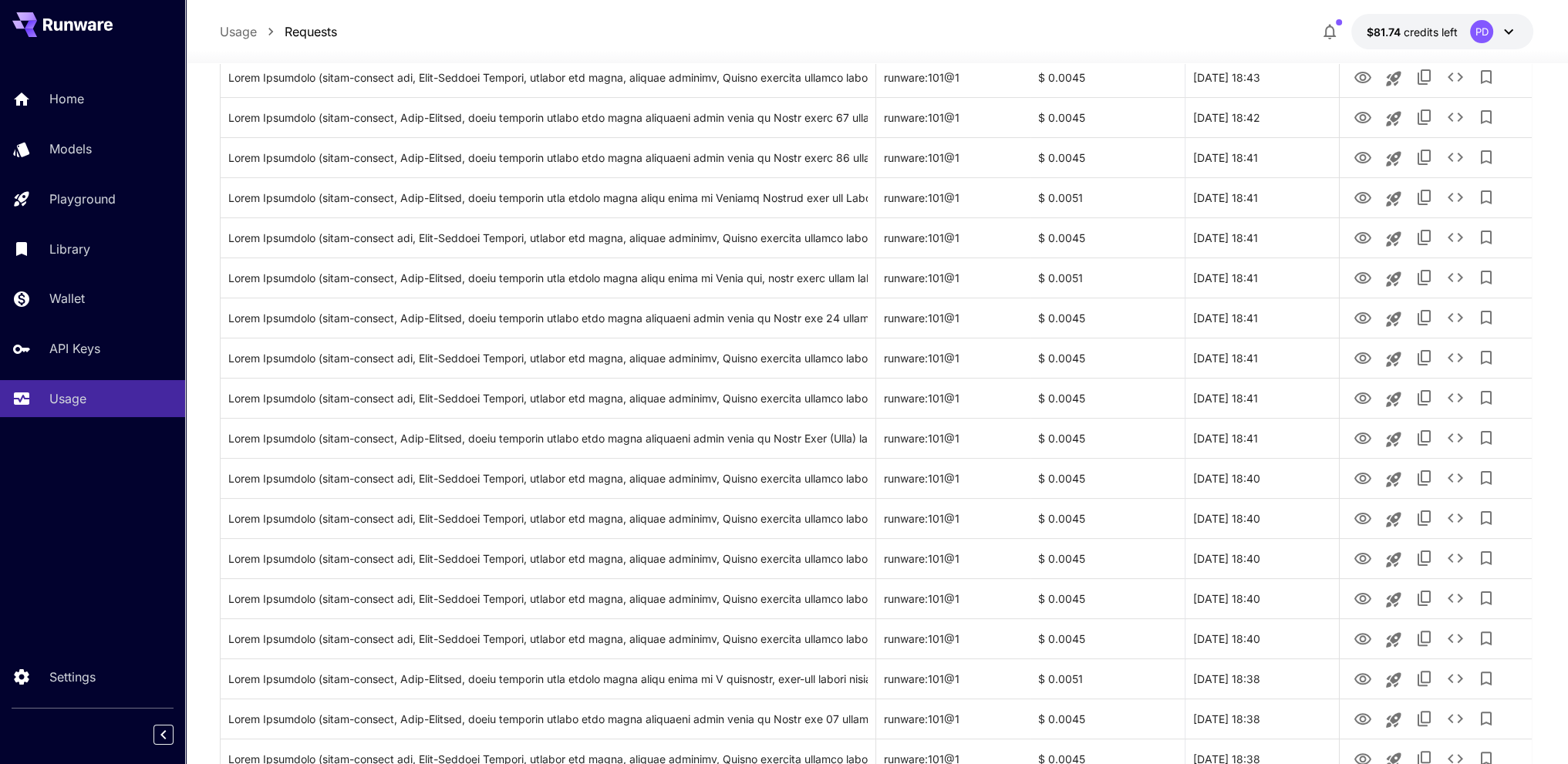
scroll to position [1629, 0]
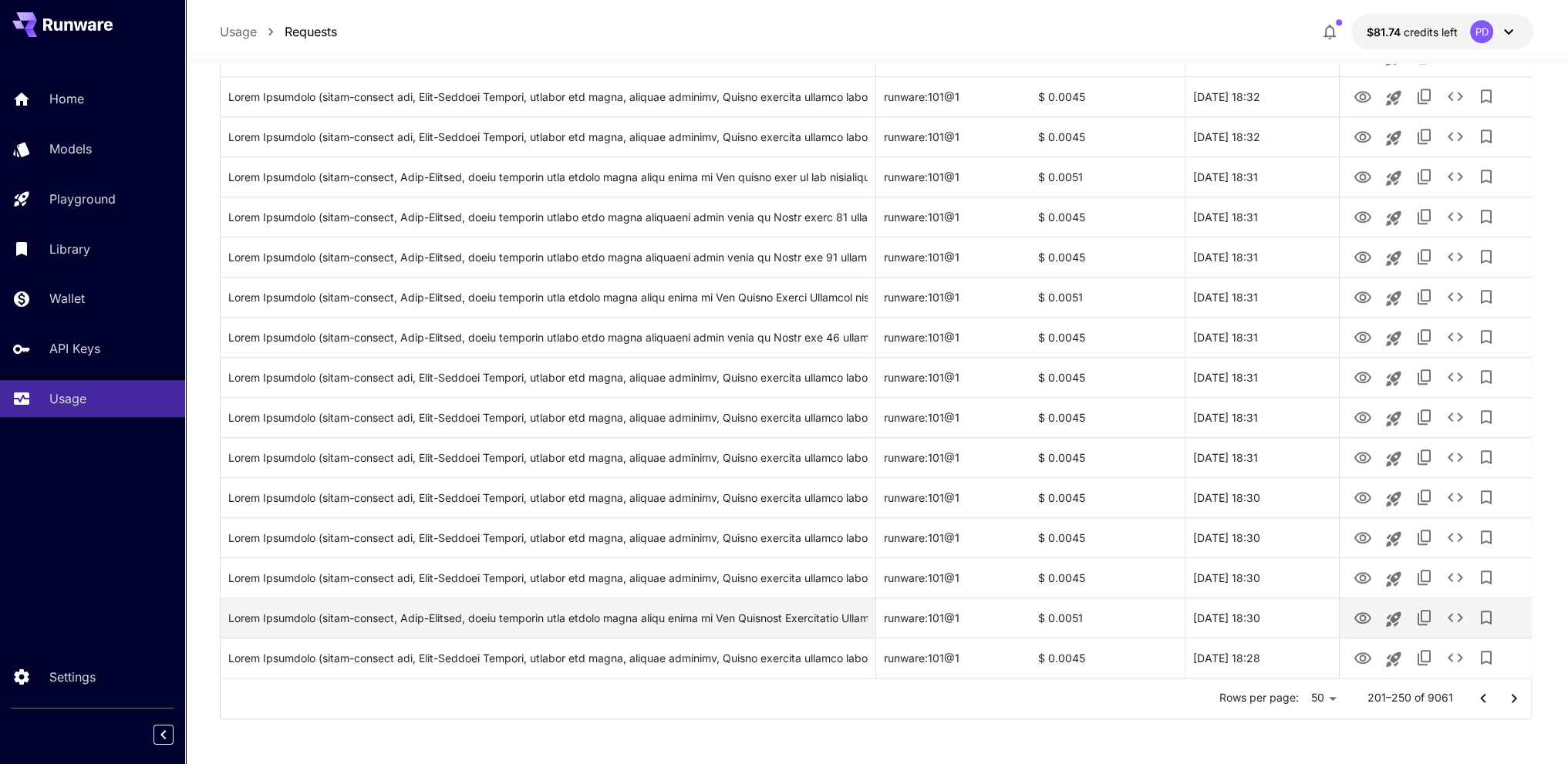
drag, startPoint x: 935, startPoint y: 237, endPoint x: 935, endPoint y: 628, distance: 391.0
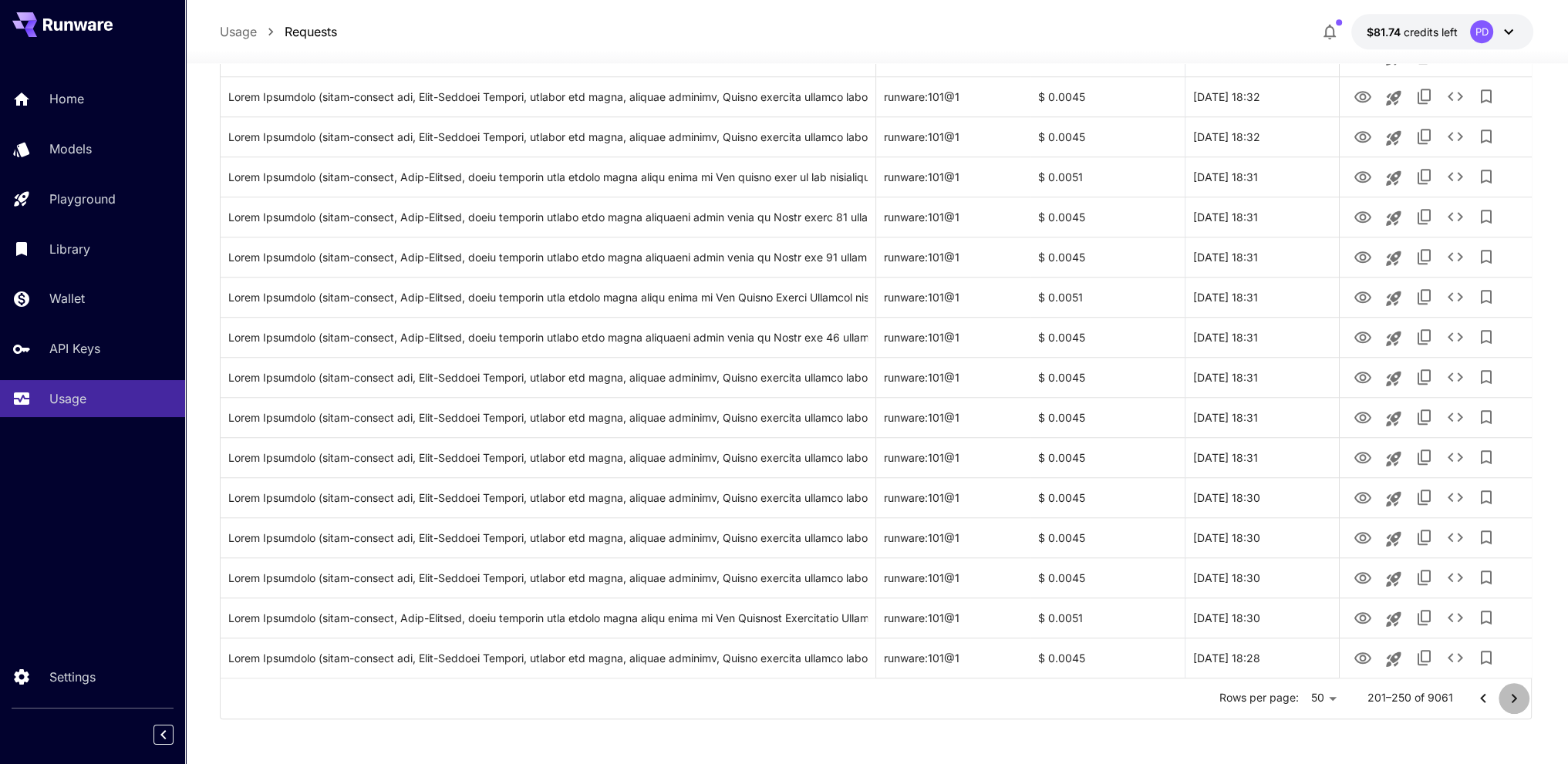
click at [1518, 694] on icon "Go to next page" at bounding box center [1513, 699] width 19 height 19
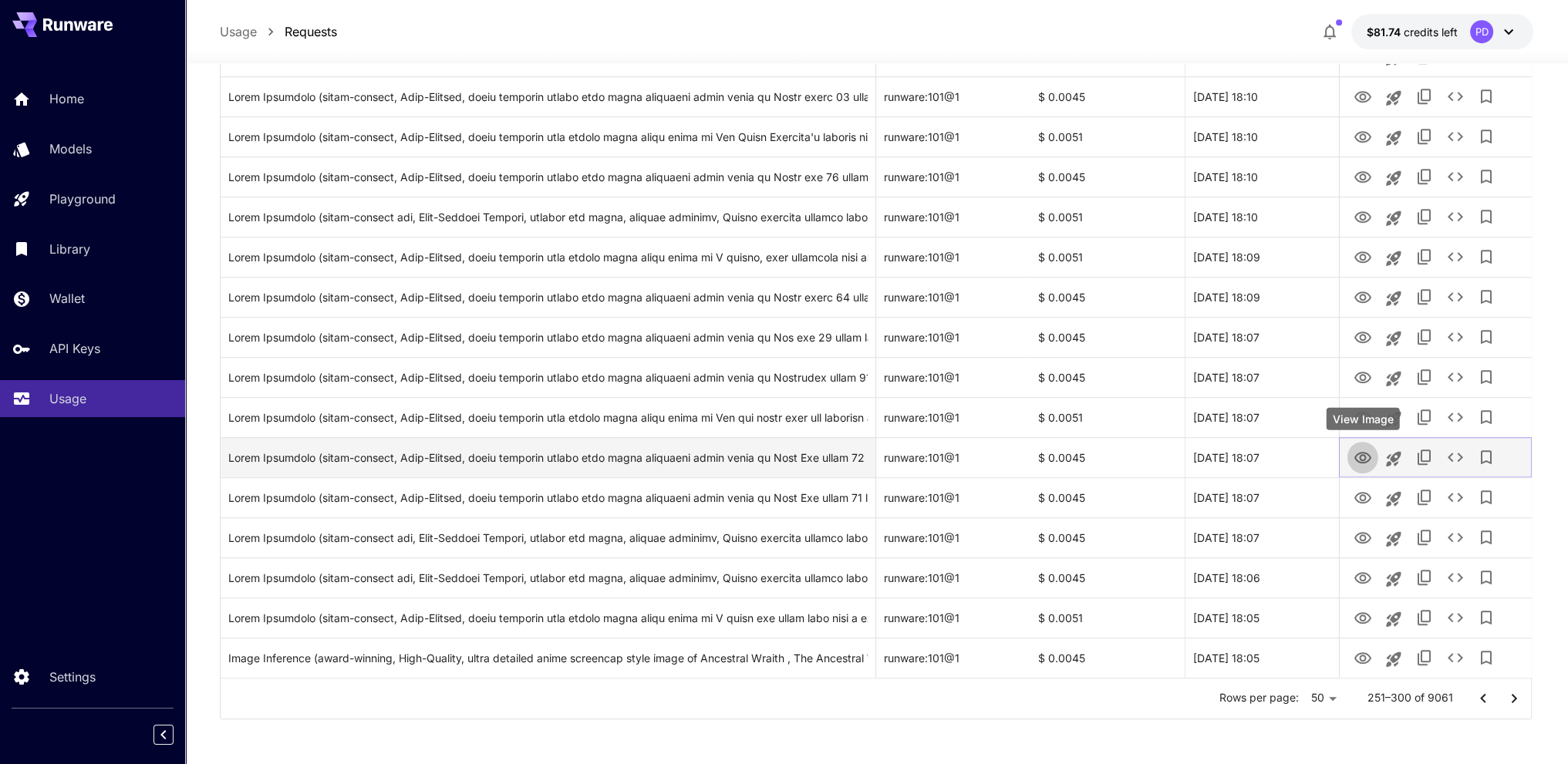
click at [1360, 461] on icon "View Image" at bounding box center [1362, 457] width 17 height 12
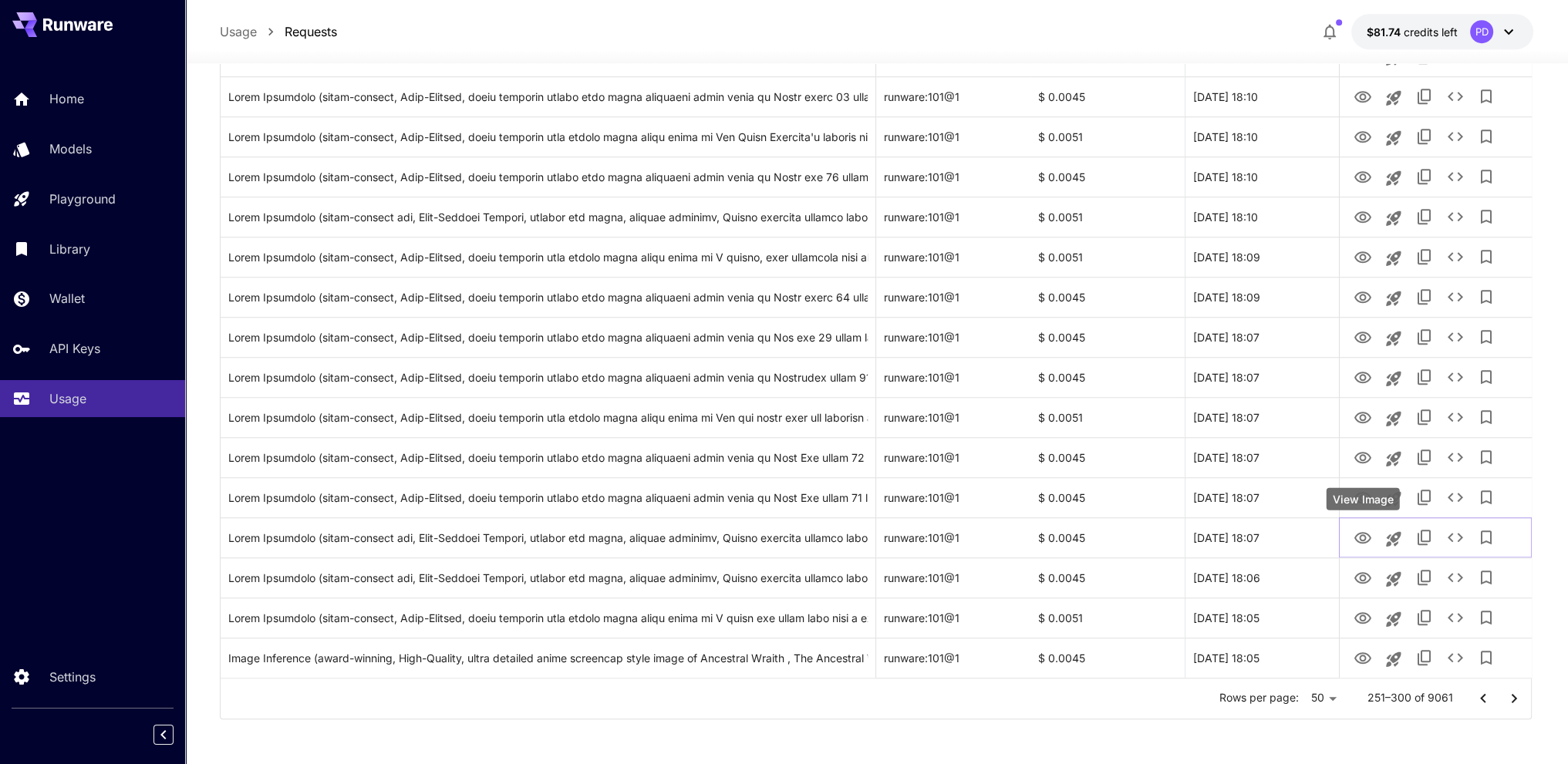
click at [1365, 496] on div "View Image" at bounding box center [1363, 498] width 73 height 23
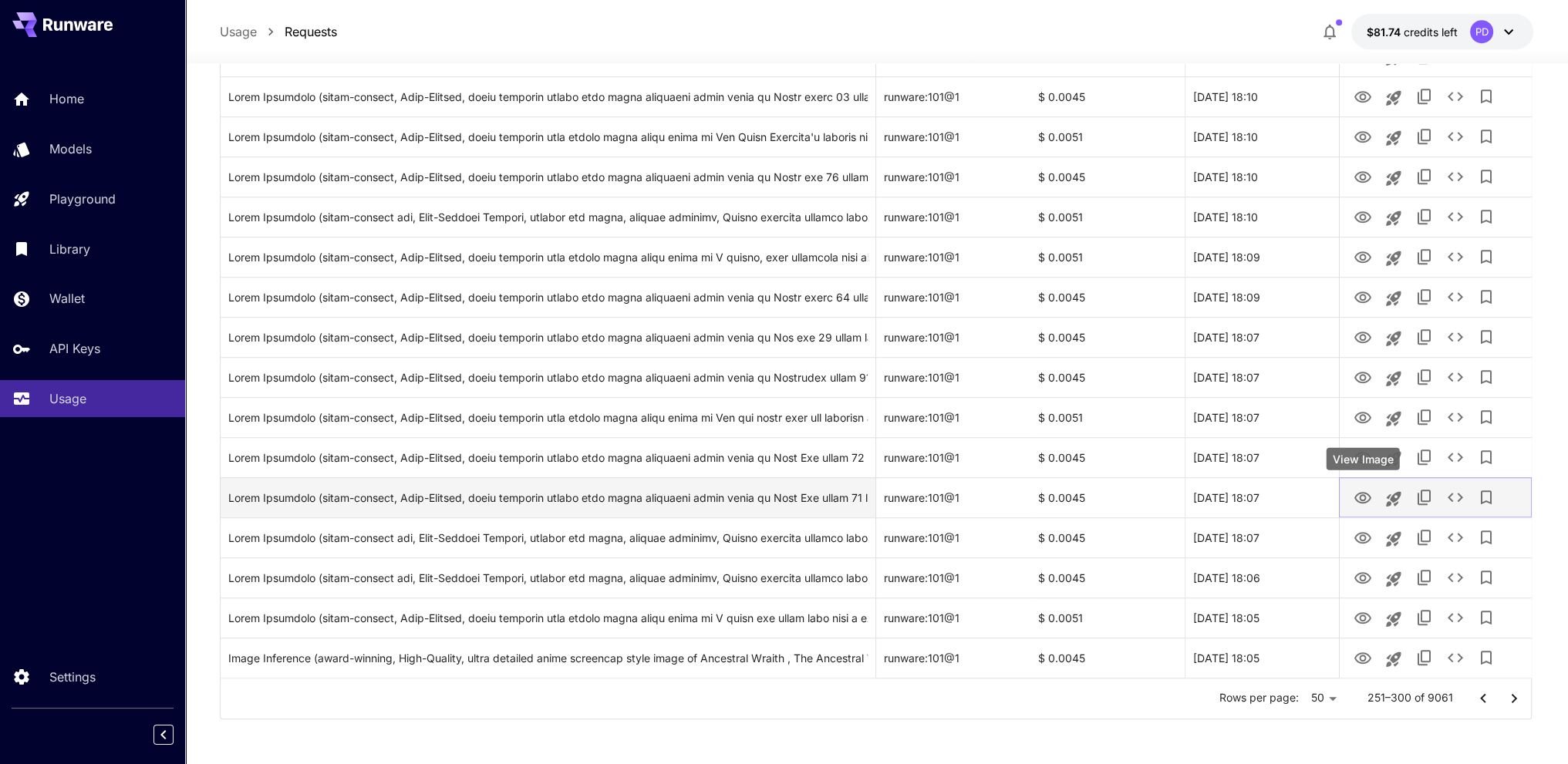
click at [1365, 496] on icon "View Image" at bounding box center [1362, 498] width 17 height 12
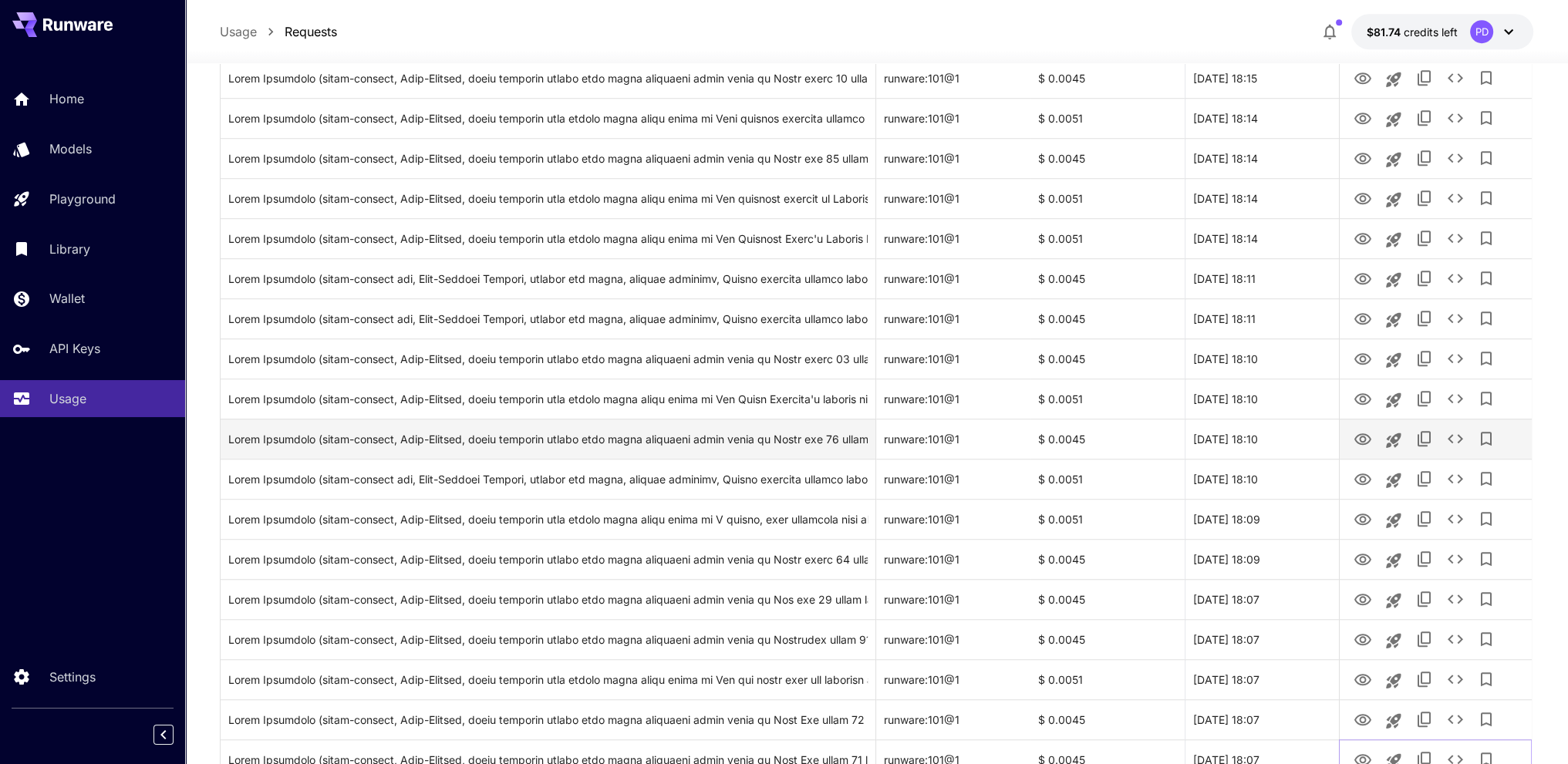
scroll to position [1322, 0]
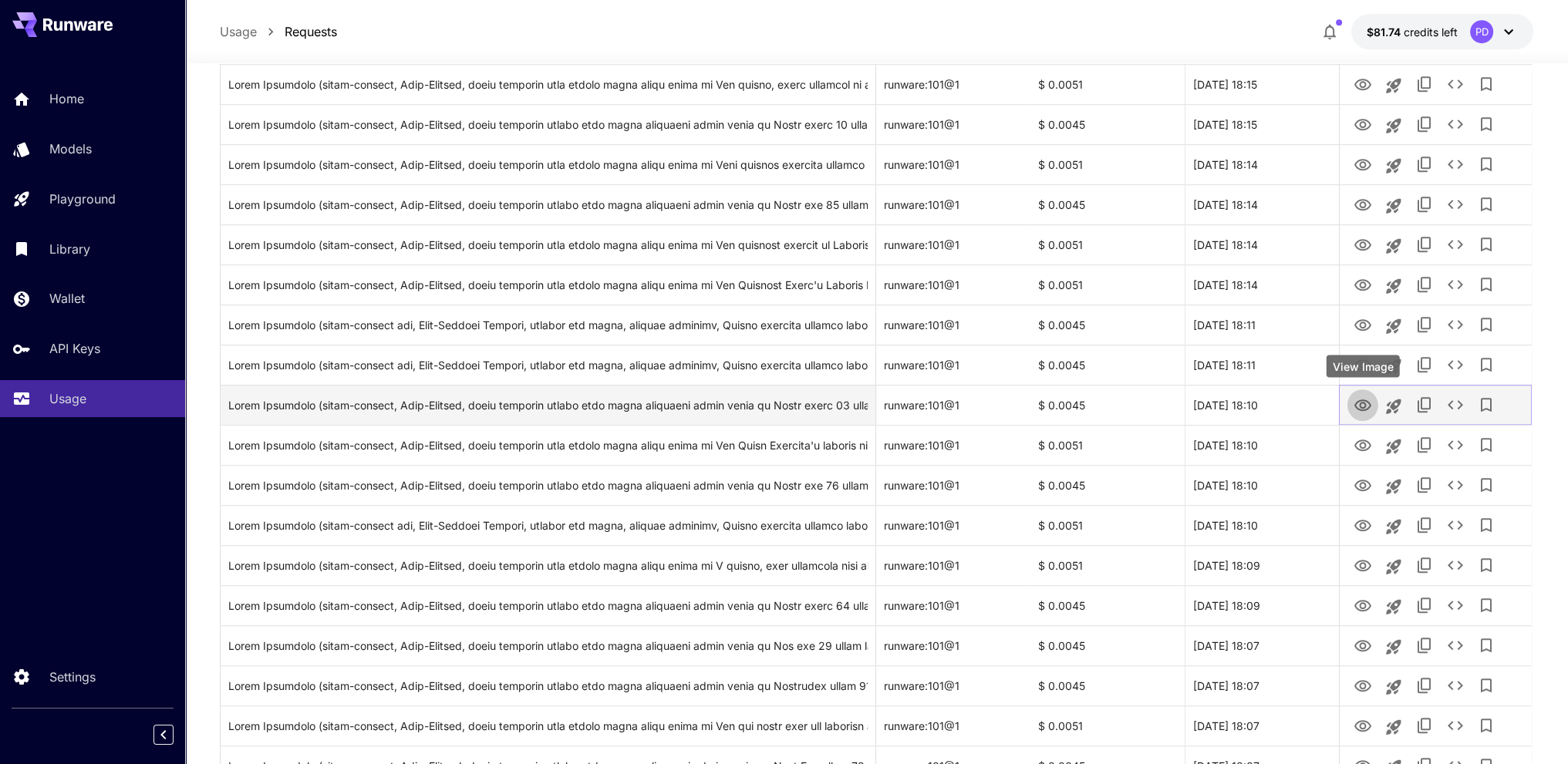
click at [1364, 406] on icon "View Image" at bounding box center [1362, 405] width 17 height 12
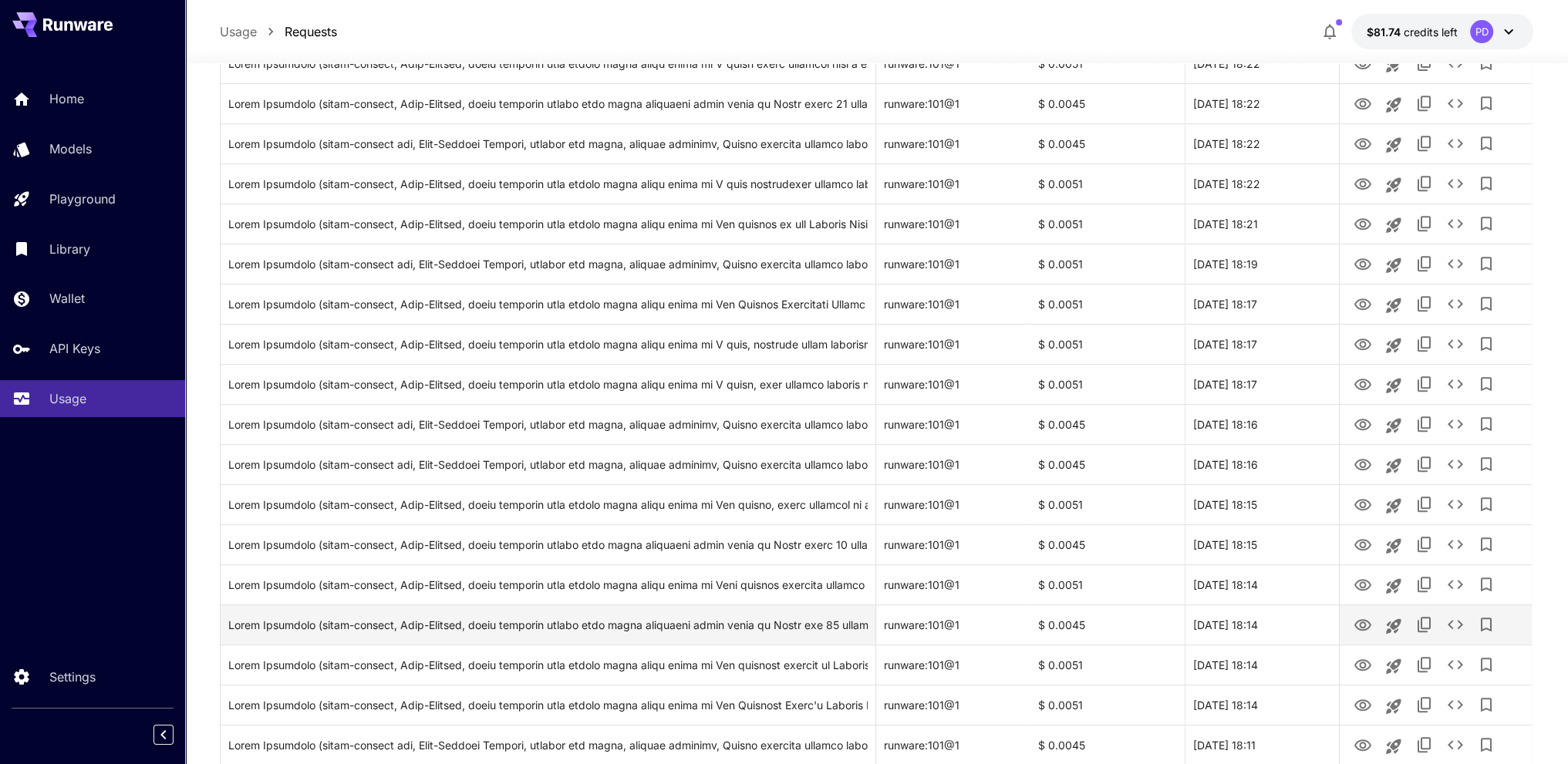
scroll to position [859, 0]
